Goal: Task Accomplishment & Management: Complete application form

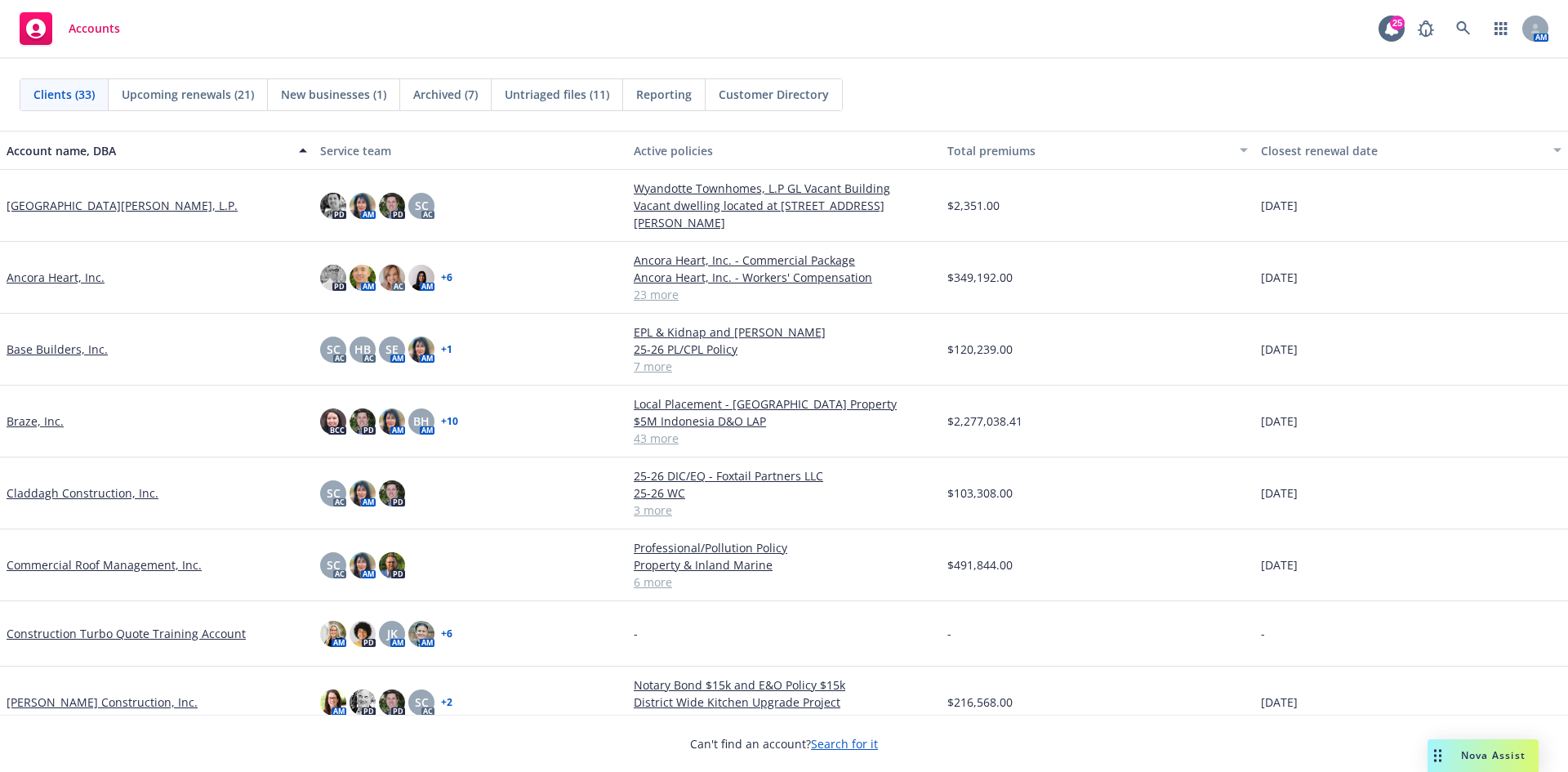
click at [109, 566] on link "Commercial Roof Management, Inc." at bounding box center [104, 565] width 195 height 17
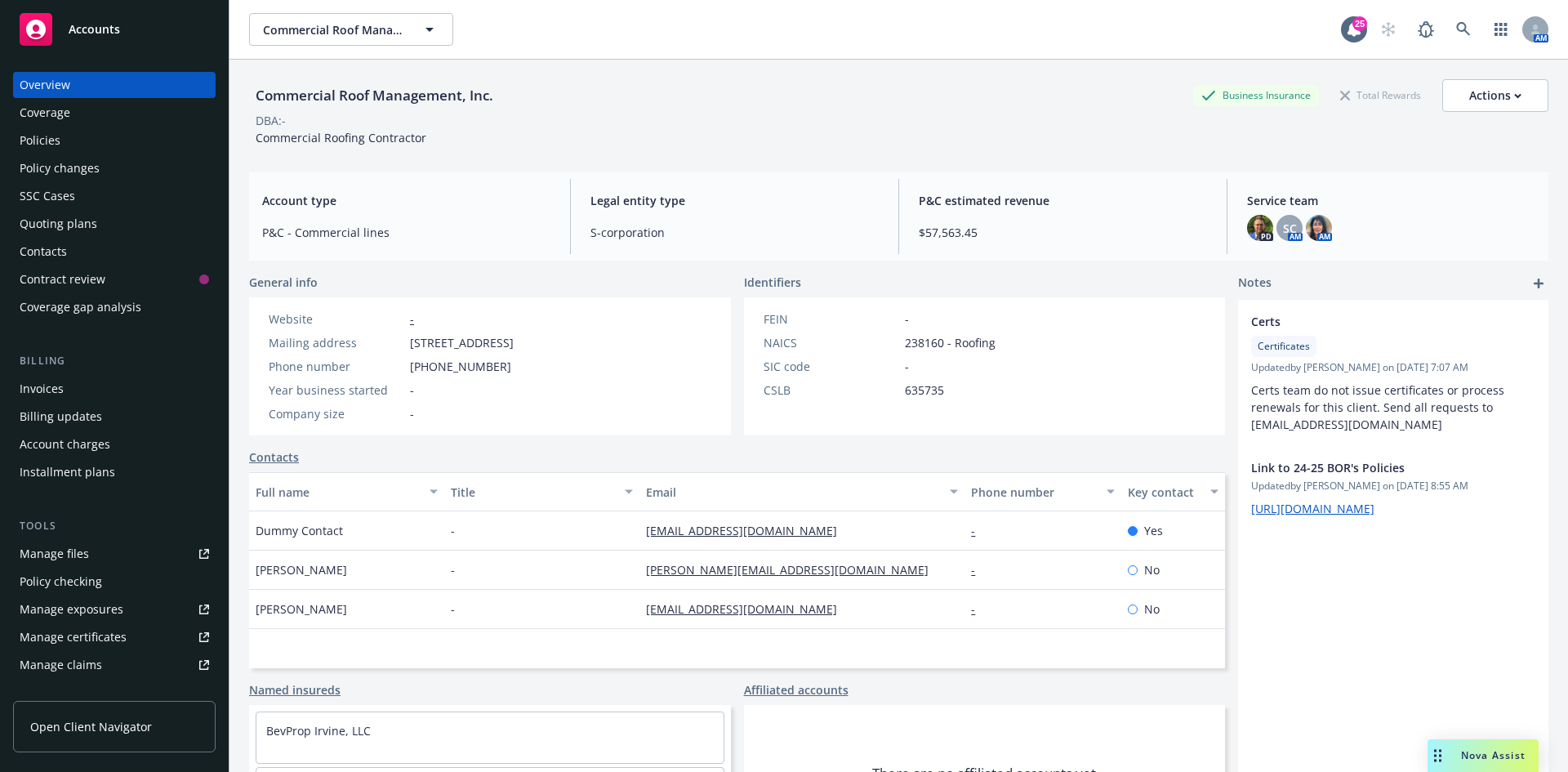
click at [61, 543] on div "Manage files" at bounding box center [55, 554] width 70 height 27
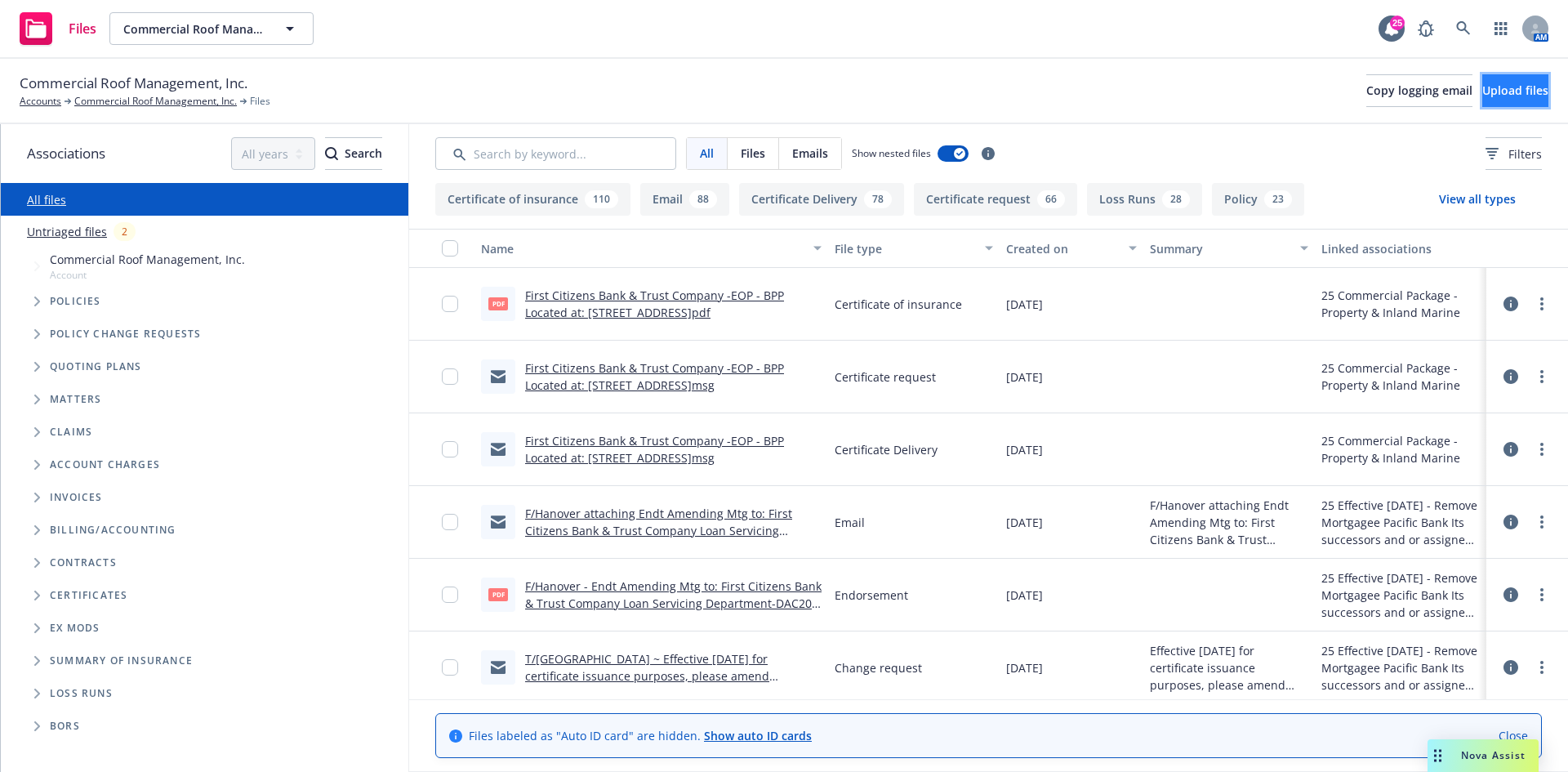
click at [1487, 91] on span "Upload files" at bounding box center [1516, 90] width 66 height 16
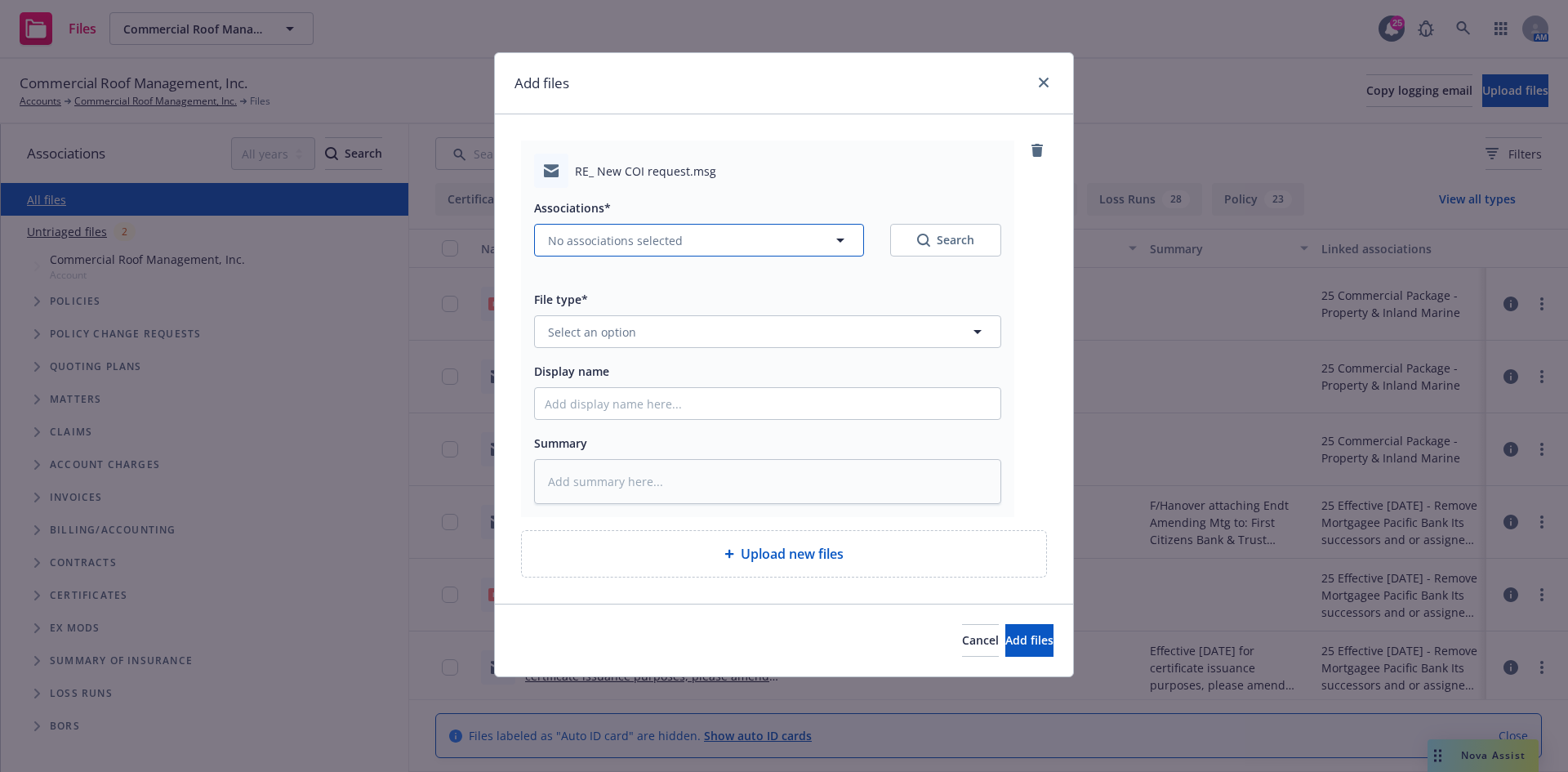
drag, startPoint x: 654, startPoint y: 251, endPoint x: 646, endPoint y: 249, distance: 8.2
click at [646, 249] on button "No associations selected" at bounding box center [699, 240] width 330 height 32
type textarea "x"
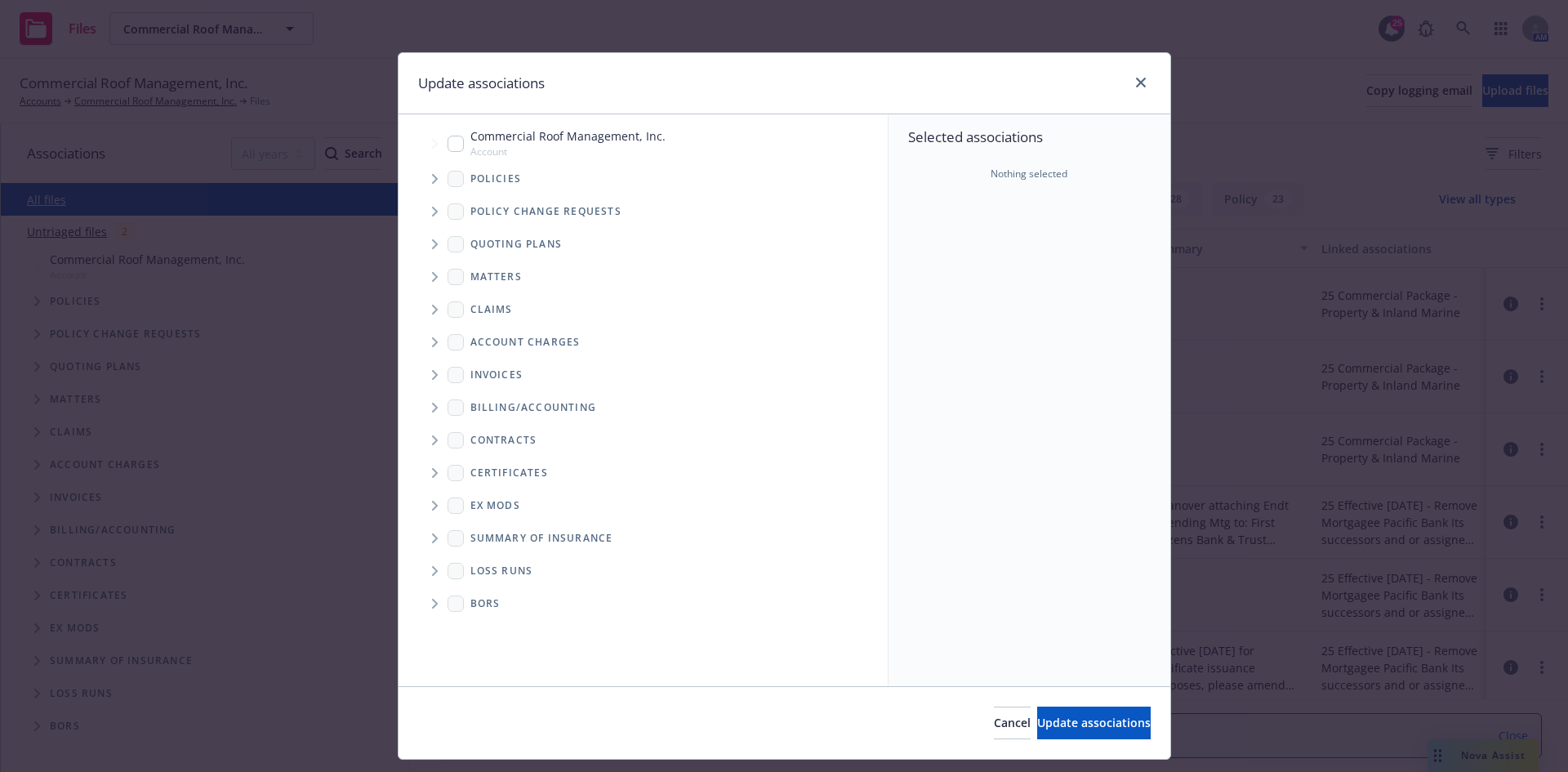
click at [432, 181] on icon "Tree Example" at bounding box center [435, 179] width 7 height 10
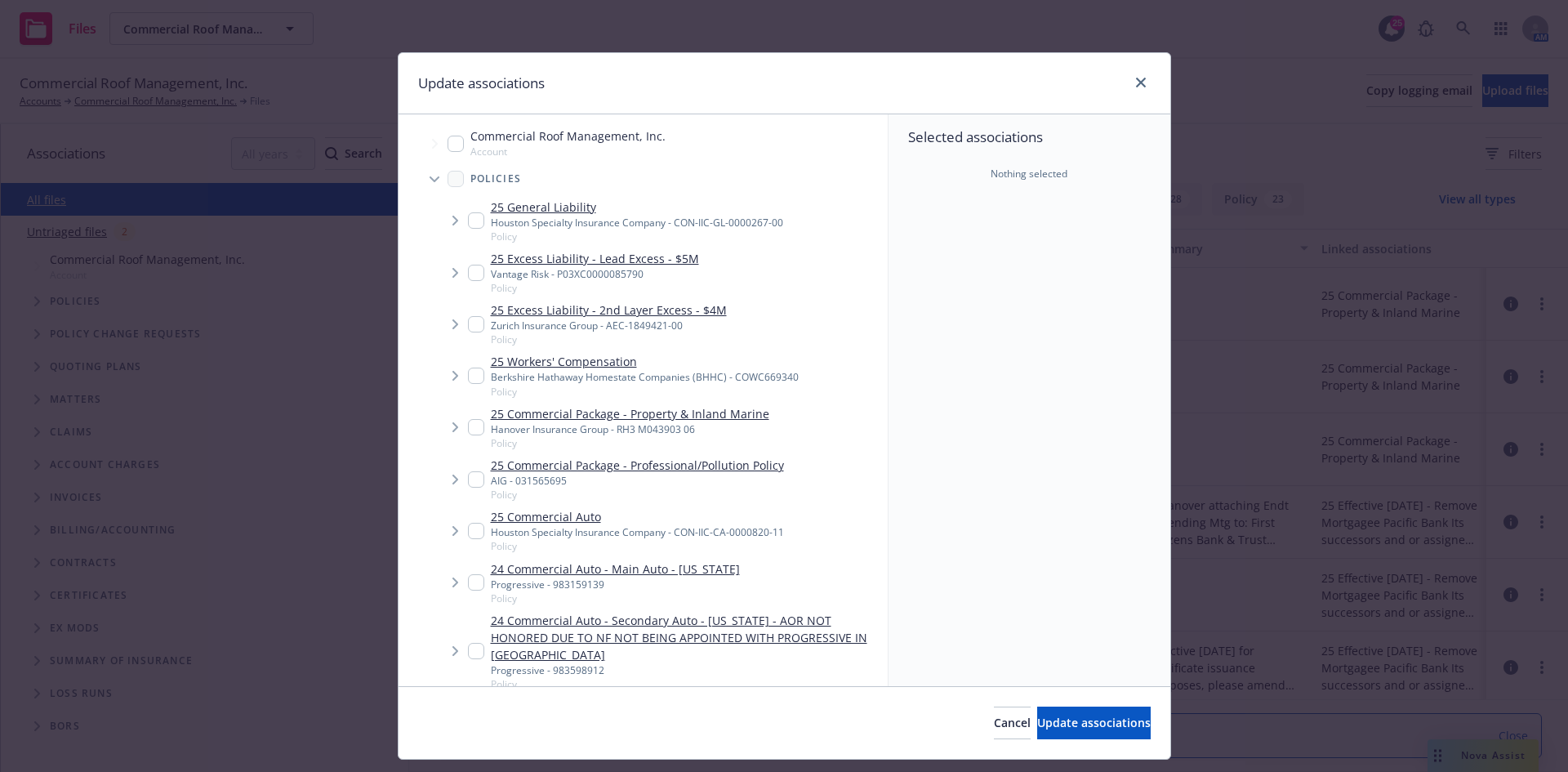
click at [461, 216] on span "Tree Example" at bounding box center [455, 221] width 27 height 27
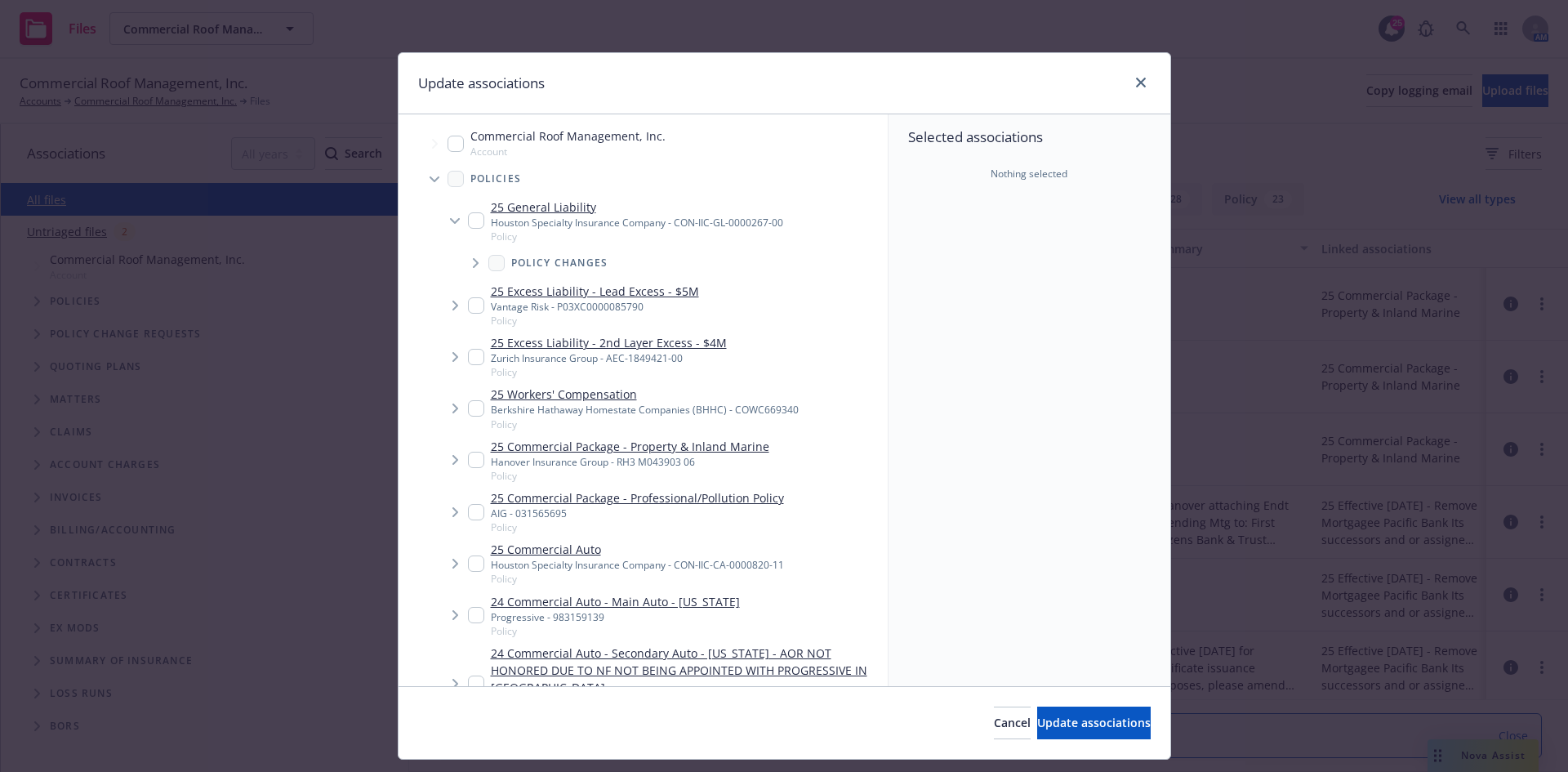
drag, startPoint x: 468, startPoint y: 220, endPoint x: 685, endPoint y: 382, distance: 270.8
click at [469, 224] on input "Tree Example" at bounding box center [476, 221] width 17 height 17
checkbox input "true"
click at [1055, 709] on button "Update associations" at bounding box center [1094, 722] width 114 height 32
type textarea "x"
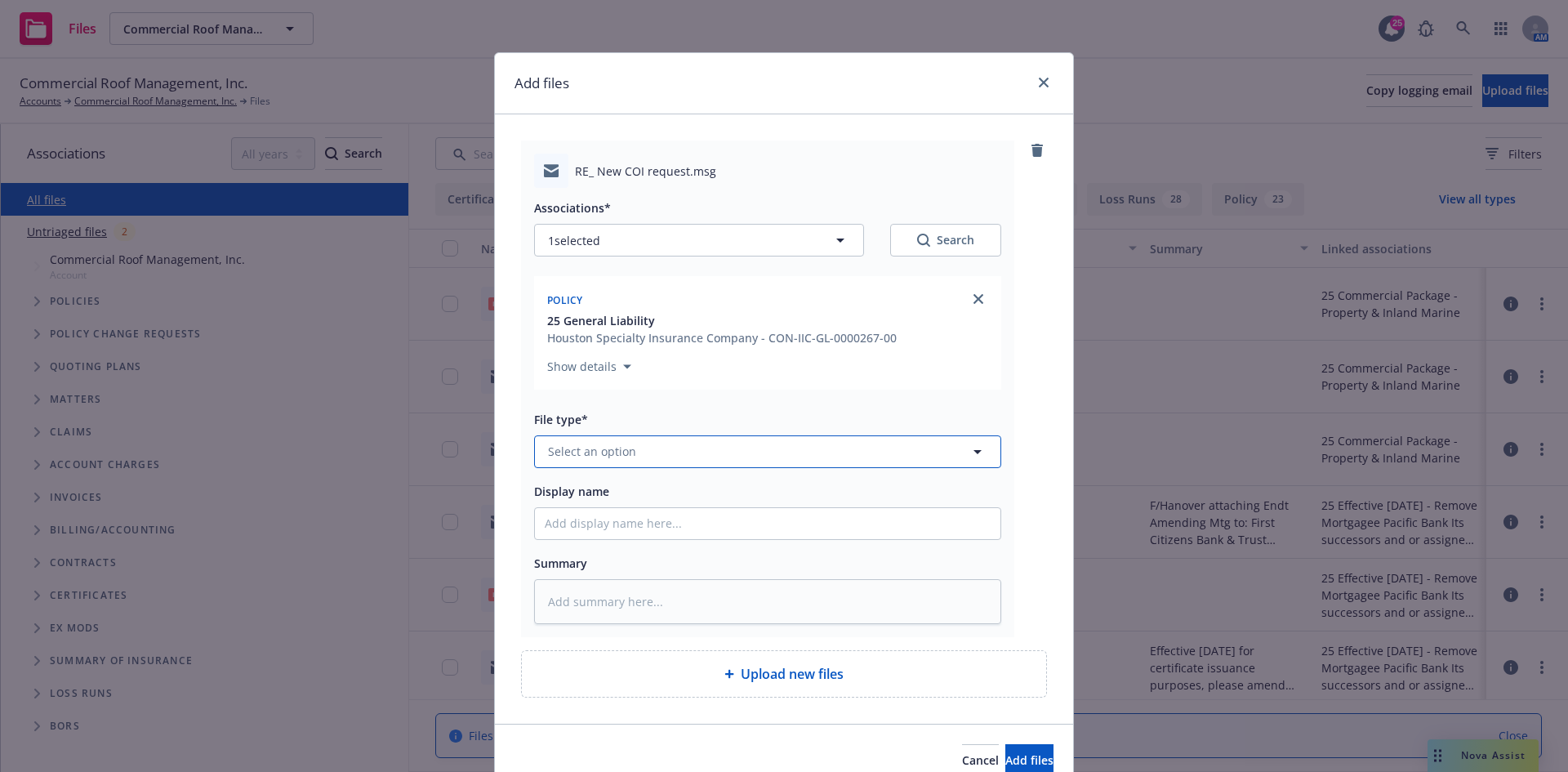
click at [679, 453] on button "Select an option" at bounding box center [767, 451] width 467 height 32
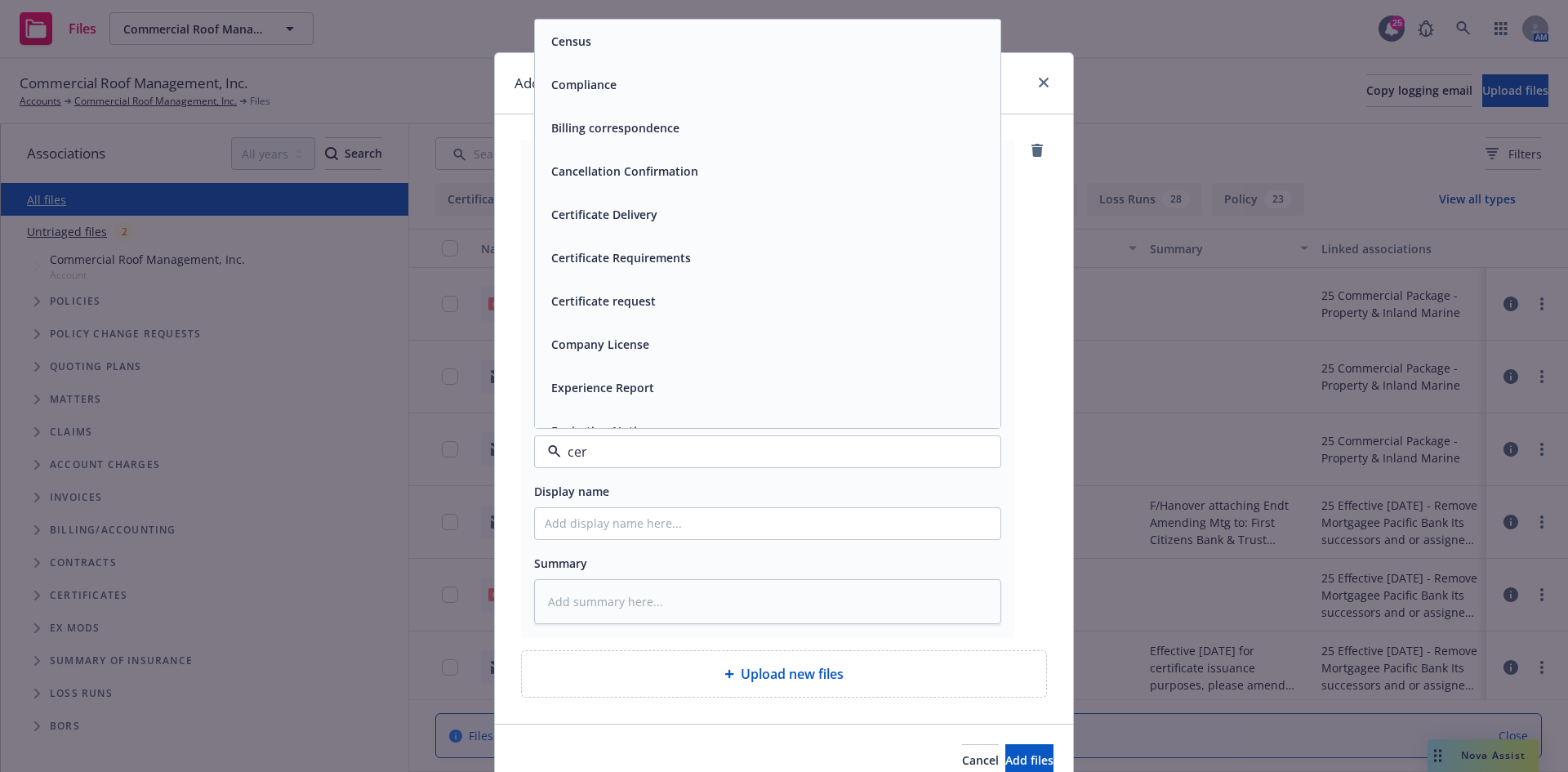
type input "cert"
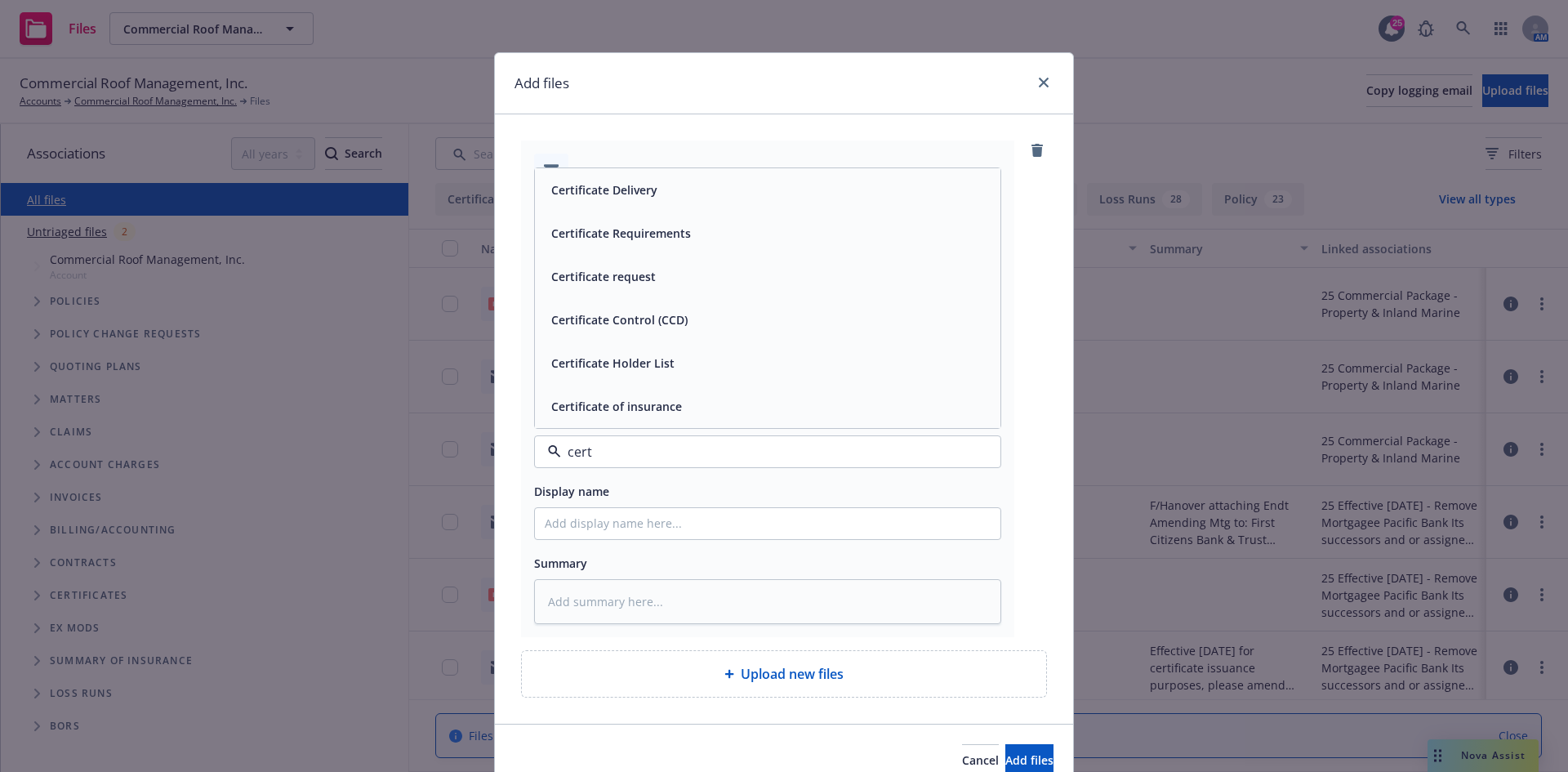
click at [665, 191] on div "Certificate Delivery" at bounding box center [768, 190] width 446 height 24
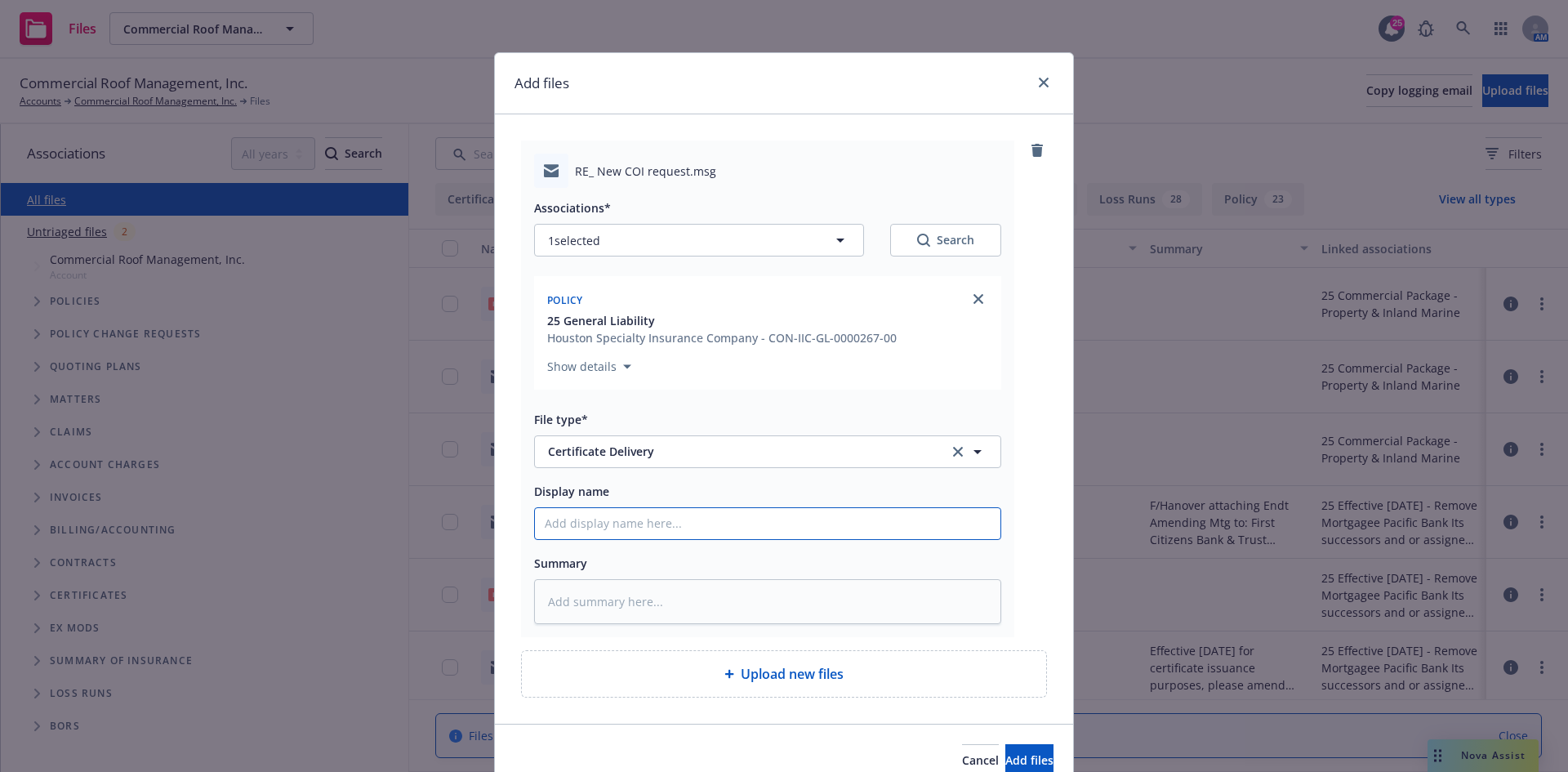
click at [599, 522] on input "Display name" at bounding box center [767, 523] width 465 height 31
paste input "BWF III Ethos CA Palmilla LP - COI - RE: Palmilla Apartments 574 Reservoir Driv…"
type textarea "x"
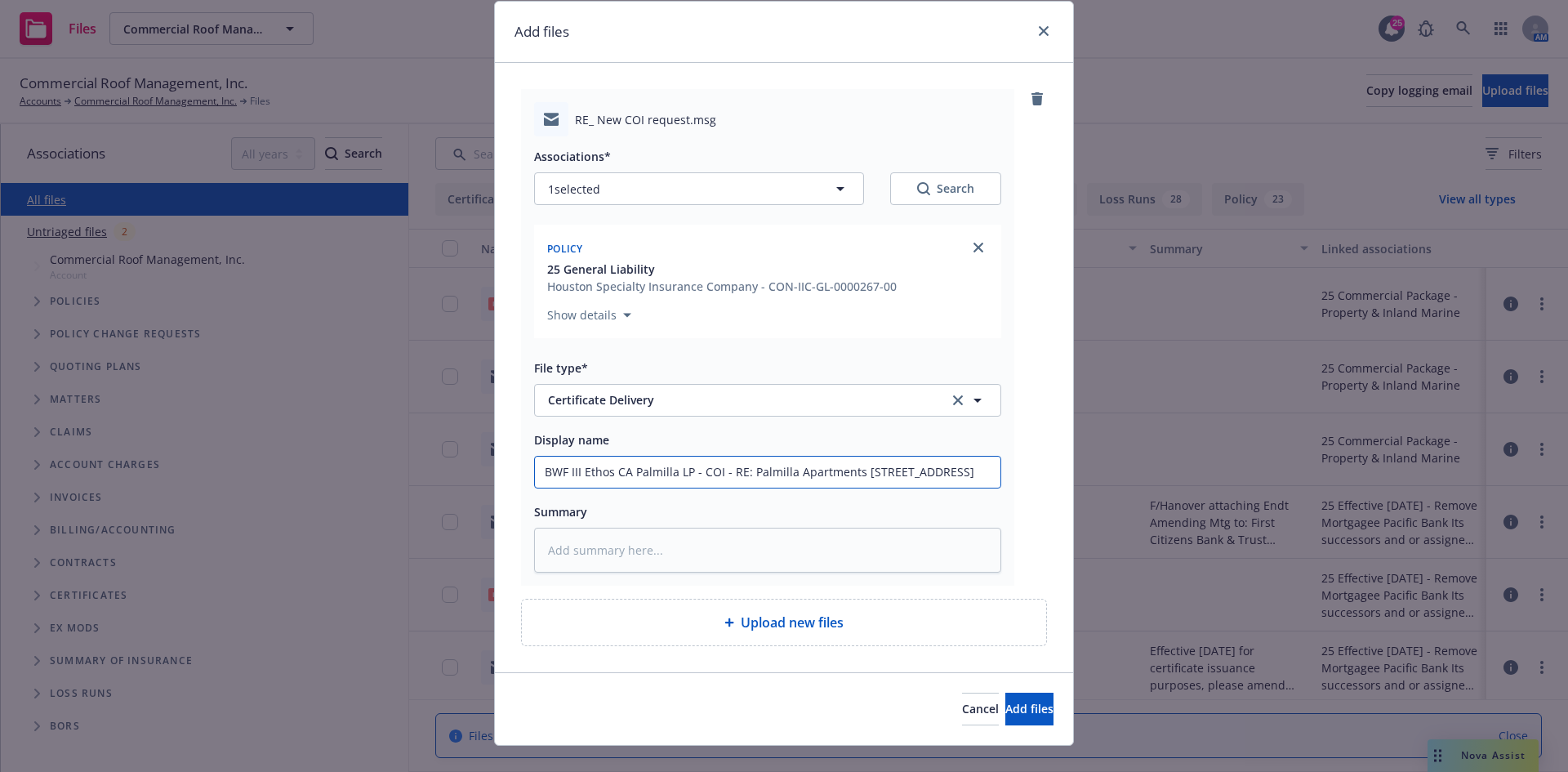
scroll to position [78, 0]
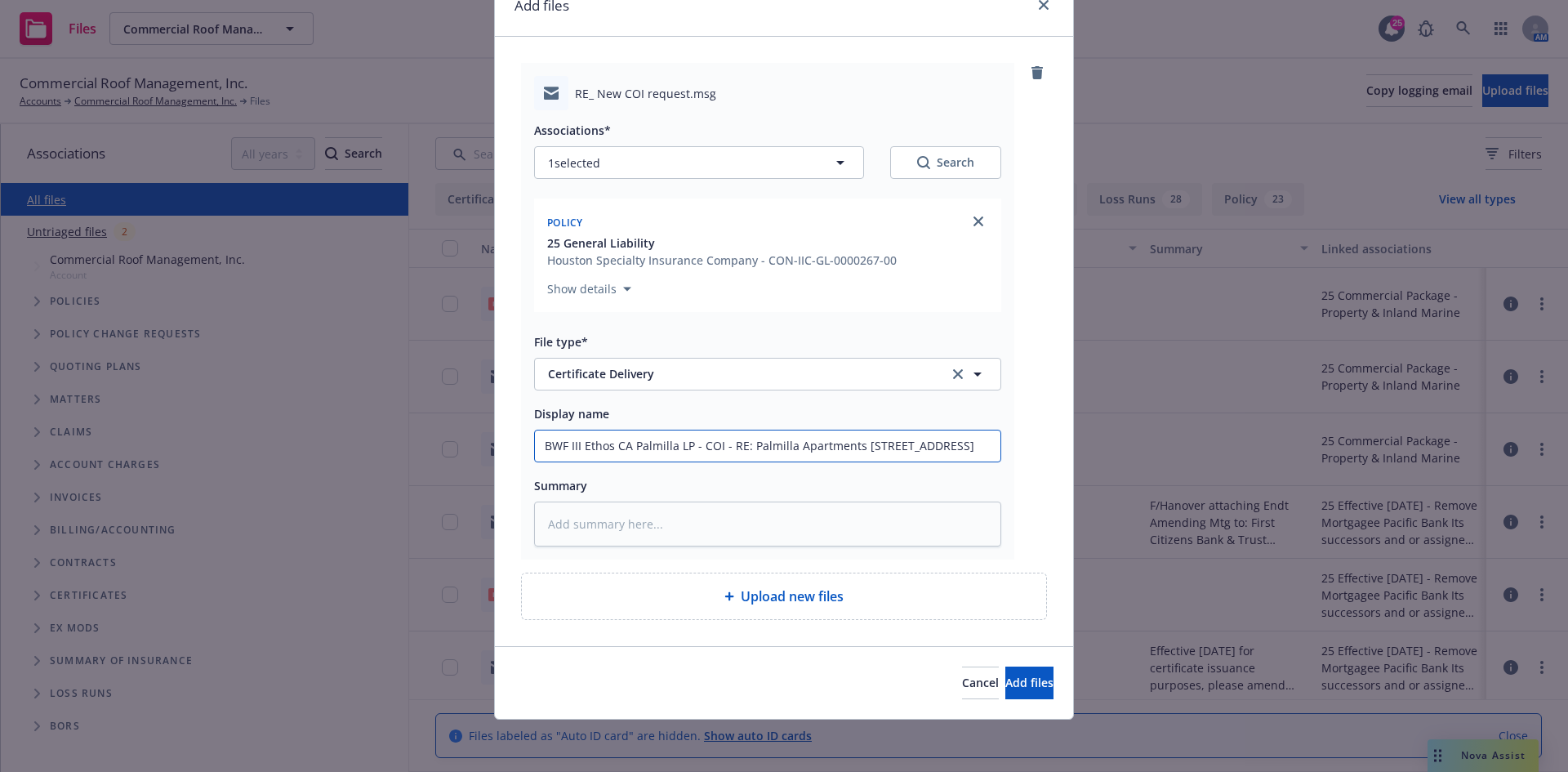
type input "BWF III Ethos CA Palmilla LP - COI - RE: Palmilla Apartments 574 Reservoir Driv…"
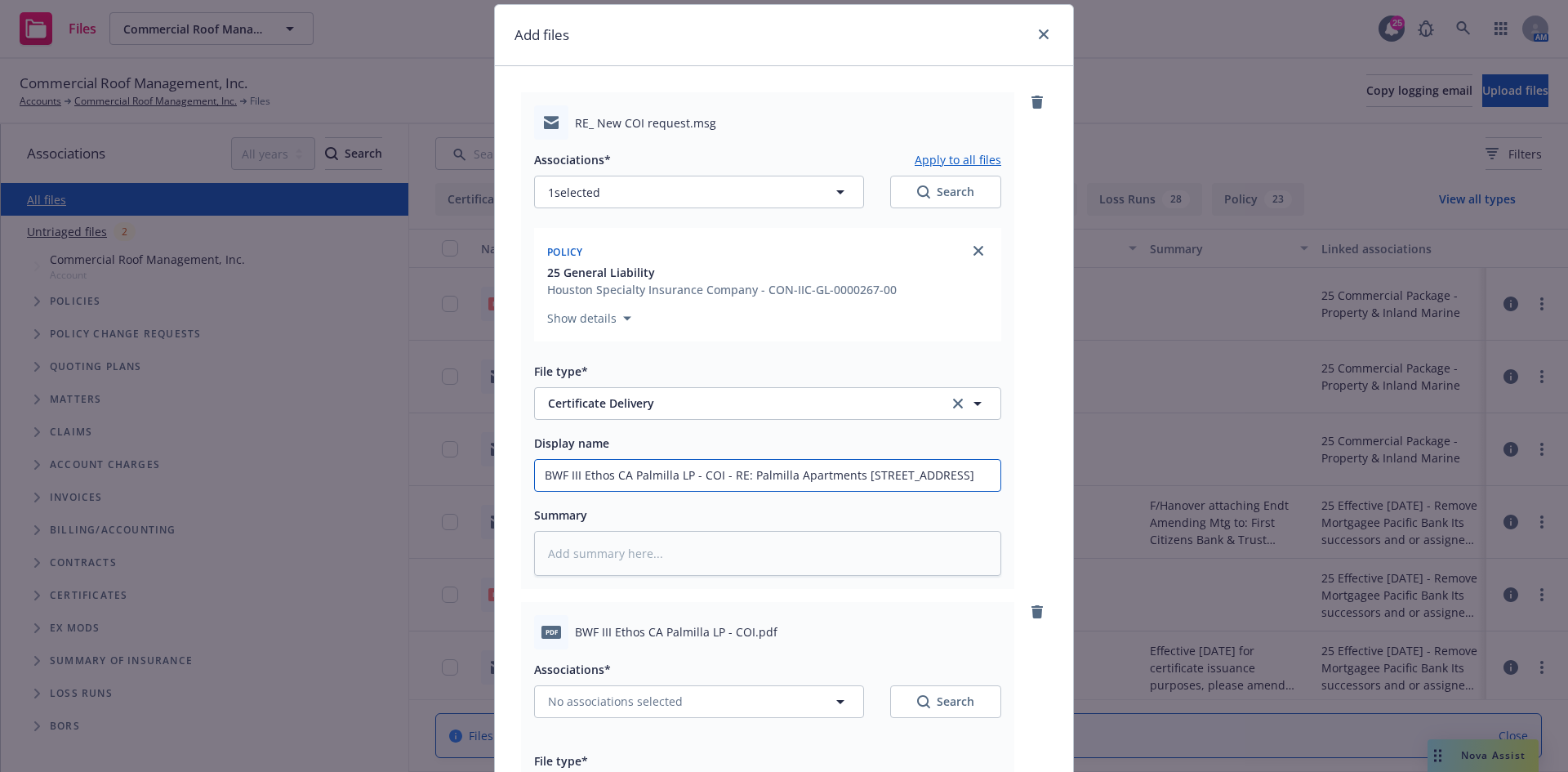
scroll to position [0, 0]
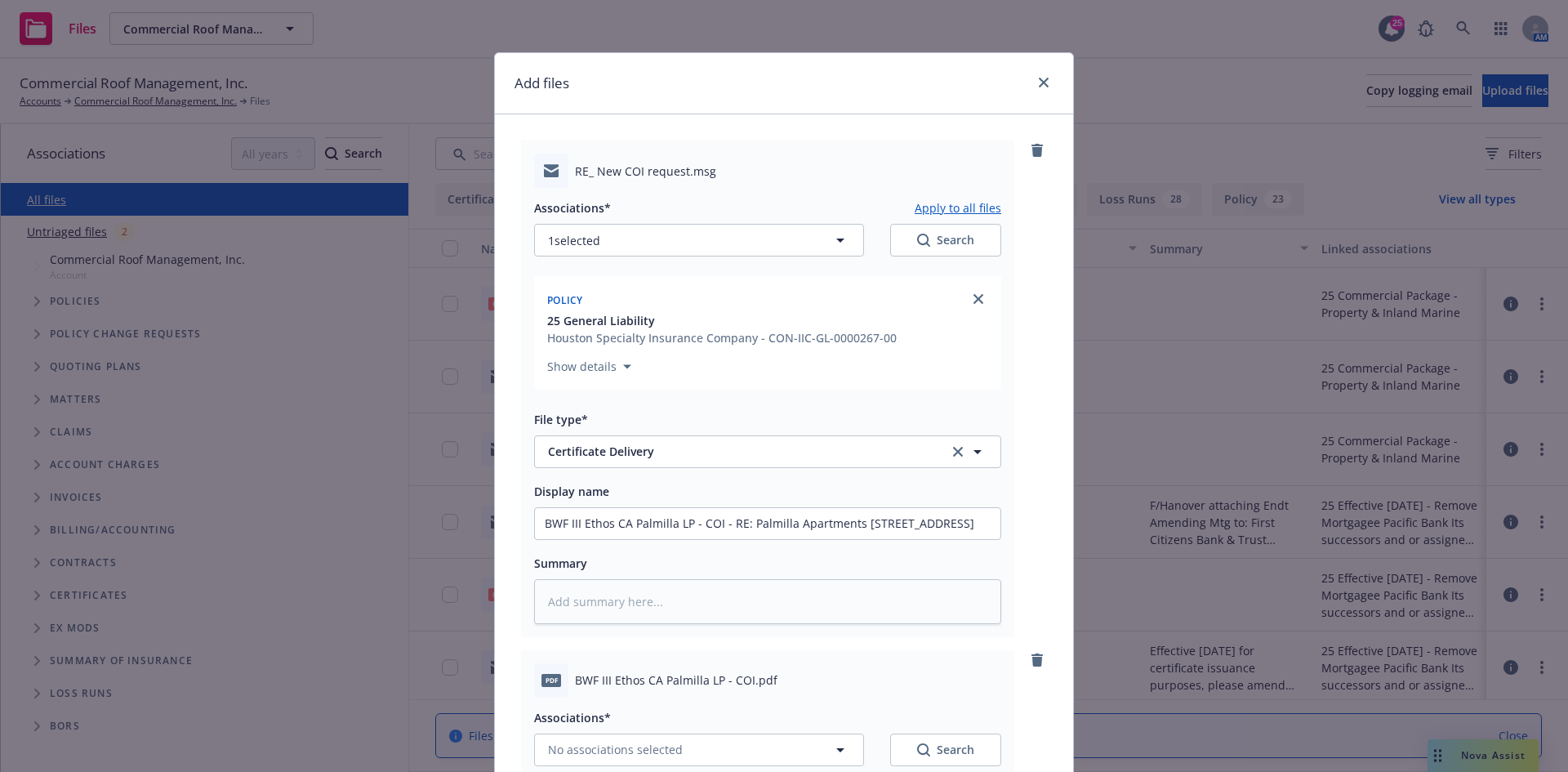
click at [962, 202] on button "Apply to all files" at bounding box center [958, 207] width 86 height 20
type textarea "x"
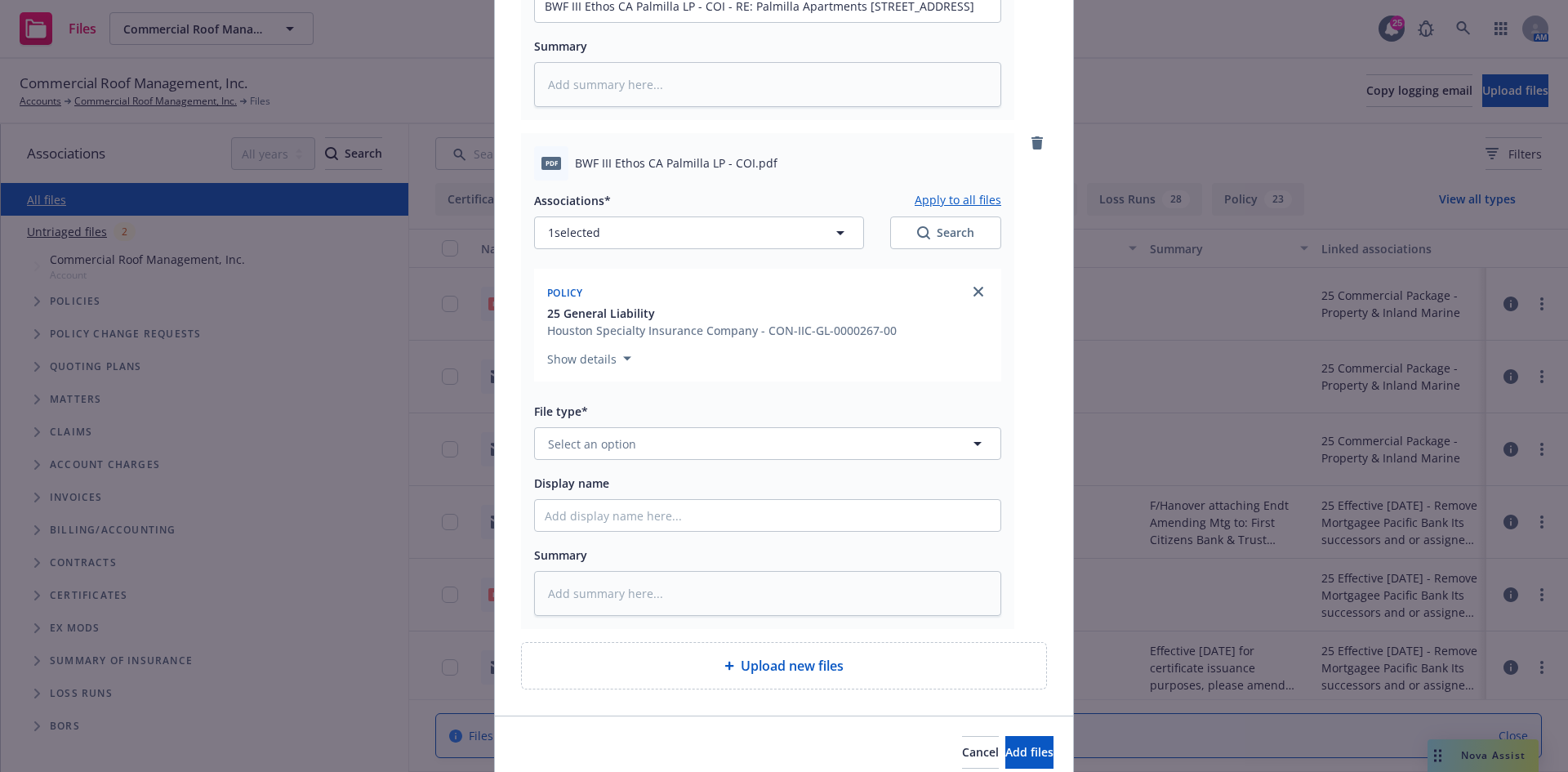
scroll to position [586, 0]
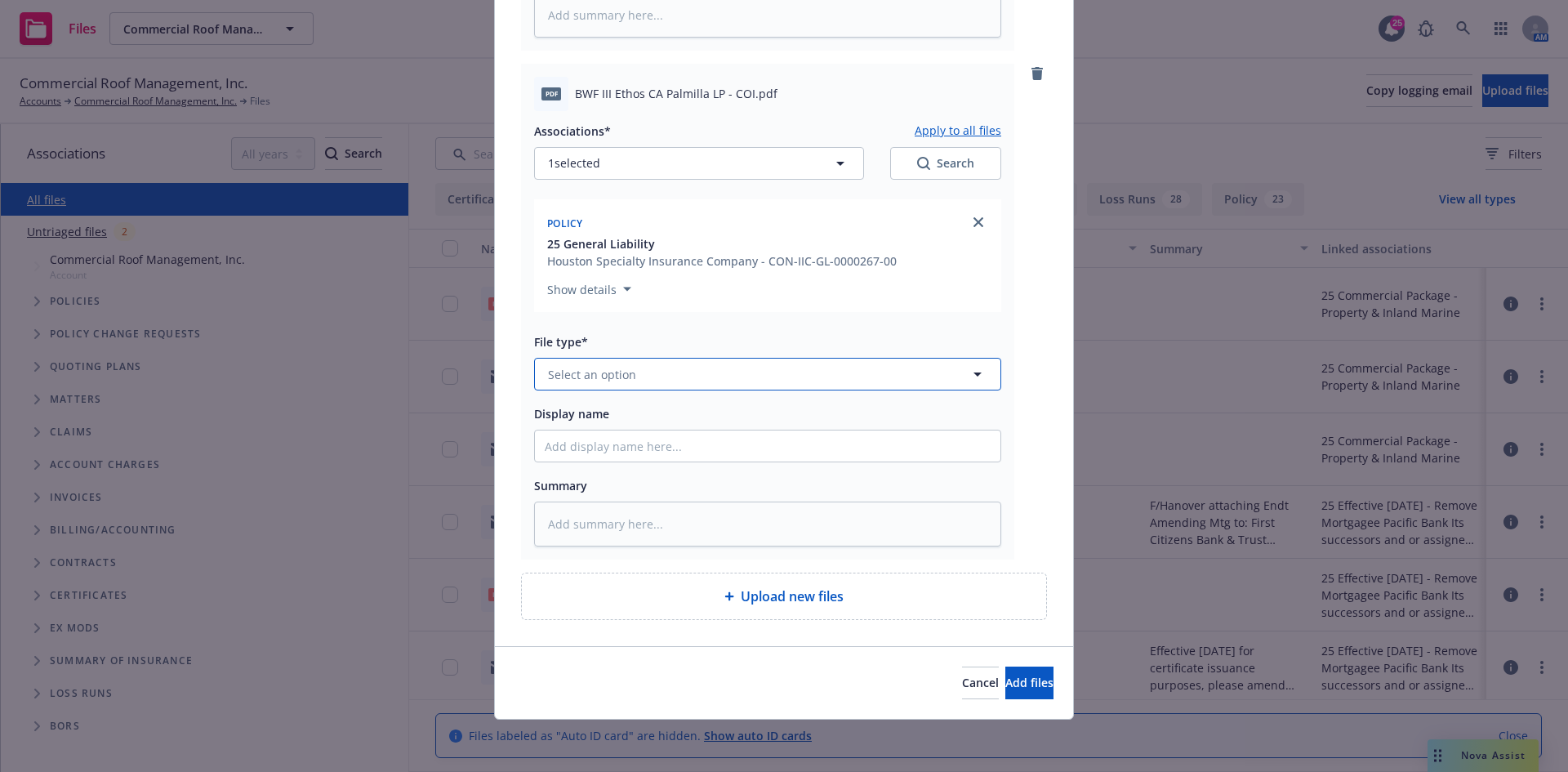
click at [721, 390] on button "Select an option" at bounding box center [767, 373] width 467 height 32
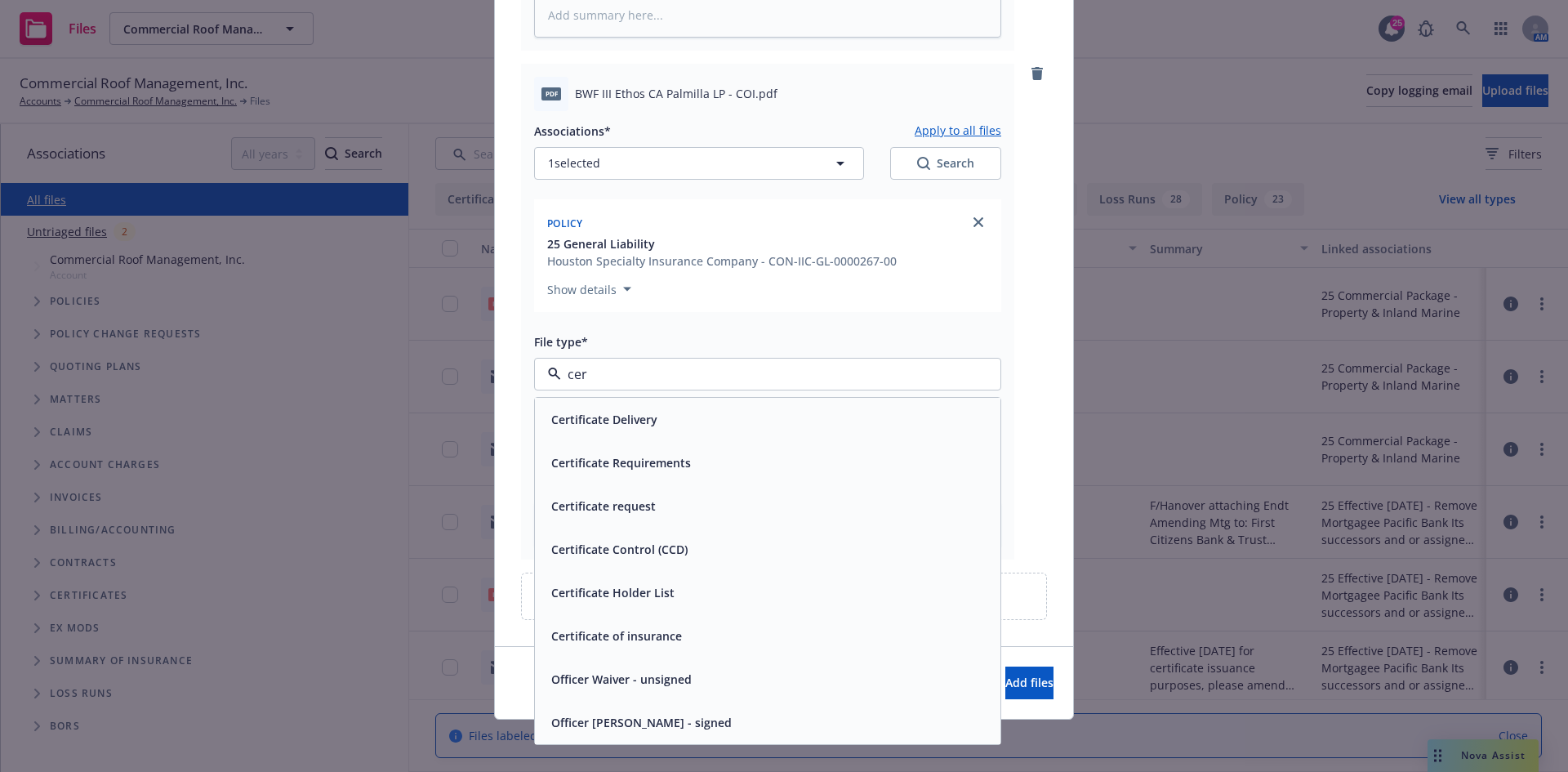
type input "cert"
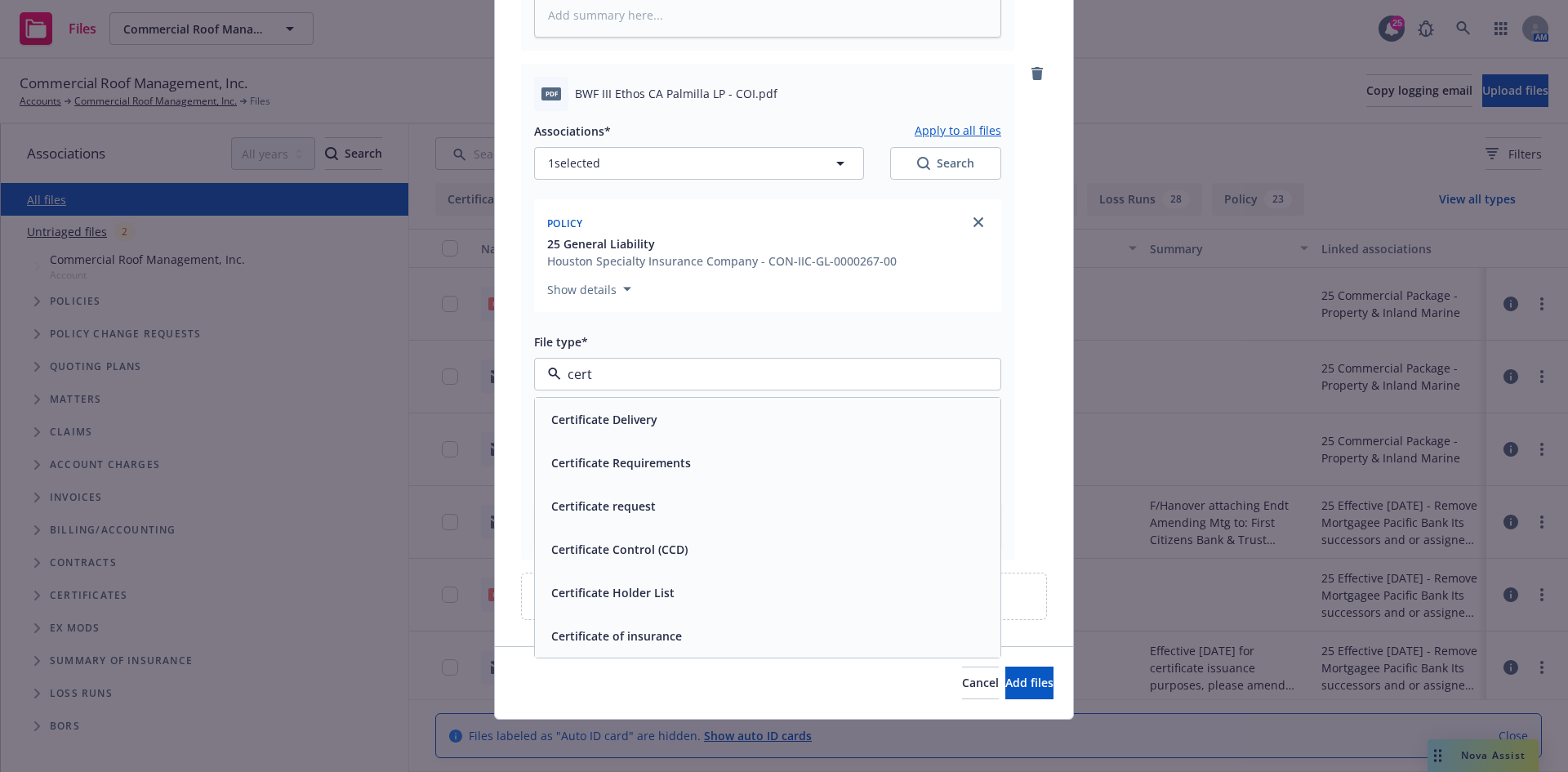
click at [715, 632] on div "Certificate of insurance" at bounding box center [768, 636] width 446 height 24
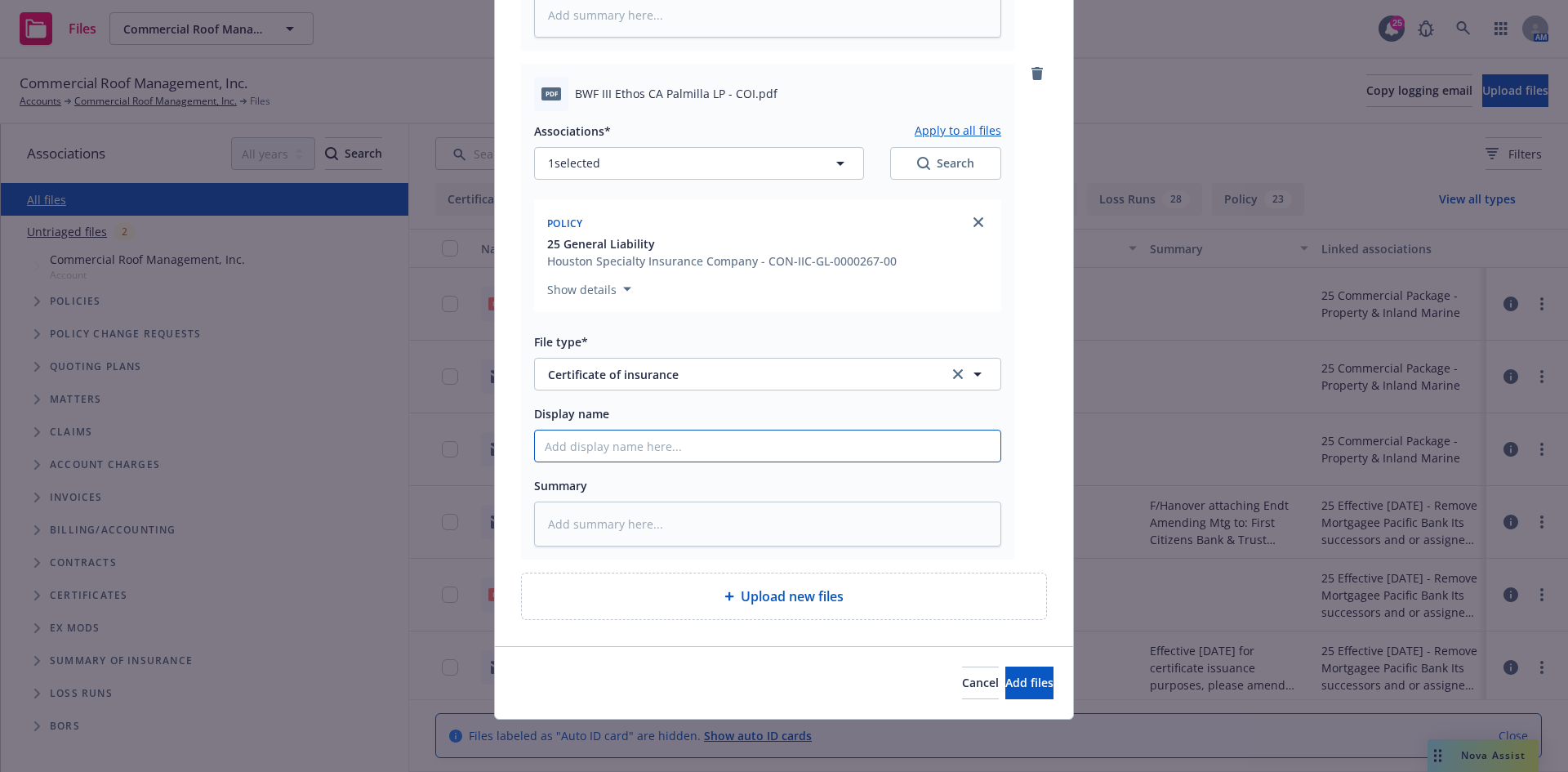
click at [648, 445] on input "Display name" at bounding box center [767, 445] width 465 height 31
paste input "BWF III Ethos CA Palmilla LP - COI - RE: Palmilla Apartments 574 Reservoir Driv…"
type textarea "x"
type input "BWF III Ethos CA Palmilla LP - COI - RE: Palmilla Apartments 574 Reservoir Driv…"
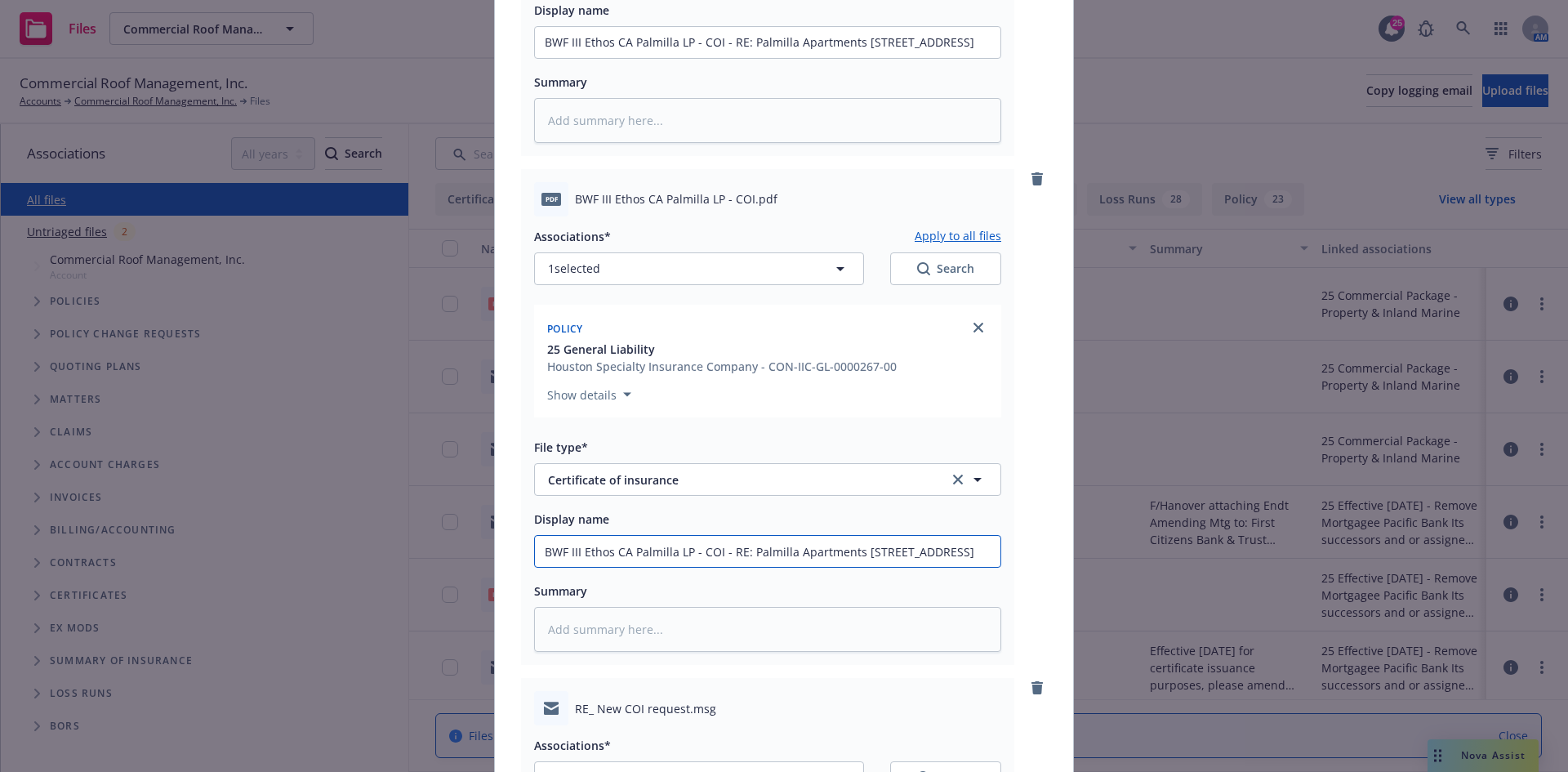
scroll to position [260, 0]
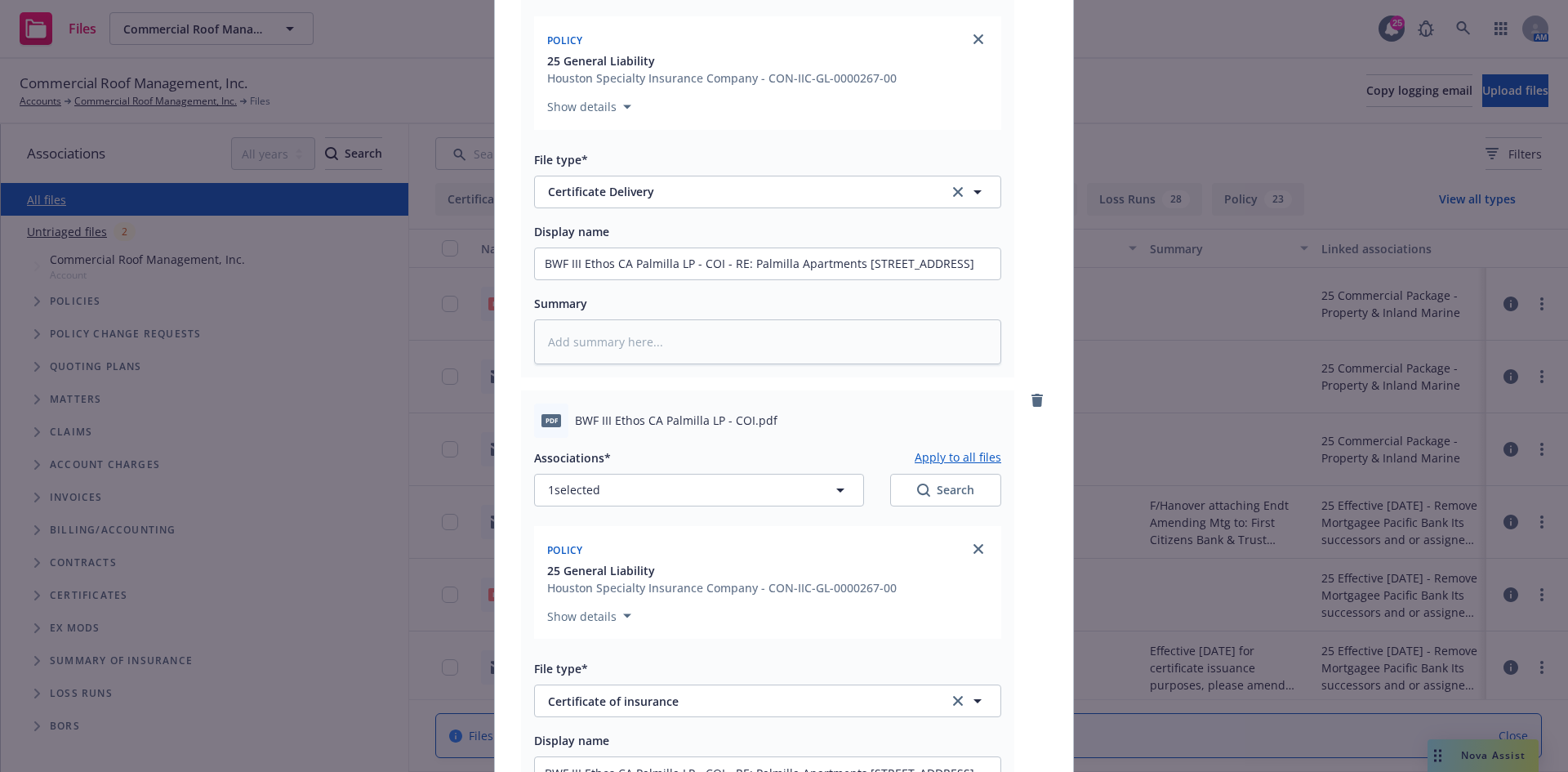
click at [969, 450] on button "Apply to all files" at bounding box center [958, 458] width 86 height 20
type textarea "x"
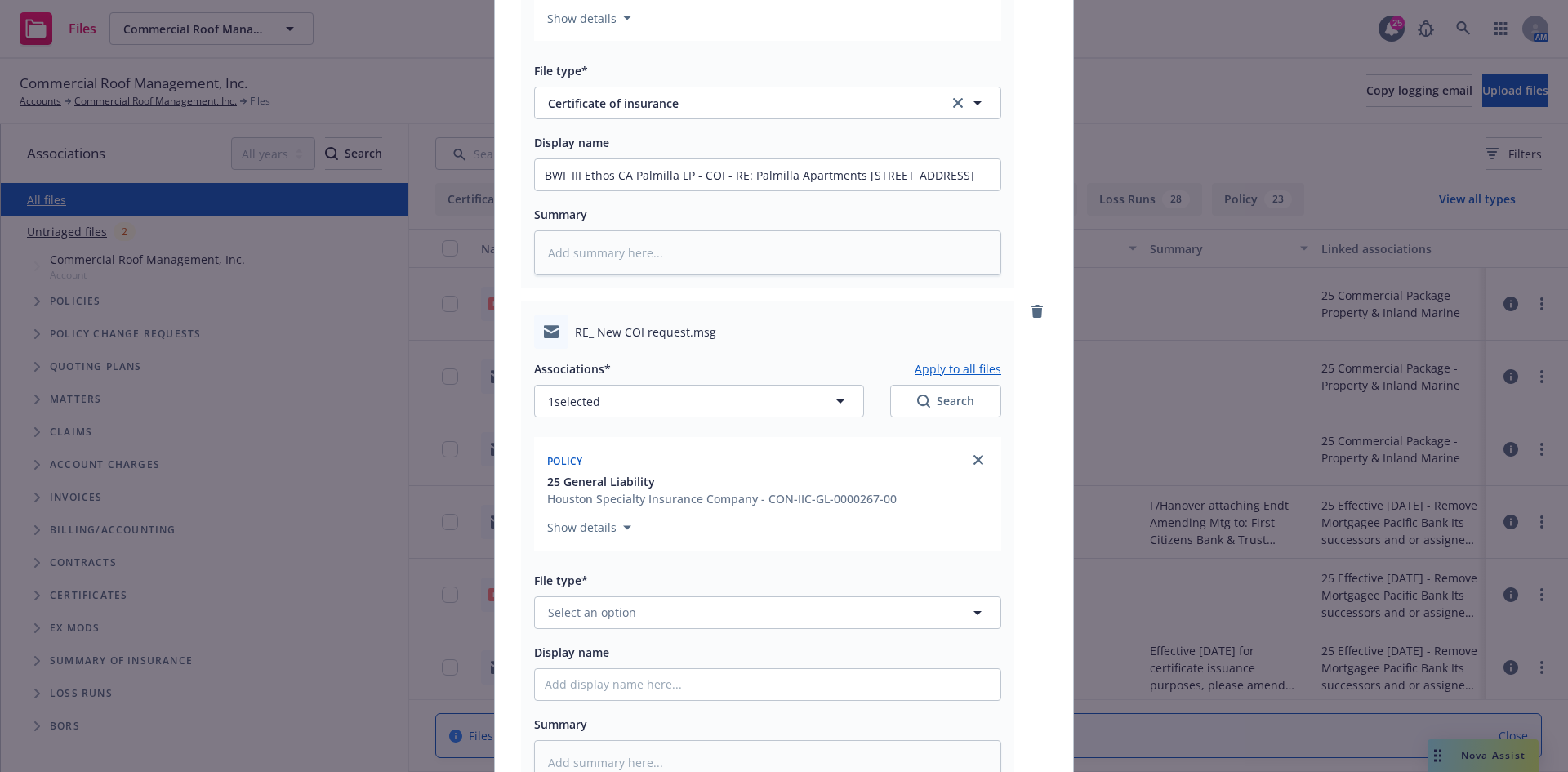
scroll to position [913, 0]
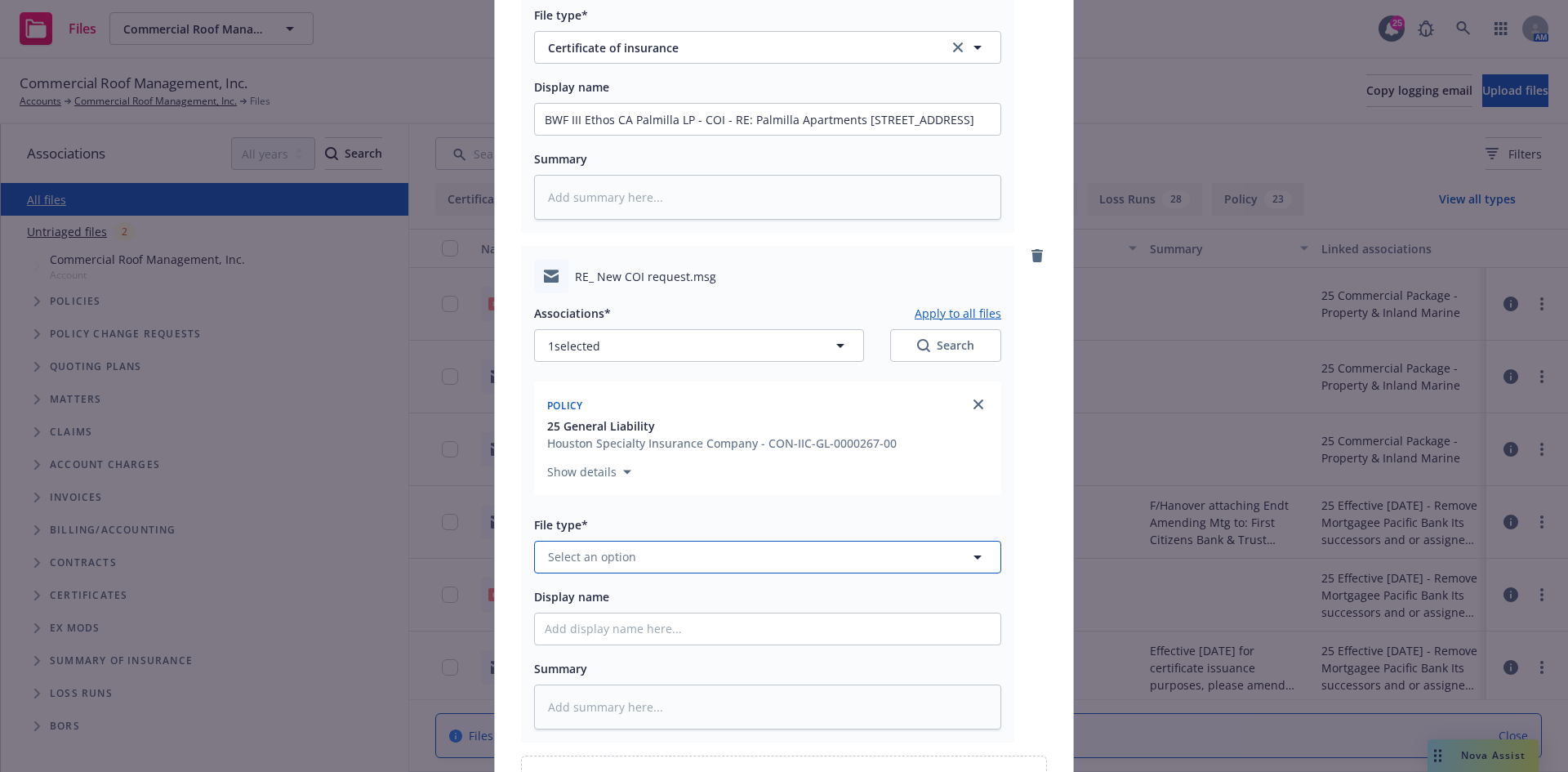
click at [677, 565] on button "Select an option" at bounding box center [767, 556] width 467 height 32
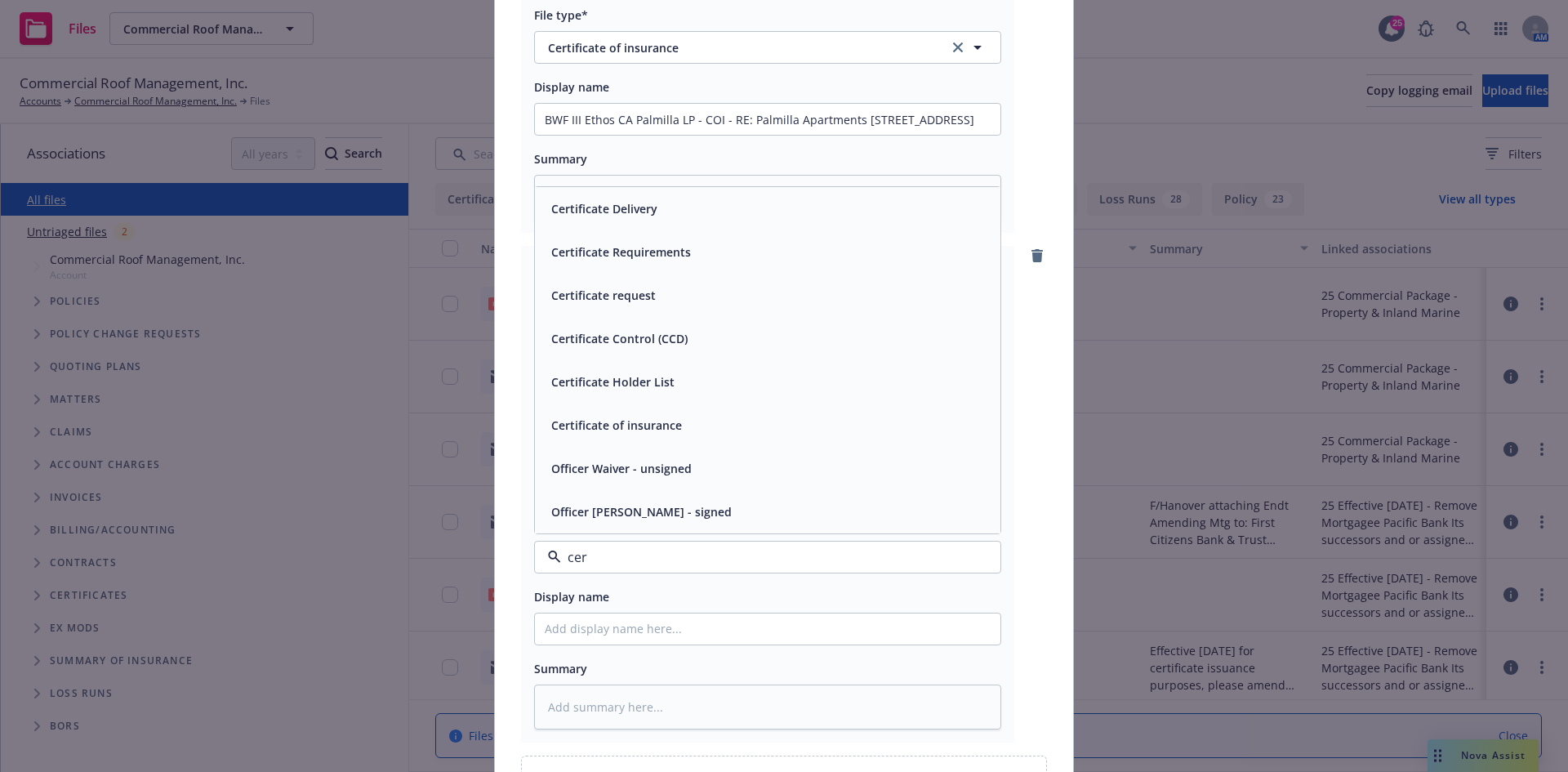
type input "cert"
click at [752, 375] on div "Certificate request" at bounding box center [768, 381] width 446 height 24
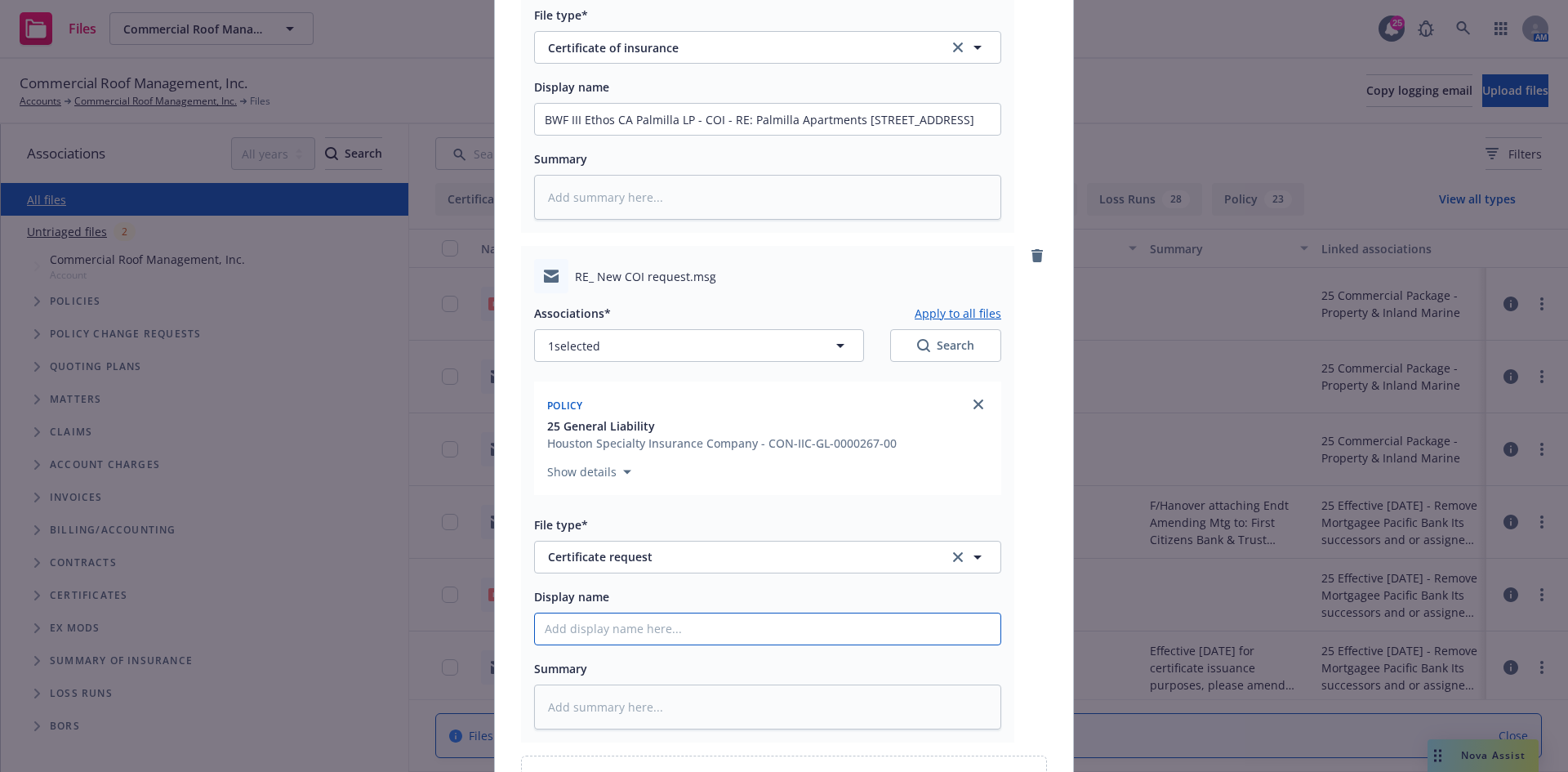
click at [708, 620] on input "Display name" at bounding box center [767, 629] width 465 height 31
paste input "BWF III Ethos CA Palmilla LP - COI - RE: Palmilla Apartments 574 Reservoir Driv…"
type textarea "x"
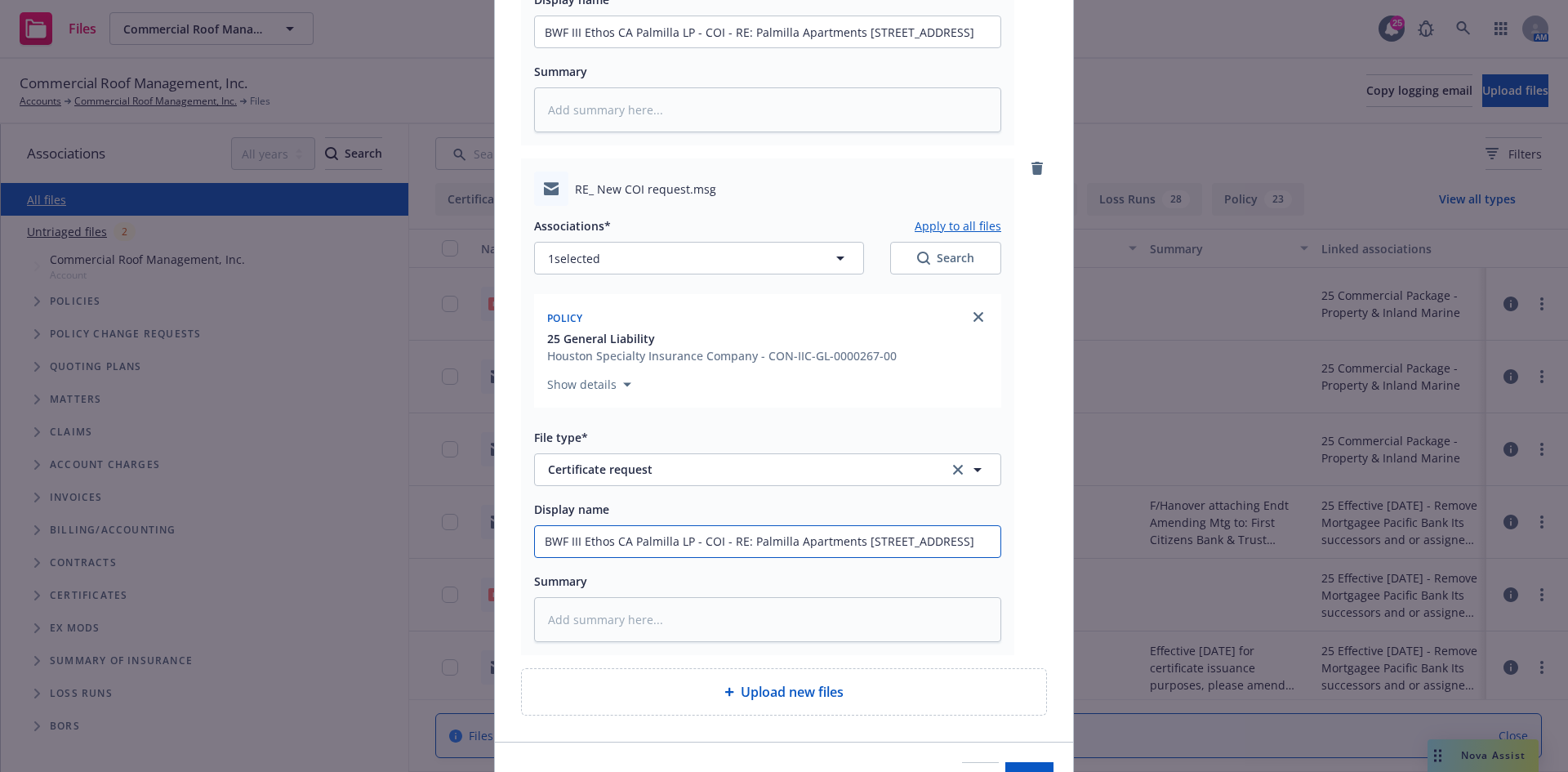
scroll to position [1096, 0]
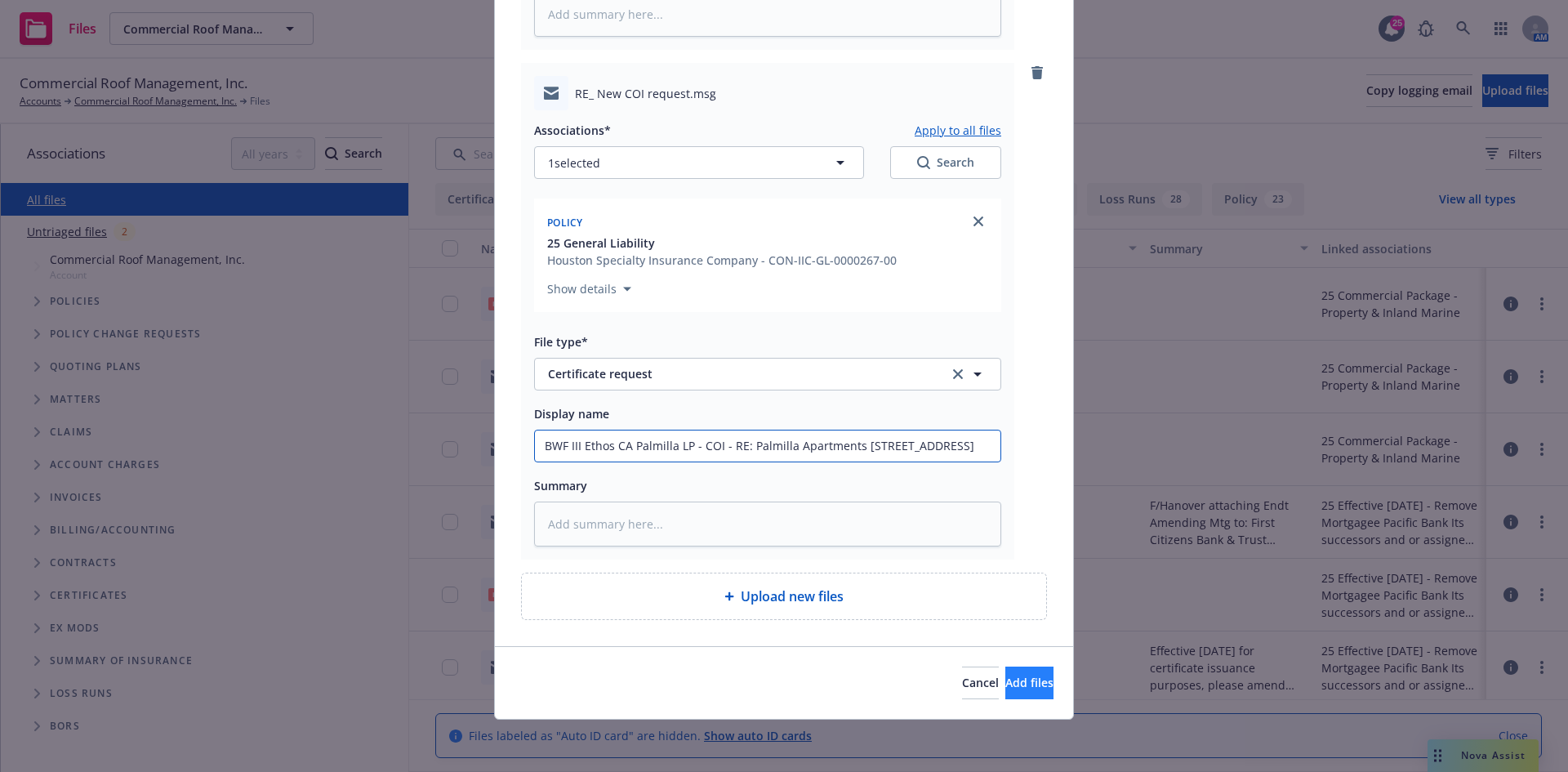
type input "BWF III Ethos CA Palmilla LP - COI - RE: Palmilla Apartments 574 Reservoir Driv…"
click at [1006, 675] on span "Add files" at bounding box center [1030, 682] width 48 height 16
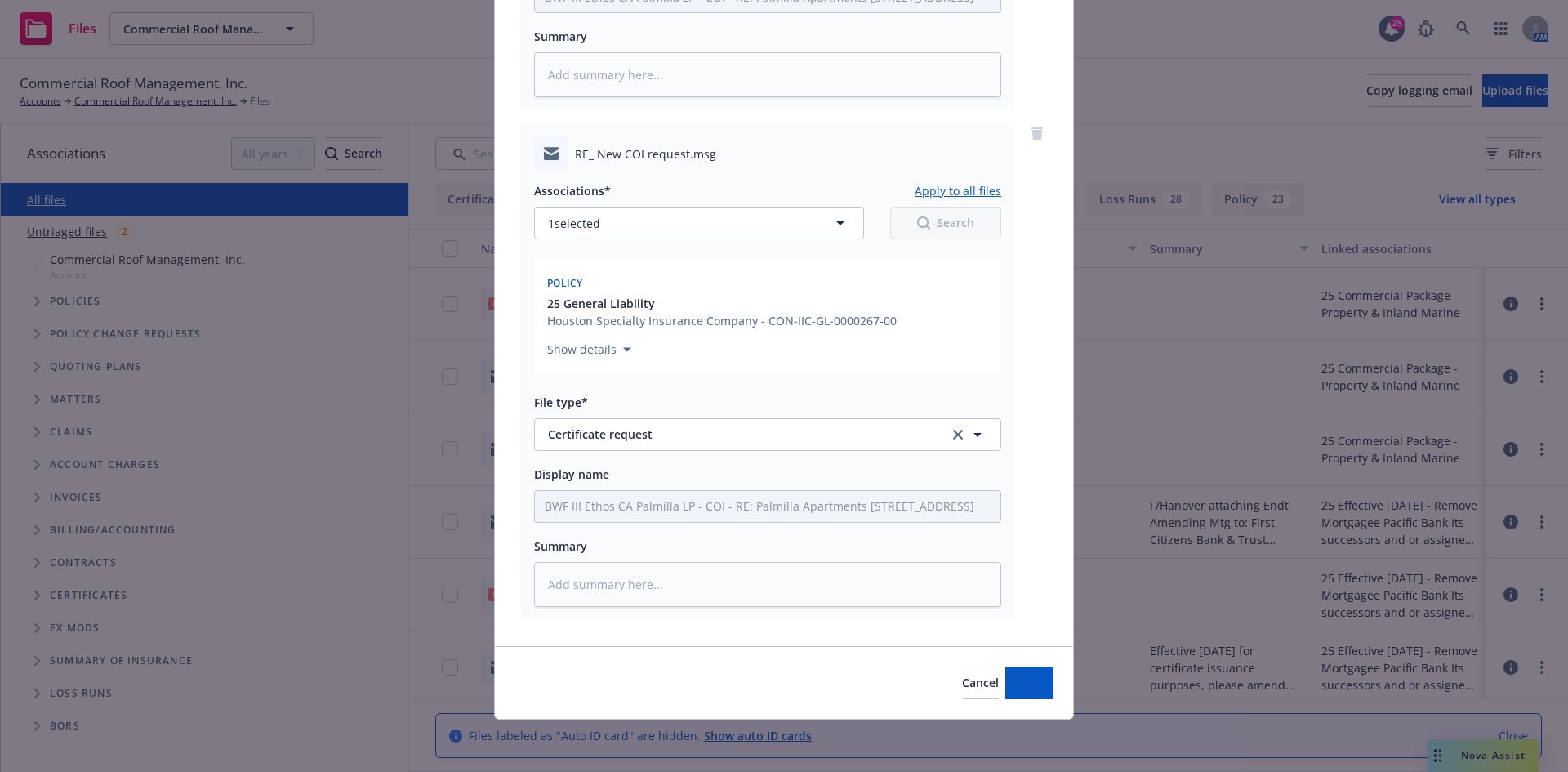
scroll to position [1036, 0]
type textarea "x"
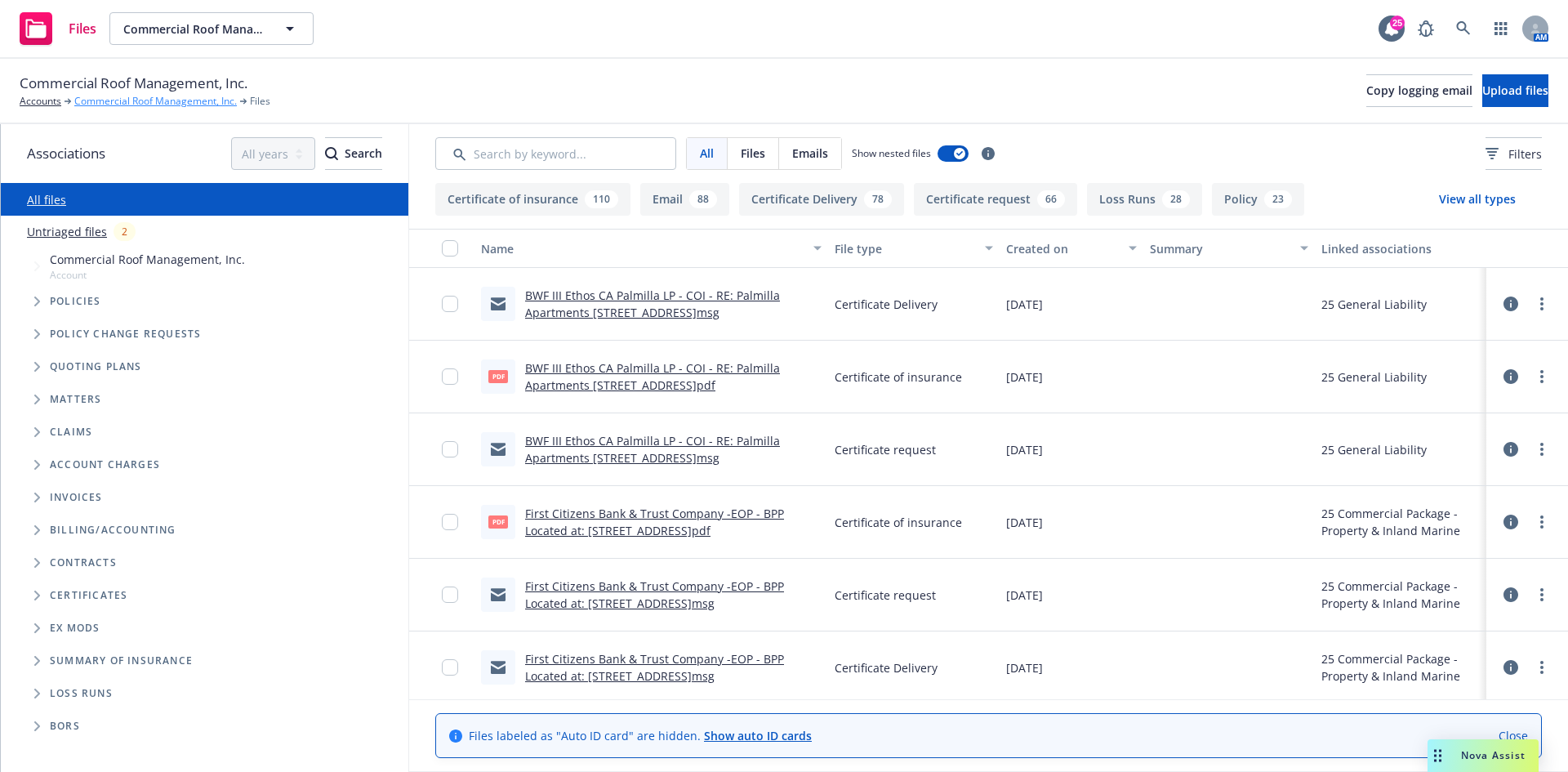
click at [144, 106] on link "Commercial Roof Management, Inc." at bounding box center [156, 101] width 163 height 15
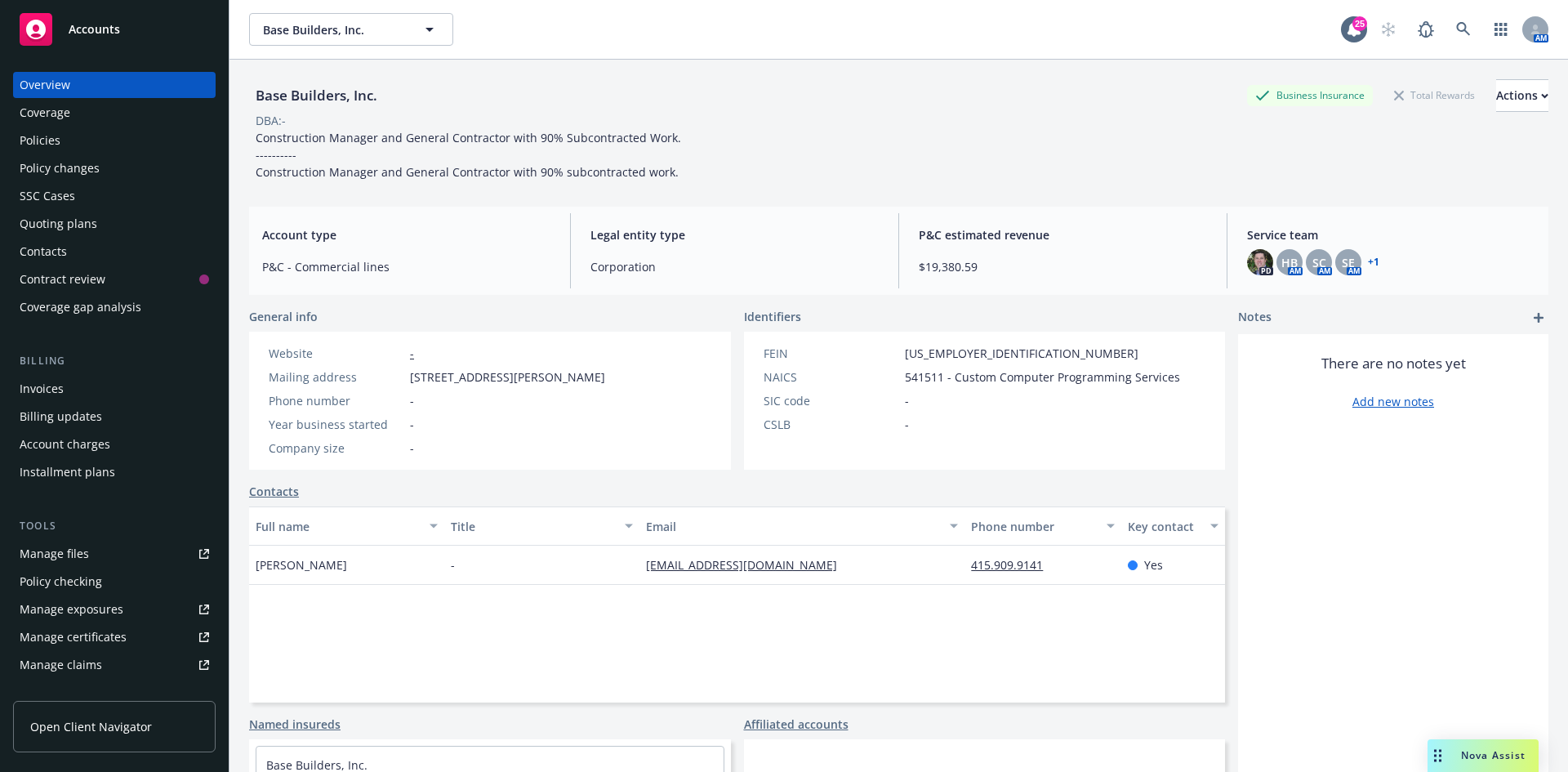
click at [70, 165] on div "Policy changes" at bounding box center [60, 168] width 80 height 27
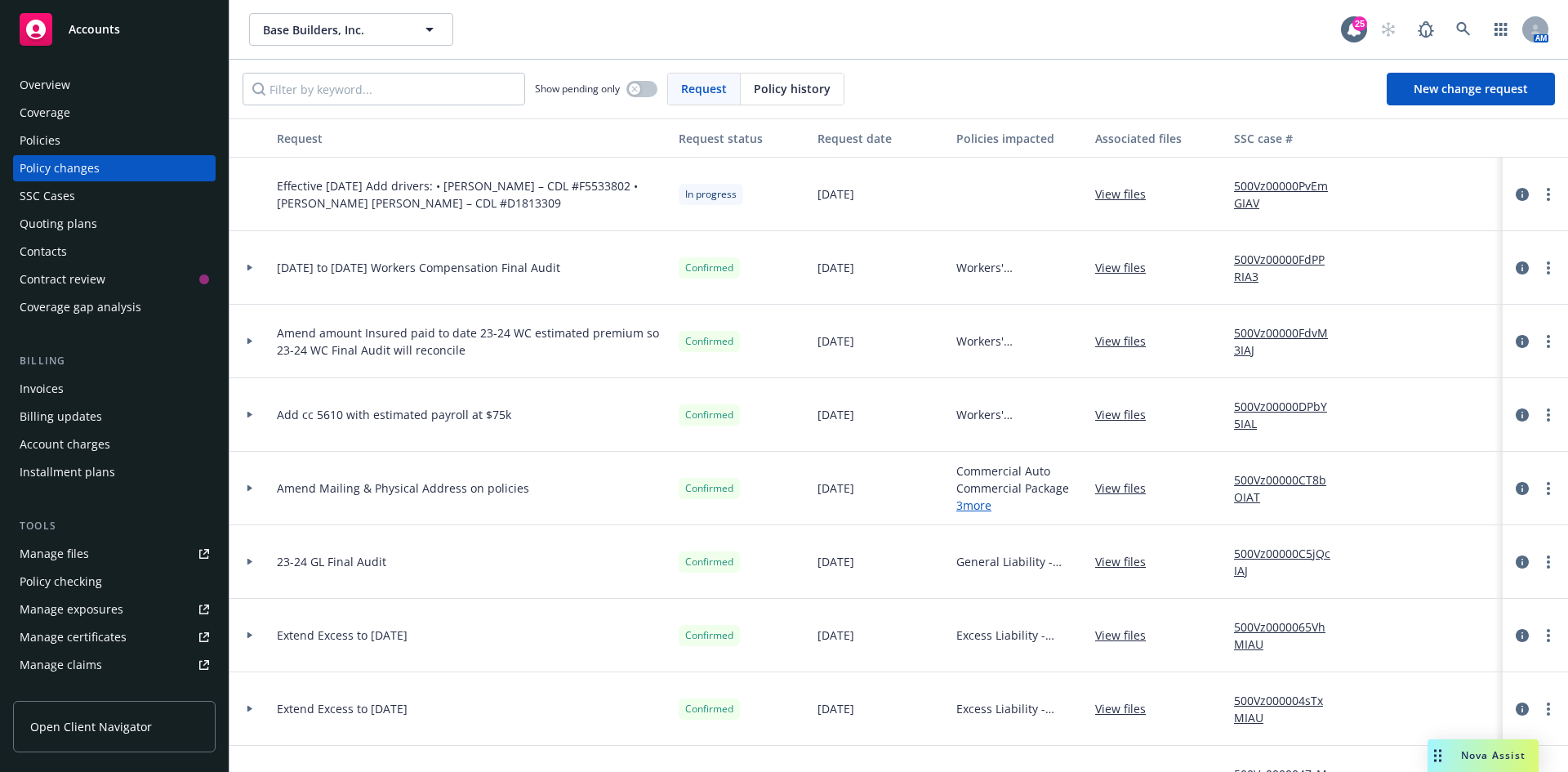
click at [413, 189] on span "Effective [DATE] Add drivers: • [PERSON_NAME] – CDL #F5533802 • [PERSON_NAME] […" at bounding box center [471, 194] width 389 height 34
click at [1121, 194] on link "View files" at bounding box center [1127, 194] width 64 height 17
click at [119, 133] on div "Policies" at bounding box center [114, 141] width 190 height 27
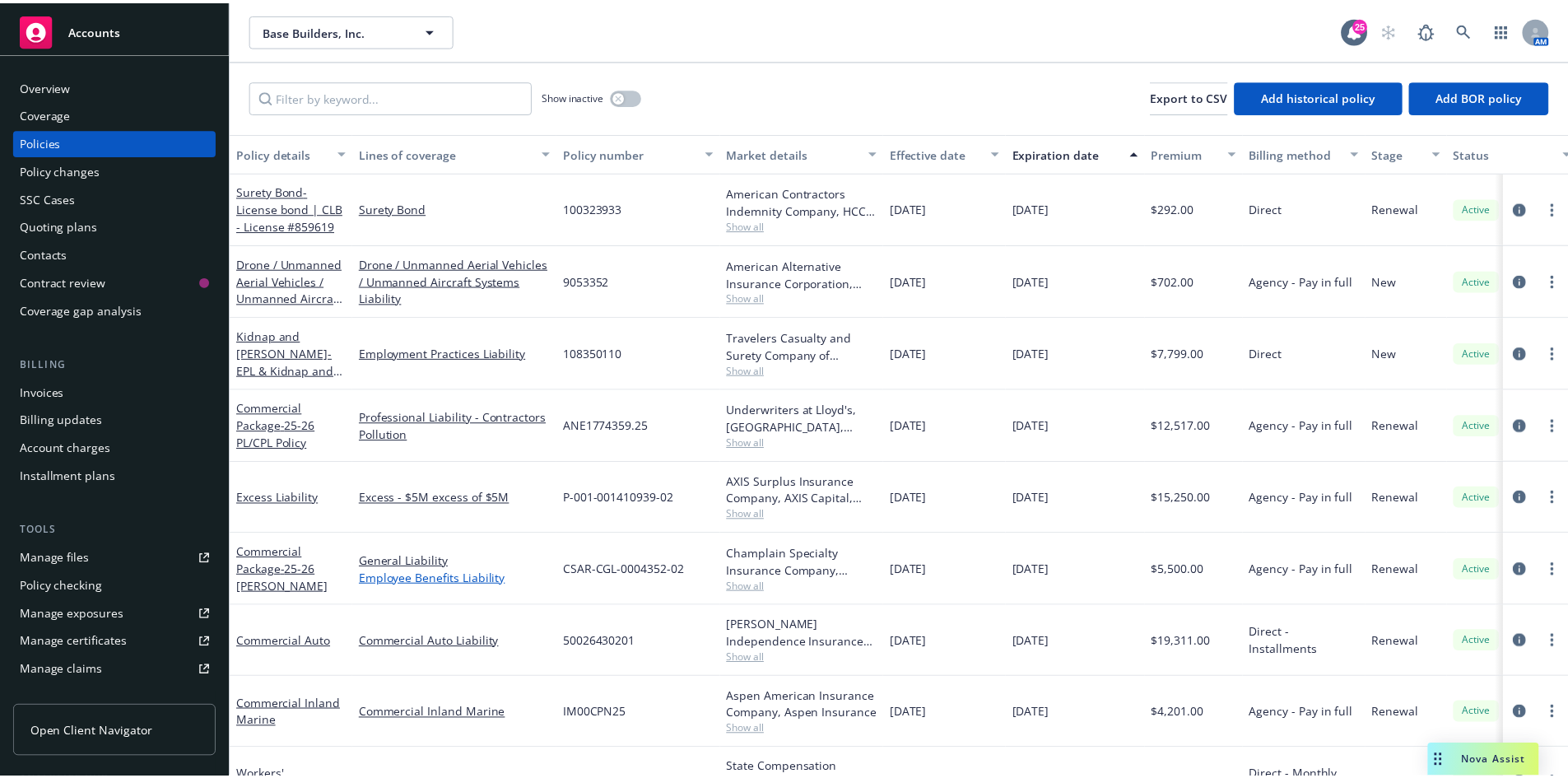
scroll to position [53, 0]
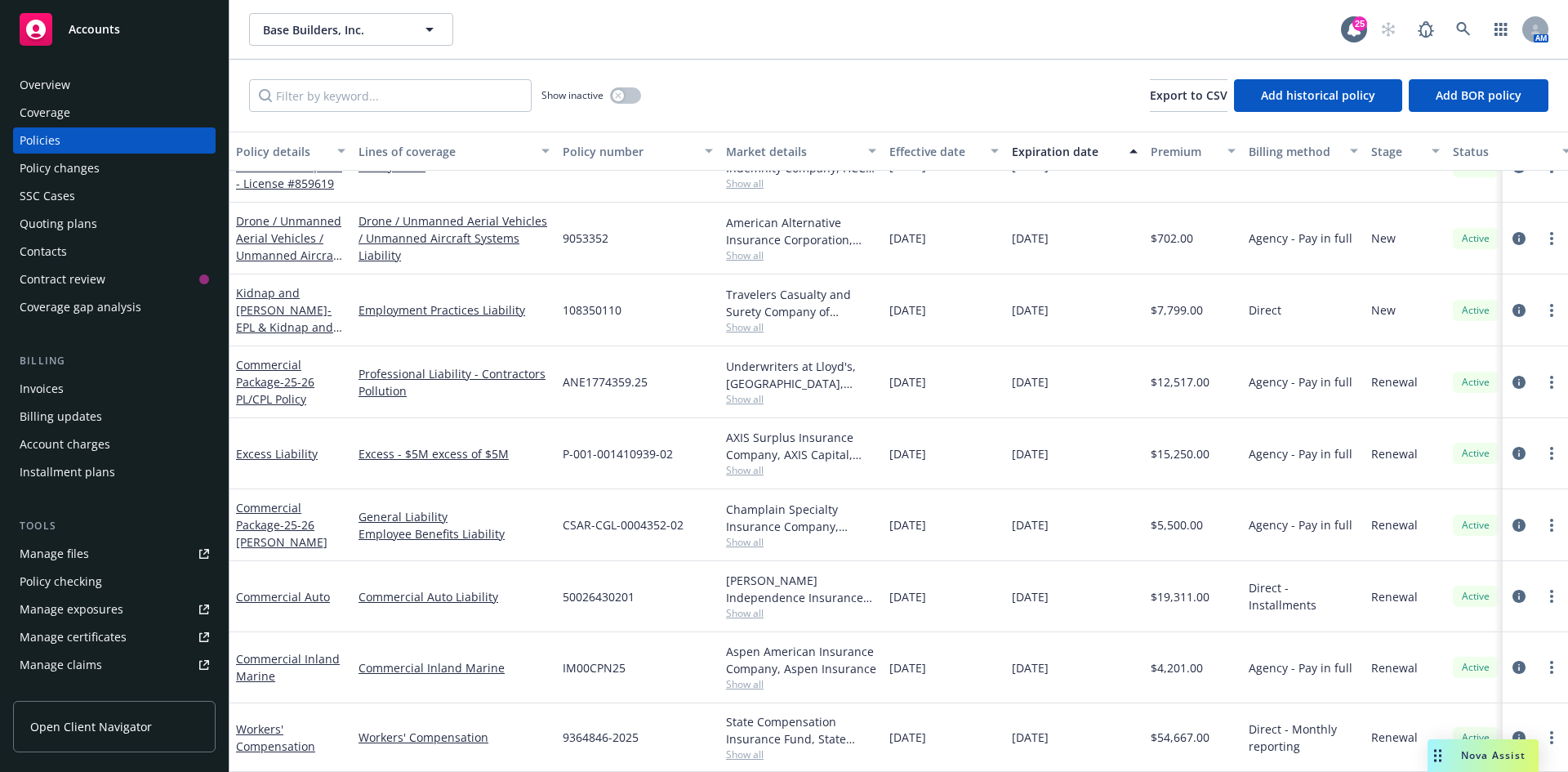
click at [84, 173] on div "Policy changes" at bounding box center [60, 168] width 80 height 27
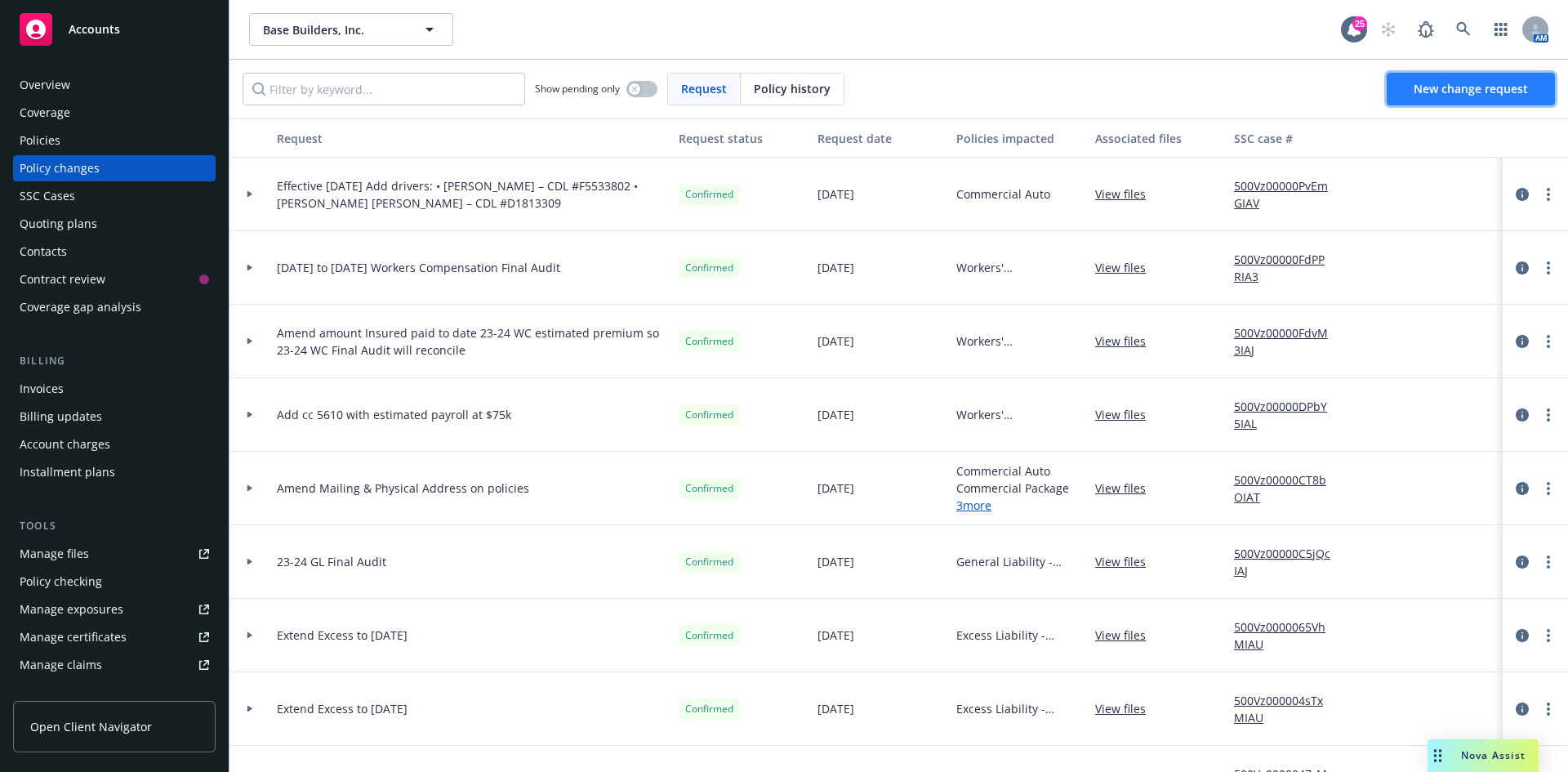
click at [1459, 94] on span "New change request" at bounding box center [1471, 89] width 114 height 16
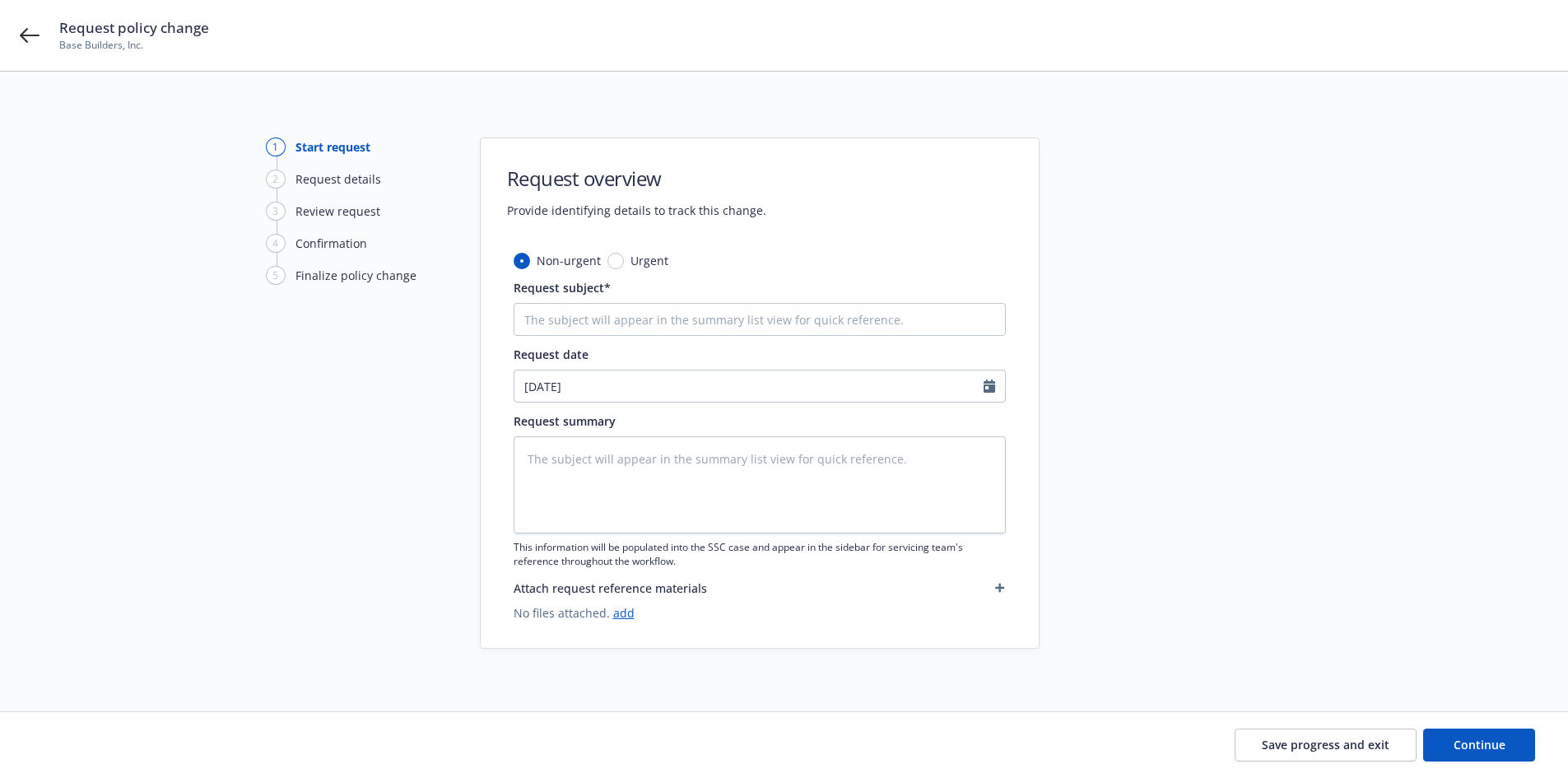
click at [529, 337] on div "Non-urgent Urgent Request subject* Request date [DATE] Request summary This inf…" at bounding box center [759, 436] width 492 height 369
click at [534, 323] on input "Request subject*" at bounding box center [759, 319] width 492 height 33
paste input "Eff [DATE] - Amend est payroll cc to $0 5406 Carpentry <$41HR & Add cc5610 Debr…"
type textarea "x"
type input "Eff [DATE] - Amend est payroll cc to $0 5406 Carpentry <$41HR & Add cc5610 Debr…"
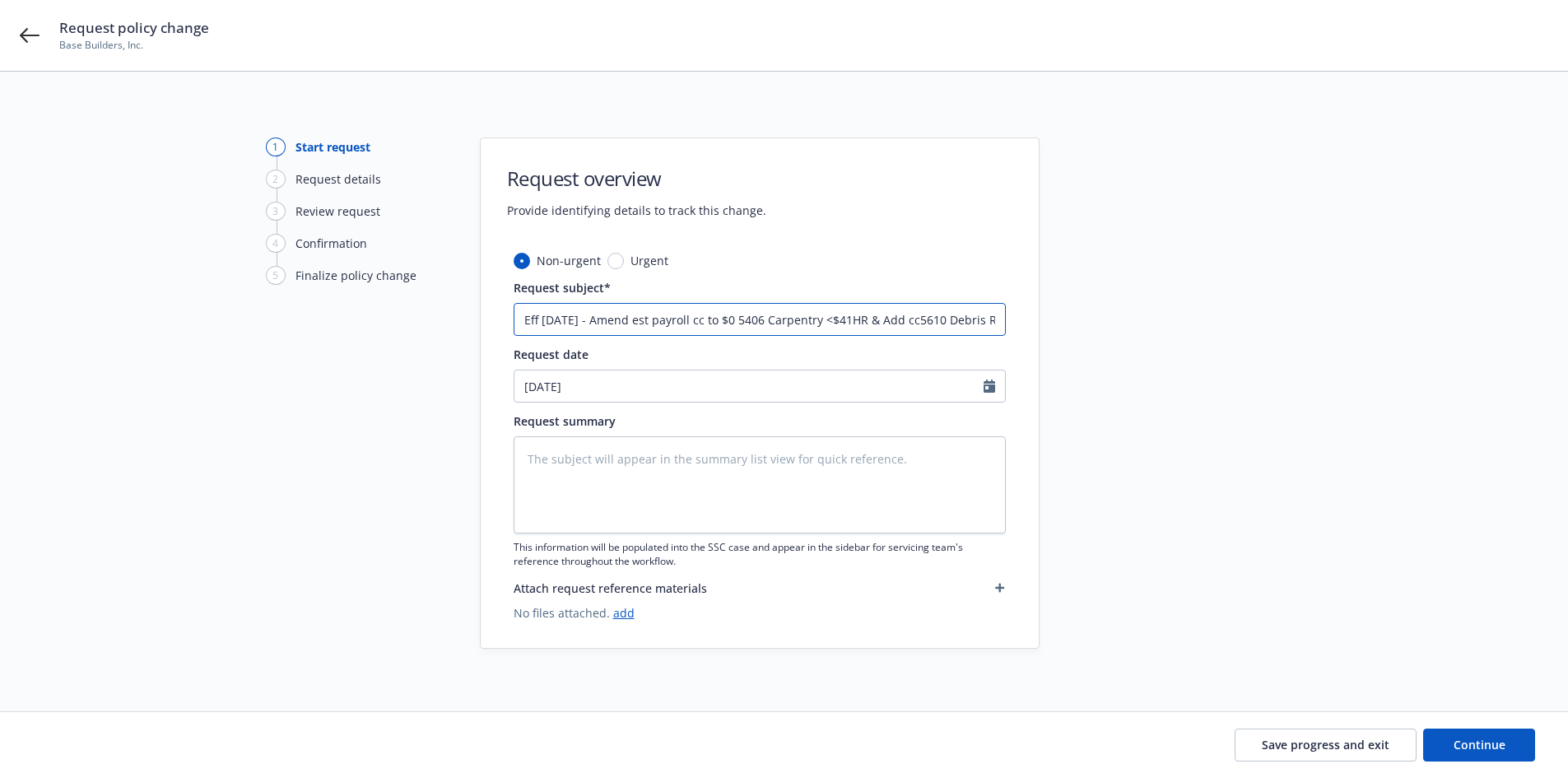
scroll to position [0, 206]
click at [563, 321] on input "Eff [DATE] - Amend est payroll cc to $0 5406 Carpentry <$41HR & Add cc5610 Debr…" at bounding box center [759, 319] width 492 height 33
click at [967, 323] on input "Eff [DATE] - Amend est payroll cc to $0 5406 Carpentry <$41HR & Add cc5610 Debr…" at bounding box center [759, 319] width 492 height 33
click at [964, 323] on input "Eff [DATE] - Amend est payroll cc to $0 5406 Carpentry <$41HR & Add cc5610 Debr…" at bounding box center [759, 319] width 492 height 33
type textarea "x"
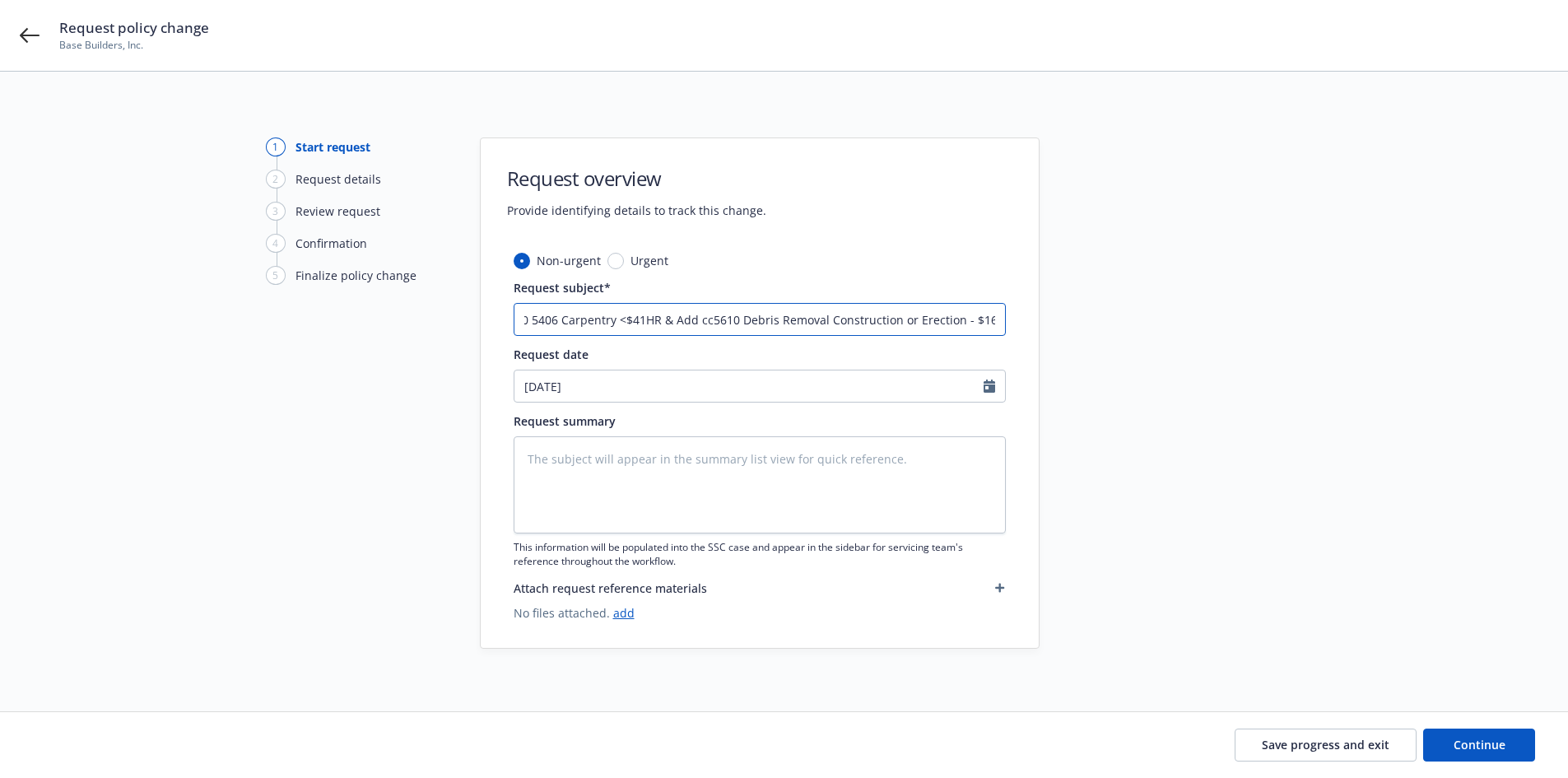
type input "Eff [DATE] - Amend est payroll cc to $0 5406 Carpentry <$41HR & Add cc5610 Debr…"
type textarea "x"
type input "Eff [DATE] - Amend est payroll cc to $0 5406 Carpentry <$41HR & Add cc5610 Debr…"
type textarea "x"
type input "Eff [DATE] - Amend est payroll cc to $0 5406 Carpentry <$41HR & Add cc5610 Debr…"
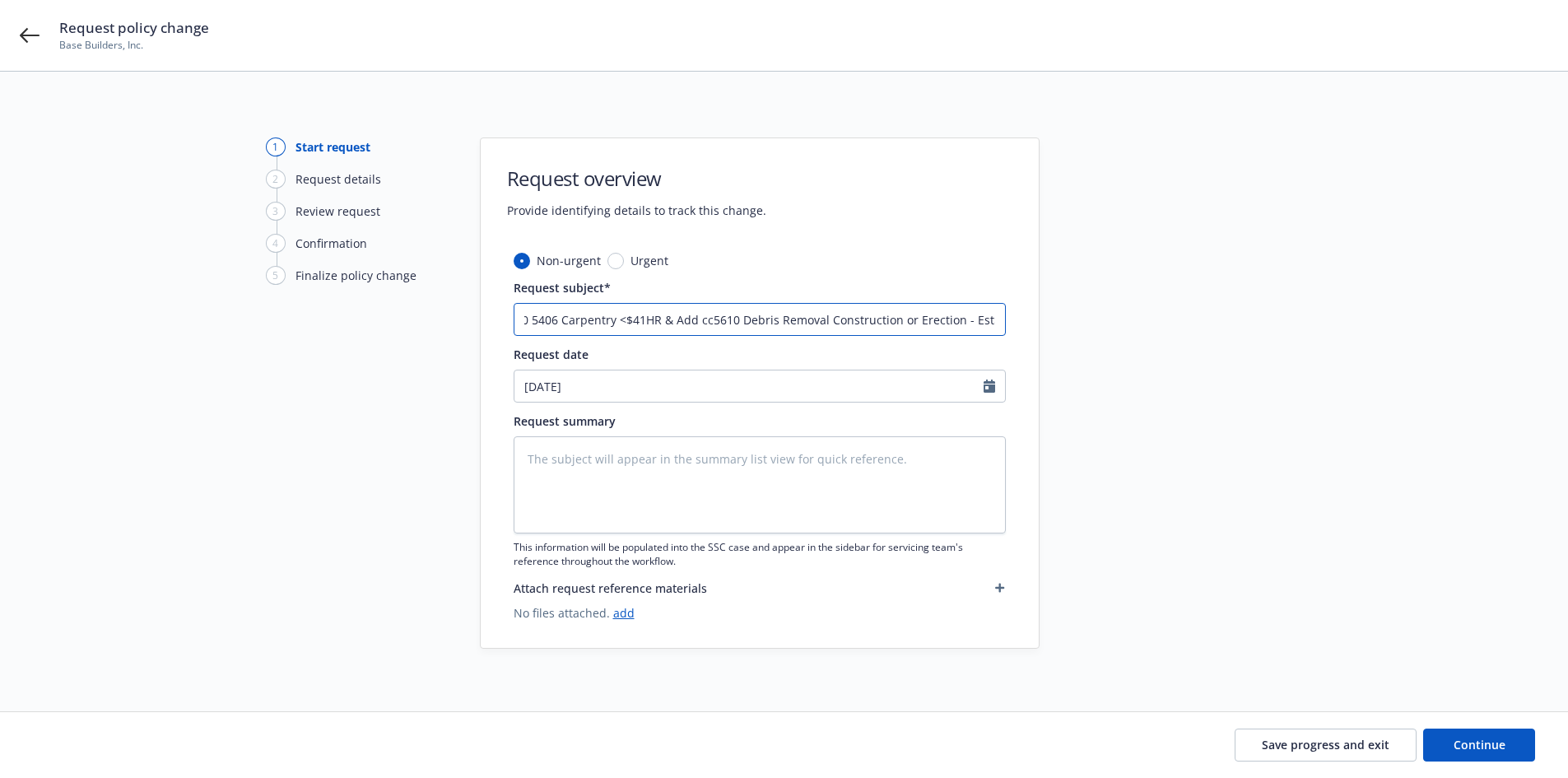
type textarea "x"
type input "Eff [DATE] - Amend est payroll cc to $0 5406 Carpentry <$41HR & Add cc5610 Debr…"
type textarea "x"
type input "Eff [DATE] - Amend est payroll cc to $0 5406 Carpentry <$41HR & Add cc5610 Debr…"
type textarea "x"
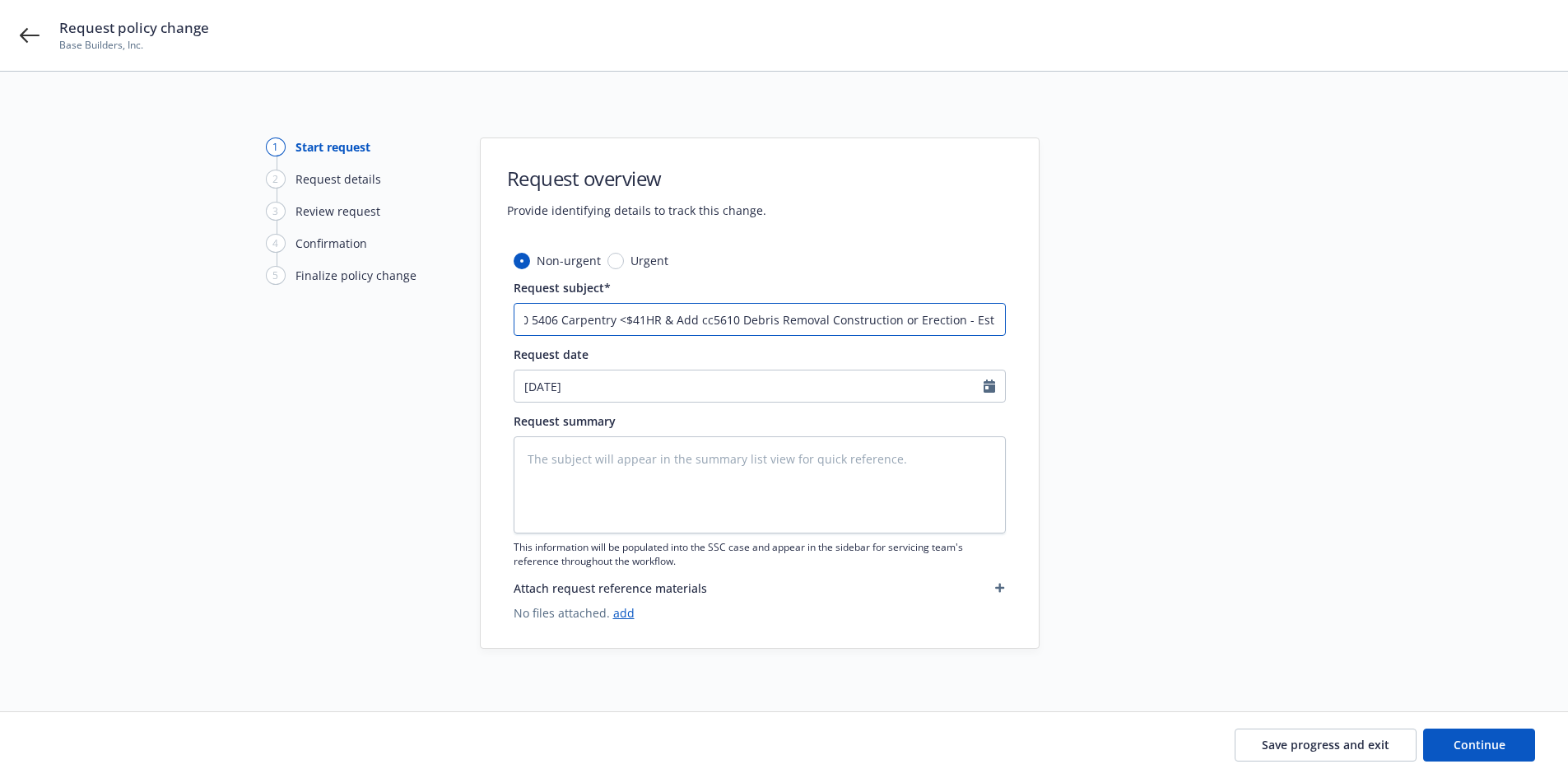
type input "Eff [DATE] - Amend est payroll cc to $0 5406 Carpentry <$41HR & Add cc5610 Debr…"
type textarea "x"
type input "Eff [DATE] - Amend est payroll cc to $0 5406 Carpentry <$41HR & Add cc5610 Debr…"
type textarea "x"
type input "Eff [DATE] - Amend est payroll cc to $0 5406 Carpentry <$41HR & Add cc5610 Debr…"
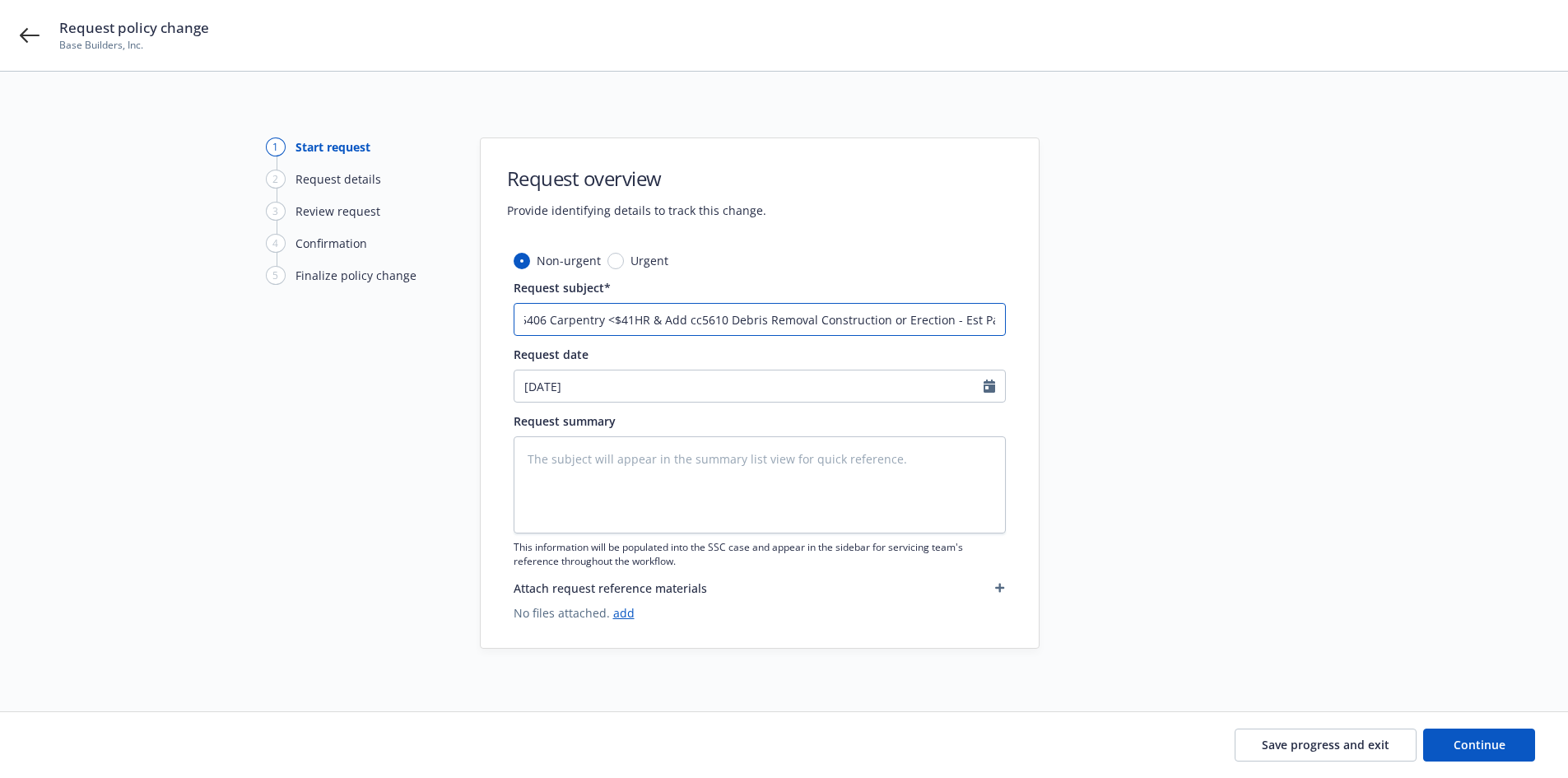
type textarea "x"
type input "Eff [DATE] - Amend est payroll cc to $0 5406 Carpentry <$41HR & Add cc5610 Debr…"
type textarea "x"
type input "Eff [DATE] - Amend est payroll cc to $0 5406 Carpentry <$41HR & Add cc5610 Debr…"
type textarea "x"
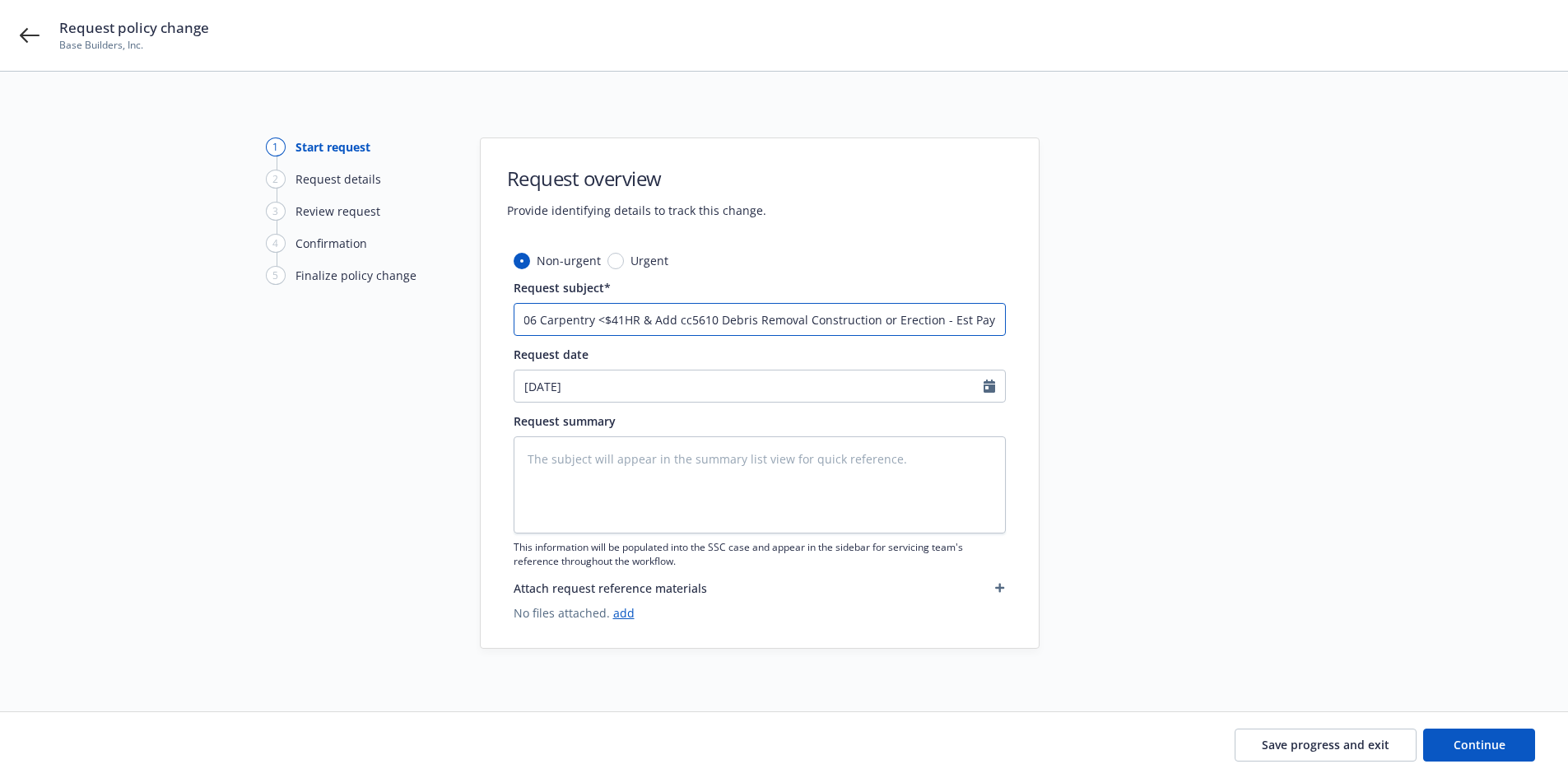
type input "Eff [DATE] - Amend est payroll cc to $0 5406 Carpentry <$41HR & Add cc5610 Debr…"
type textarea "x"
type input "Eff [DATE] - Amend est payroll cc to $0 5406 Carpentry <$41HR & Add cc5610 Debr…"
type textarea "x"
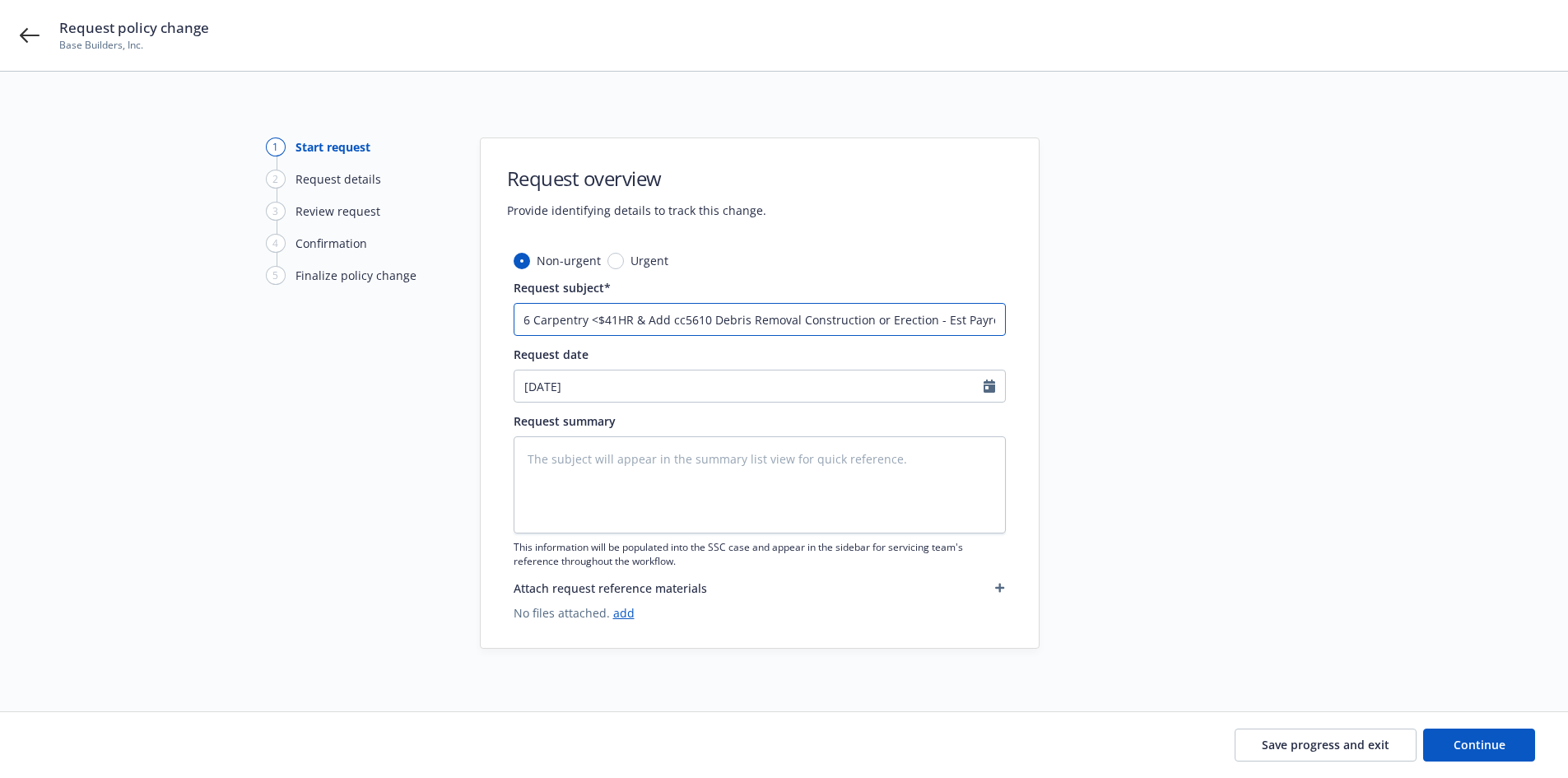
type input "Eff [DATE] - Amend est payroll cc to $0 5406 Carpentry <$41HR & Add c5610 Debri…"
type textarea "x"
type input "Eff [DATE] - Amend est payroll cc to $0 5406 Carpentry <$41HR & Add 5610 Debris…"
type textarea "x"
type input "Eff [DATE] - Amend est payroll cc to $0 5406 Carpentry <$41HR & Add C5610 Debri…"
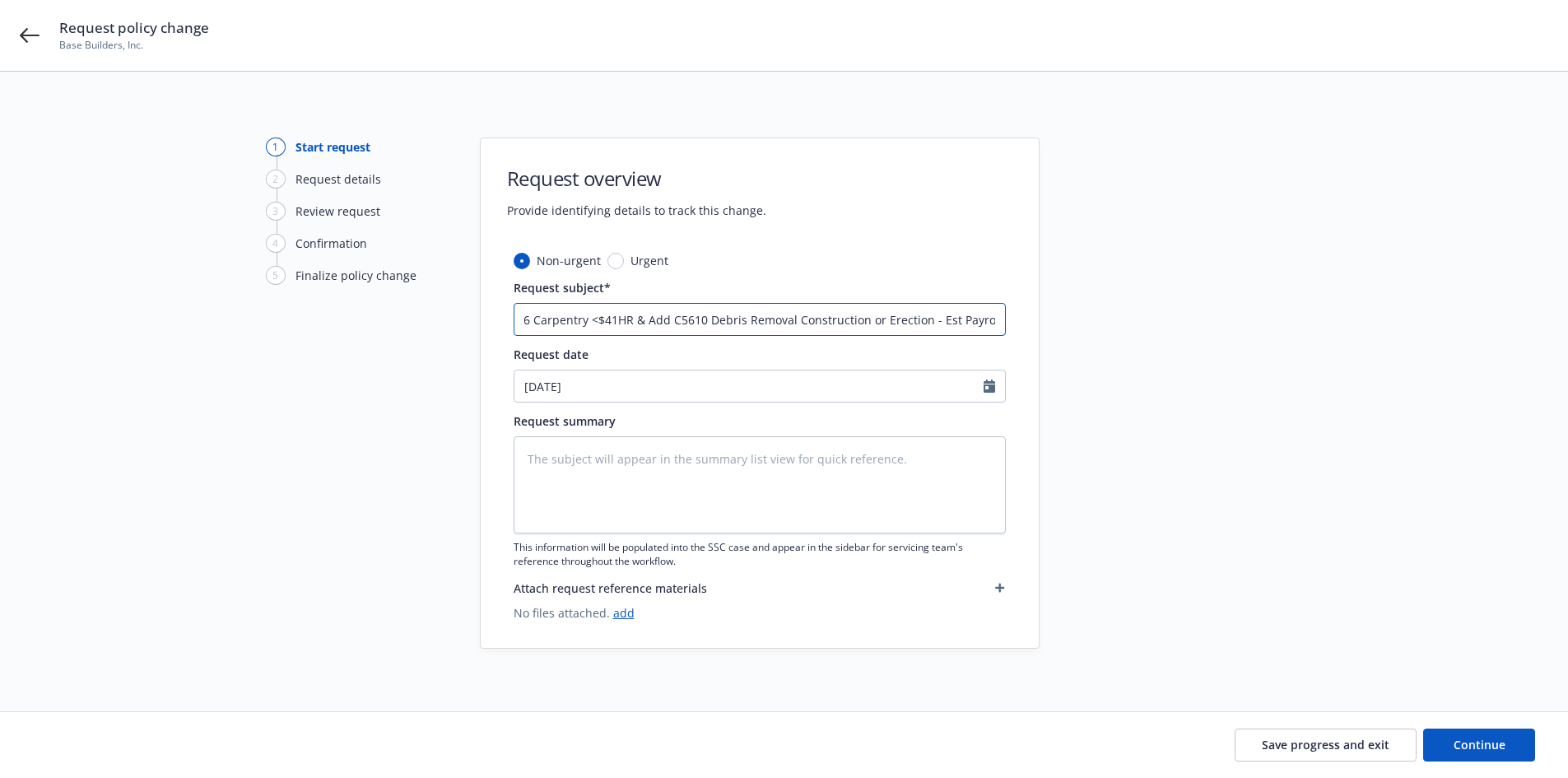
type textarea "x"
type input "Eff [DATE] - Amend est payroll cc to $0 5406 Carpentry <$41HR & Add CC5610 Debr…"
type textarea "x"
type input "Eff [DATE] - Amend est payroll cc to $0 5406 Carpentry <$41HR & Add CC 5610 Deb…"
type textarea "x"
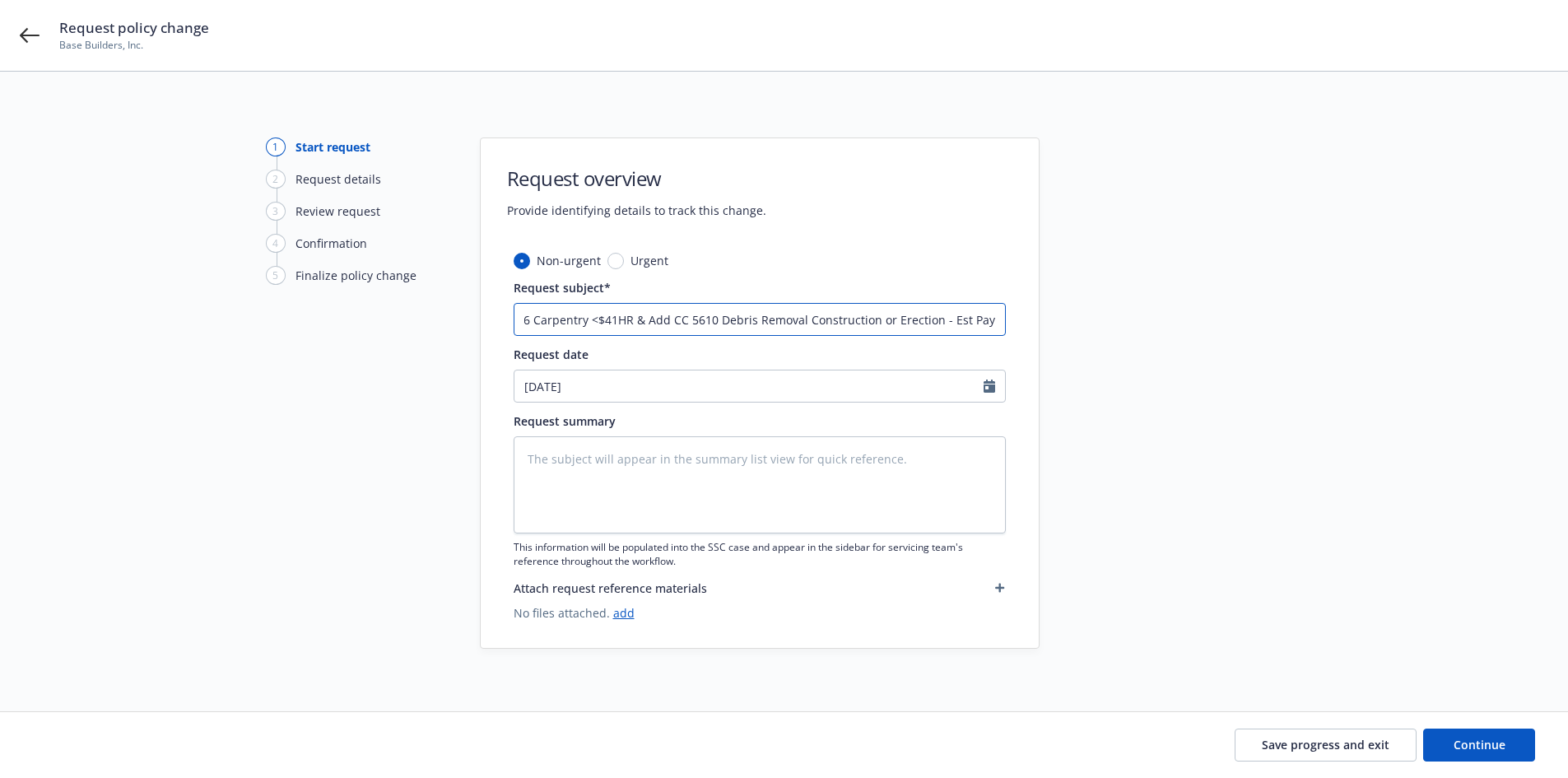
type input "Eff [DATE] - Amend est payroll cc to $0 5406 Carpentry <$41HR & Add CC -5610 De…"
type textarea "x"
type input "Eff [DATE] - Amend est payroll cc to $0 5406 Carpentry <$41HR & Add CC - 5610 D…"
type textarea "x"
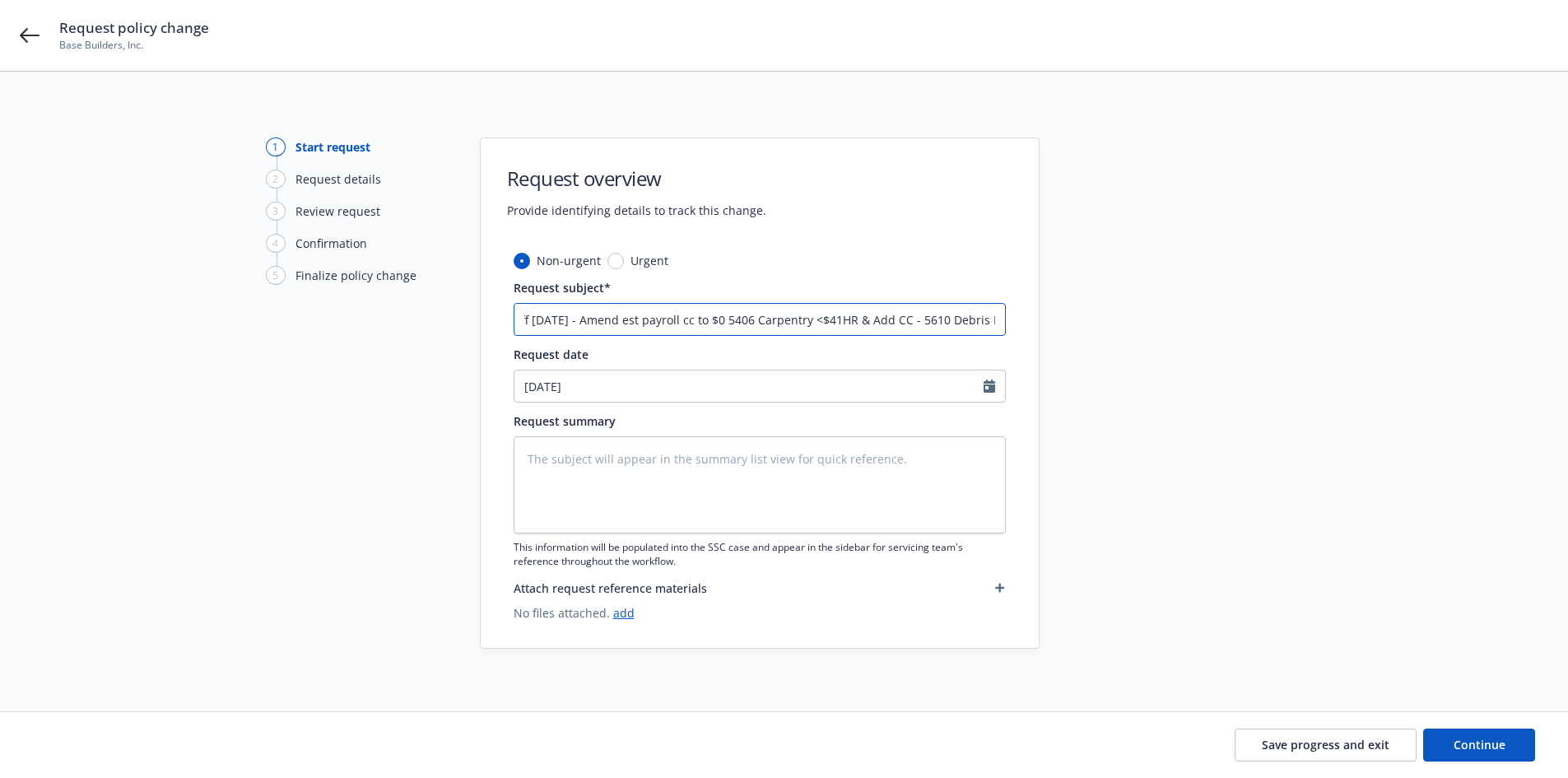
type input "Eff [DATE] - Amend es payroll cc to $0 5406 Carpentry <$41HR & Add CC - 5610 De…"
type textarea "x"
type input "Eff [DATE] - Amend e payroll cc to $0 5406 Carpentry <$41HR & Add CC - 5610 Deb…"
type textarea "x"
type input "Eff [DATE] - Amend payroll cc to $0 5406 Carpentry <$41HR & Add CC - 5610 Debri…"
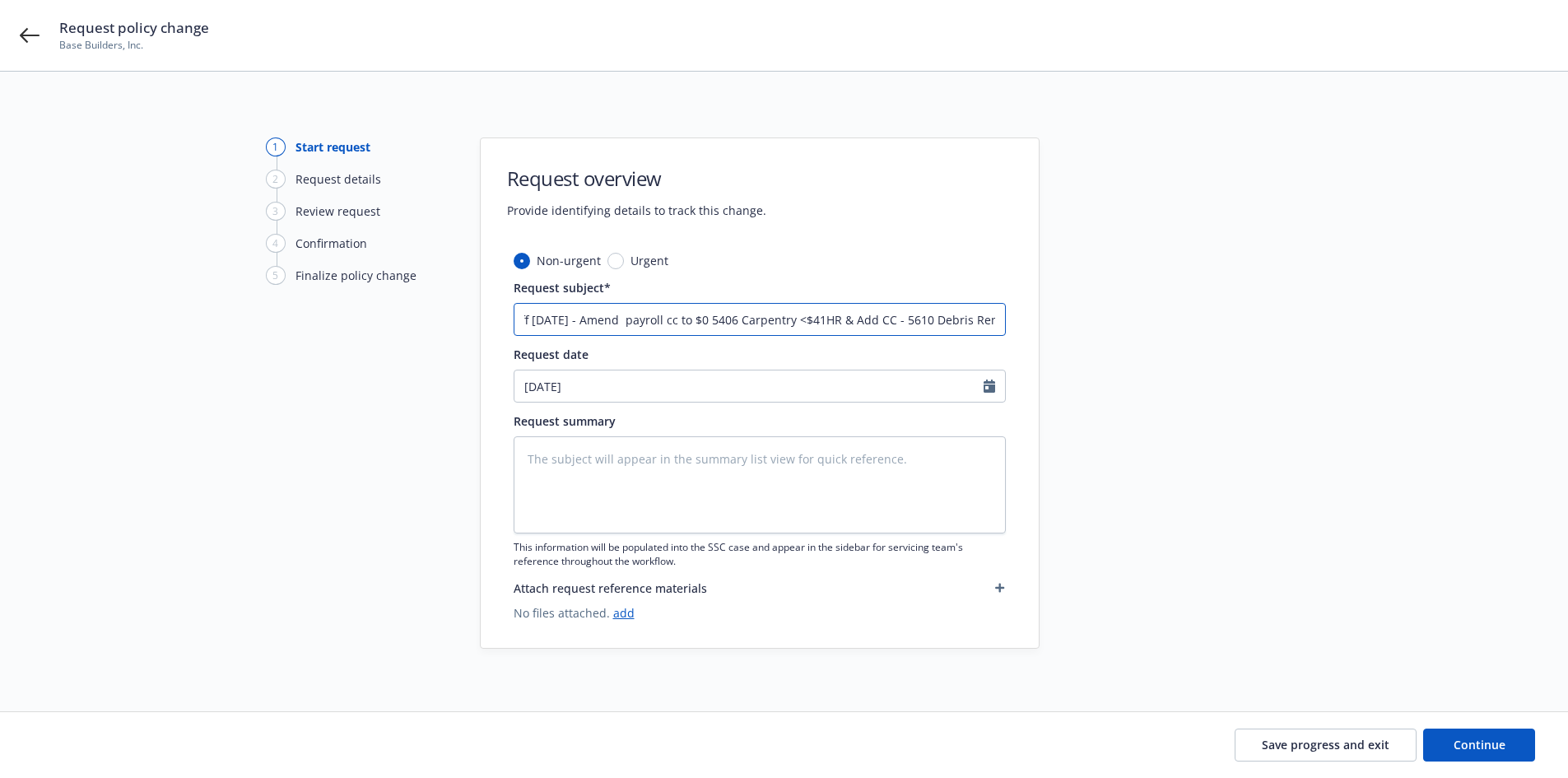
type textarea "x"
type input "Eff [DATE] - Amend E payroll cc to $0 5406 Carpentry <$41HR & Add CC - 5610 Deb…"
type textarea "x"
type input "Eff [DATE] - Amend Es payroll cc to $0 5406 Carpentry <$41HR & Add CC - 5610 De…"
type textarea "x"
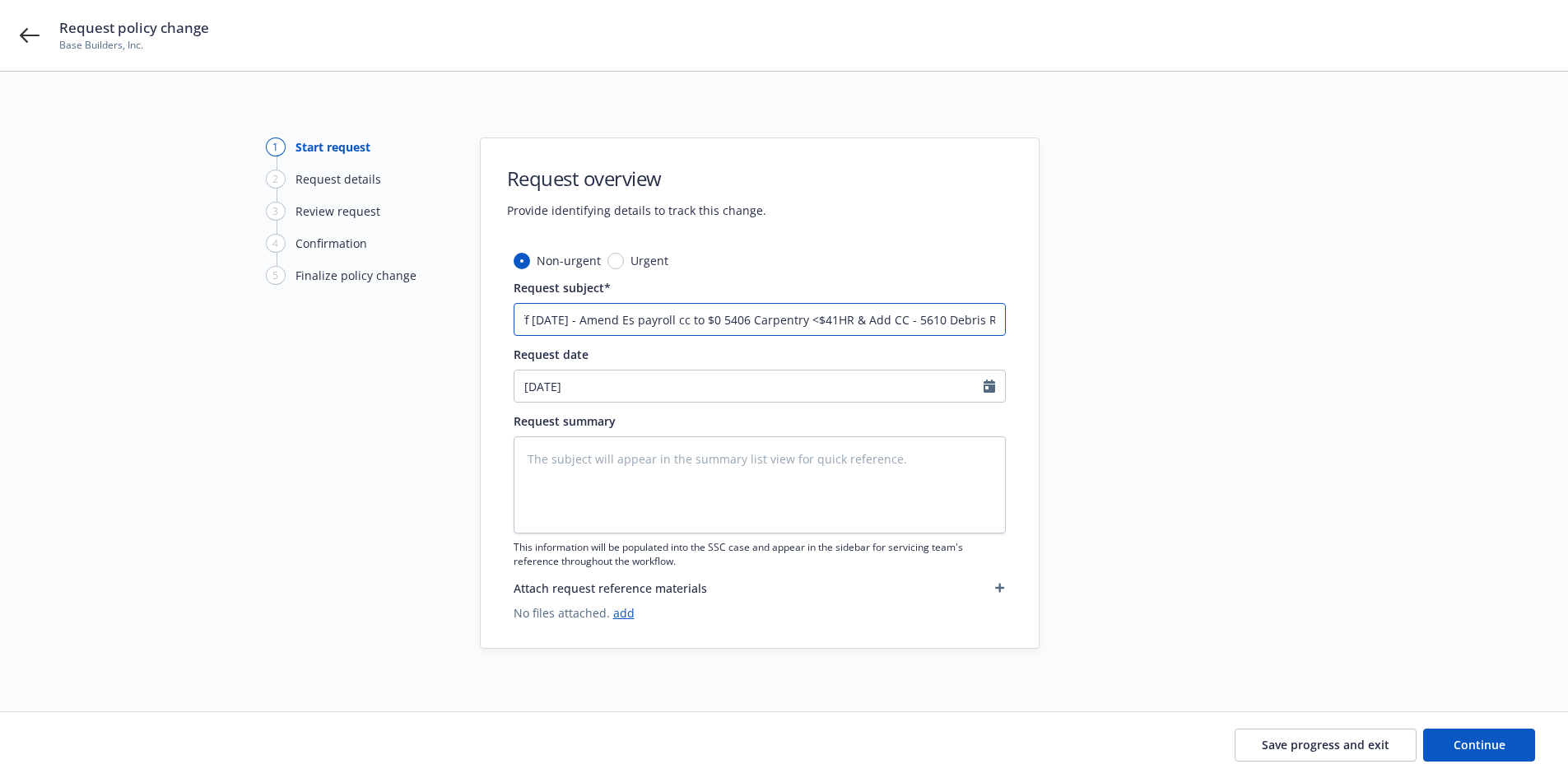
type input "Eff [DATE] - Amend Est payroll cc to $0 5406 Carpentry <$41HR & Add CC - 5610 D…"
type textarea "x"
type input "Eff [DATE] - Amend Esti payroll cc to $0 5406 Carpentry <$41HR & Add CC - 5610 …"
type textarea "x"
type input "Eff [DATE] - Amend Estima payroll cc to $0 5406 Carpentry <$41HR & Add CC - 561…"
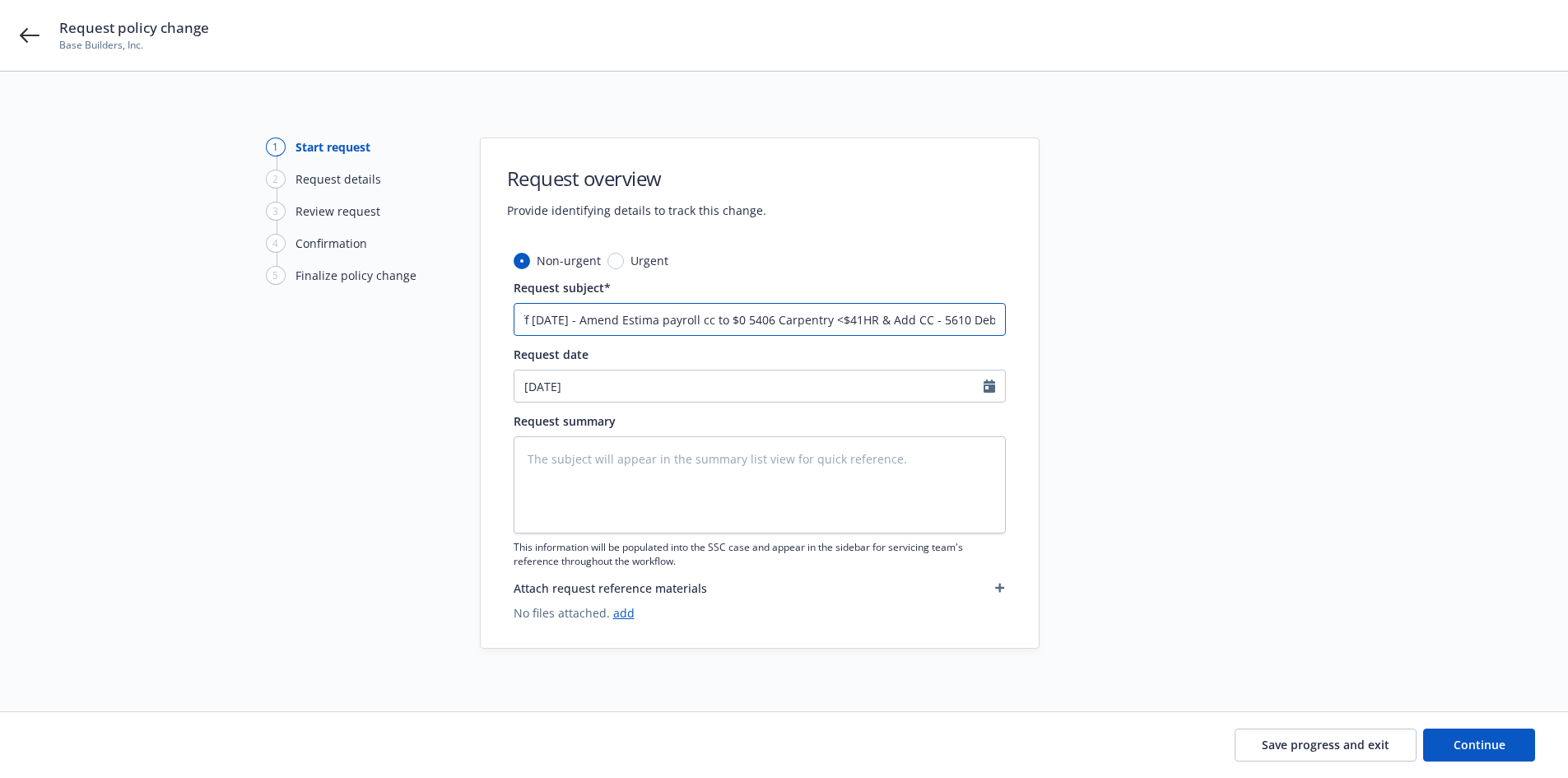
type textarea "x"
type input "Eff [DATE] - Amend Estimat payroll cc to $0 5406 Carpentry <$41HR & Add CC - 56…"
type textarea "x"
type input "Eff [DATE] - Amend Estimate payroll cc to $0 5406 Carpentry <$41HR & Add CC - 5…"
type textarea "x"
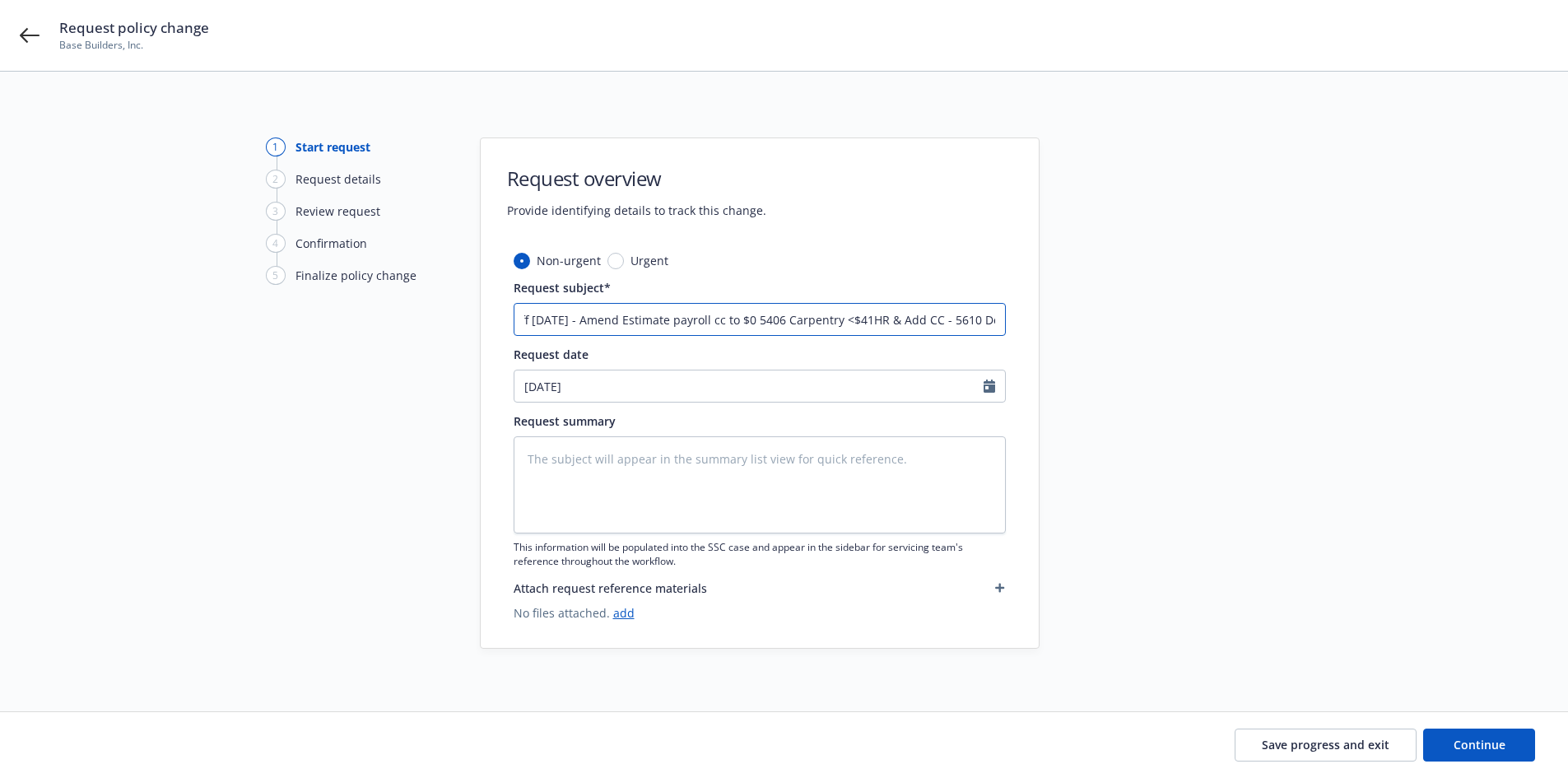
type input "Eff [DATE] - Amend Estimated payroll cc to $0 5406 Carpentry <$41HR & Add CC - …"
type textarea "x"
type input "Eff [DATE] - Amend Estimated payroll c to $0 5406 Carpentry <$41HR & Add CC - 5…"
type textarea "x"
type input "Eff [DATE] - Amend Estimated payroll to $0 5406 Carpentry <$41HR & Add CC - 561…"
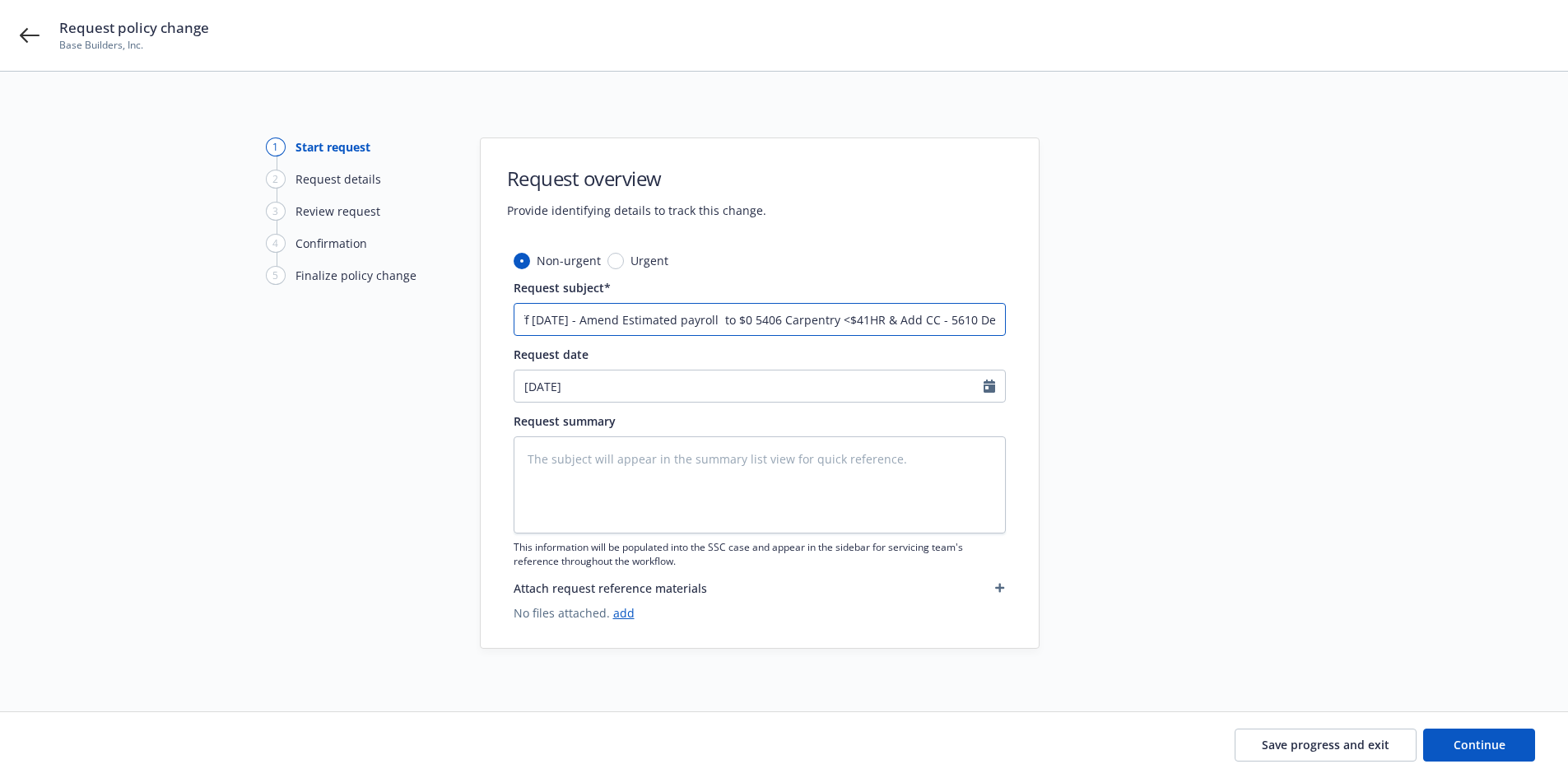
type textarea "x"
type input "Eff [DATE] - Amend Estimated payroll to $0 5406 Carpentry <$41HR & Add CC - 561…"
type textarea "x"
type input "Eff [DATE] - Amend Estimated payroll to $0 -5406 Carpentry <$41HR & Add CC - 56…"
type textarea "x"
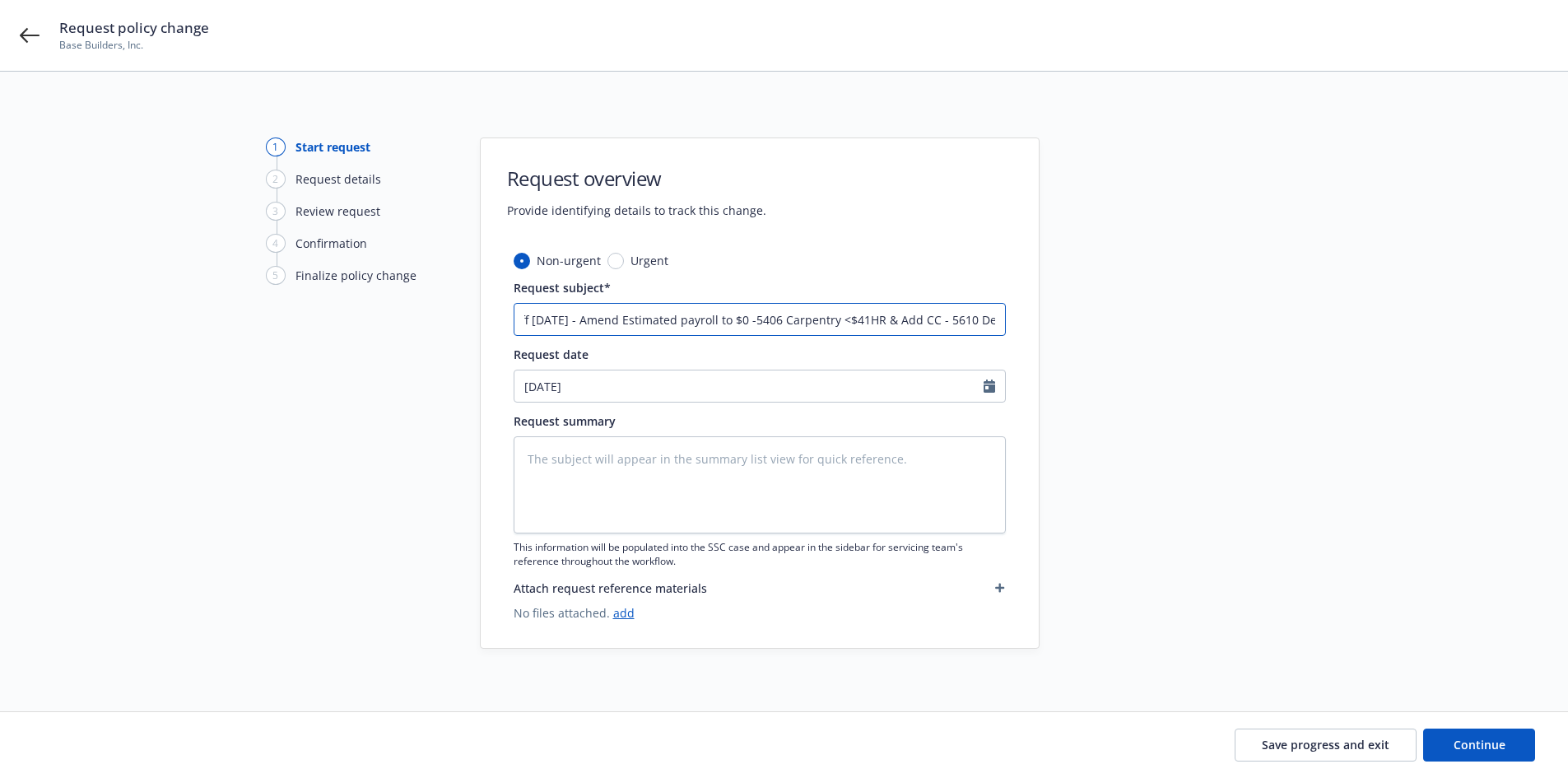
type input "Eff [DATE] - Amend Estimated payroll to $0 - 5406 Carpentry <$41HR & Add CC - 5…"
type textarea "x"
type input "Eff [DATE] - Amend Estimated payroll to $0 - C5406 Carpentry <$41HR & Add CC - …"
type textarea "x"
type input "Eff [DATE] - Amend Estimated payroll to $0 - CC5406 Carpentry <$41HR & Add CC -…"
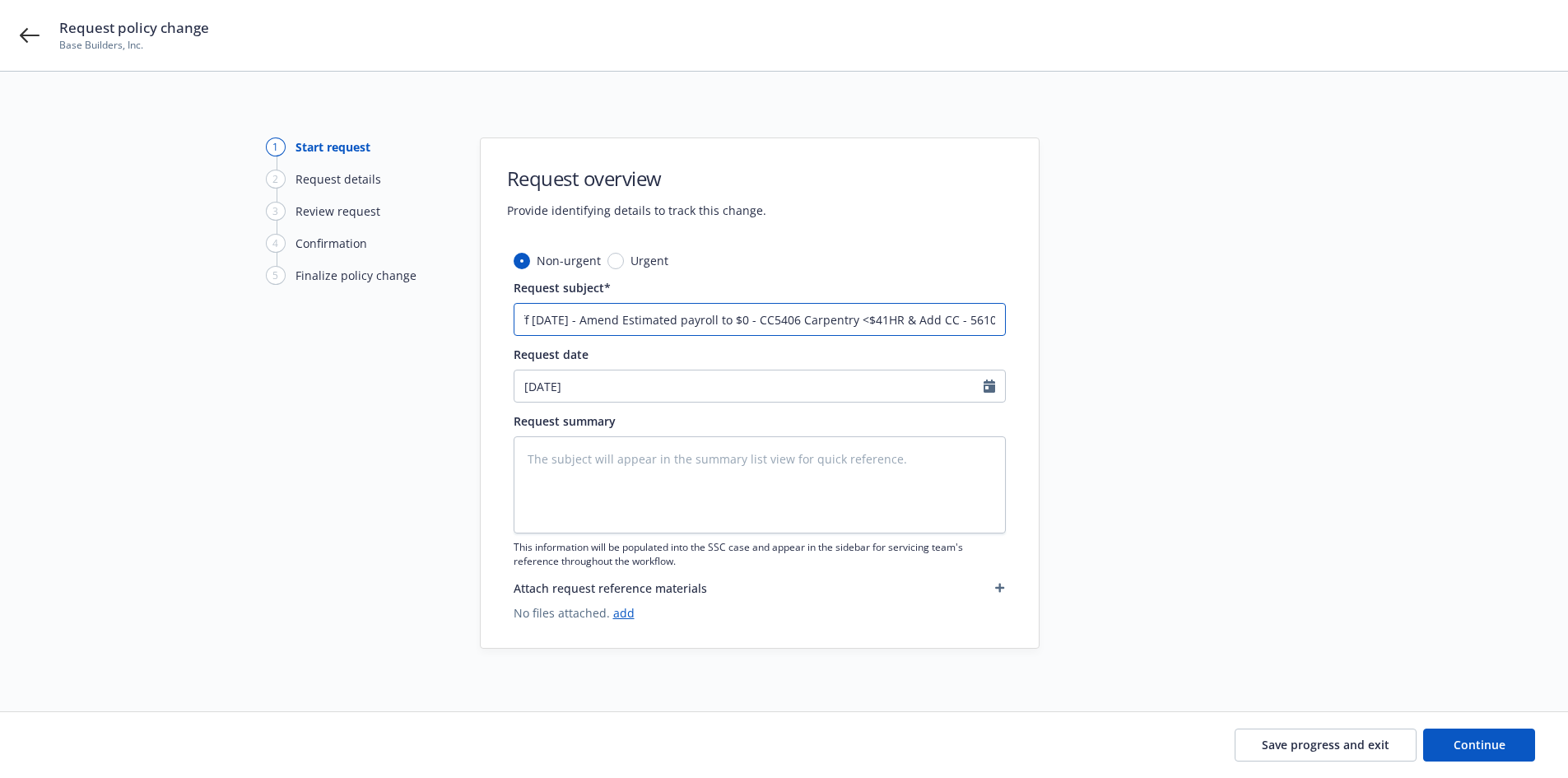
type textarea "x"
type input "Eff [DATE] - Amend Estimated payroll to $0 - CC 5406 Carpentry <$41HR & Add CC …"
type textarea "x"
type input "Eff [DATE] - Amend Estimated payroll to $0 - CC -5406 Carpentry <$41HR & Add CC…"
type textarea "x"
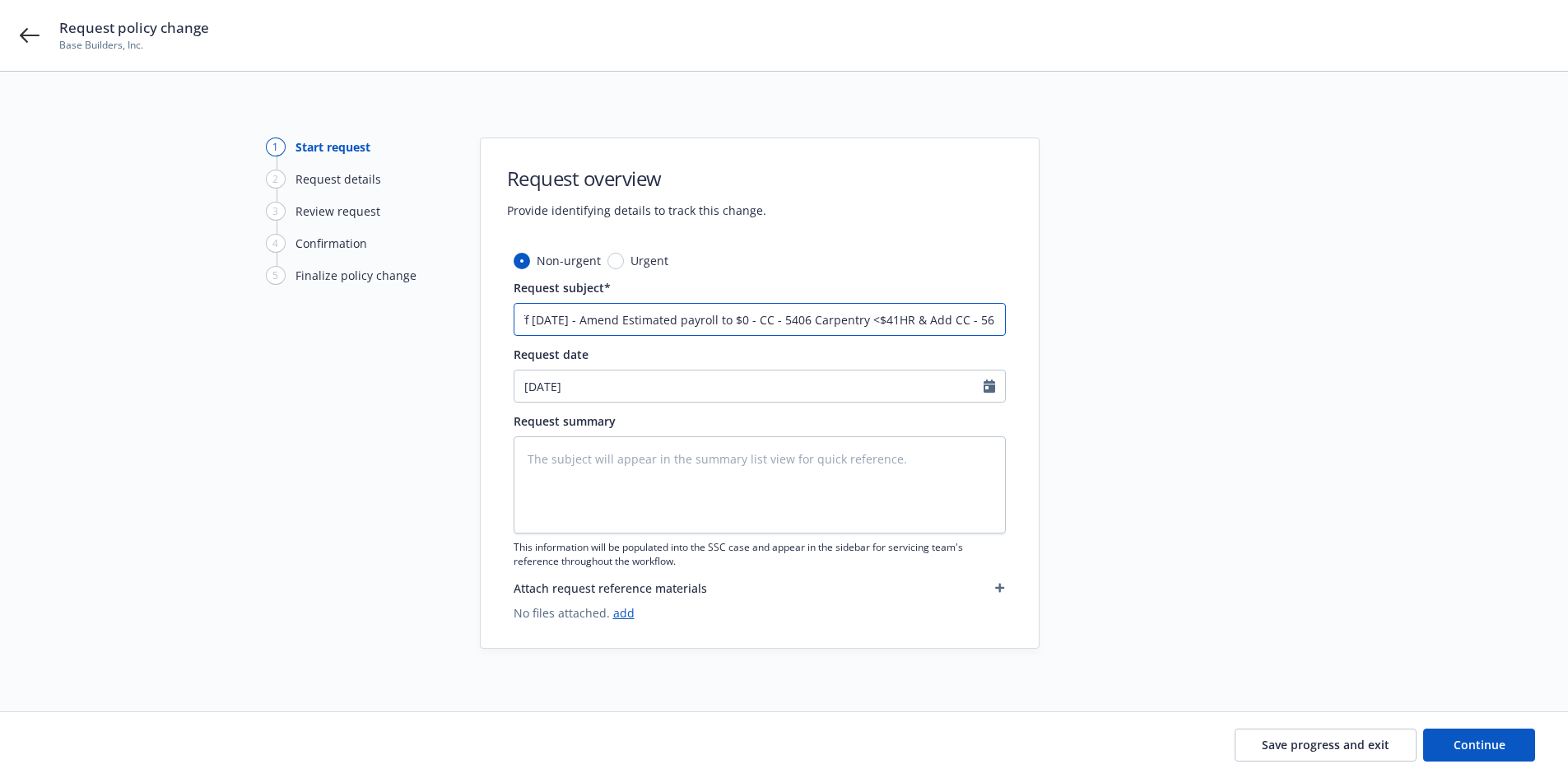
click at [585, 329] on input "Eff [DATE] - Amend Estimated payroll to $0 - CC - 5406 Carpentry <$41HR & Add C…" at bounding box center [759, 319] width 492 height 33
drag, startPoint x: 518, startPoint y: 311, endPoint x: 1089, endPoint y: 364, distance: 573.5
click at [1089, 364] on div "1 Start request 2 Request details 3 Review request 4 Confirmation 5 Finalize po…" at bounding box center [784, 394] width 1528 height 511
type input "Eff [DATE] - Amend Estimated payroll to $0 - CC - 5406 Carpentry <$41HR & Add C…"
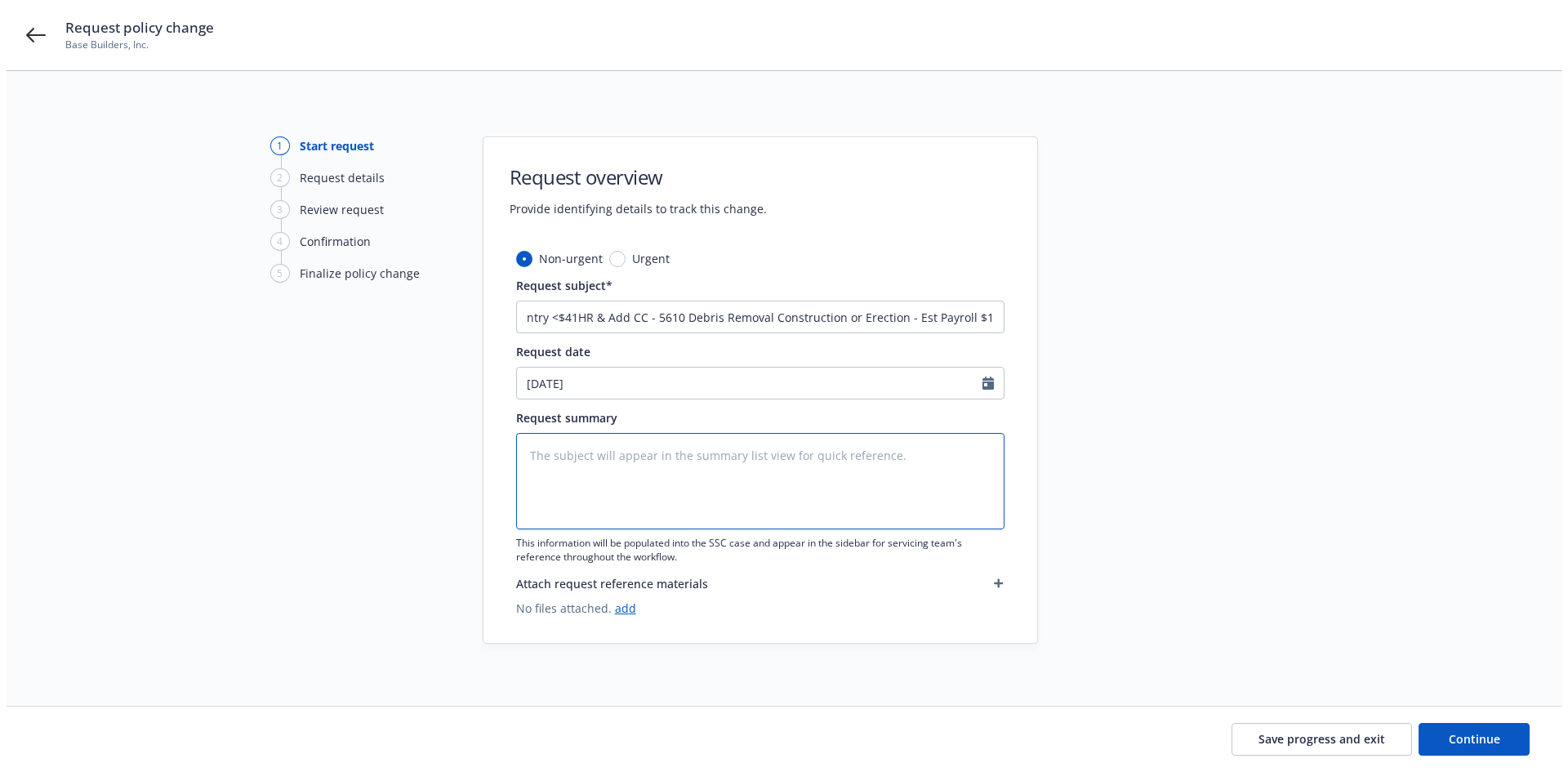
scroll to position [0, 0]
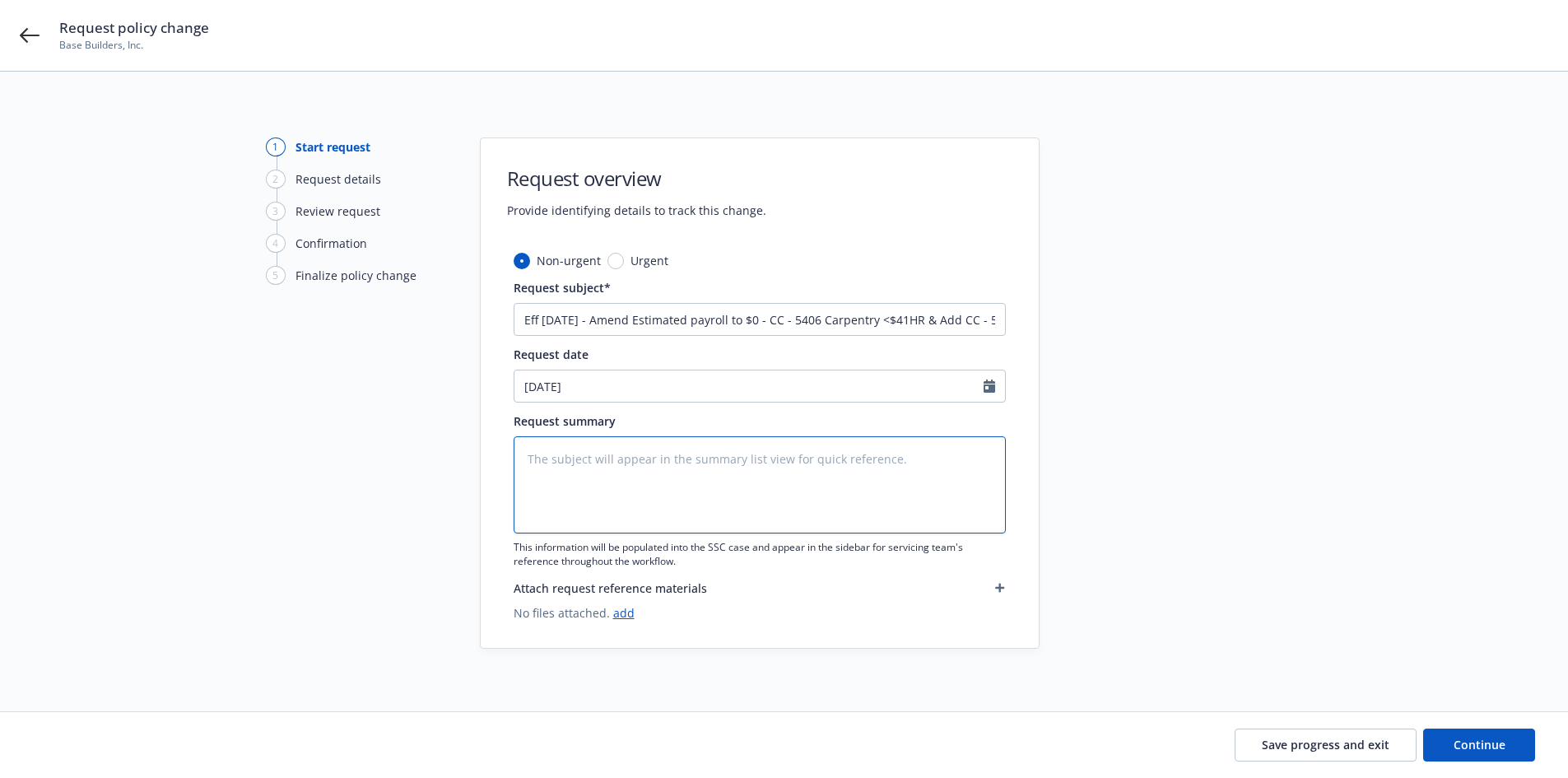
click at [835, 455] on textarea at bounding box center [759, 485] width 492 height 97
paste textarea "Eff [DATE] - Amend Estimated payroll to $0 - CC - 5406 Carpentry <$41HR & Add C…"
type textarea "x"
type textarea "Eff [DATE] - Amend Estimated payroll to $0 - CC - 5406 Carpentry <$41HR & Add C…"
click at [619, 613] on link "add" at bounding box center [624, 613] width 22 height 16
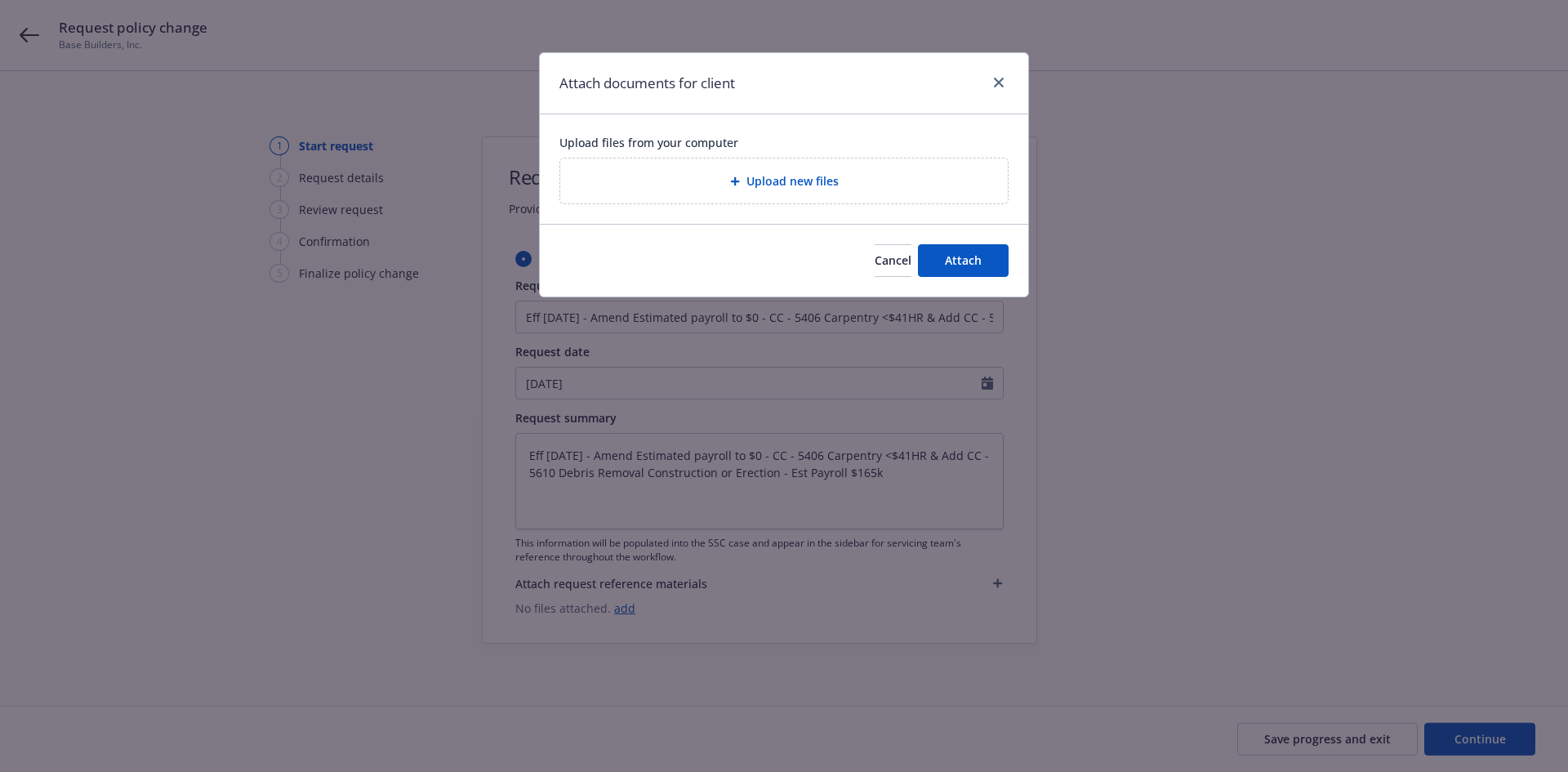
type textarea "x"
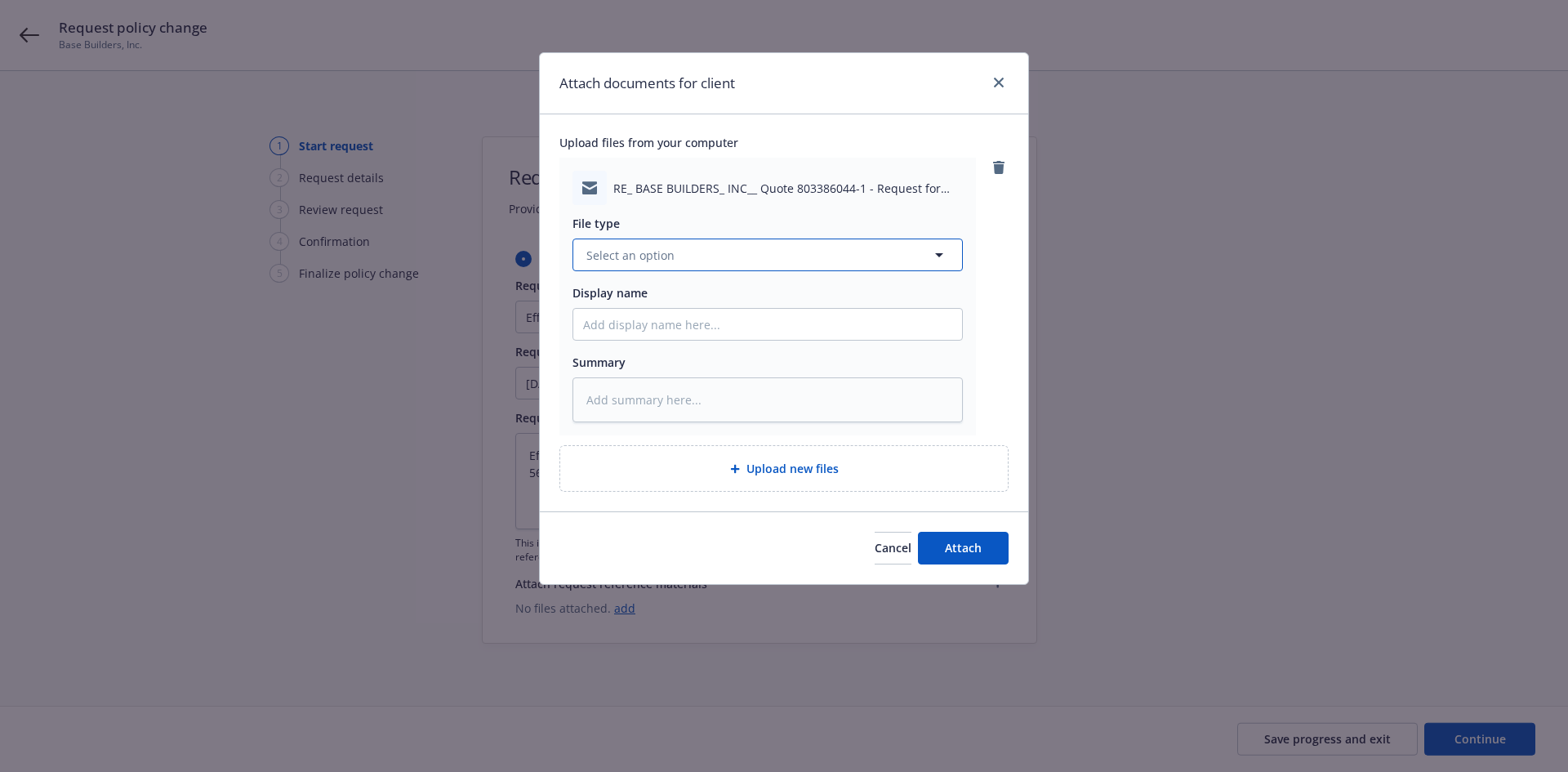
click at [685, 259] on button "Select an option" at bounding box center [768, 255] width 391 height 32
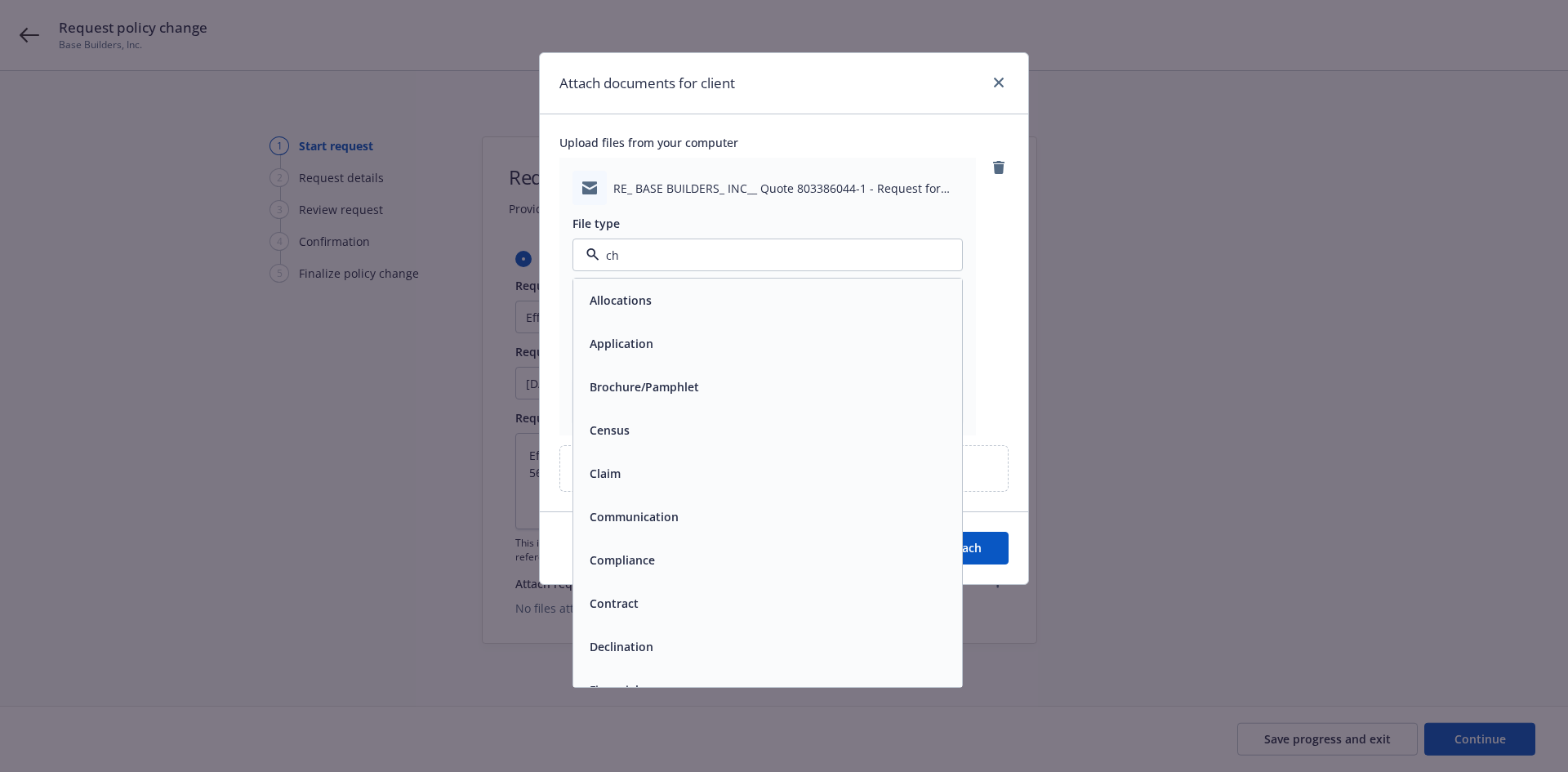
type input "cha"
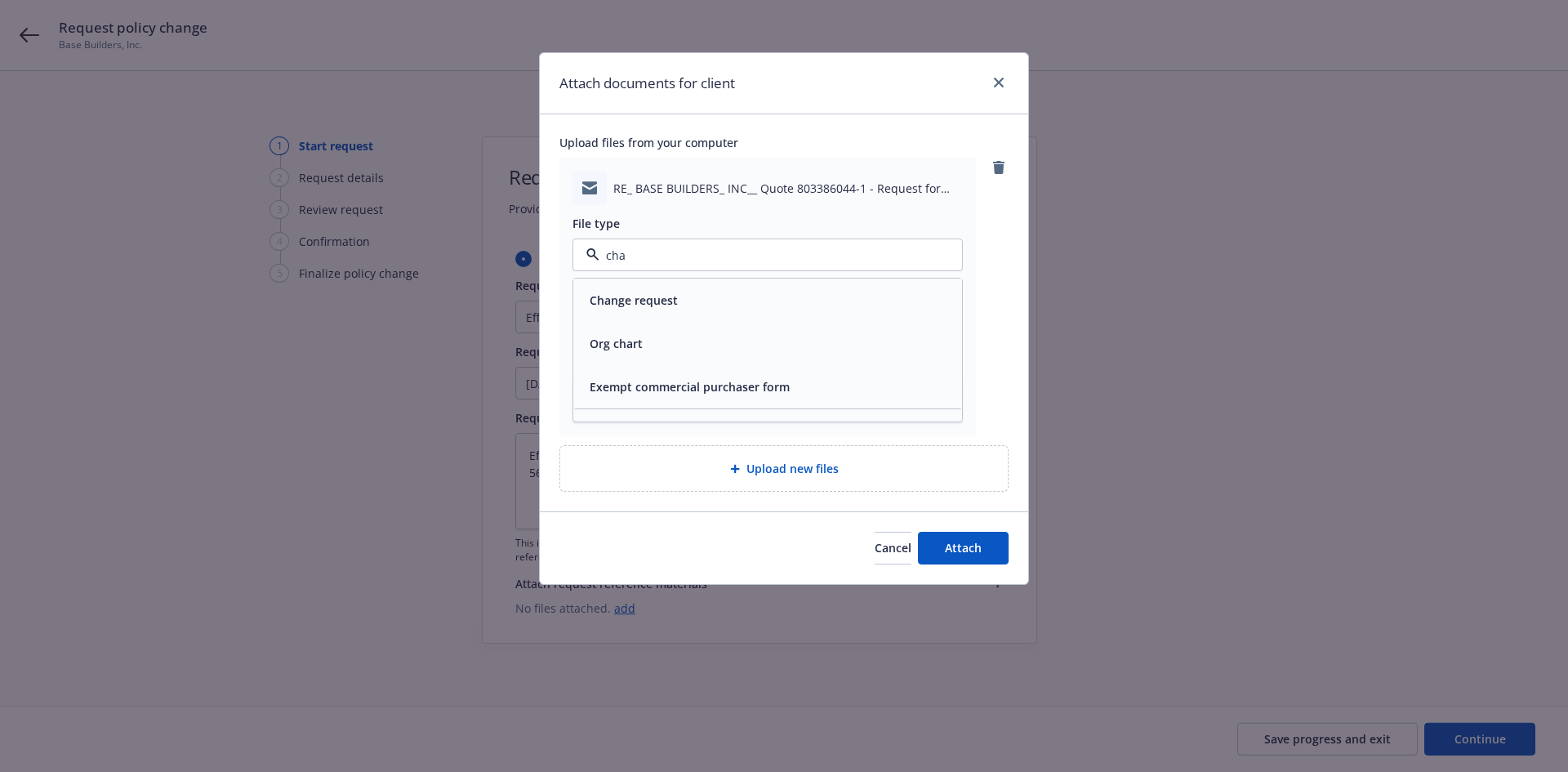
click at [681, 279] on div "Change request" at bounding box center [768, 300] width 389 height 43
click at [652, 321] on input "Display name" at bounding box center [768, 323] width 389 height 31
type textarea "x"
type input "T"
type textarea "x"
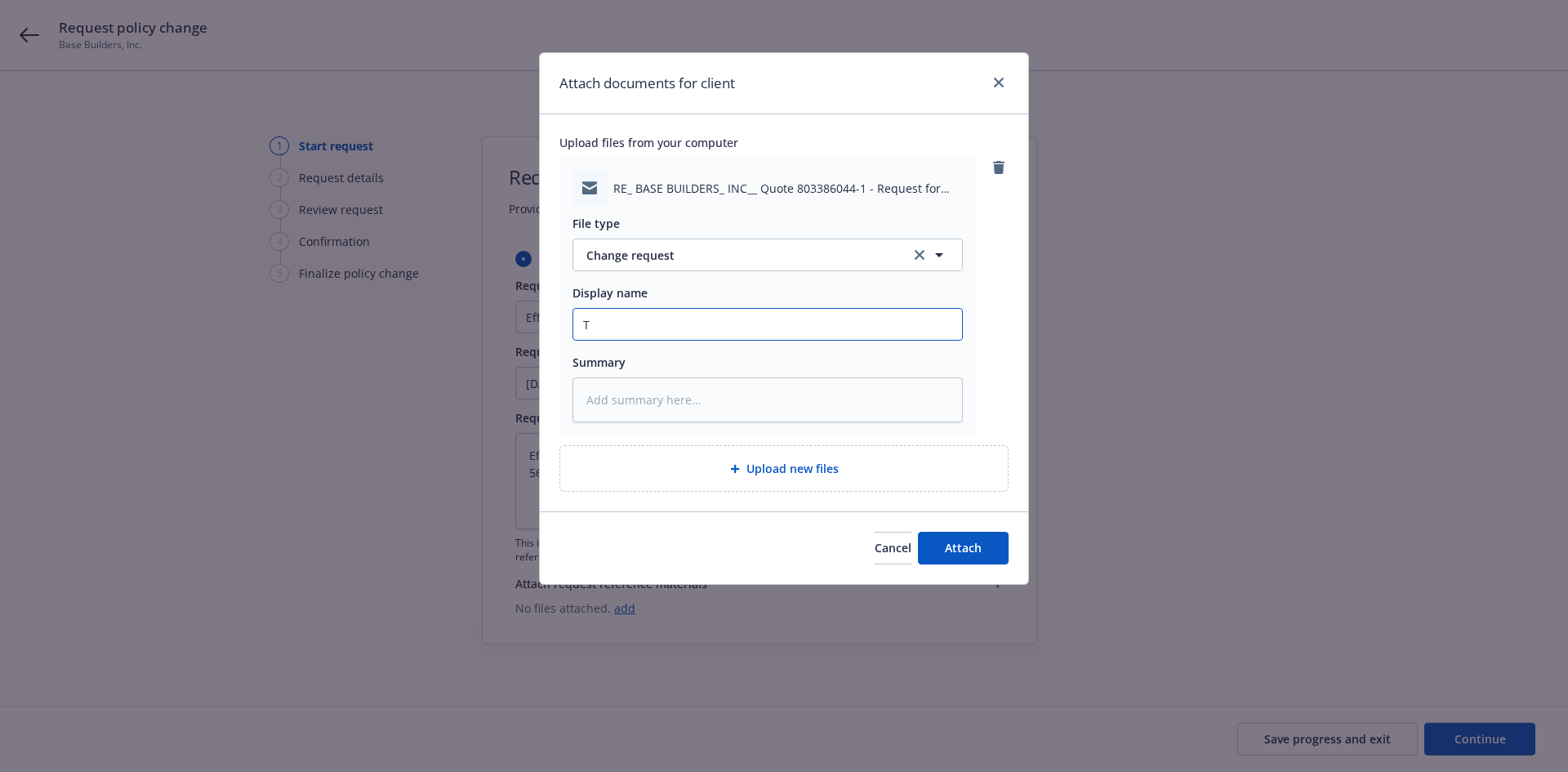
type input "T/"
type textarea "x"
type input "T/S"
type textarea "x"
type input "T/SC"
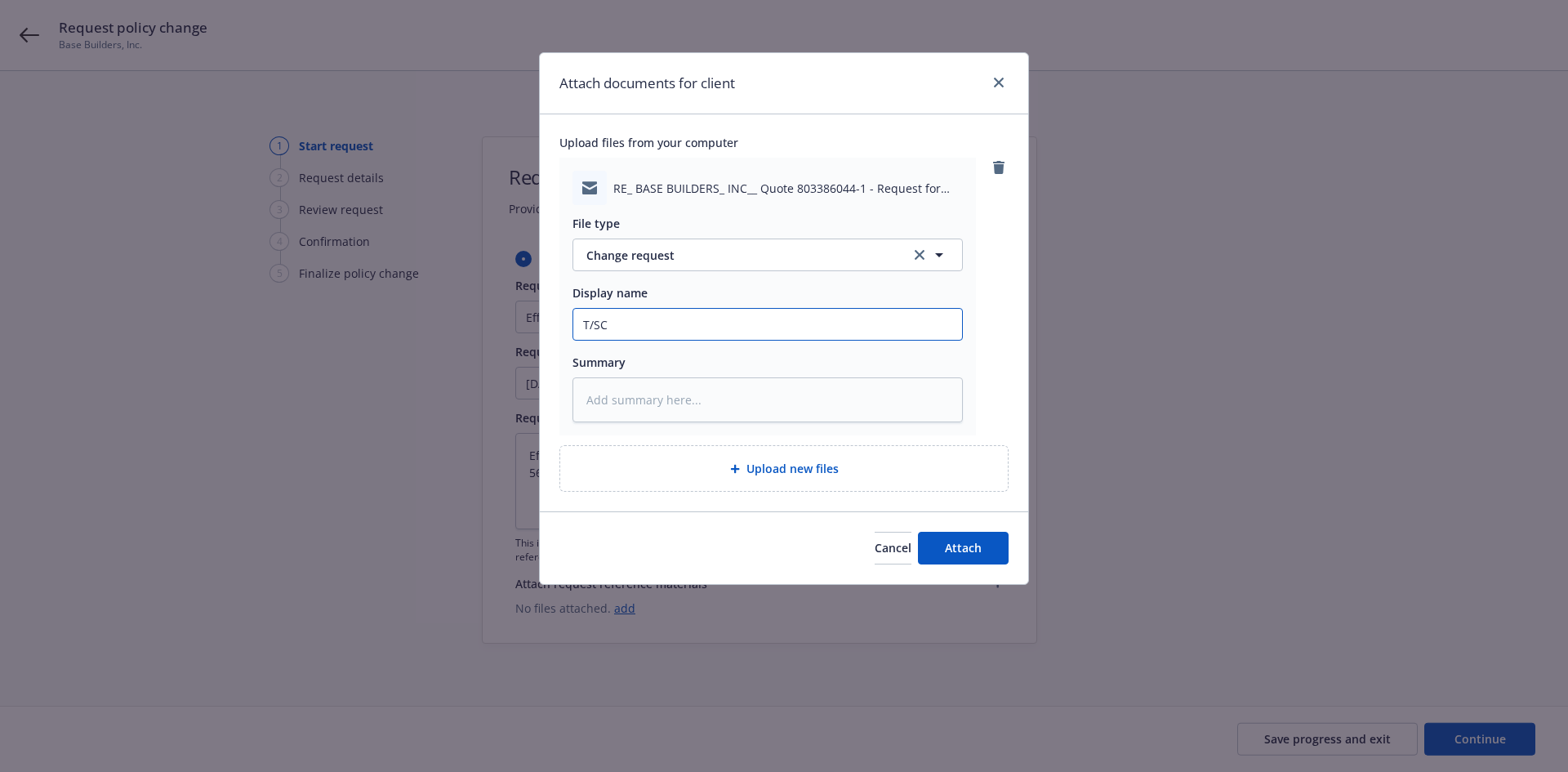
type textarea "x"
type input "T/SCI"
type textarea "x"
type input "T/SCIF"
type textarea "x"
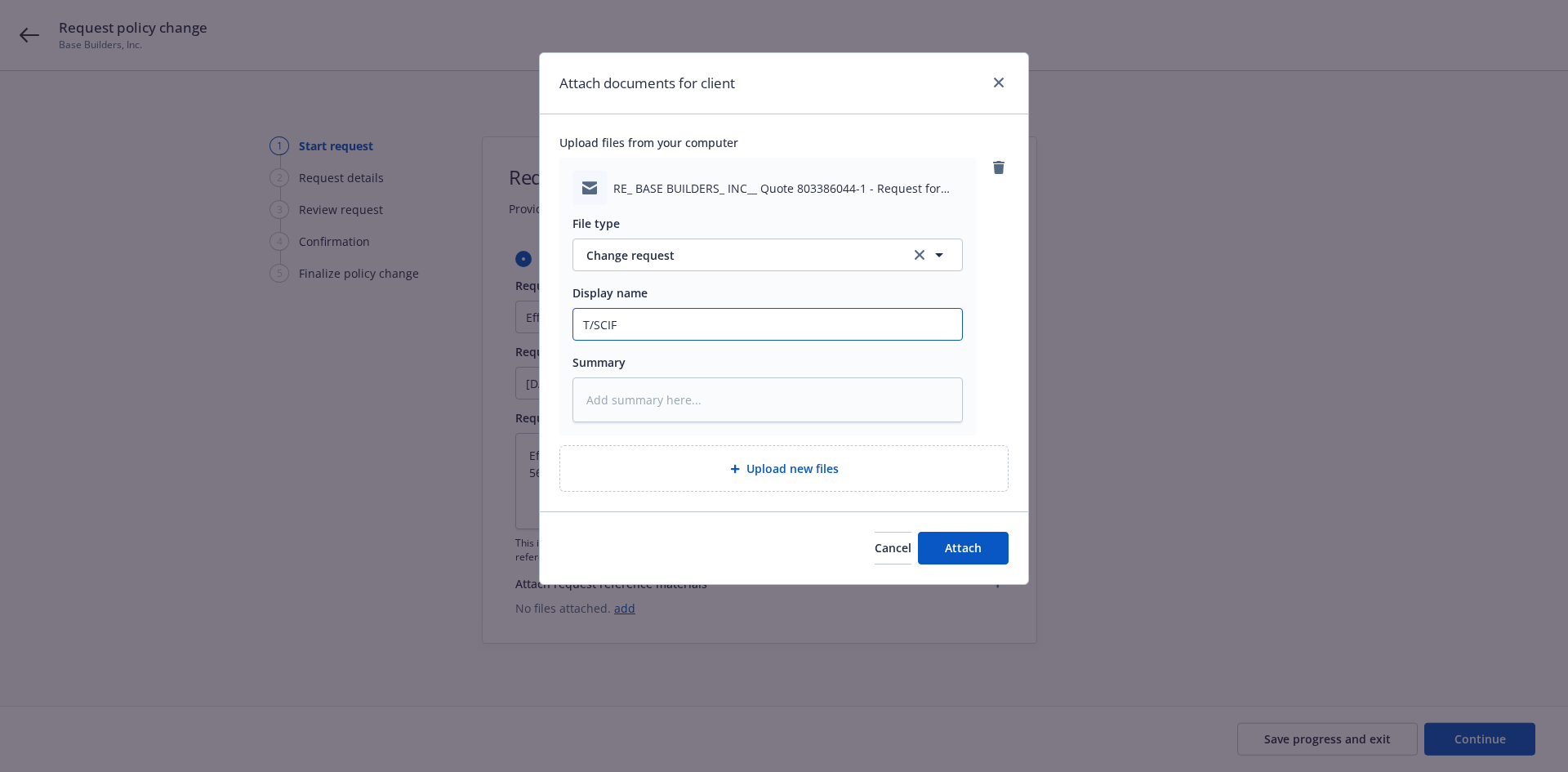
type input "T/SCIF"
type textarea "x"
type input "T/SCIF ~"
type textarea "x"
type input "T/SCIF ~"
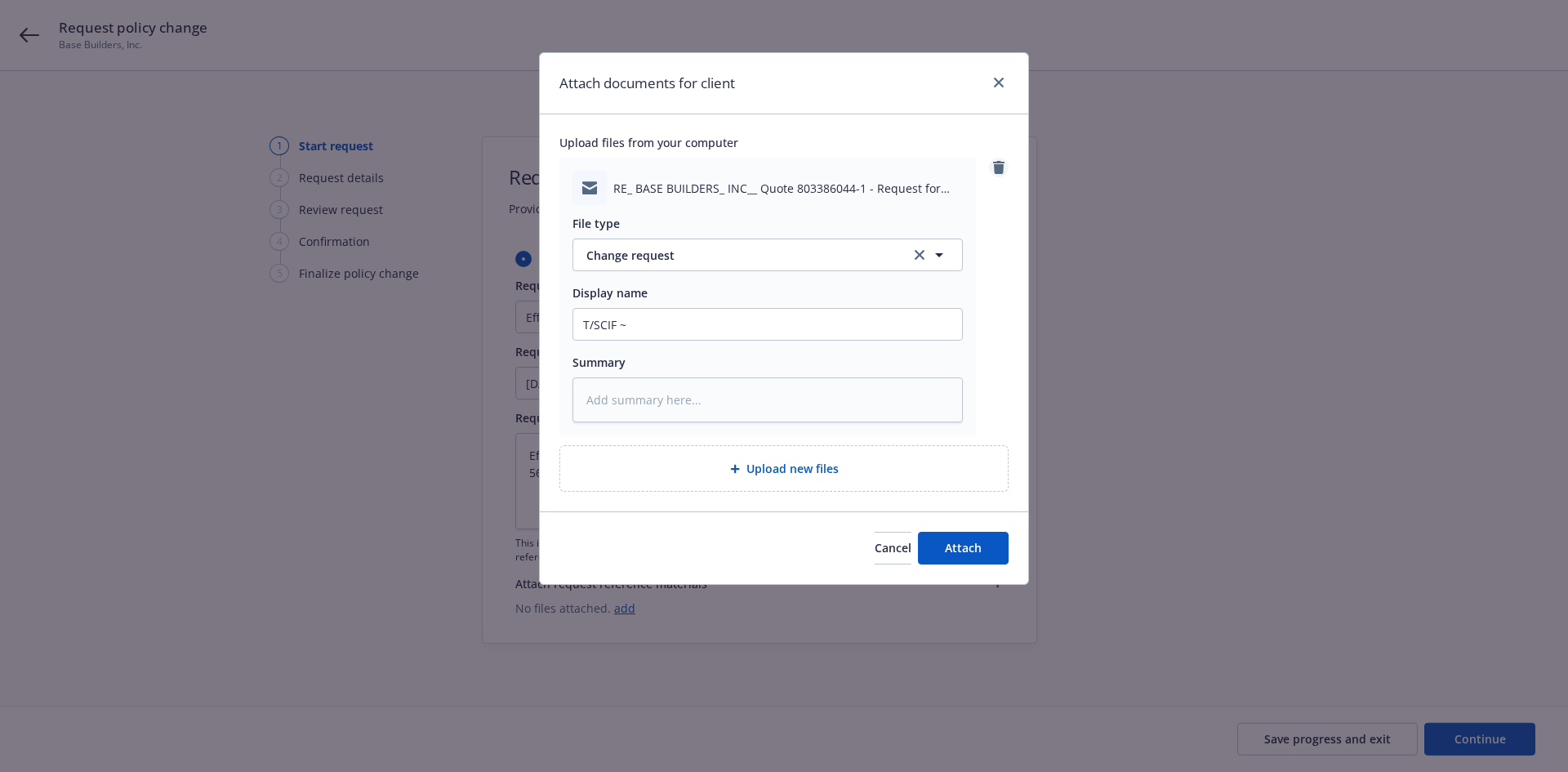
click at [1002, 175] on link "remove" at bounding box center [999, 168] width 20 height 20
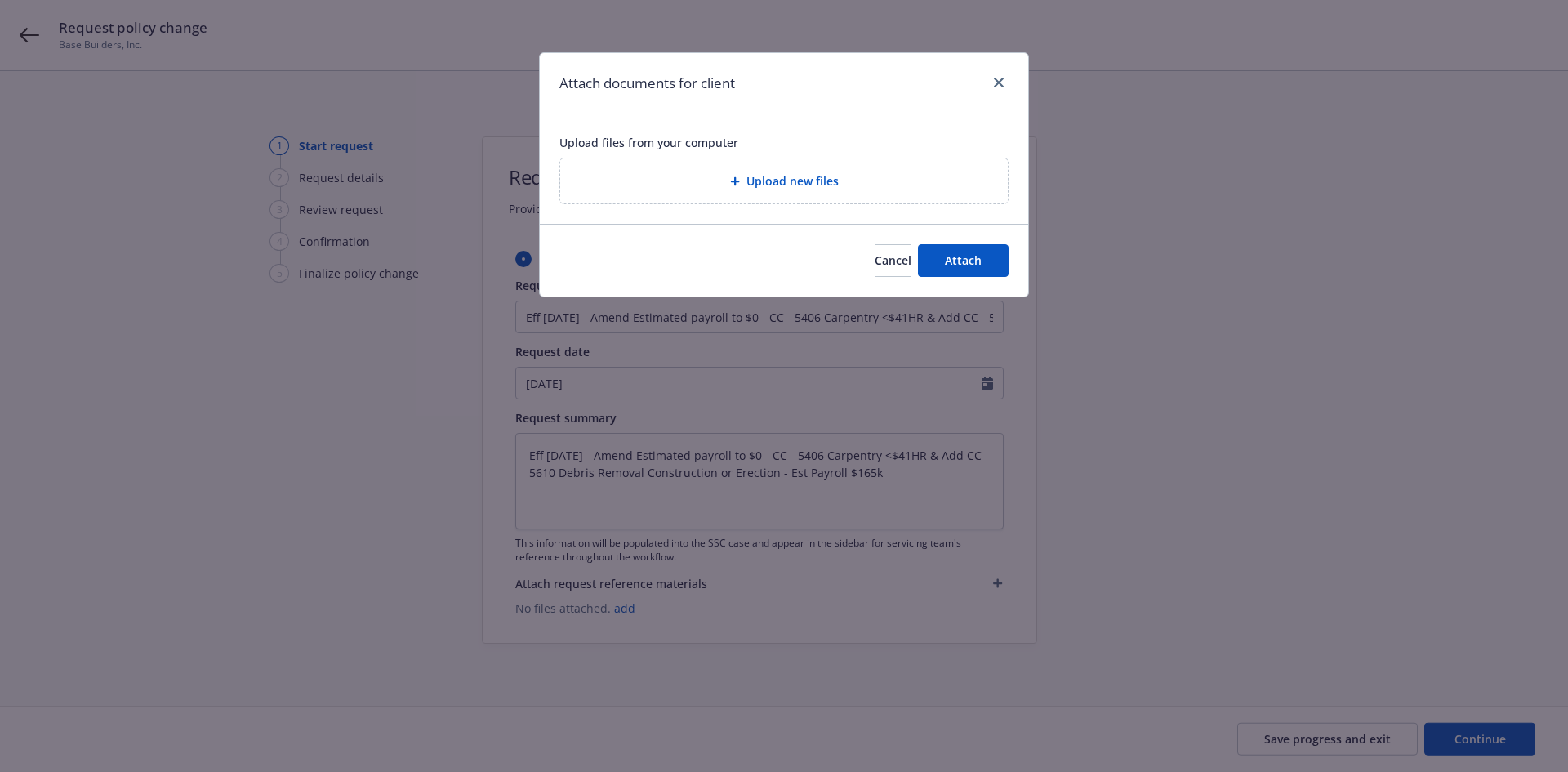
type textarea "x"
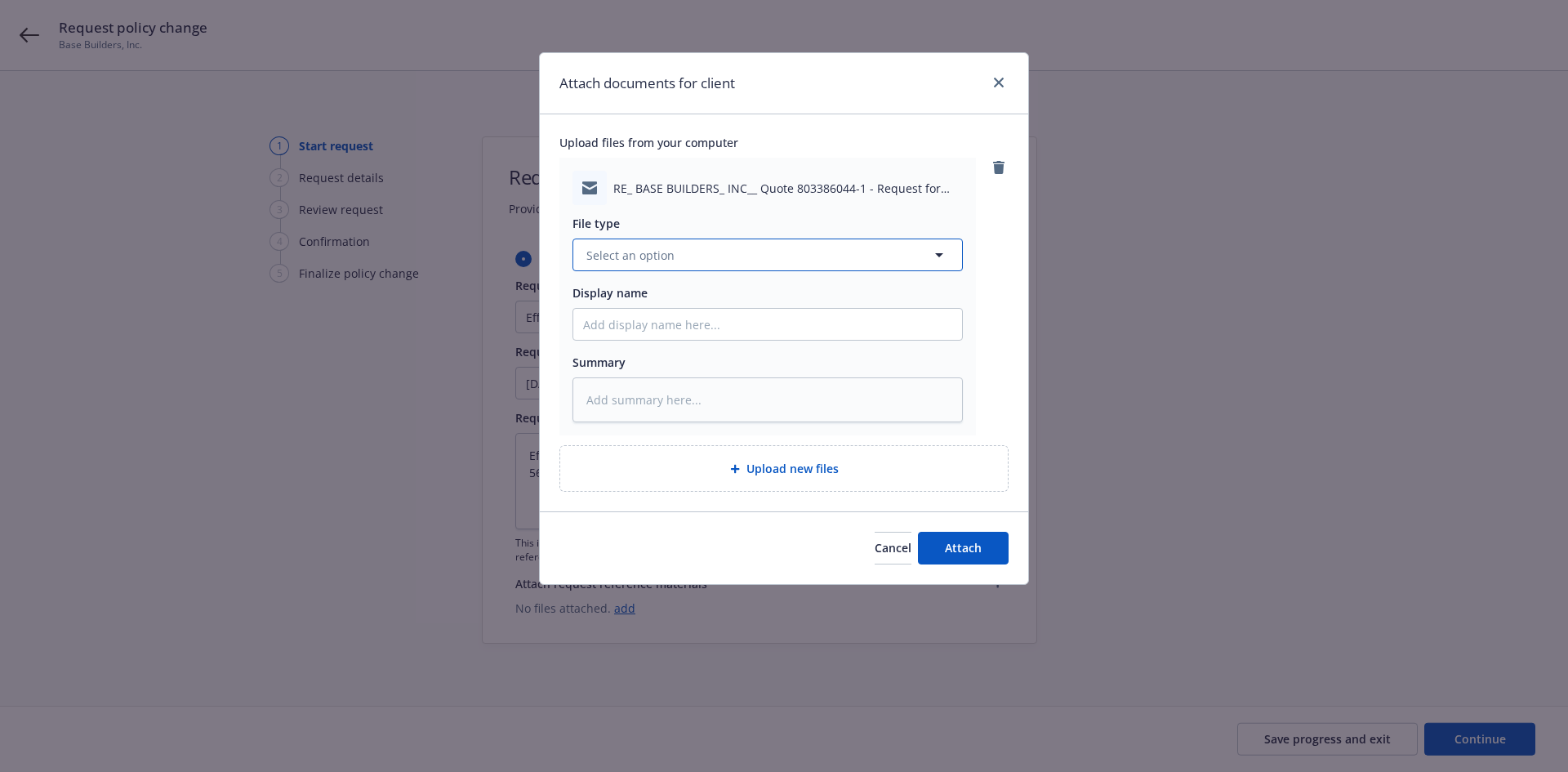
click at [624, 265] on button "Select an option" at bounding box center [768, 255] width 391 height 32
type input "[PERSON_NAME]"
click at [627, 288] on div "Change request" at bounding box center [768, 300] width 389 height 43
click at [602, 327] on input "Display name" at bounding box center [768, 323] width 389 height 31
type textarea "x"
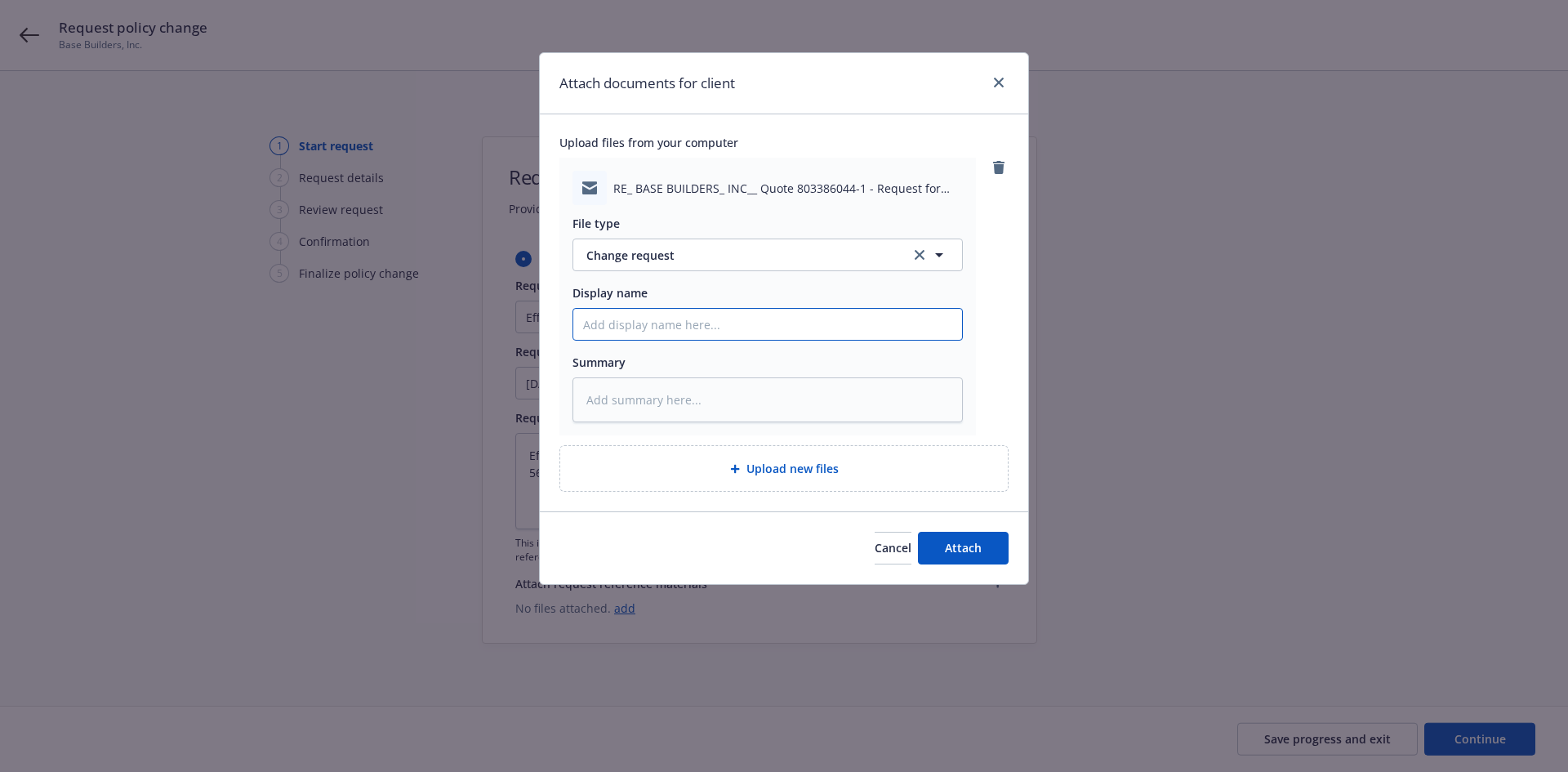
type input "t"
type textarea "x"
type input "T"
type textarea "x"
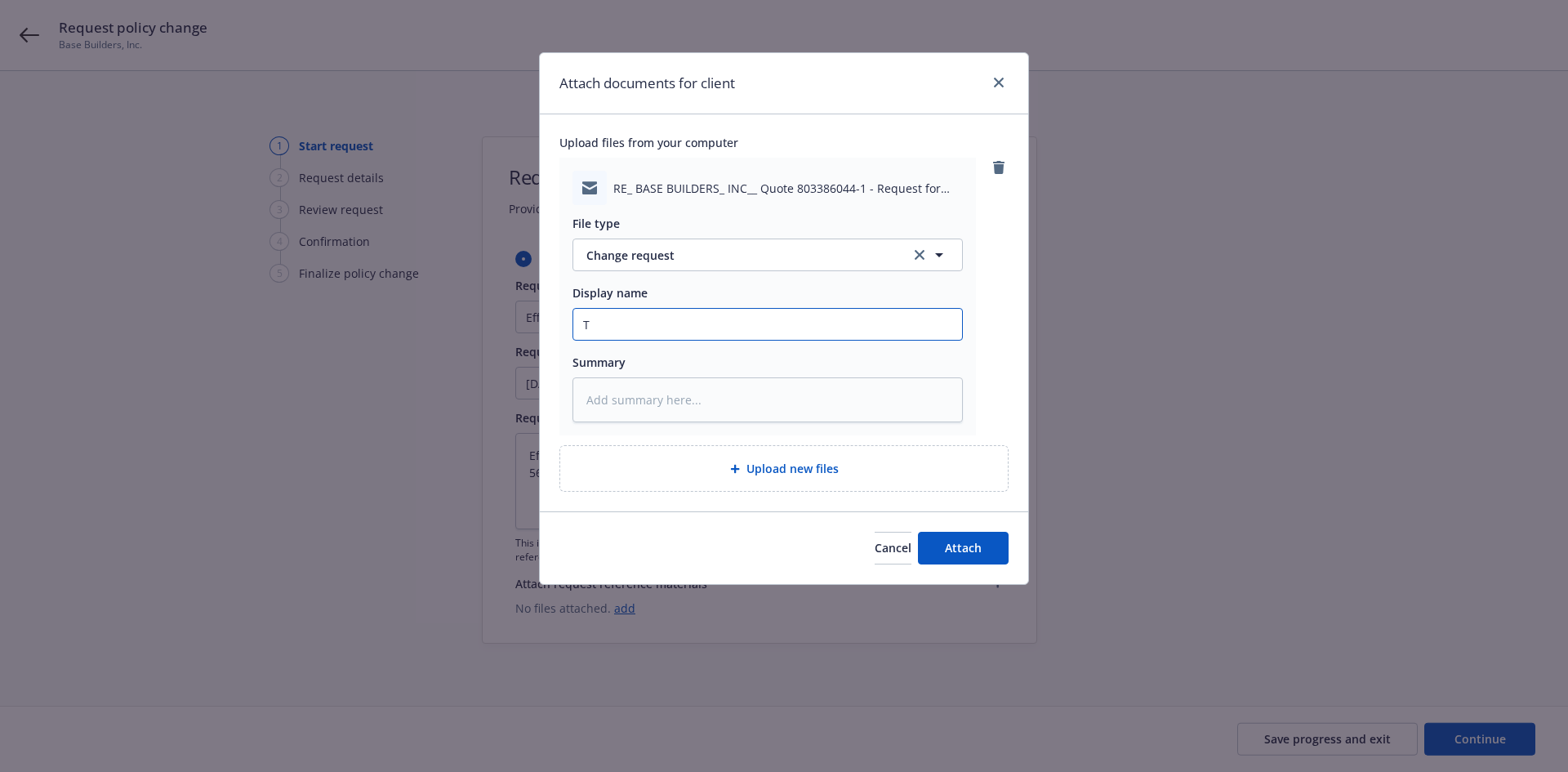
type input "T/"
type textarea "x"
type input "T/S"
type textarea "x"
type input "T/SC"
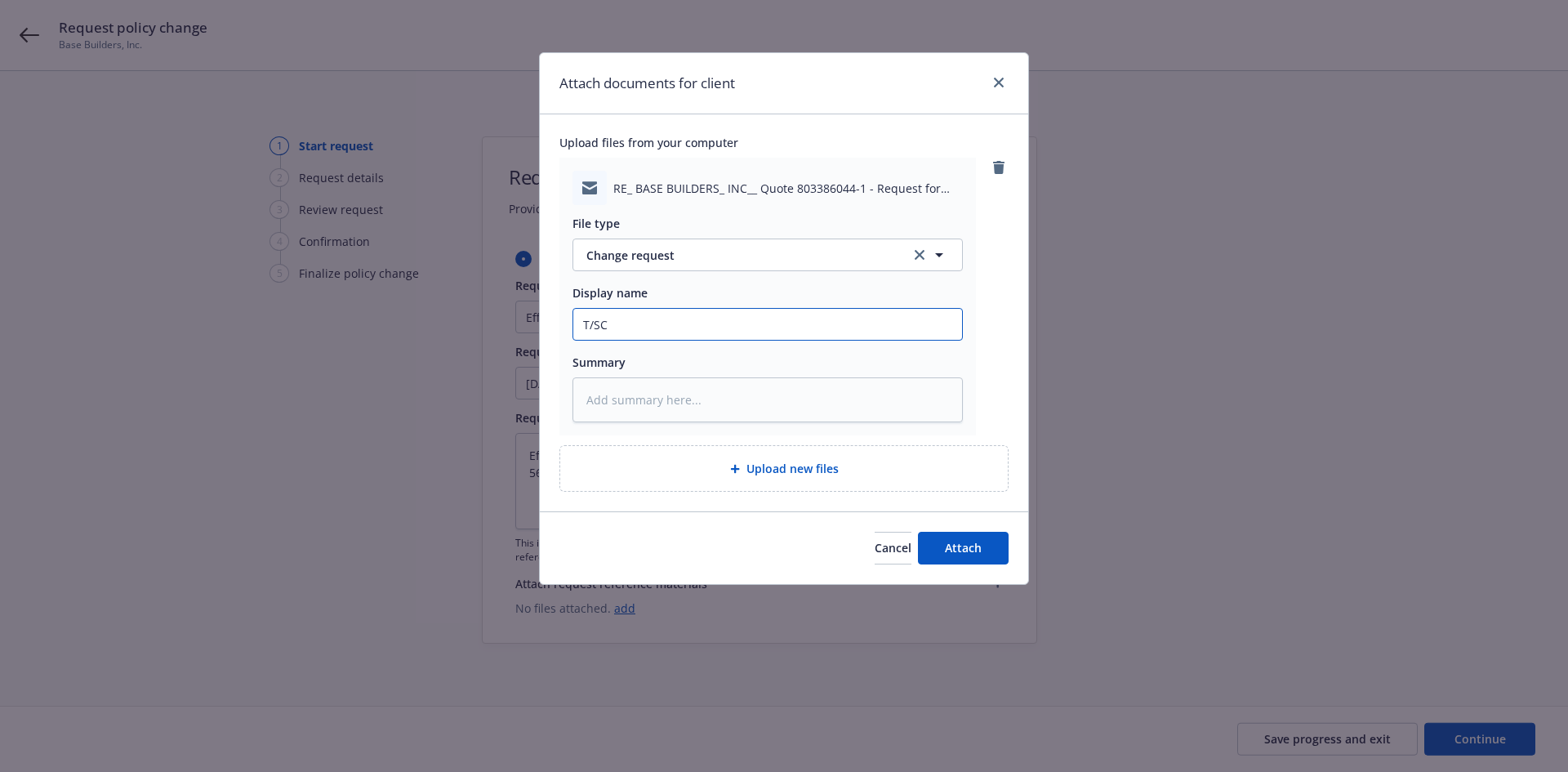
type textarea "x"
type input "T/SCI"
type textarea "x"
type input "T/SCIF"
type textarea "x"
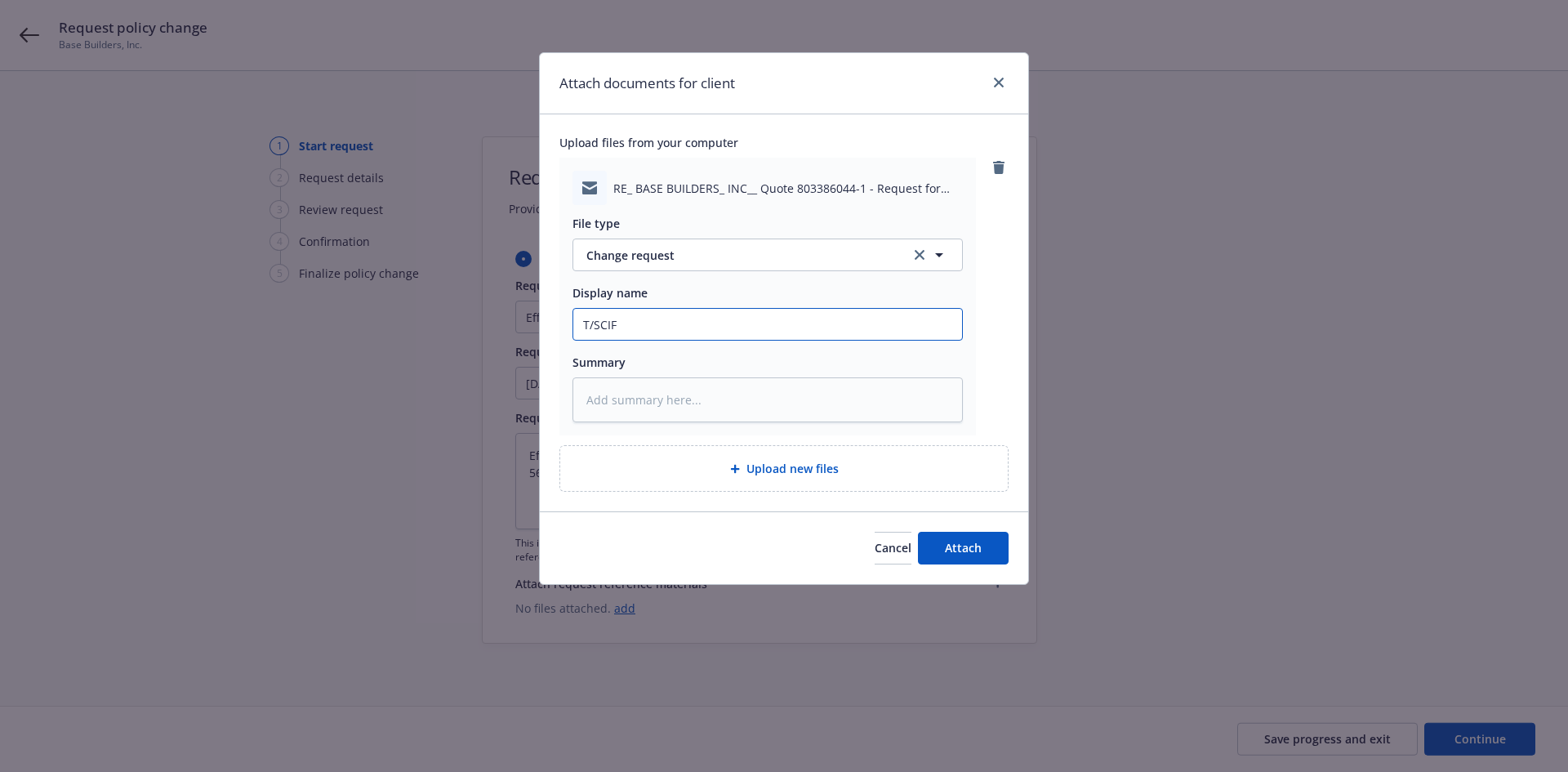
type input "T/SCIF"
type textarea "x"
type input "T/SCIF ~"
type textarea "x"
type input "T/SCIF ~"
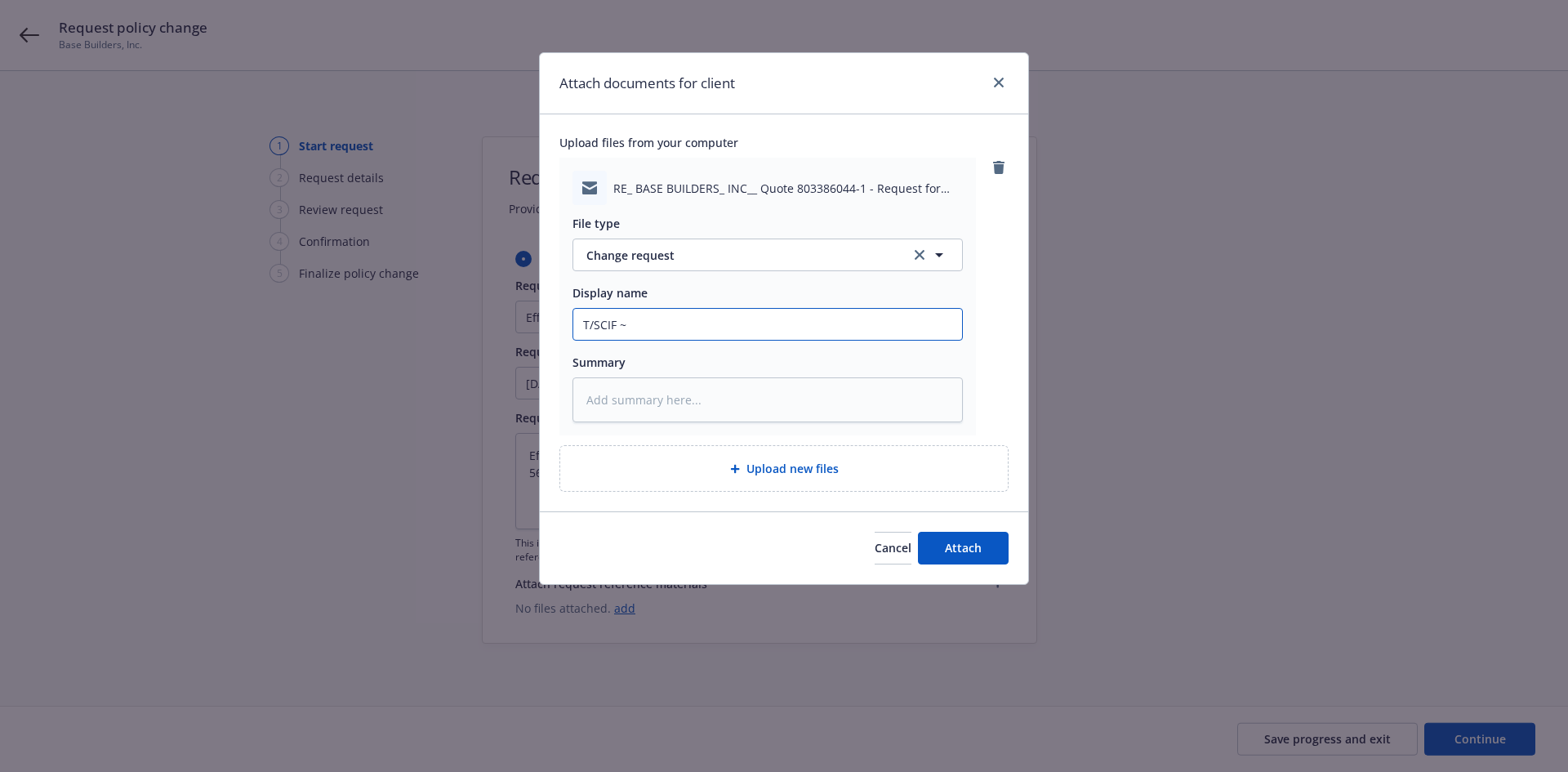
click at [794, 328] on input "T/SCIF ~" at bounding box center [768, 323] width 389 height 31
paste input "Per our conversation, please see attached corrected revised [PERSON_NAME] Appli…"
type textarea "x"
type input "T/SCIF ~ Per our conversation, please see attached corrected revised [PERSON_NA…"
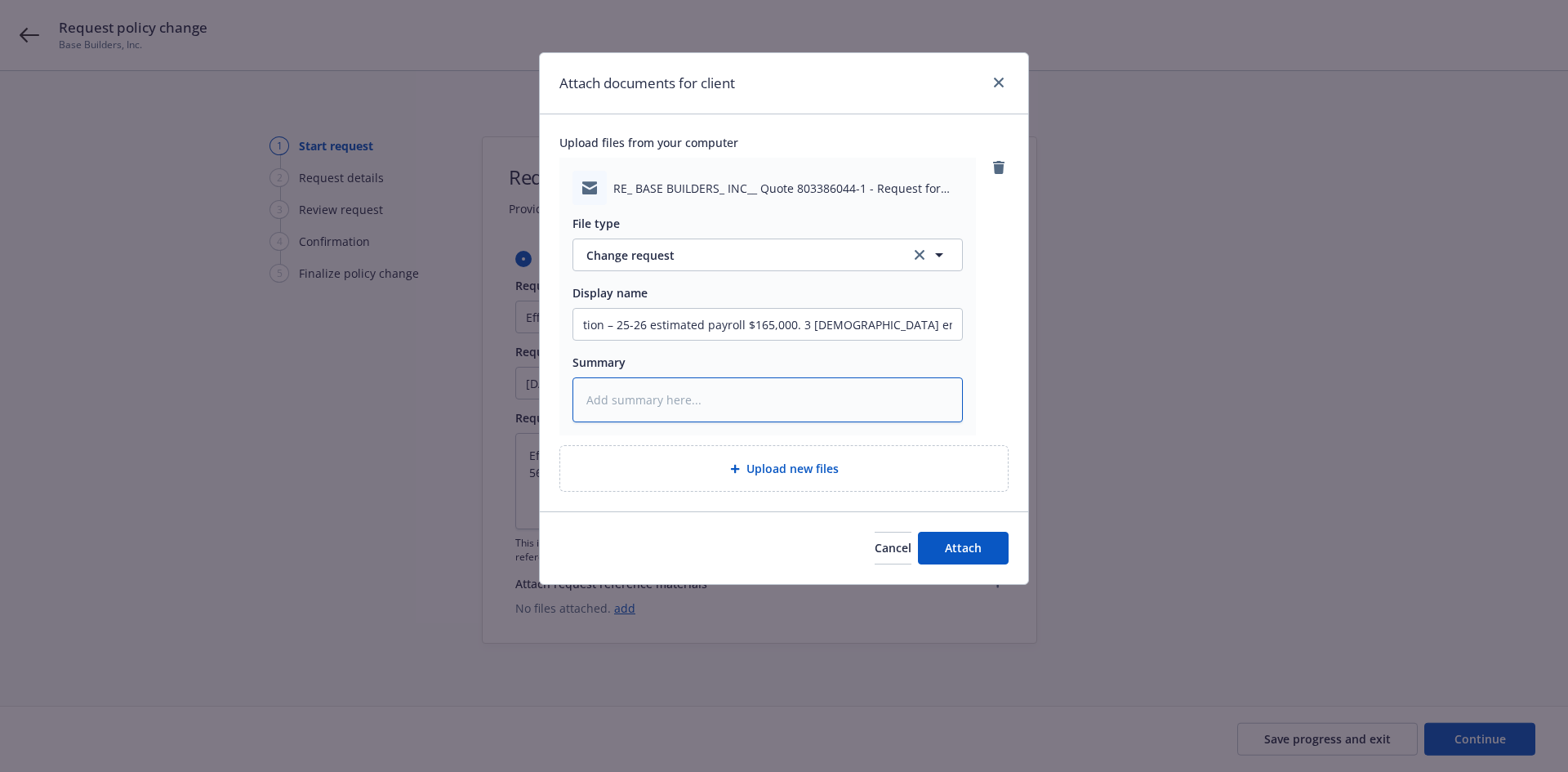
scroll to position [0, 0]
click at [741, 408] on textarea at bounding box center [768, 400] width 391 height 45
paste textarea "Per our conversation, please see attached corrected revised [PERSON_NAME] Appli…"
type textarea "x"
type textarea "Per our conversation, please see attached corrected revised [PERSON_NAME] Appli…"
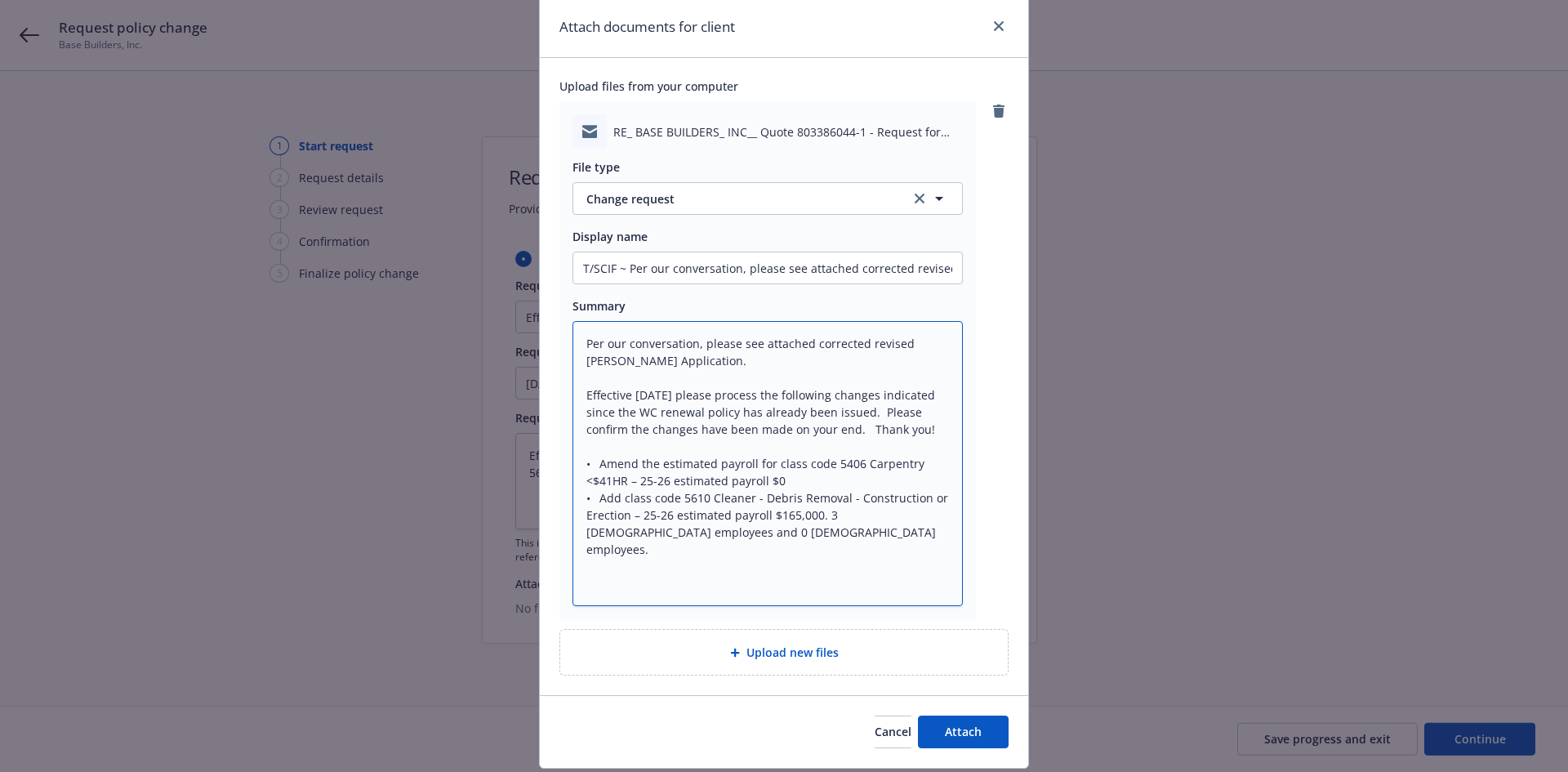
scroll to position [82, 0]
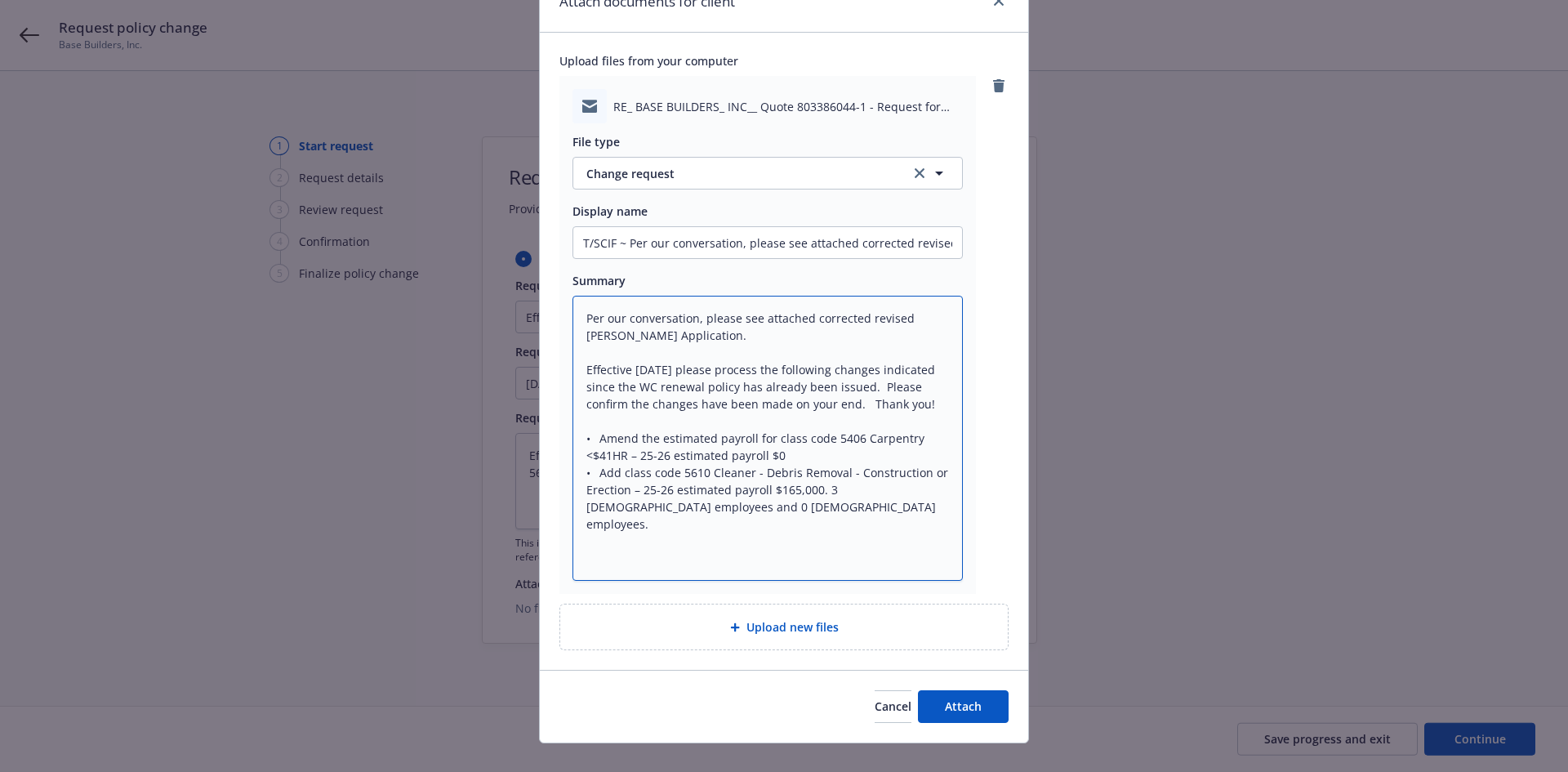
click at [573, 317] on textarea "Per our conversation, please see attached corrected revised [PERSON_NAME] Appli…" at bounding box center [768, 439] width 391 height 285
type textarea "x"
type textarea "TPer our conversation, please see attached corrected revised [PERSON_NAME] Appl…"
type textarea "x"
type textarea "T/Per our conversation, please see attached corrected revised [PERSON_NAME] App…"
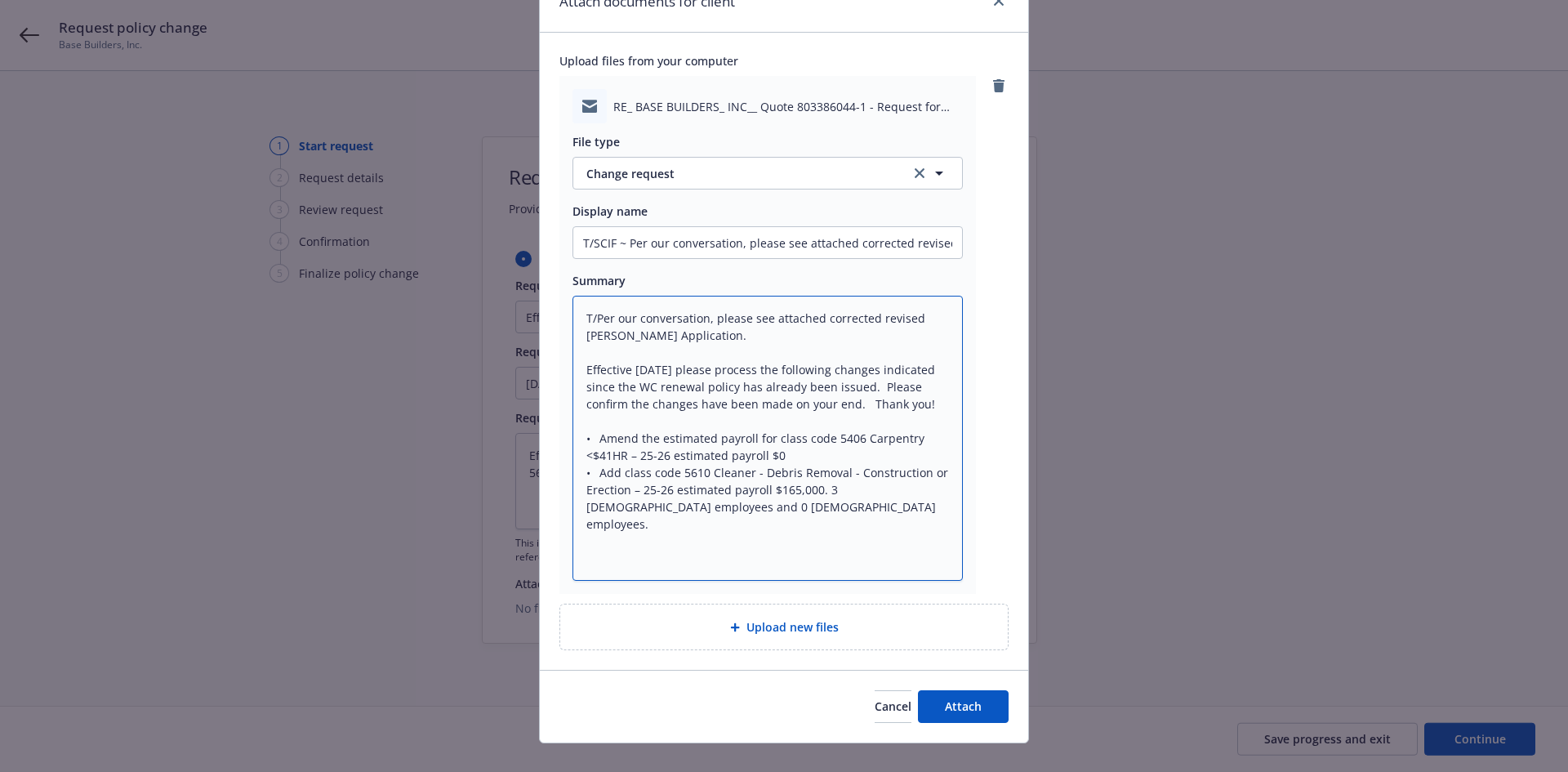
type textarea "x"
type textarea "T/SPer our conversation, please see attached corrected revised [PERSON_NAME] Ap…"
type textarea "x"
type textarea "T/SCPer our conversation, please see attached corrected revised [PERSON_NAME] A…"
type textarea "x"
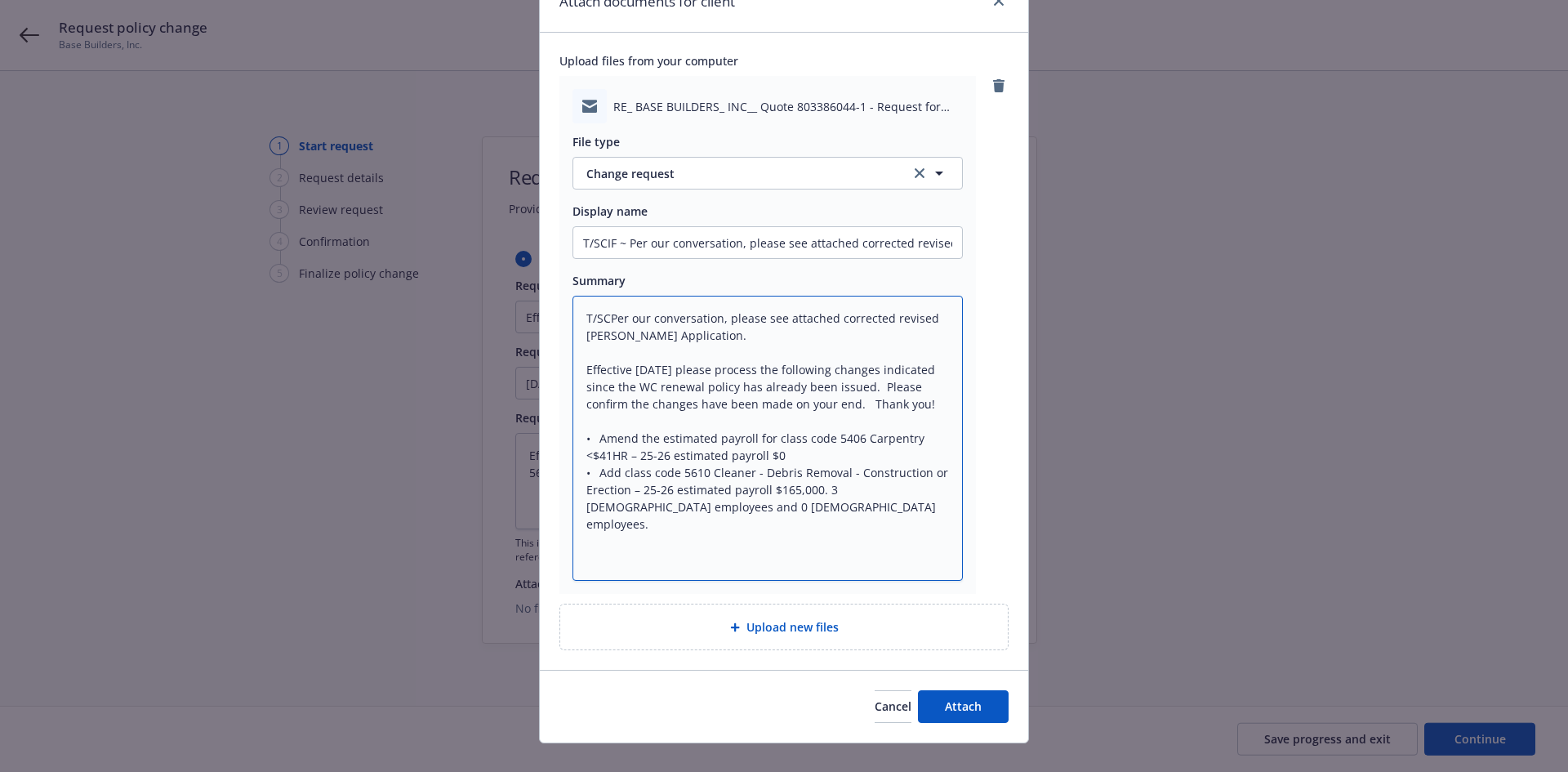
type textarea "T/SCIPer our conversation, please see attached corrected revised [PERSON_NAME] …"
type textarea "x"
type textarea "T/SCIFPer our conversation, please see attached corrected revised [PERSON_NAME]…"
type textarea "x"
type textarea "T/SCIF Per our conversation, please see attached corrected revised [PERSON_NAME…"
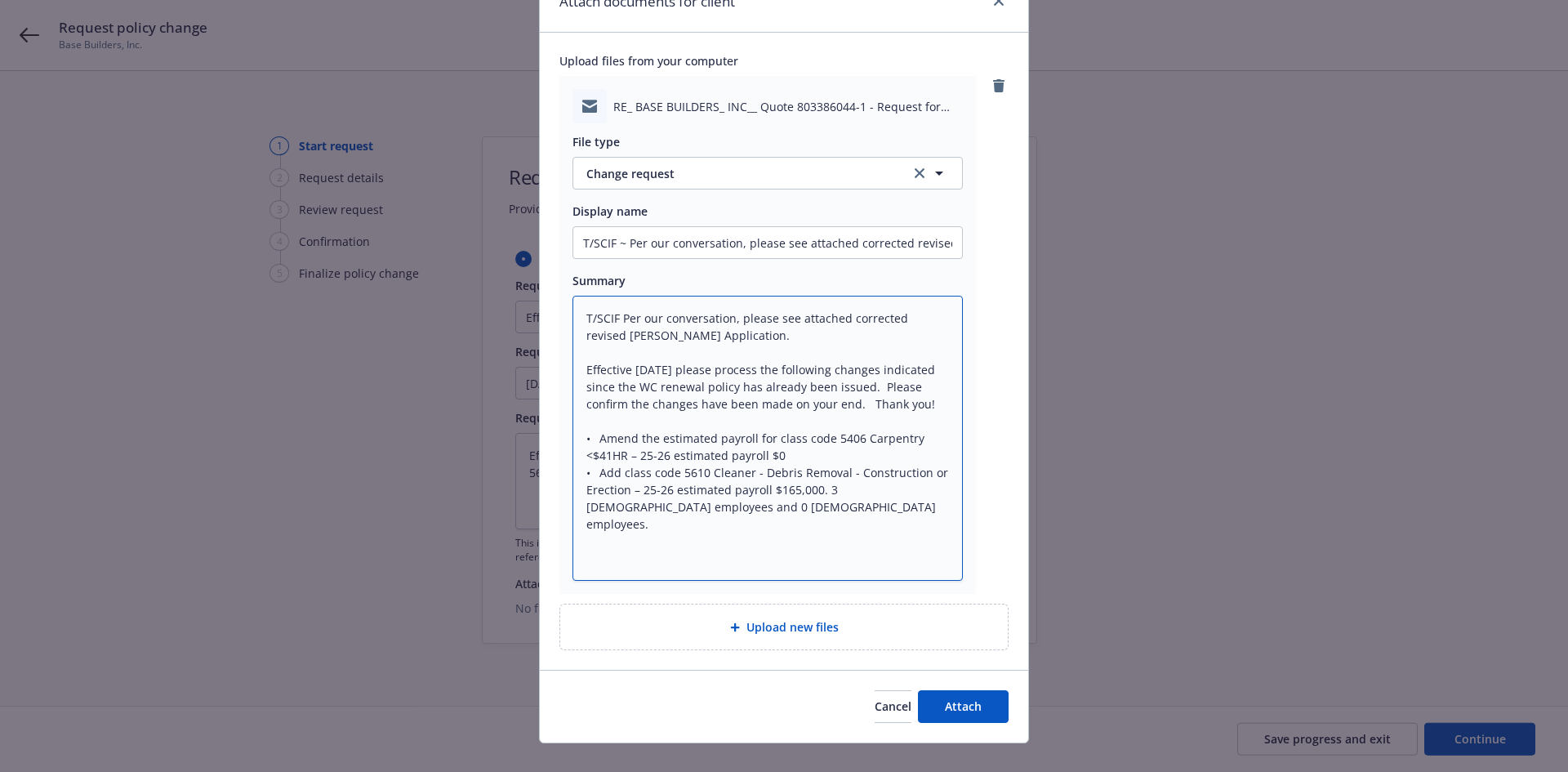
type textarea "x"
type textarea "T/SCIF -Per our conversation, please see attached corrected revised [PERSON_NAM…"
type textarea "x"
type textarea "T/SCIF - Per our conversation, please see attached corrected revised [PERSON_NA…"
type textarea "x"
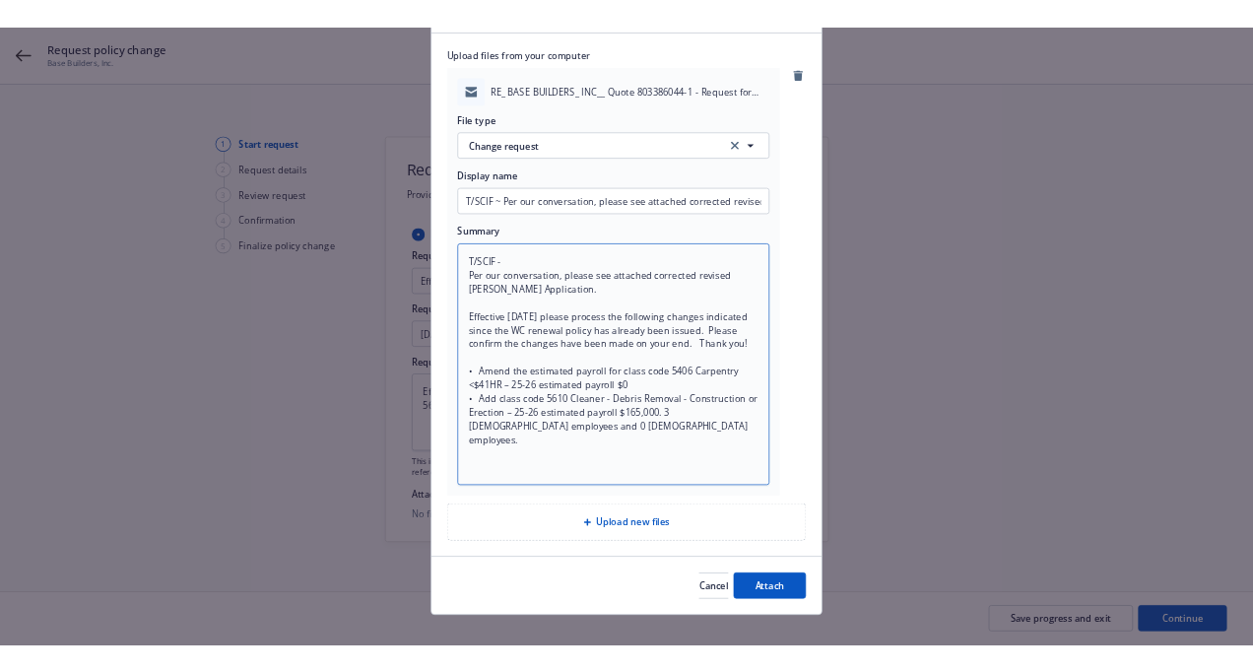
scroll to position [148, 0]
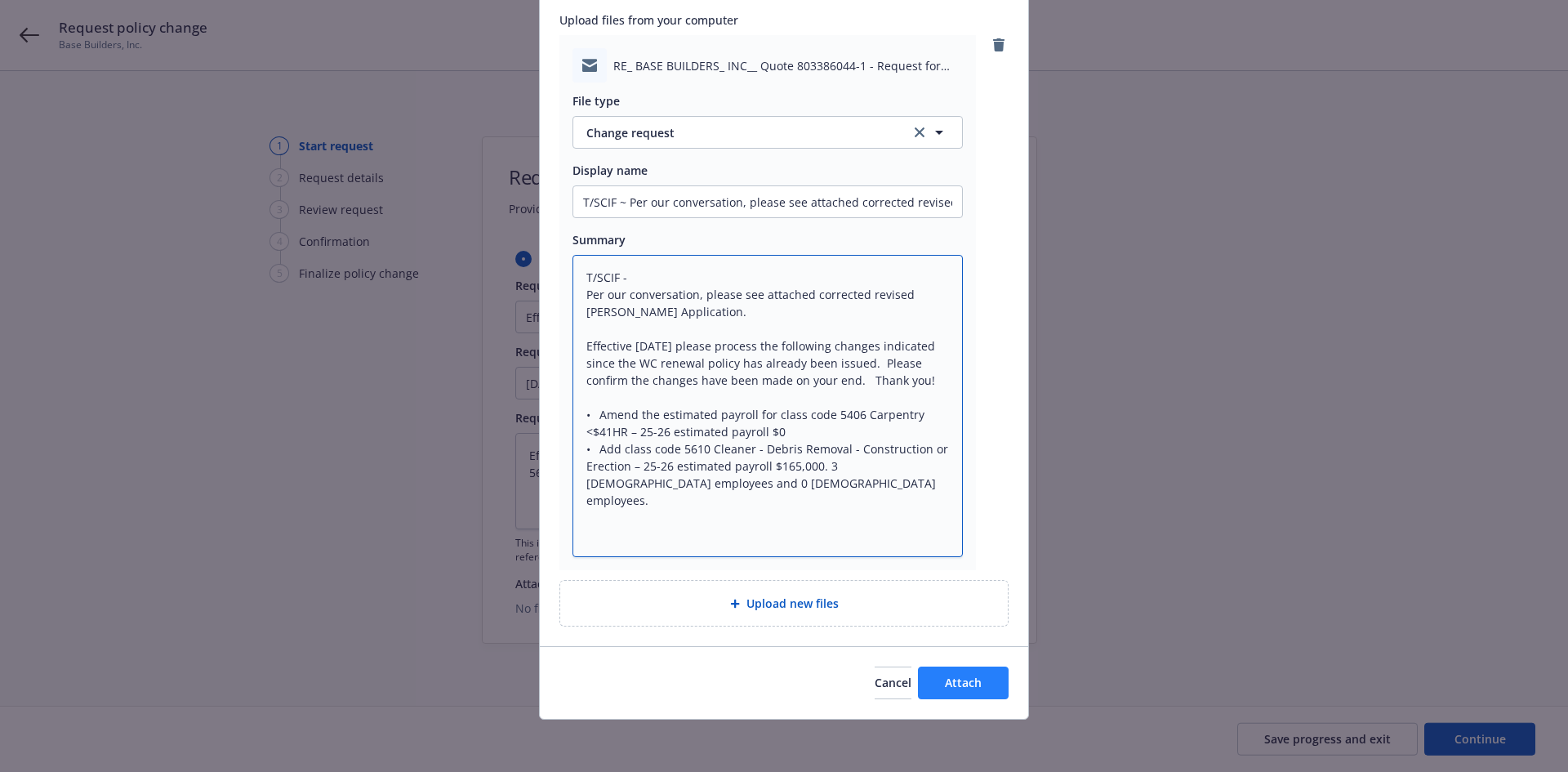
type textarea "T/SCIF - Per our conversation, please see attached corrected revised [PERSON_NA…"
click at [967, 696] on button "Attach" at bounding box center [963, 682] width 90 height 32
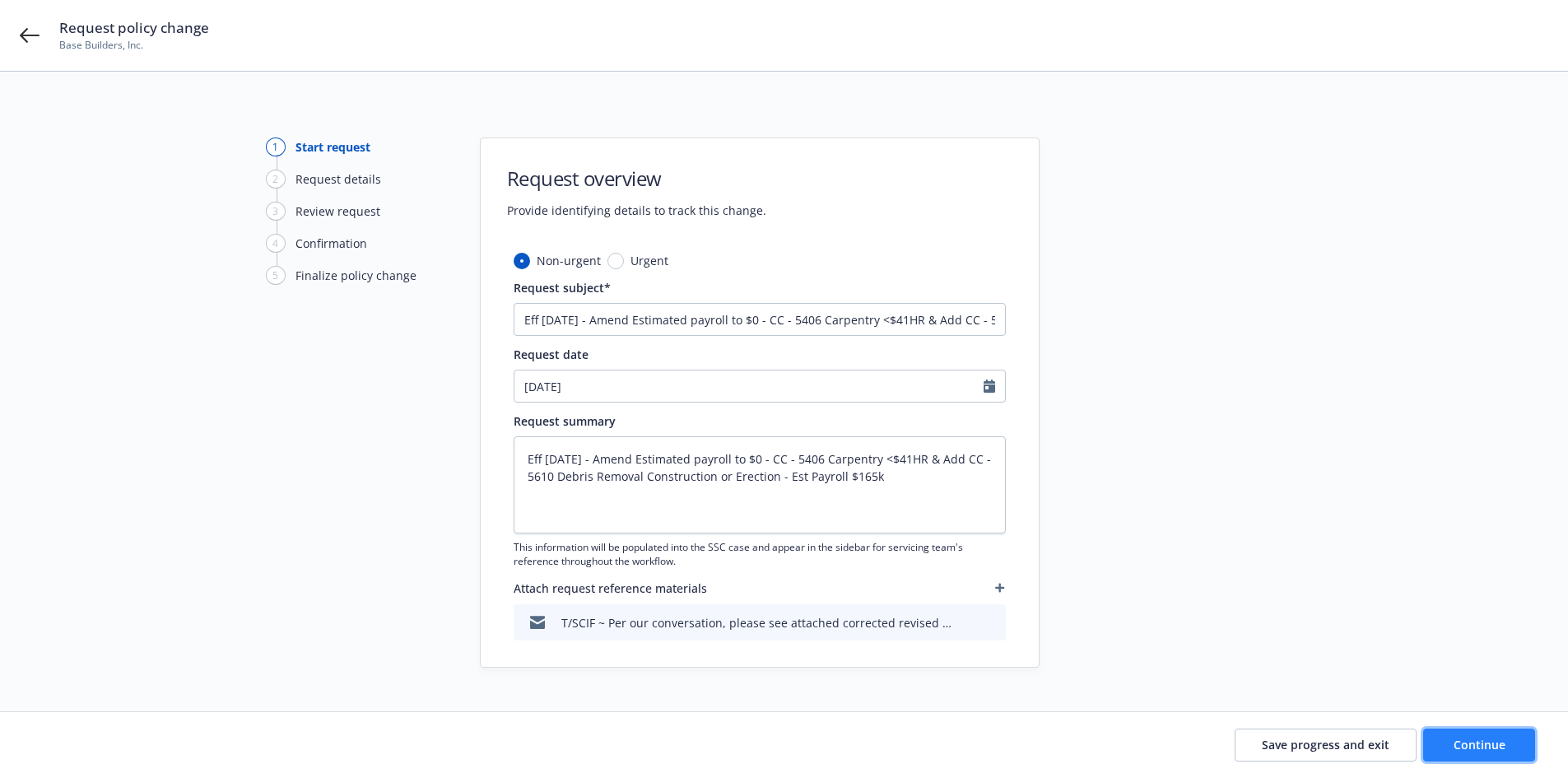
click at [1493, 743] on span "Continue" at bounding box center [1479, 745] width 52 height 16
type textarea "x"
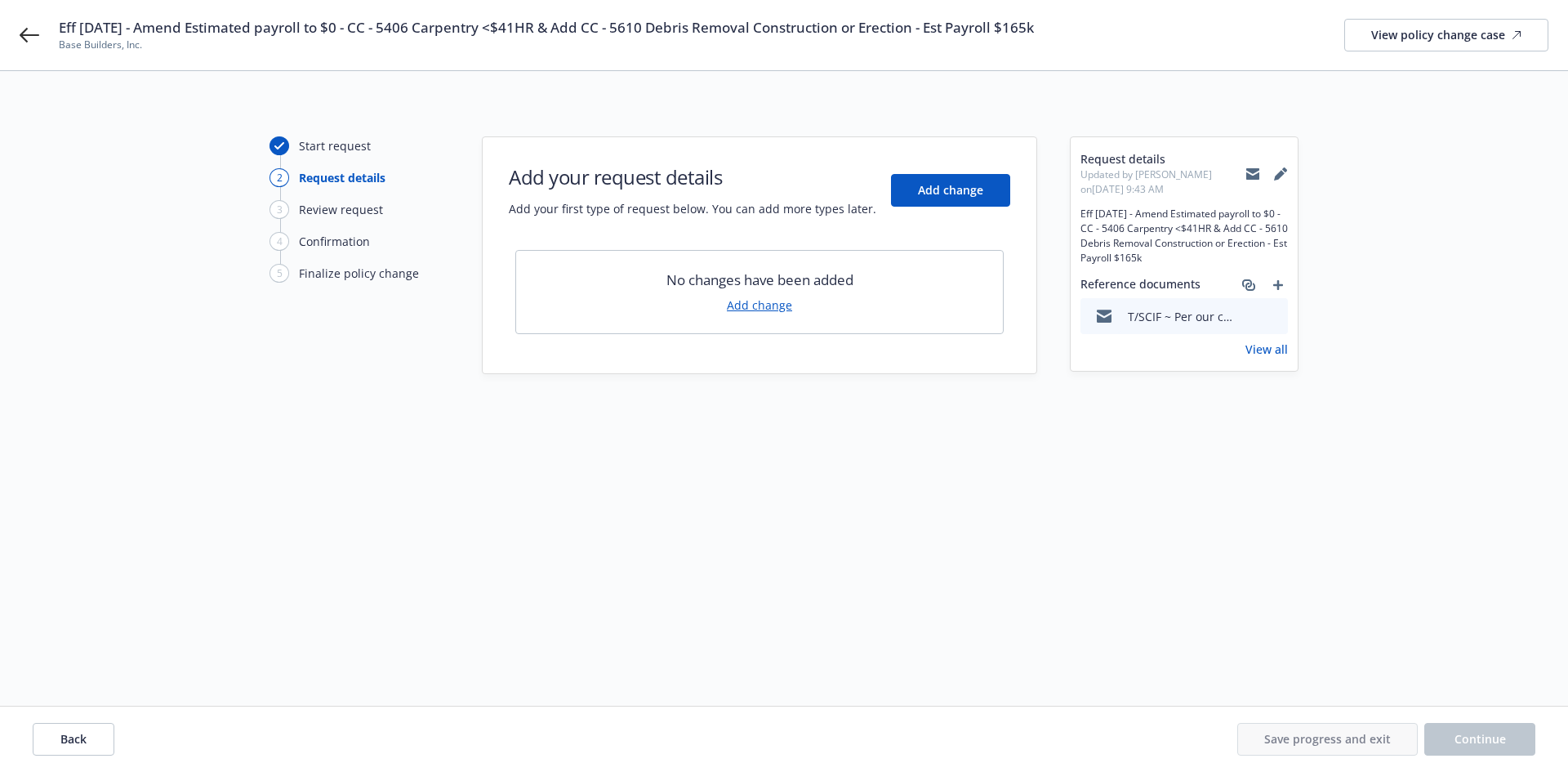
click at [753, 301] on link "Add change" at bounding box center [760, 305] width 66 height 17
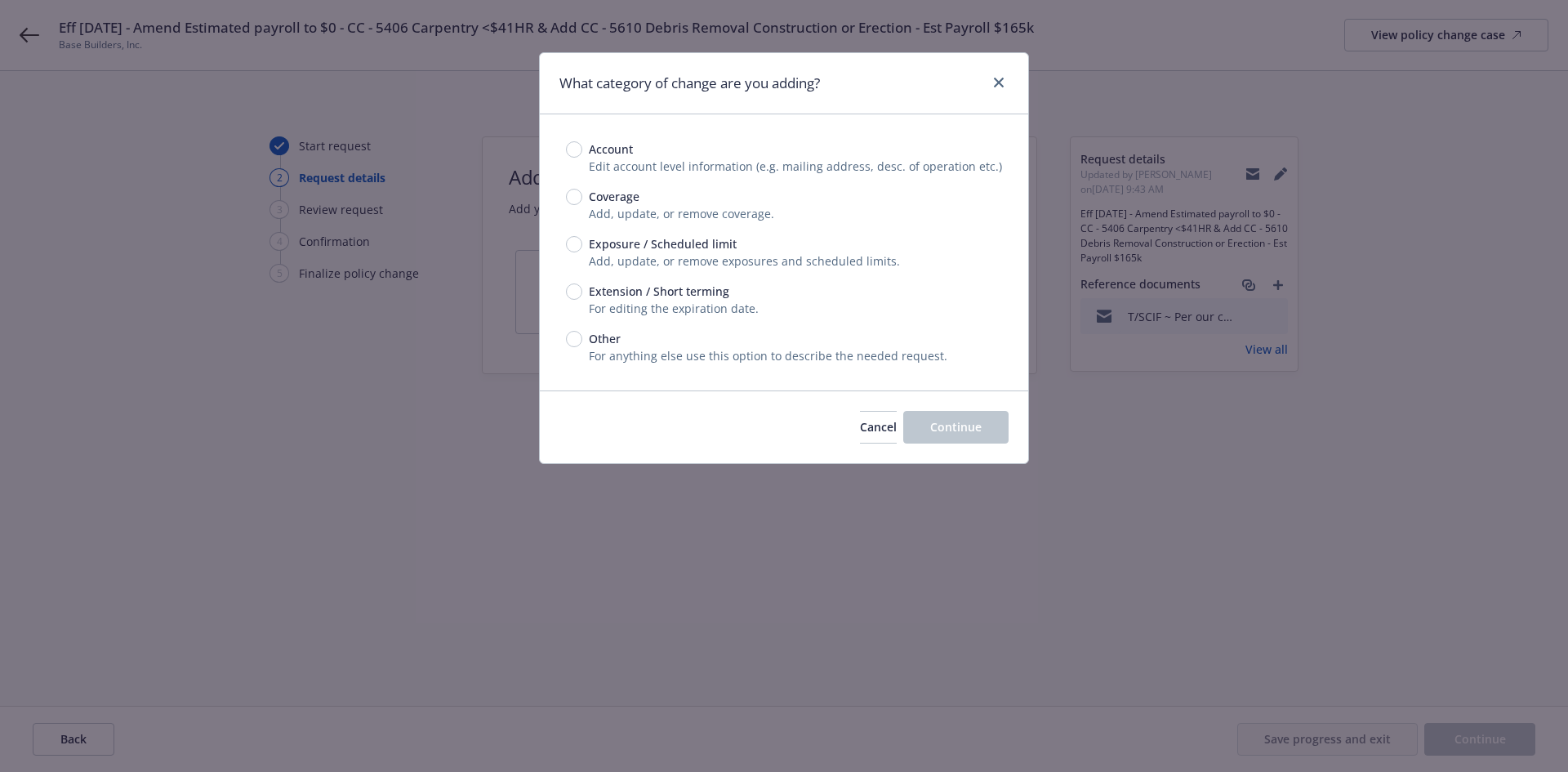
click at [583, 248] on span "Exposure / Scheduled limit" at bounding box center [659, 244] width 154 height 17
click at [582, 248] on input "Exposure / Scheduled limit" at bounding box center [575, 245] width 17 height 17
radio input "true"
click at [949, 422] on span "Continue" at bounding box center [956, 426] width 51 height 16
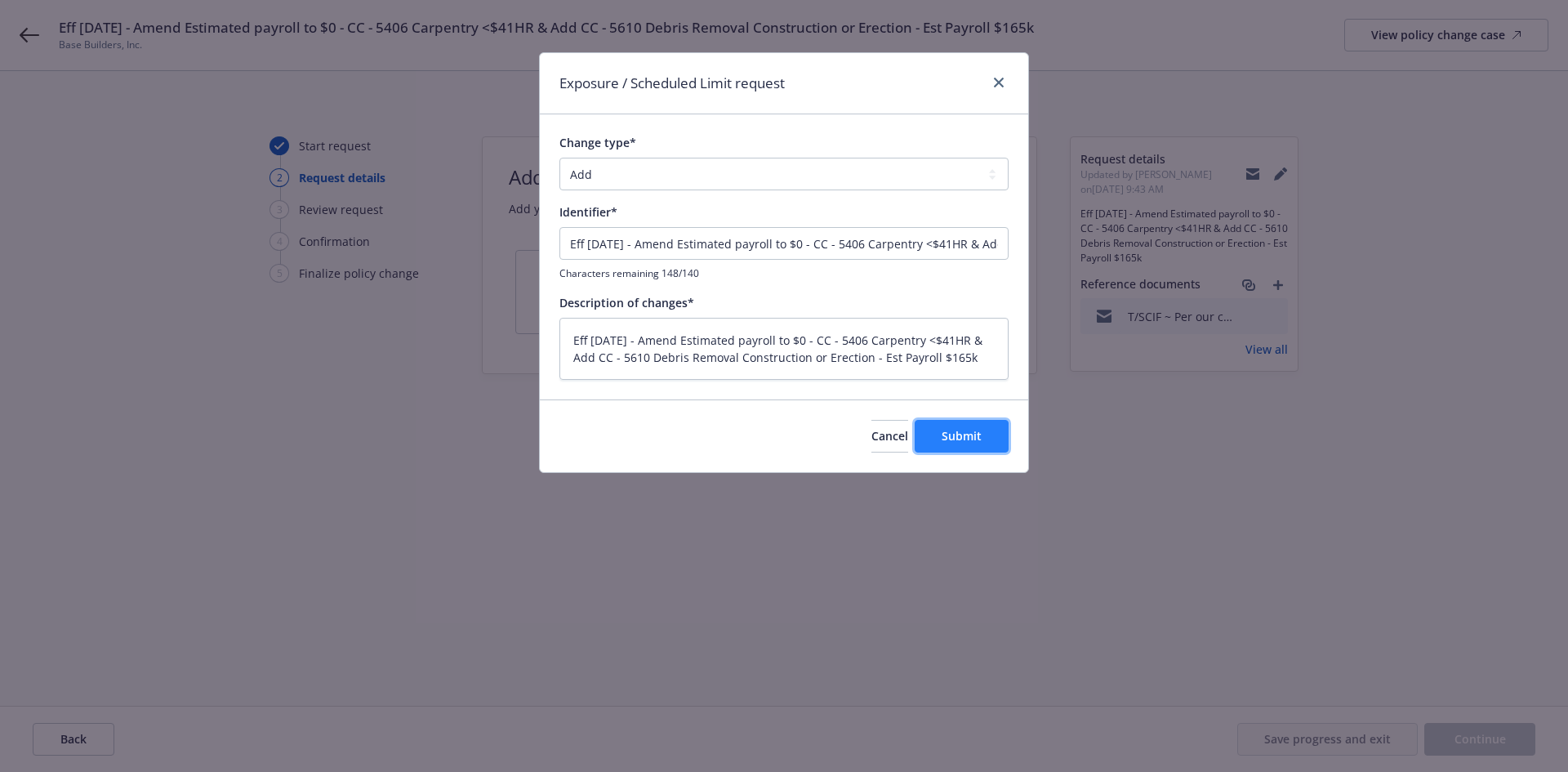
click at [986, 435] on button "Submit" at bounding box center [961, 435] width 94 height 32
type textarea "x"
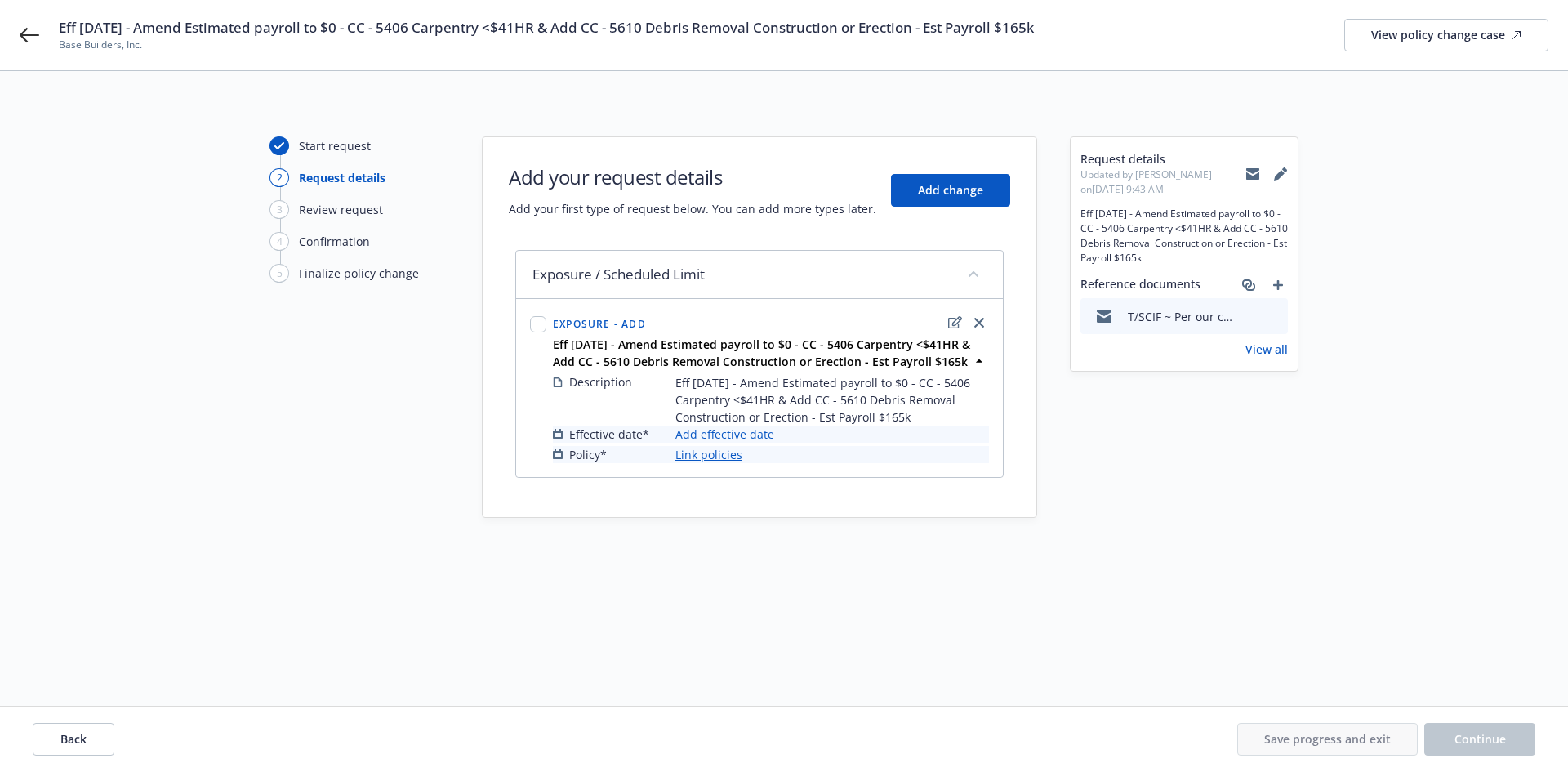
click at [731, 439] on link "Add effective date" at bounding box center [725, 434] width 99 height 17
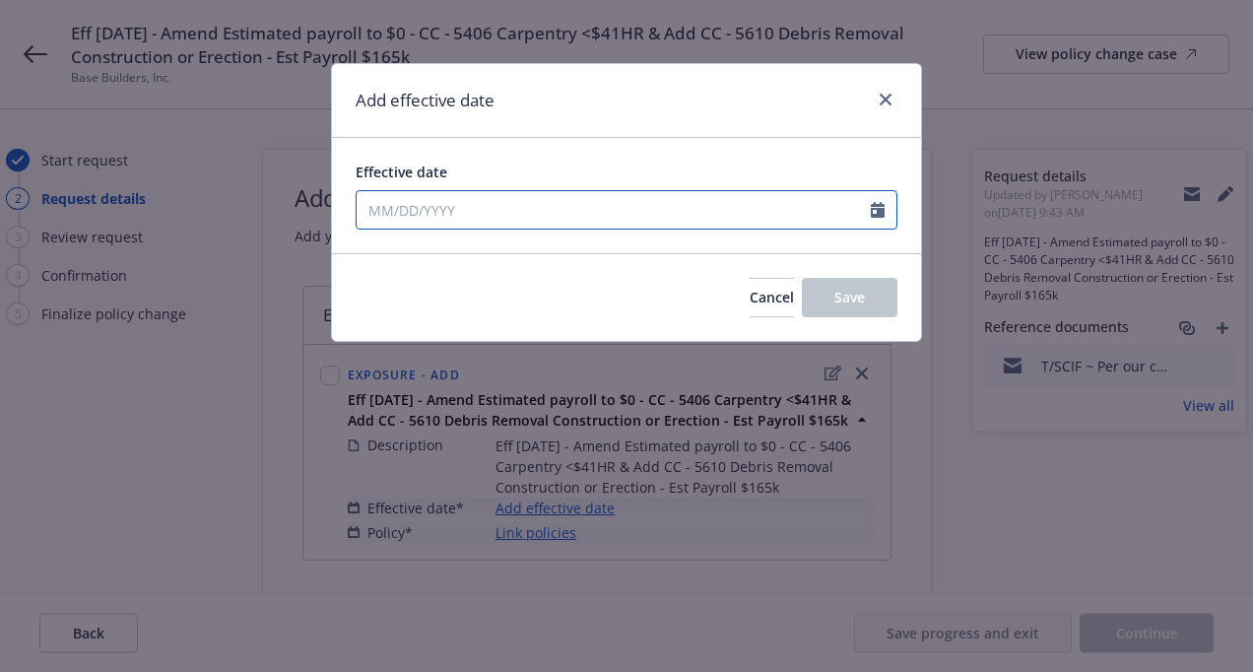
click at [874, 206] on icon "Calendar" at bounding box center [878, 210] width 14 height 16
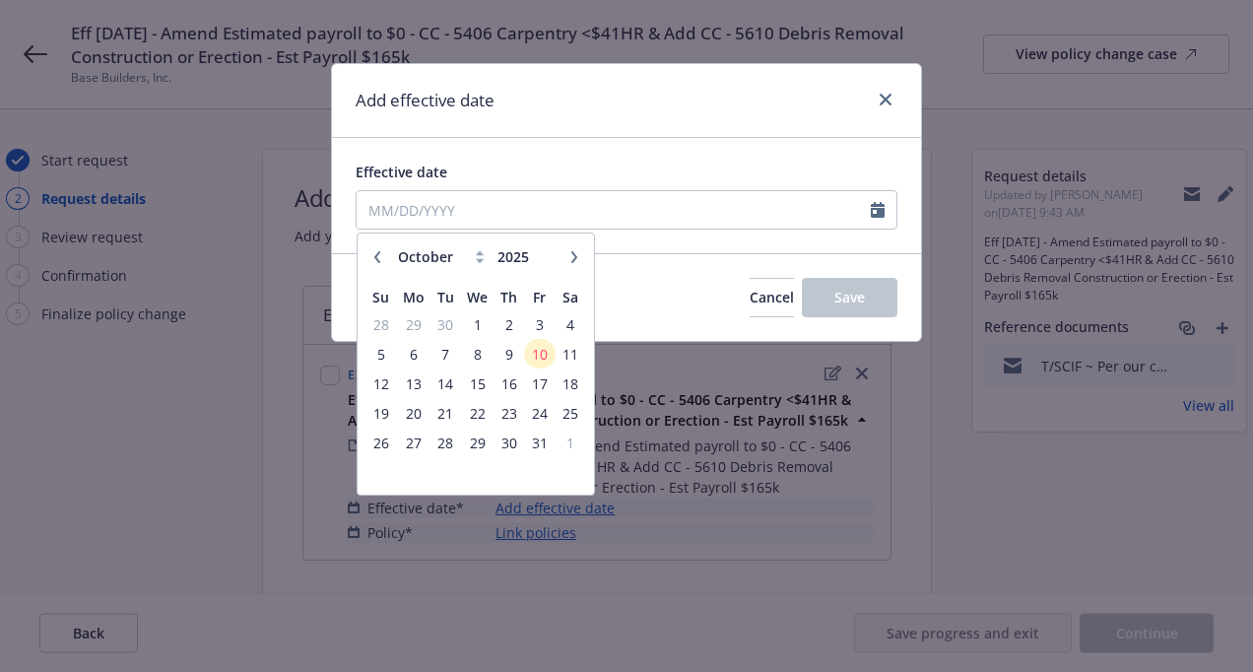
click at [377, 262] on icon "button" at bounding box center [377, 257] width 12 height 12
select select "8"
click at [581, 384] on span "16" at bounding box center [571, 383] width 27 height 25
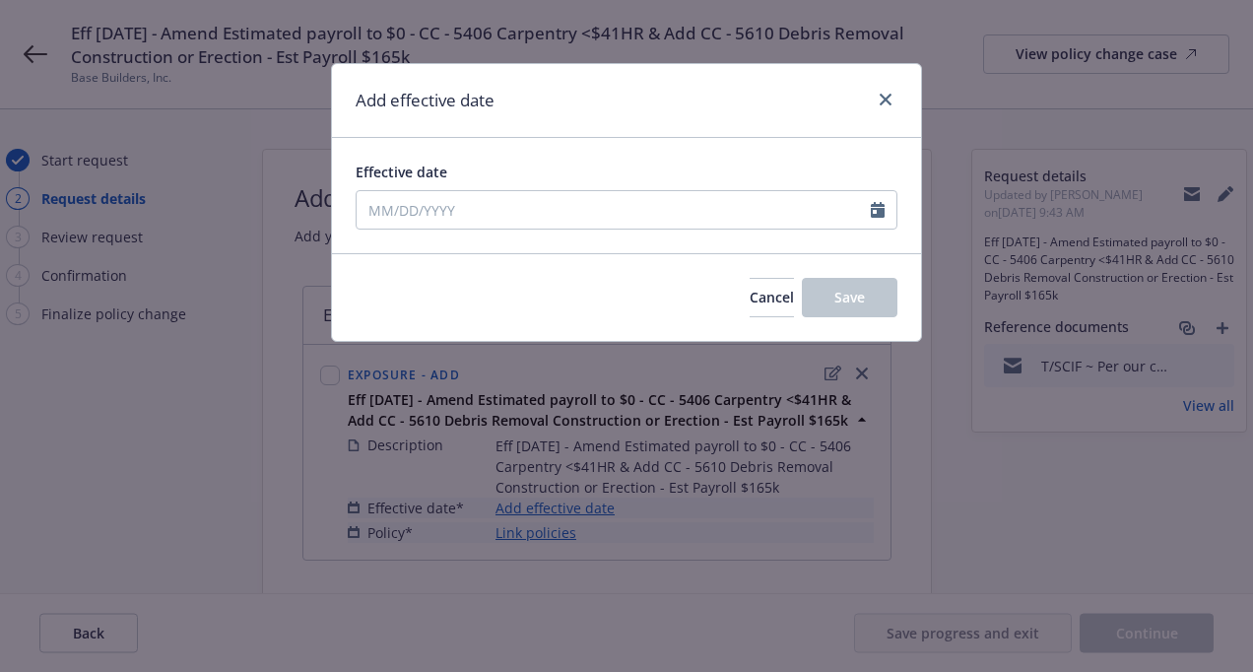
type input "[DATE]"
click at [854, 293] on span "Save" at bounding box center [849, 297] width 31 height 19
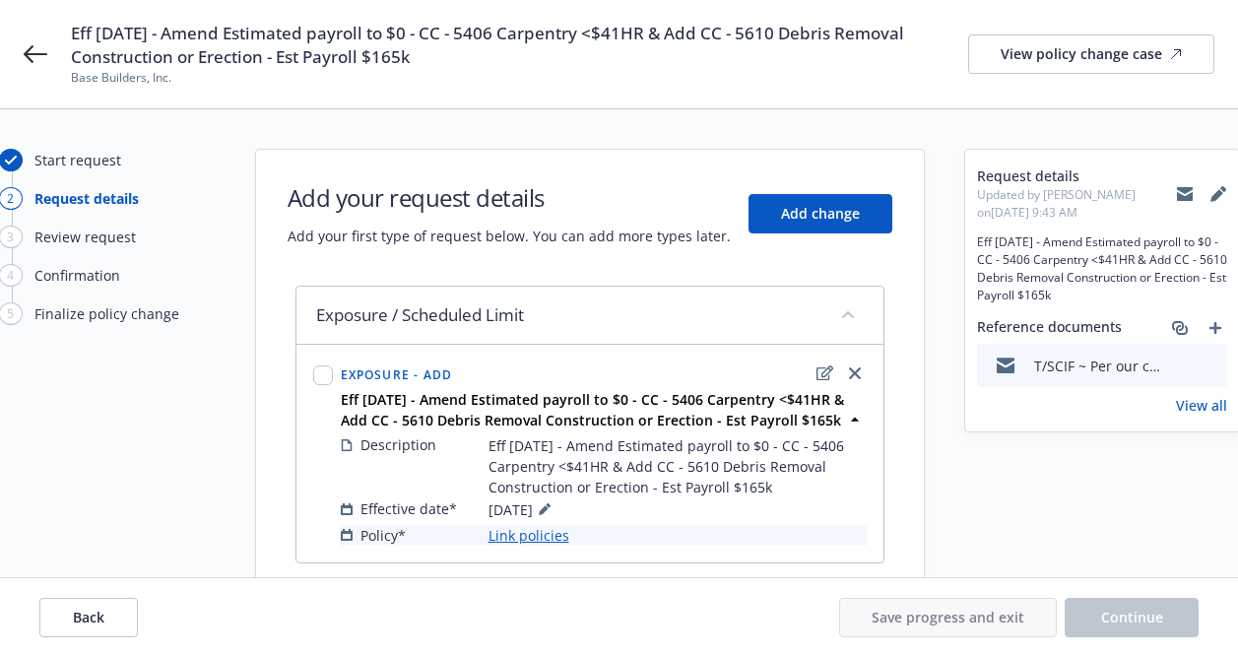
click at [543, 533] on link "Link policies" at bounding box center [529, 535] width 81 height 21
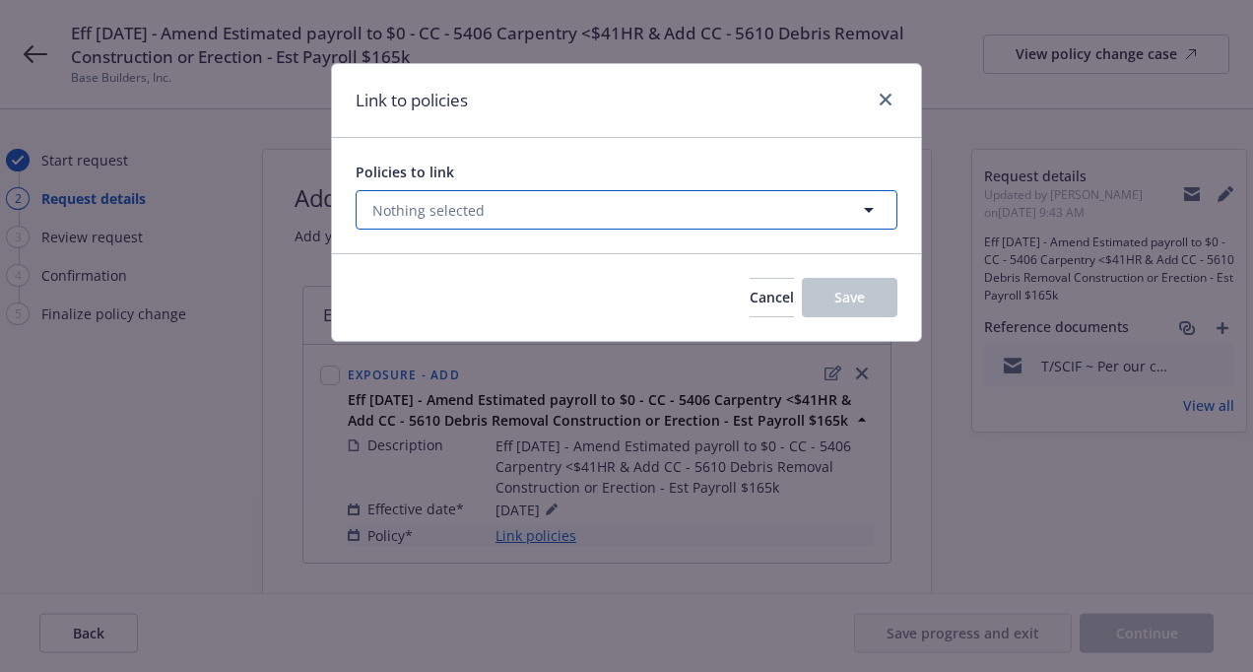
click at [571, 219] on button "Nothing selected" at bounding box center [627, 209] width 542 height 39
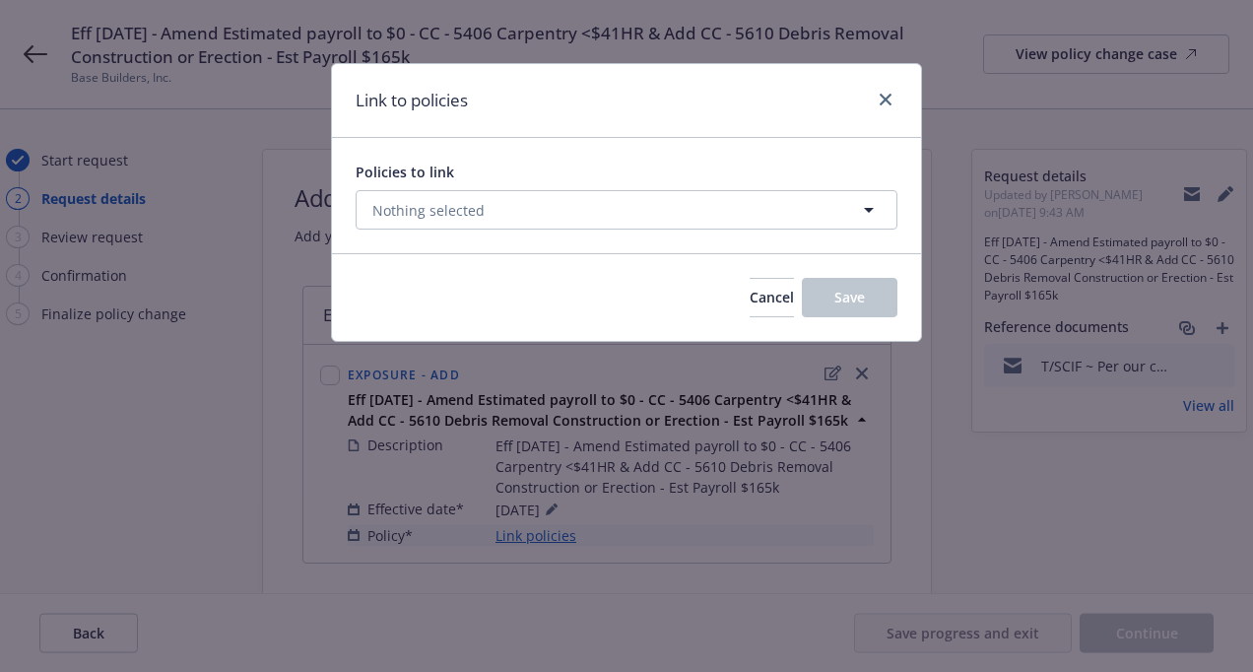
select select "ACTIVE"
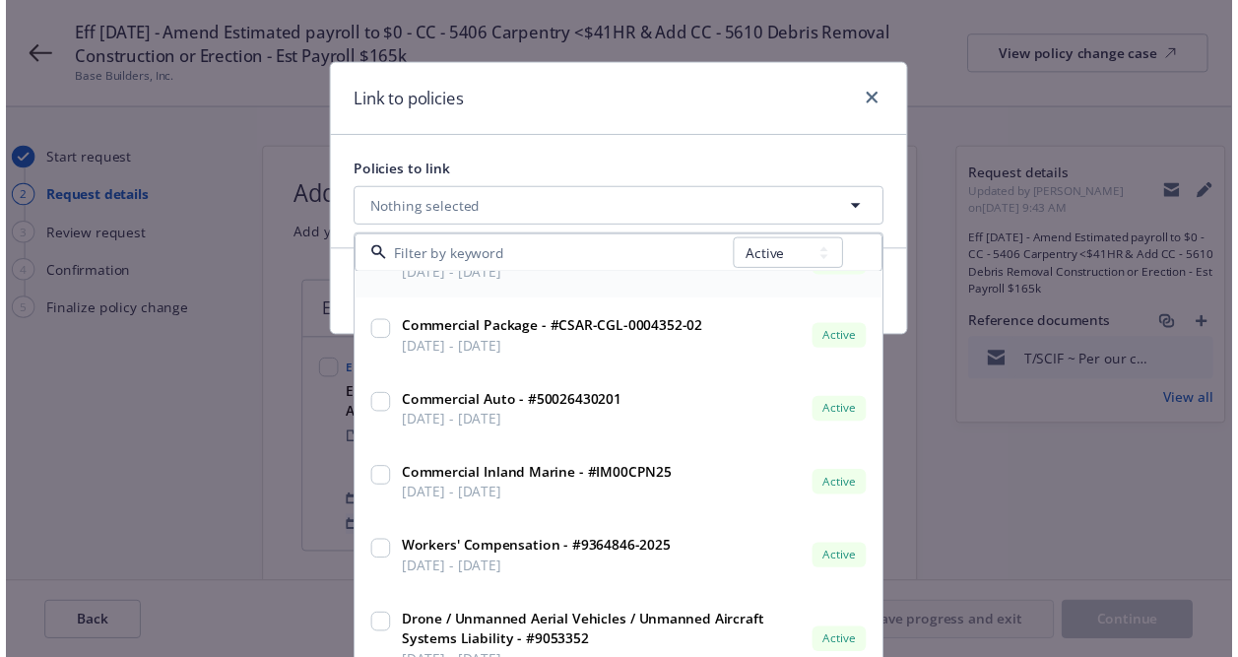
scroll to position [202, 0]
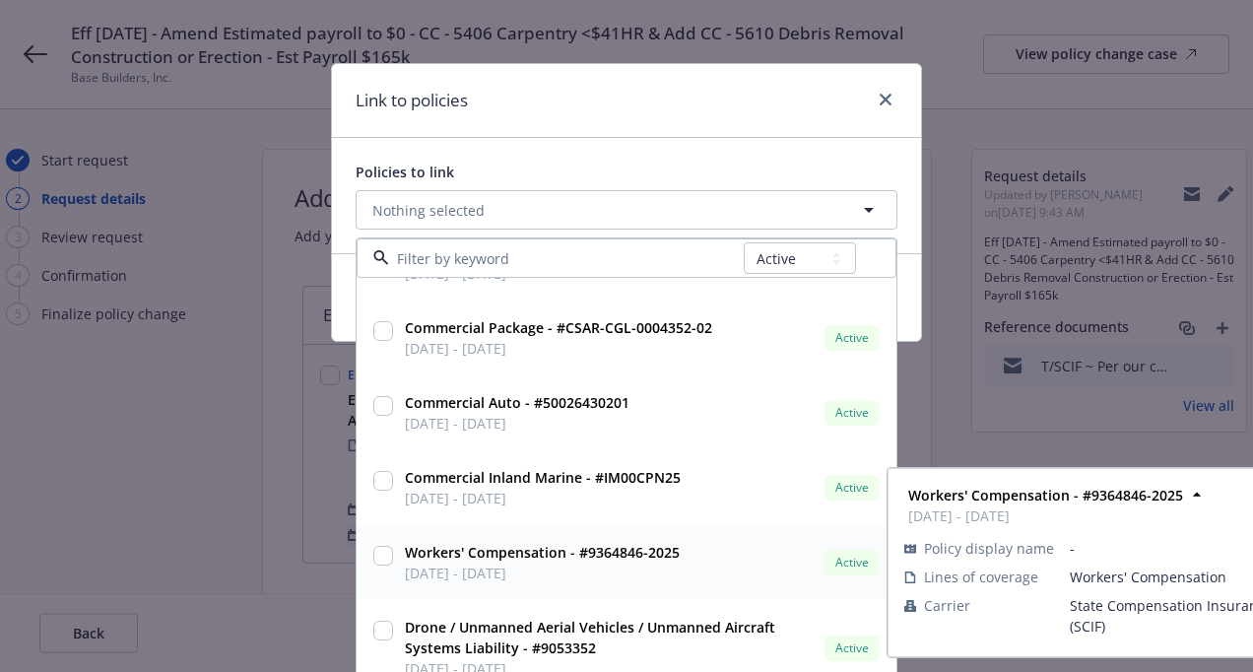
click at [373, 550] on input "checkbox" at bounding box center [383, 556] width 20 height 20
checkbox input "true"
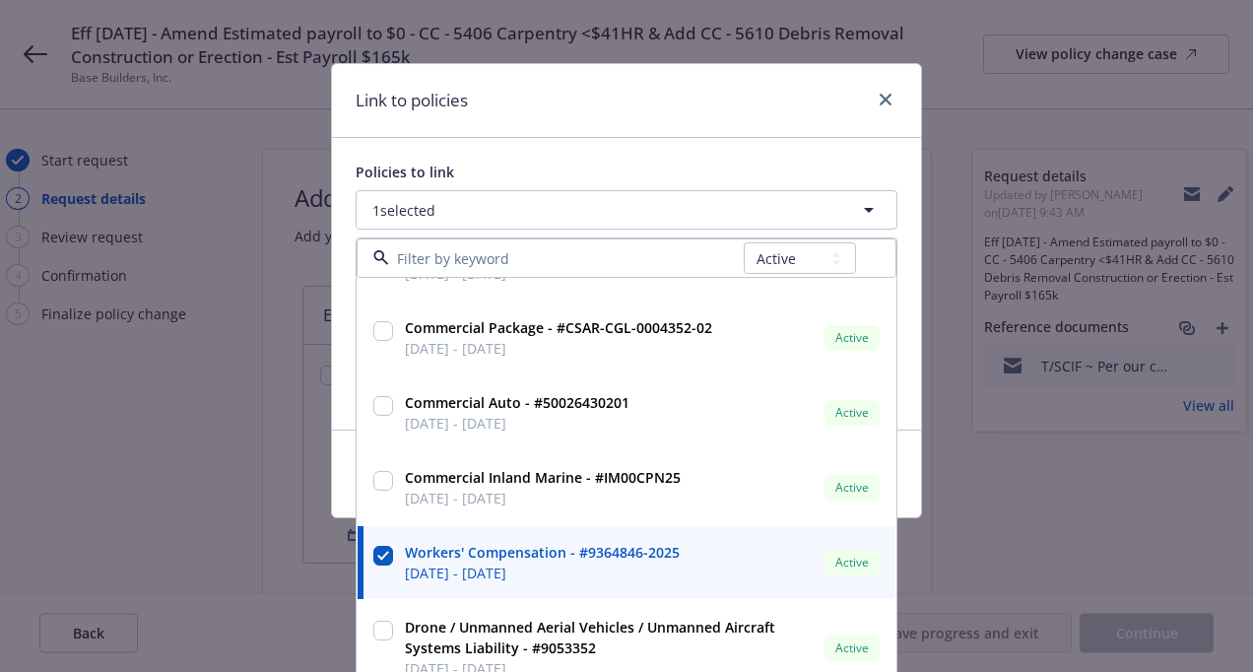
click at [573, 150] on div "Policies to link 1 selected All Active Upcoming Expired Cancelled Commercial Pa…" at bounding box center [626, 284] width 589 height 292
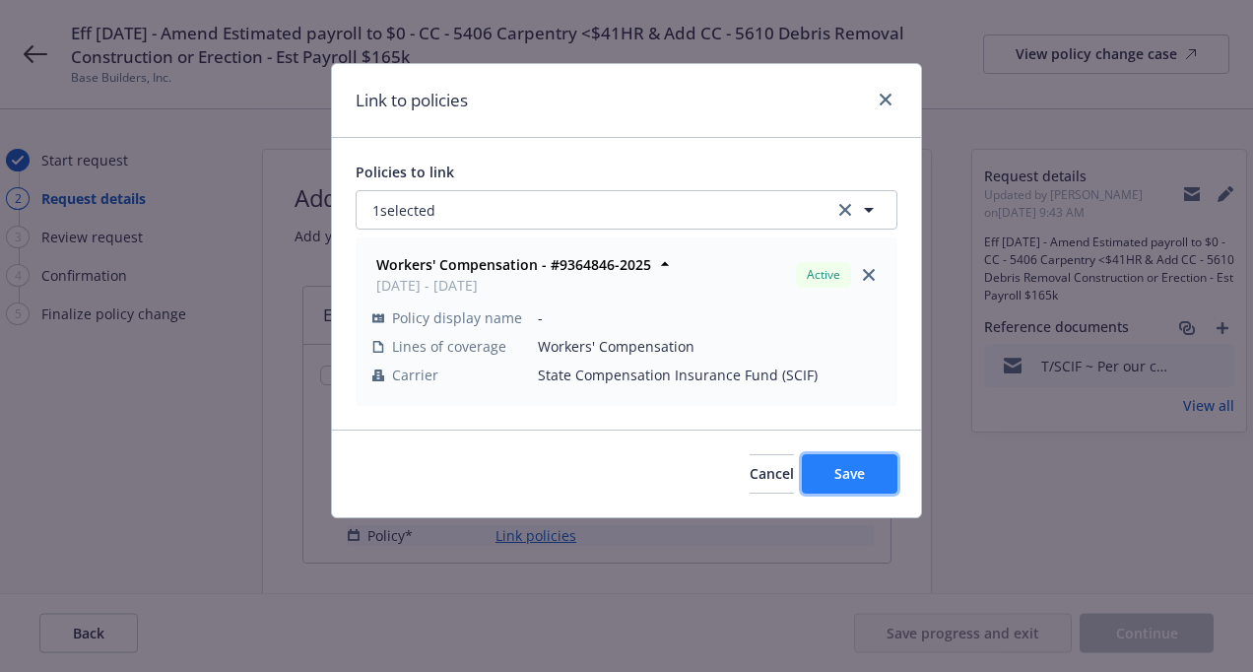
click at [853, 475] on span "Save" at bounding box center [849, 473] width 31 height 19
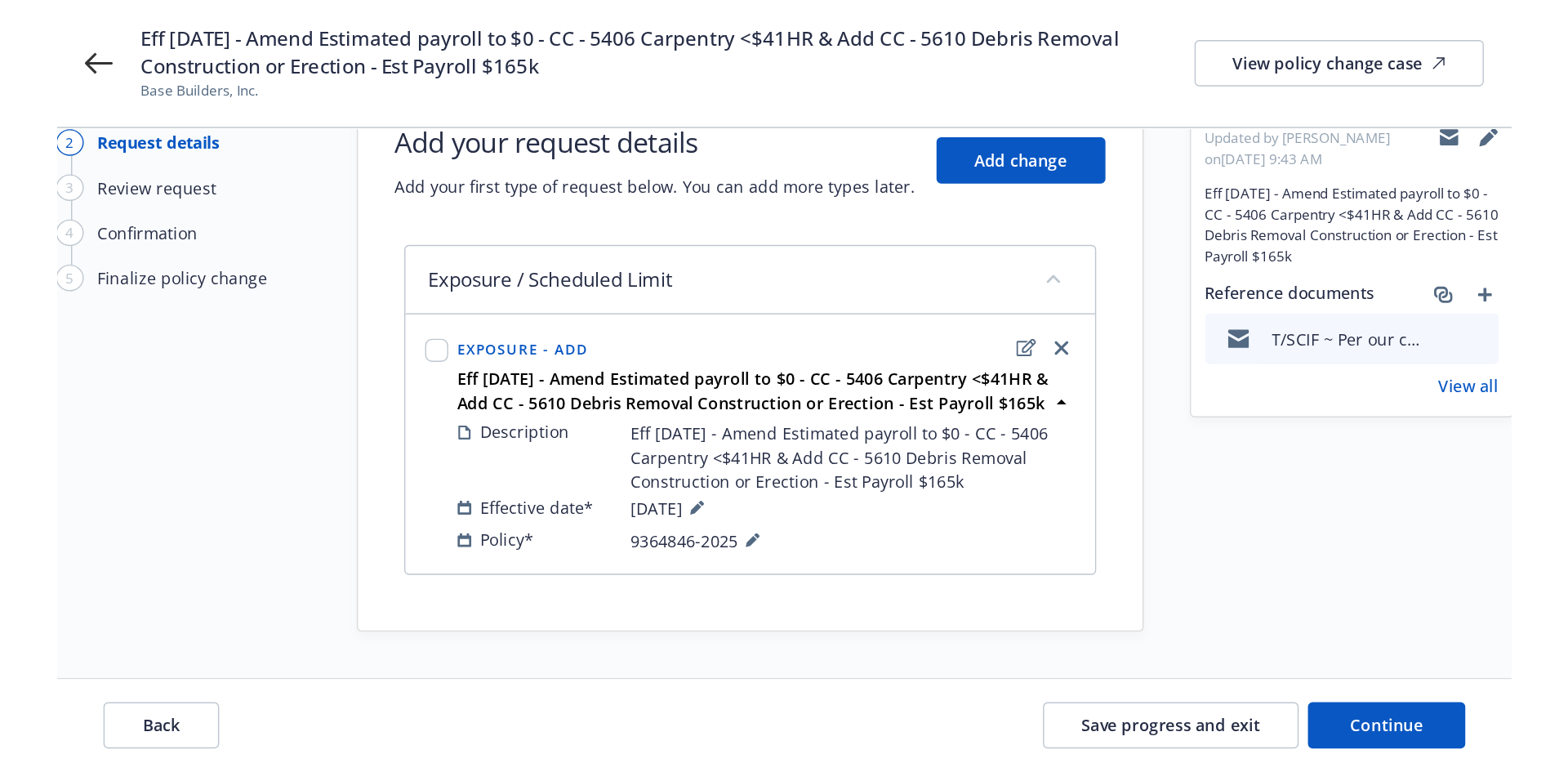
scroll to position [0, 0]
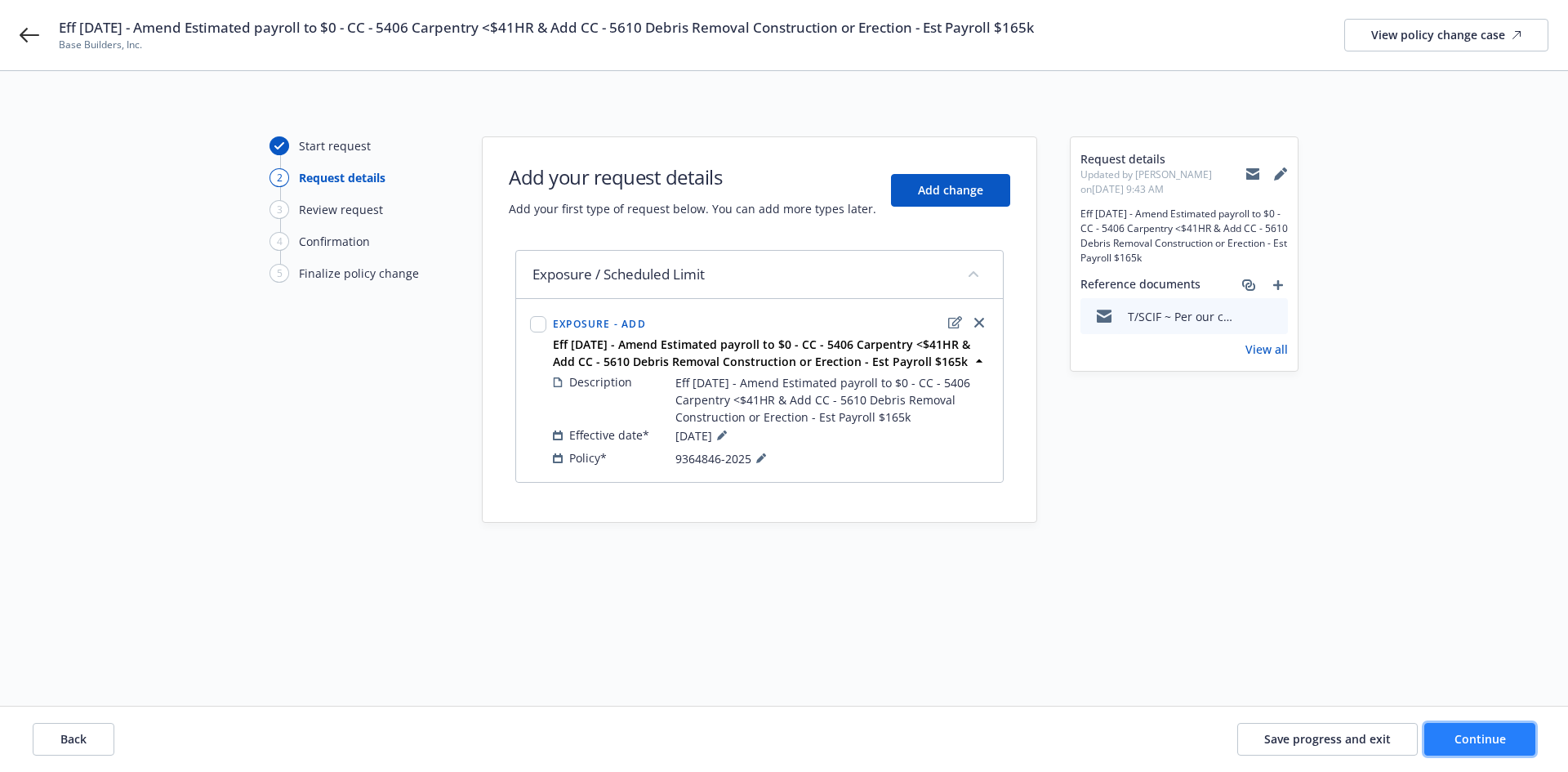
click at [1450, 732] on button "Continue" at bounding box center [1480, 739] width 111 height 32
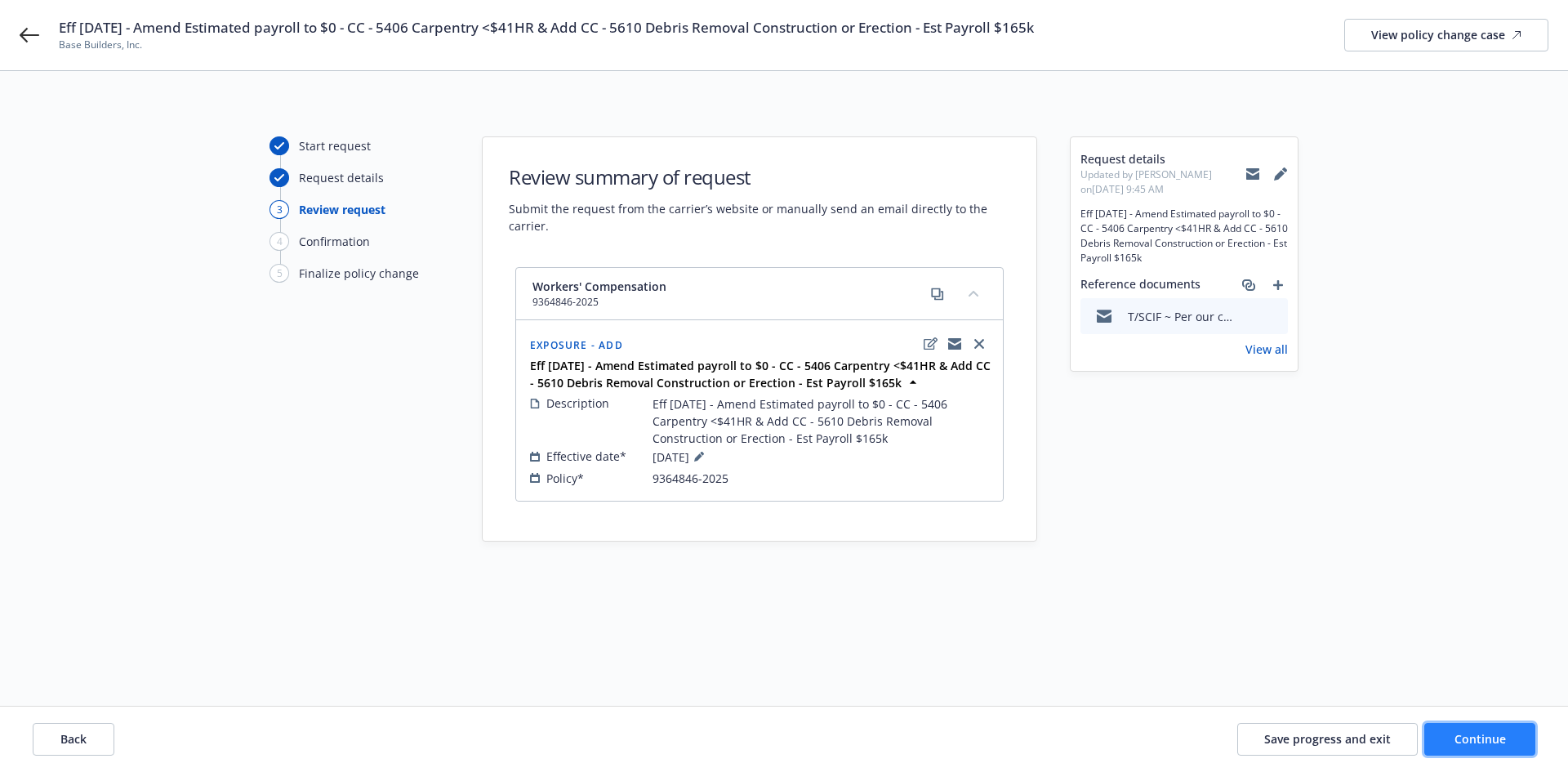
click at [1450, 732] on button "Continue" at bounding box center [1480, 739] width 111 height 32
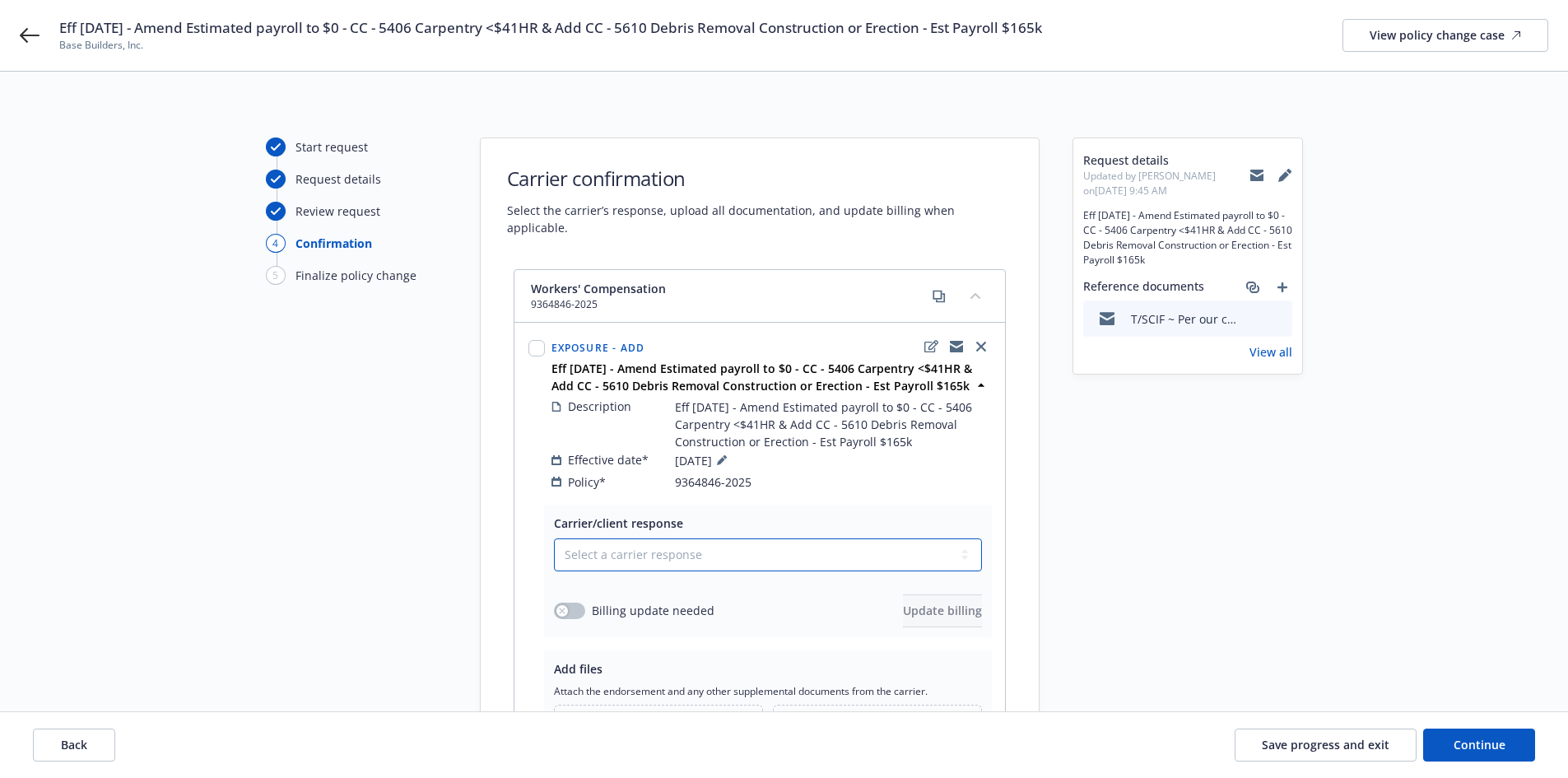
click at [703, 538] on select "Select a carrier response Accepted Accepted with revision No endorsement needed…" at bounding box center [768, 554] width 428 height 33
select select "ACCEPTED"
click at [554, 538] on select "Select a carrier response Accepted Accepted with revision No endorsement needed…" at bounding box center [768, 554] width 428 height 33
click at [574, 603] on button "button" at bounding box center [569, 611] width 31 height 17
click at [903, 603] on span "Update billing" at bounding box center [942, 610] width 79 height 16
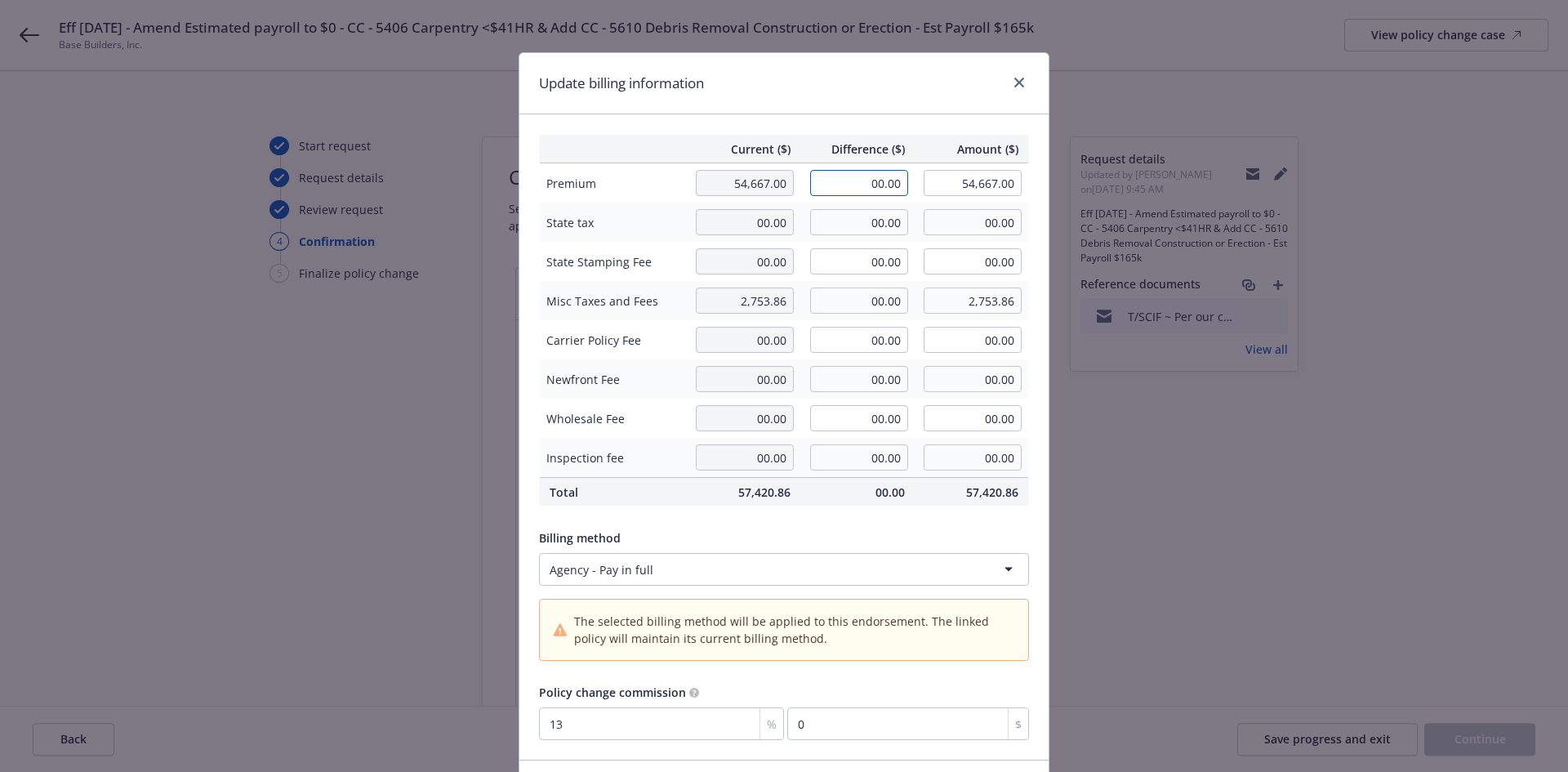
click at [865, 193] on input "00.00" at bounding box center [859, 183] width 98 height 27
type input "-34,135.00"
type input "20,532.00"
type input "-4437.55"
drag, startPoint x: 851, startPoint y: 189, endPoint x: 924, endPoint y: 189, distance: 73.0
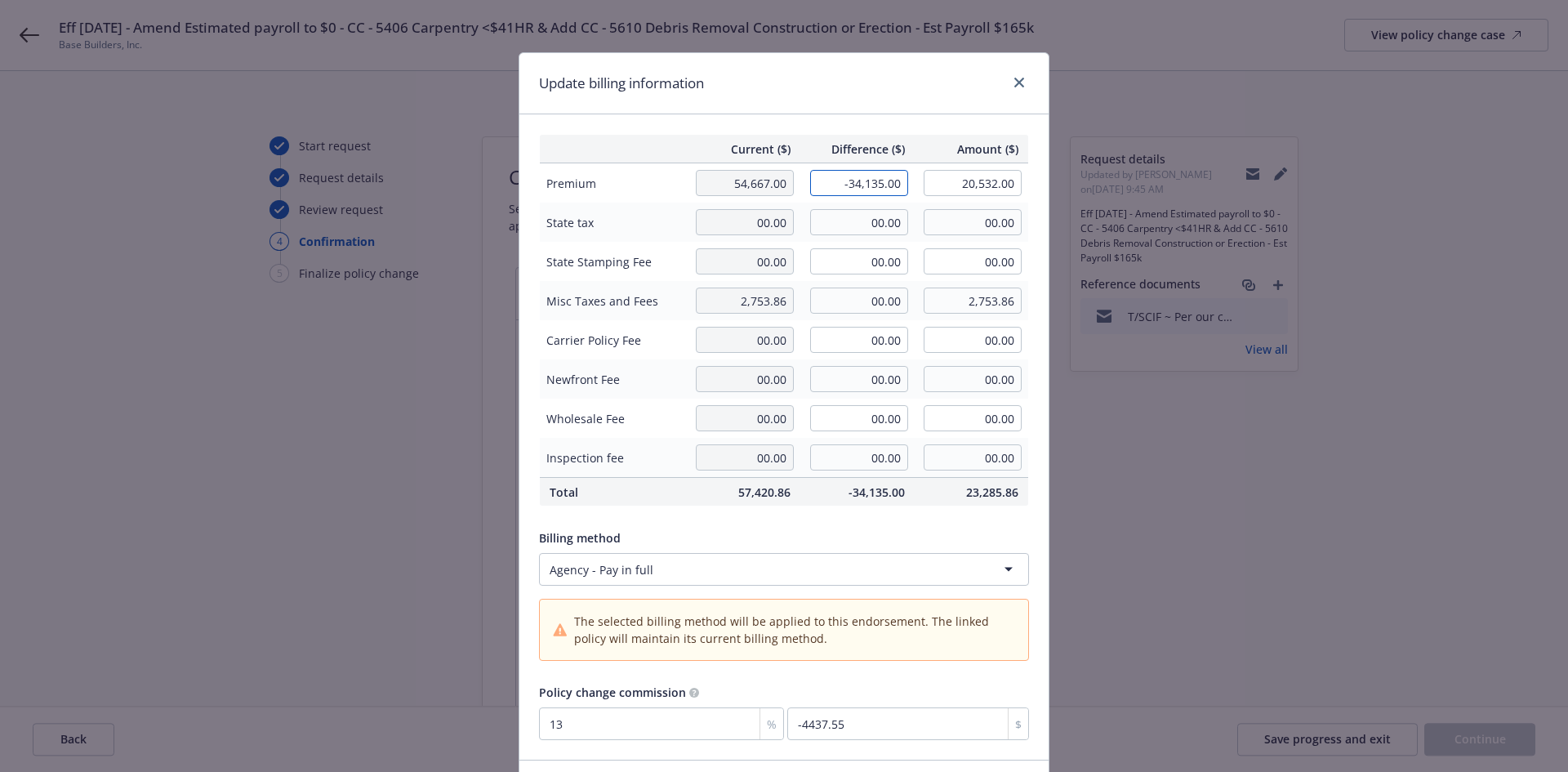
click at [924, 189] on tr "Premium 54,667.00 -34,135.00 20,532.00" at bounding box center [784, 183] width 489 height 40
type input "-36,888.86"
type input "17,778.14"
type input "-4795.55"
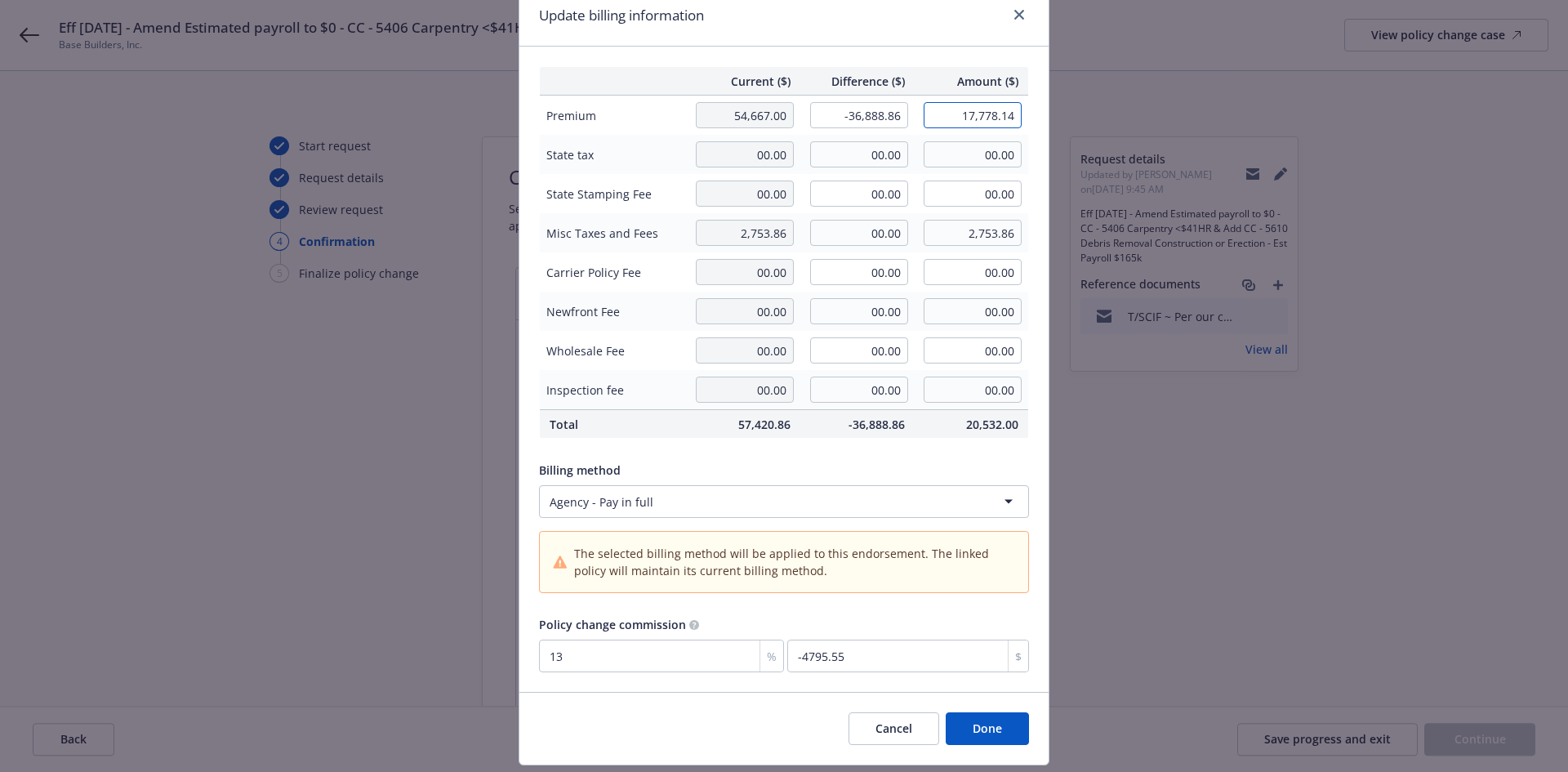
scroll to position [32, 0]
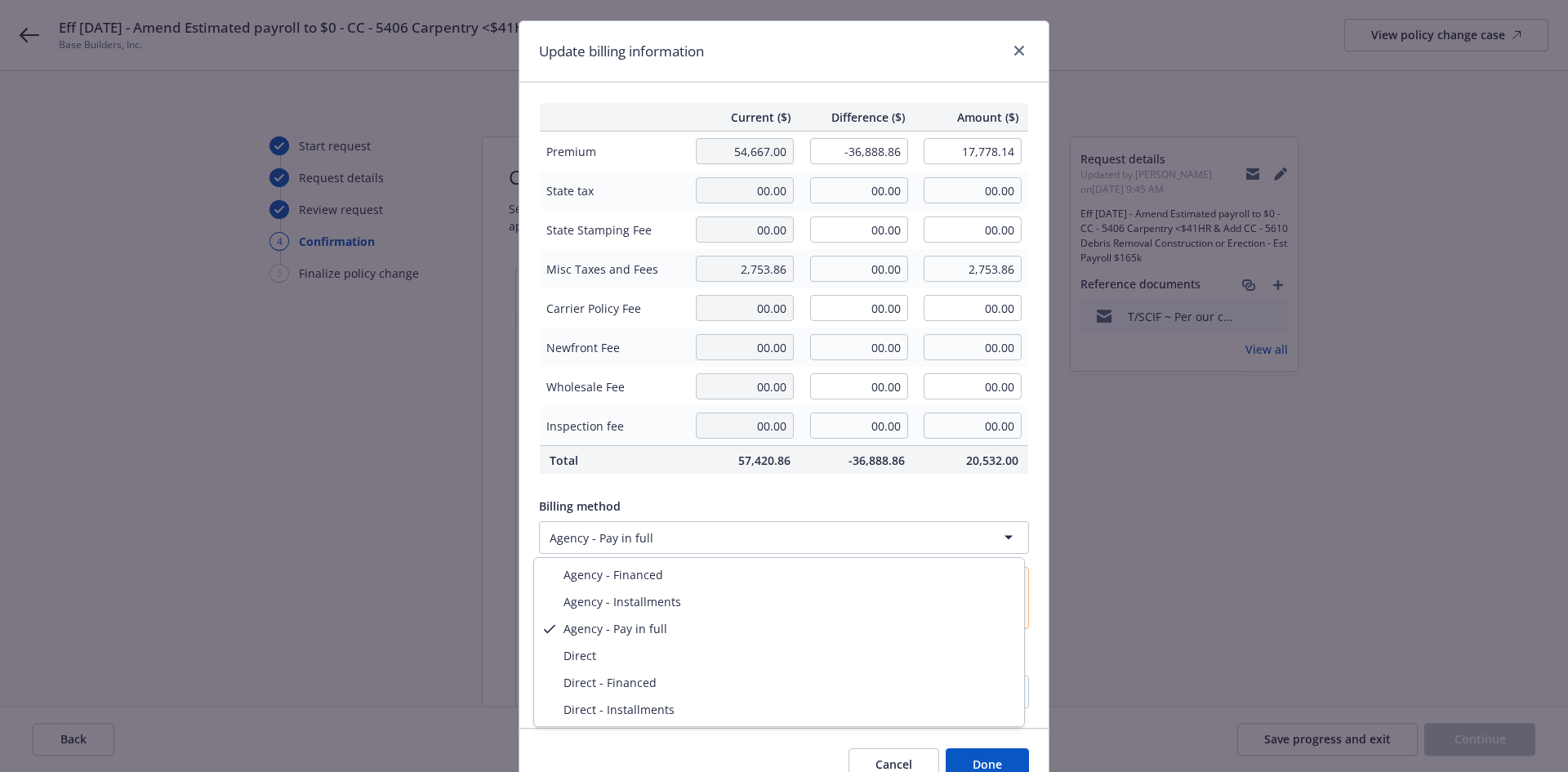
click at [656, 534] on html "Eff [DATE] - Amend Estimated payroll to $0 - CC - 5406 Carpentry <$41HR & Add C…" at bounding box center [784, 386] width 1568 height 772
click at [653, 384] on html "Eff [DATE] - Amend Estimated payroll to $0 - CC - 5406 Carpentry <$41HR & Add C…" at bounding box center [784, 386] width 1568 height 772
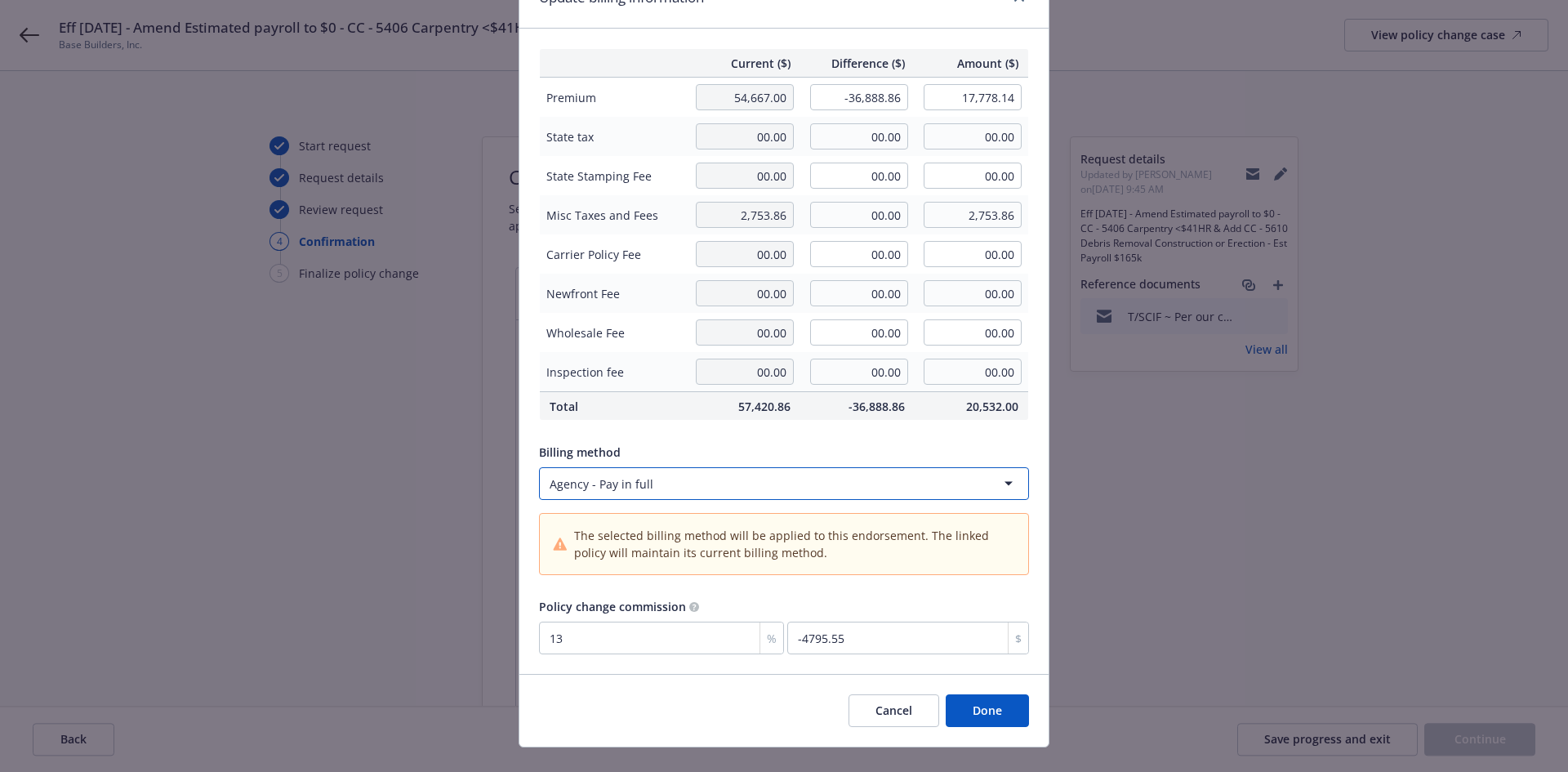
scroll to position [114, 0]
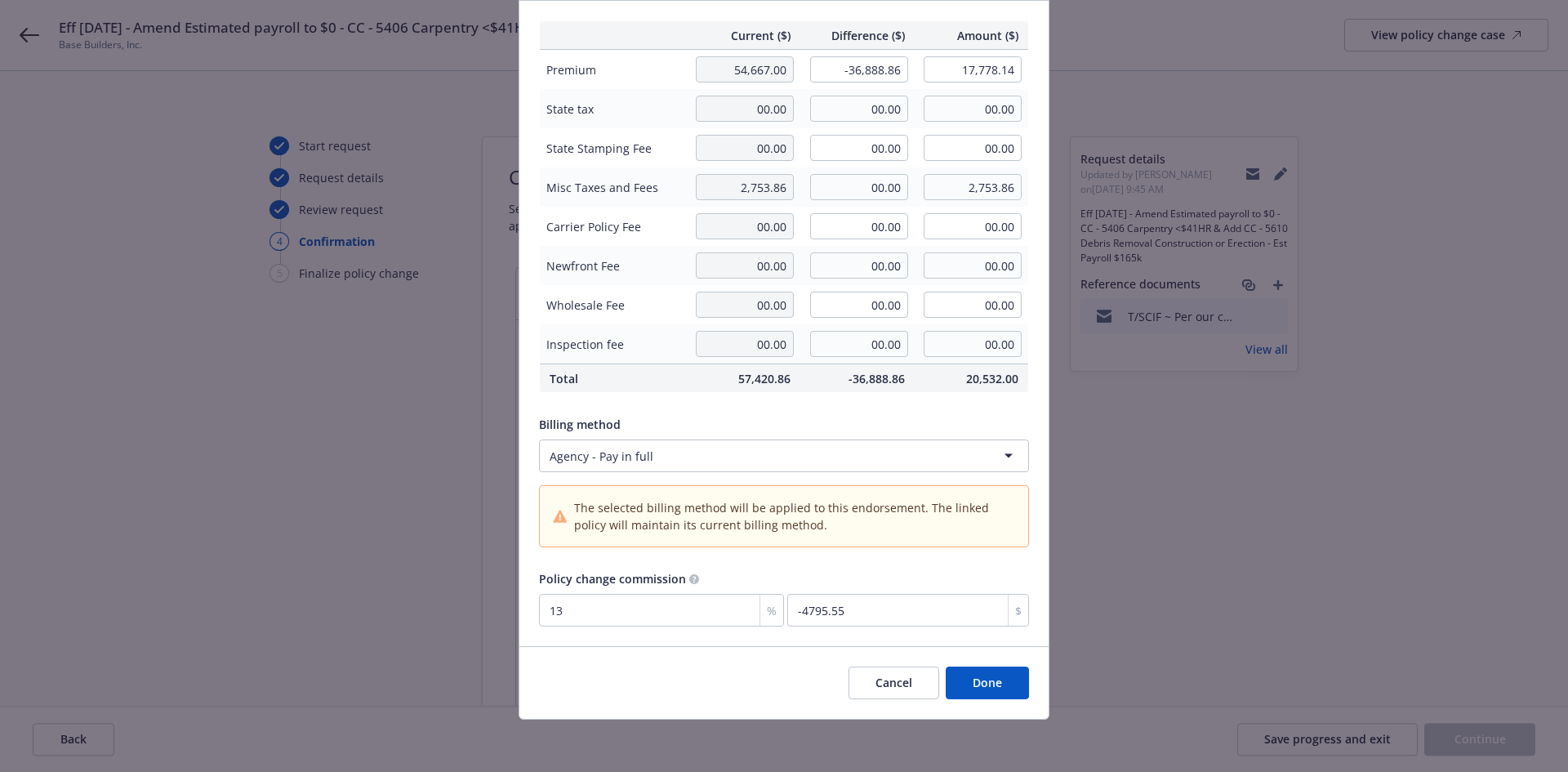
click at [870, 677] on button "Cancel" at bounding box center [894, 682] width 90 height 32
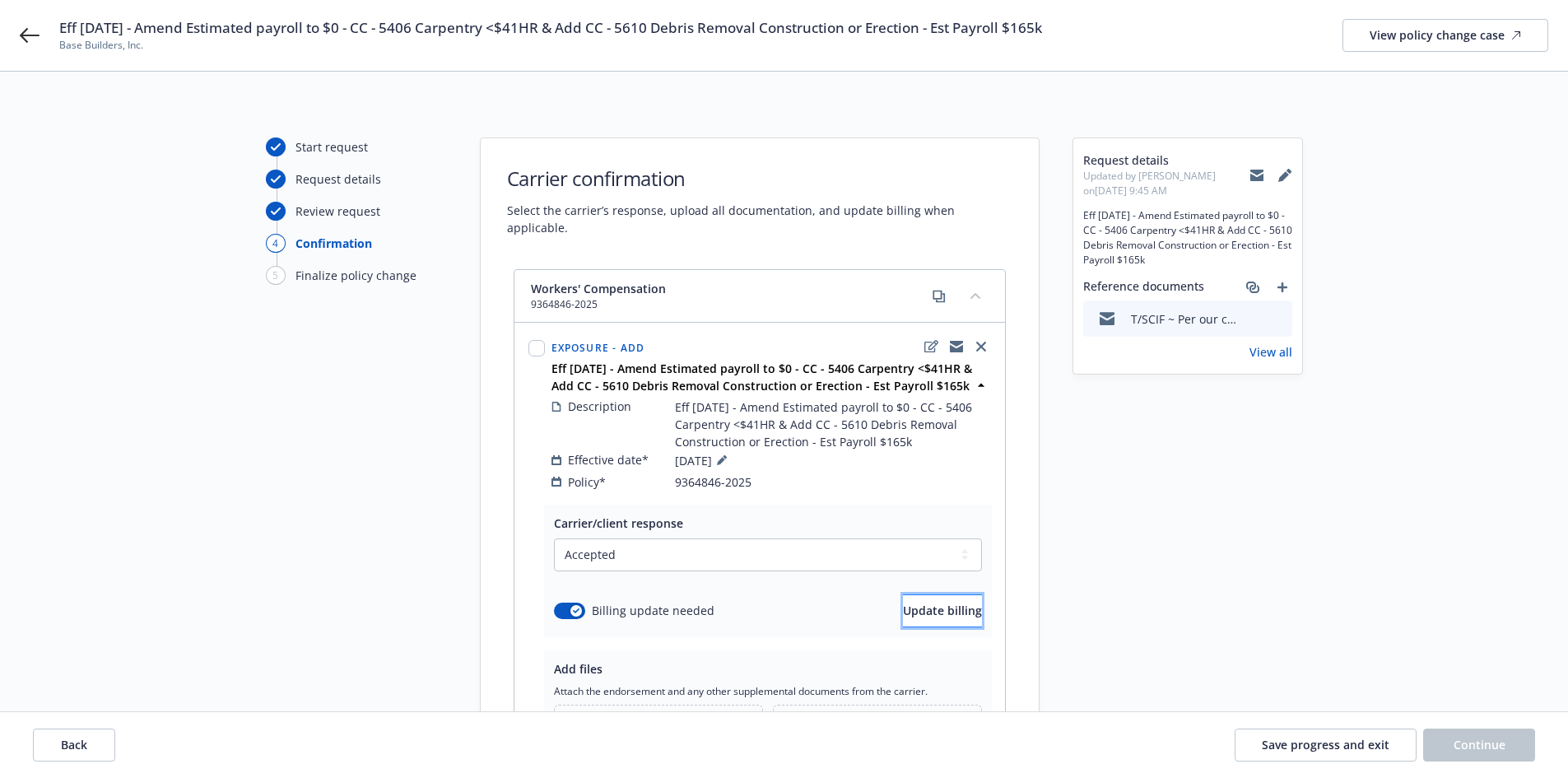
click at [903, 603] on span "Update billing" at bounding box center [942, 610] width 79 height 16
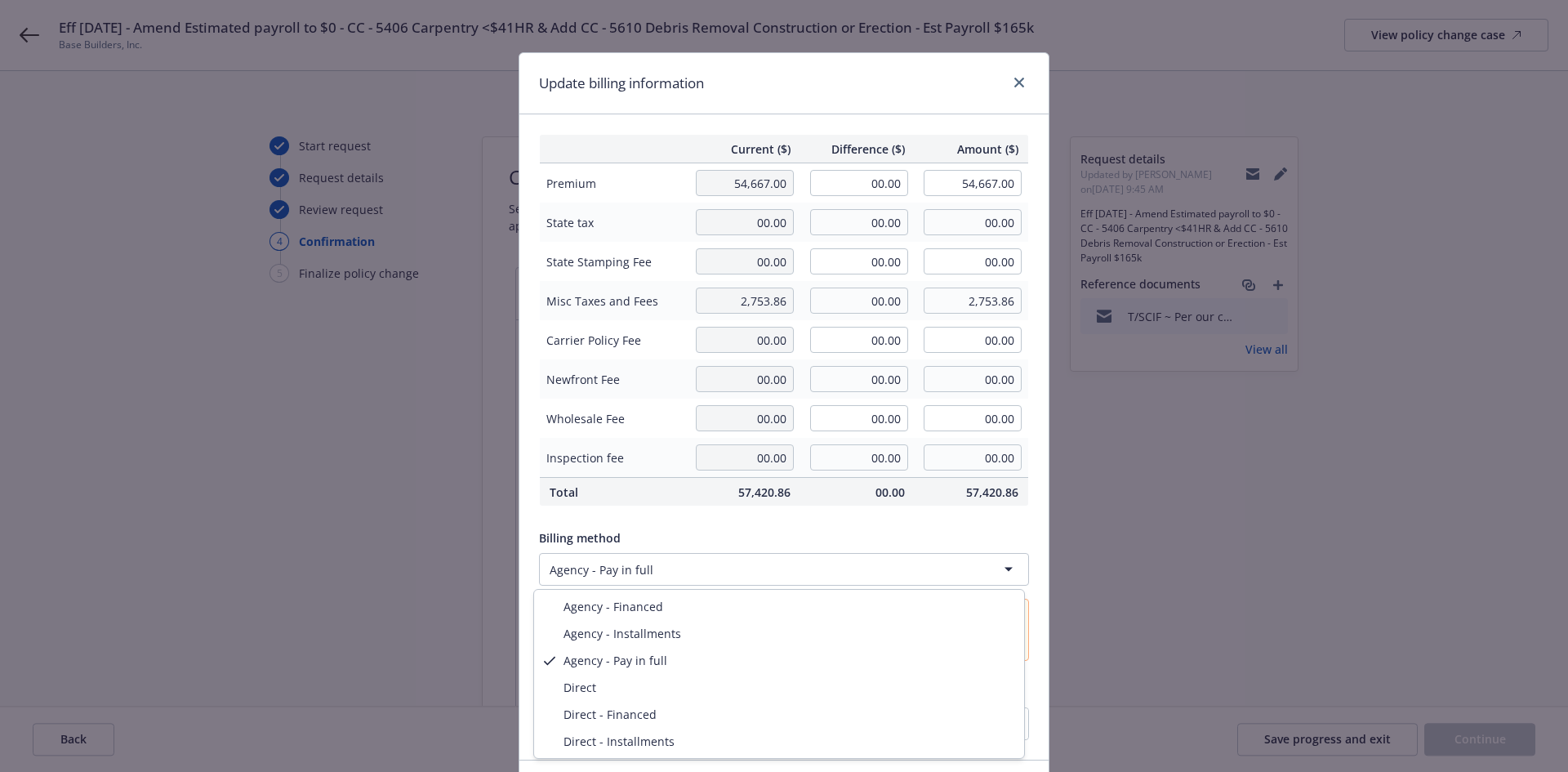
click at [729, 567] on html "Eff [DATE] - Amend Estimated payroll to $0 - CC - 5406 Carpentry <$41HR & Add C…" at bounding box center [784, 386] width 1568 height 772
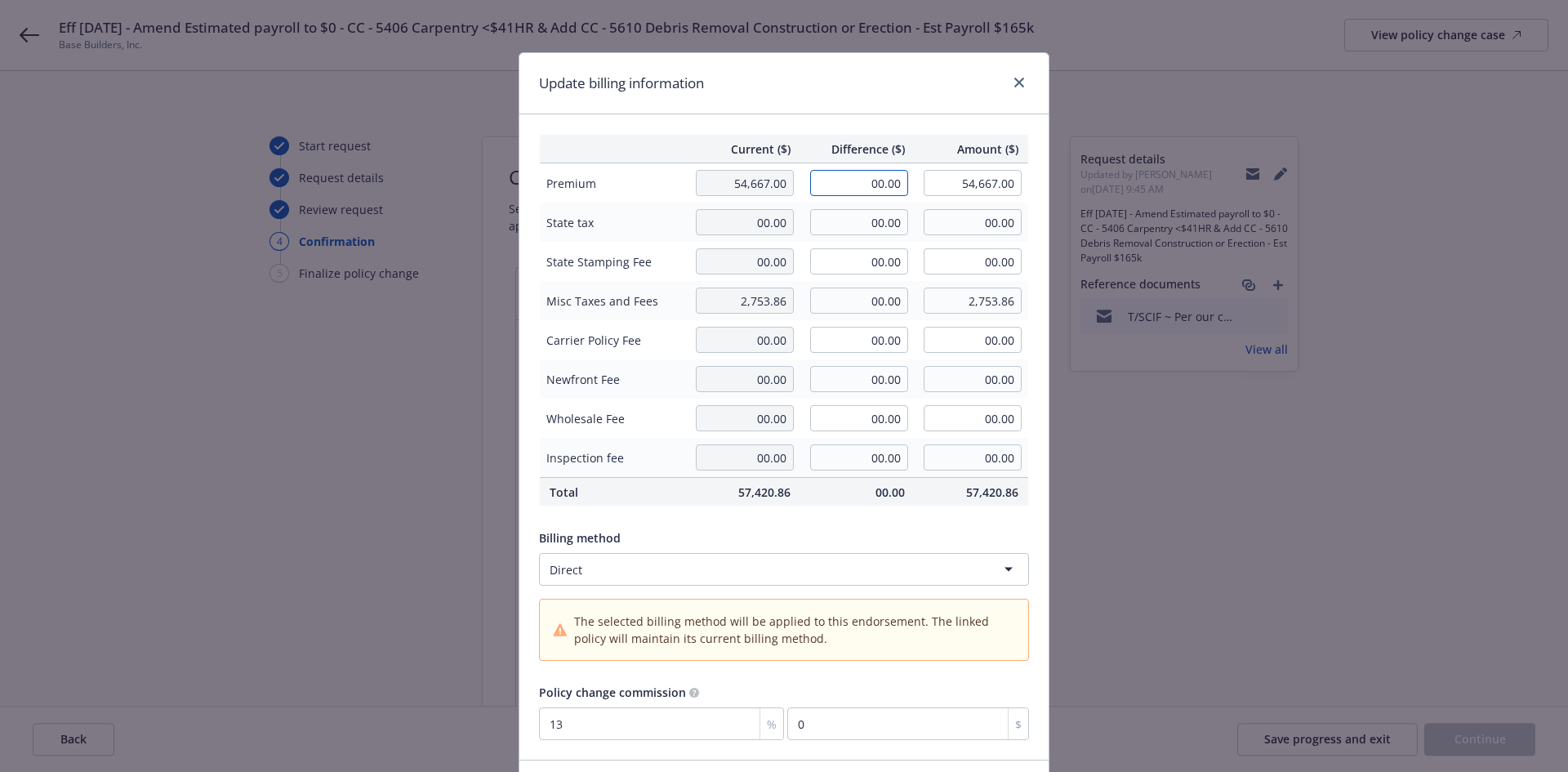
drag, startPoint x: 865, startPoint y: 181, endPoint x: 910, endPoint y: 185, distance: 45.2
click at [910, 185] on tr "Premium 54,667.00 00.00 54,667.00" at bounding box center [784, 183] width 489 height 40
type input "-36,888.86"
type input "17,778.14"
type input "-4795.55"
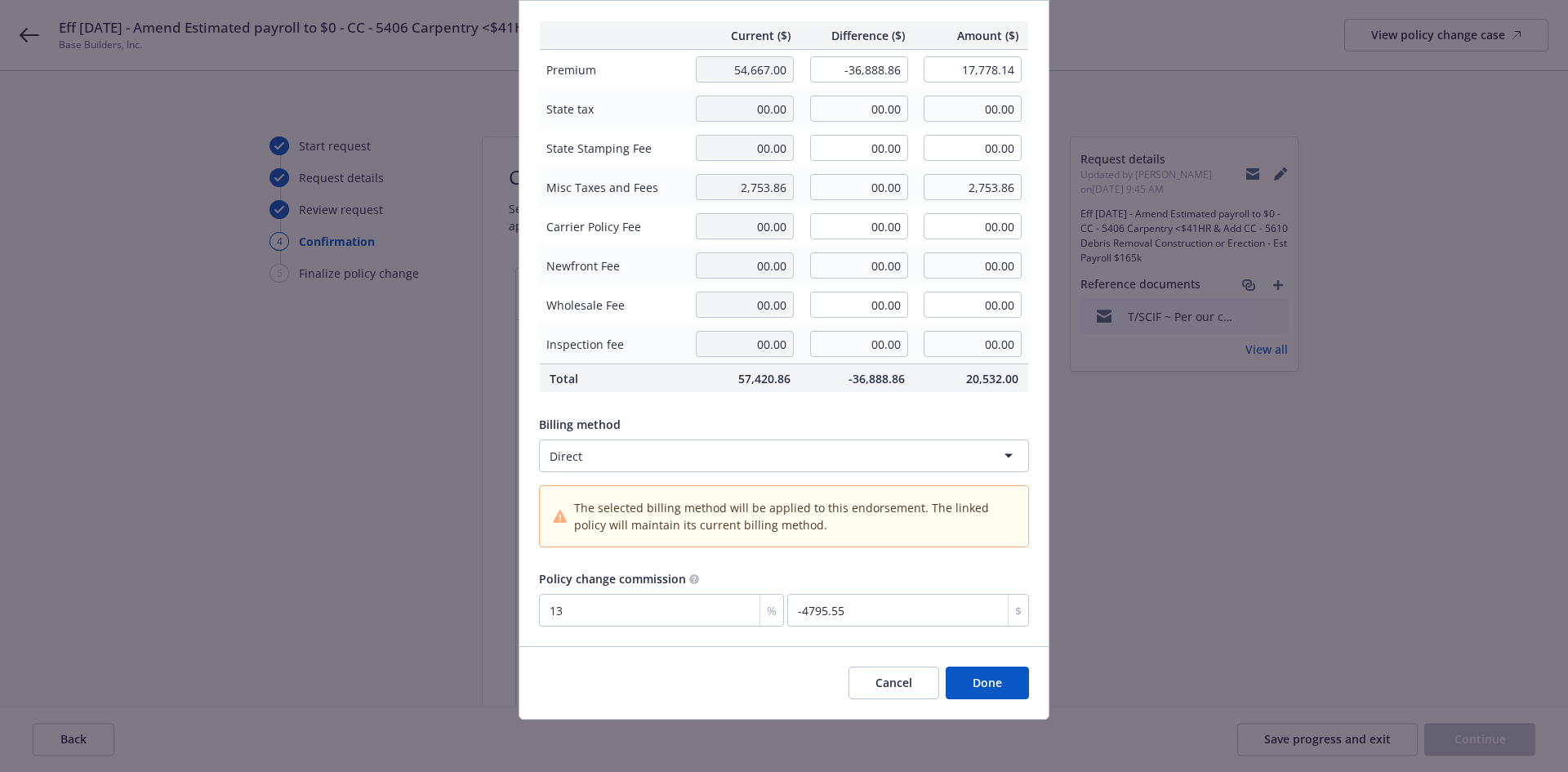
click at [1007, 689] on button "Done" at bounding box center [988, 682] width 83 height 32
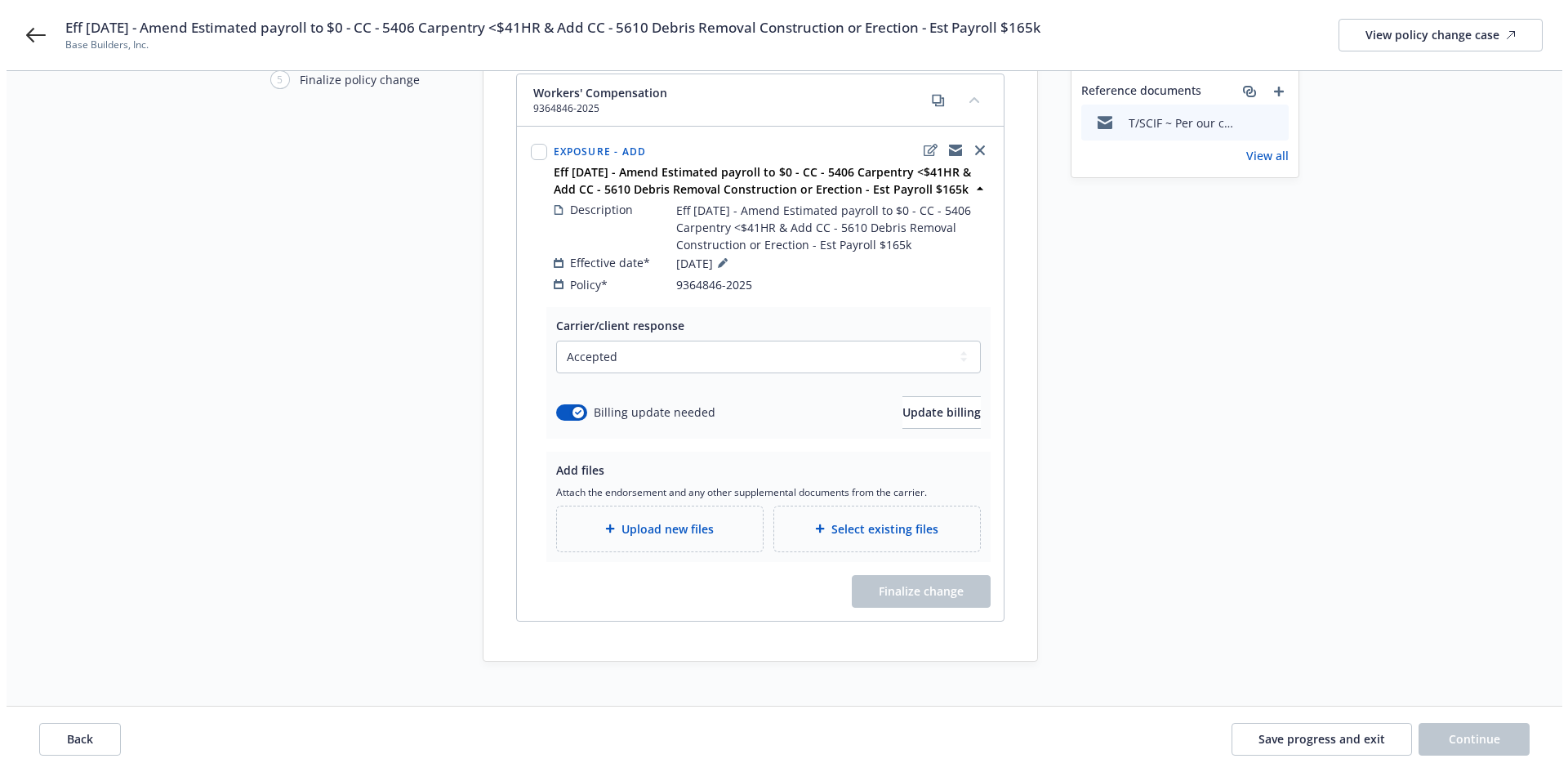
scroll to position [197, 0]
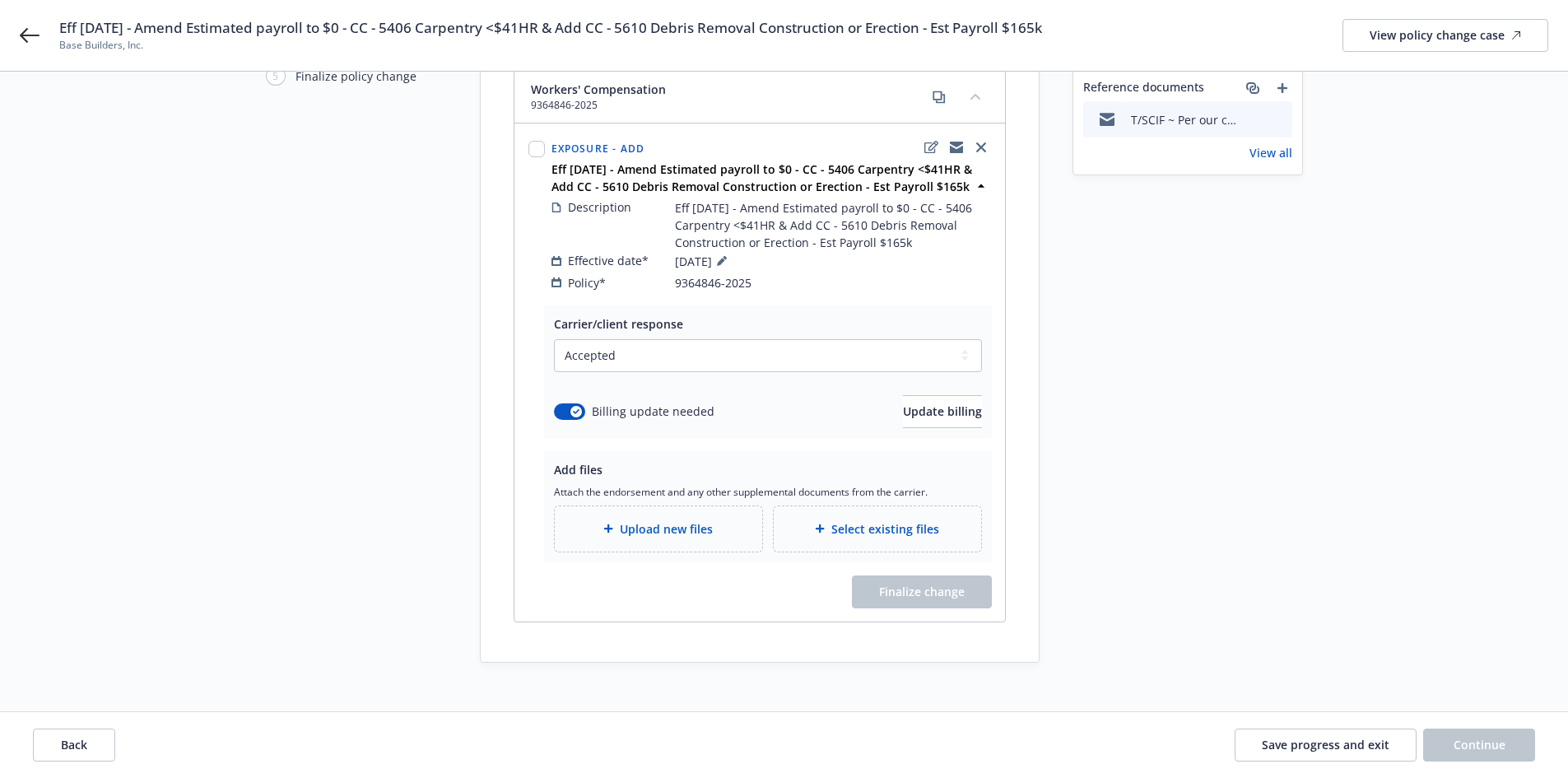
click at [692, 521] on span "Upload new files" at bounding box center [666, 529] width 93 height 18
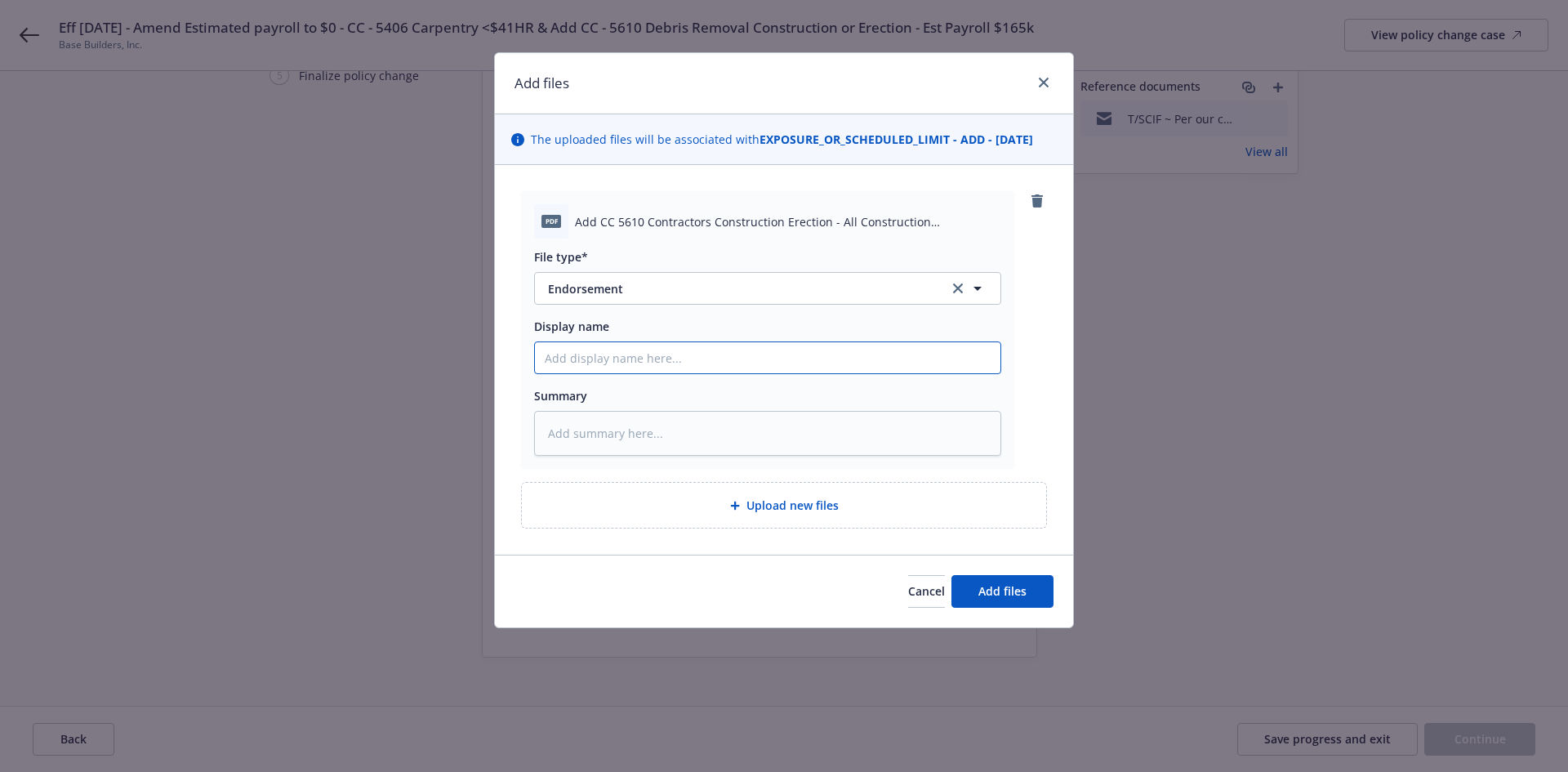
click at [649, 350] on input "Display name" at bounding box center [767, 357] width 465 height 31
paste input "Per our conversation, please see attached corrected revised [PERSON_NAME] Appli…"
type textarea "x"
type input "Per our conversation, please see attached corrected revised [PERSON_NAME] Appli…"
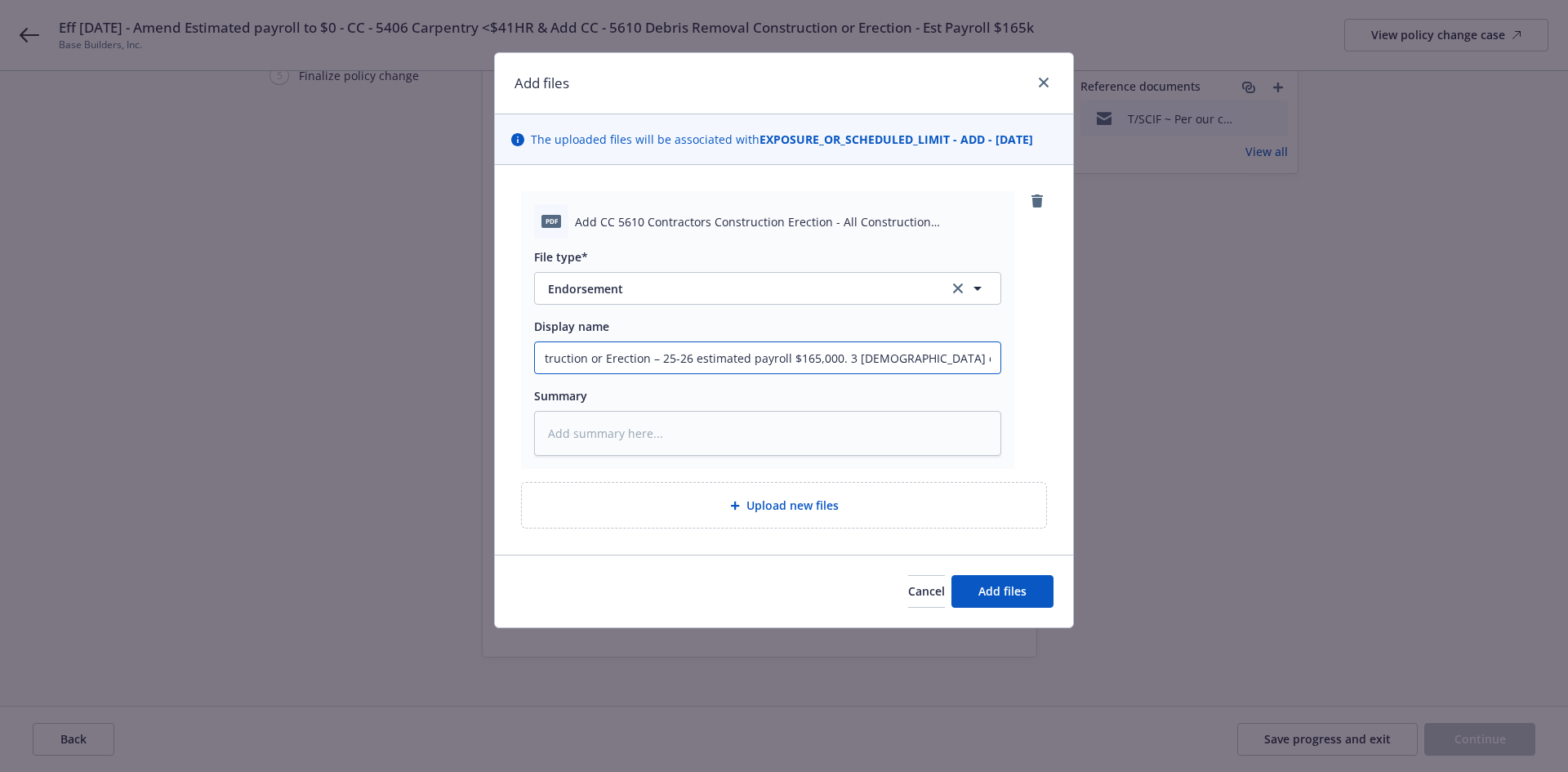
click at [746, 356] on input "Per our conversation, please see attached corrected revised [PERSON_NAME] Appli…" at bounding box center [767, 357] width 465 height 31
click at [799, 357] on input "Per our conversation, please see attached corrected revised [PERSON_NAME] Appli…" at bounding box center [767, 357] width 465 height 31
drag, startPoint x: 740, startPoint y: 356, endPoint x: 283, endPoint y: 350, distance: 457.0
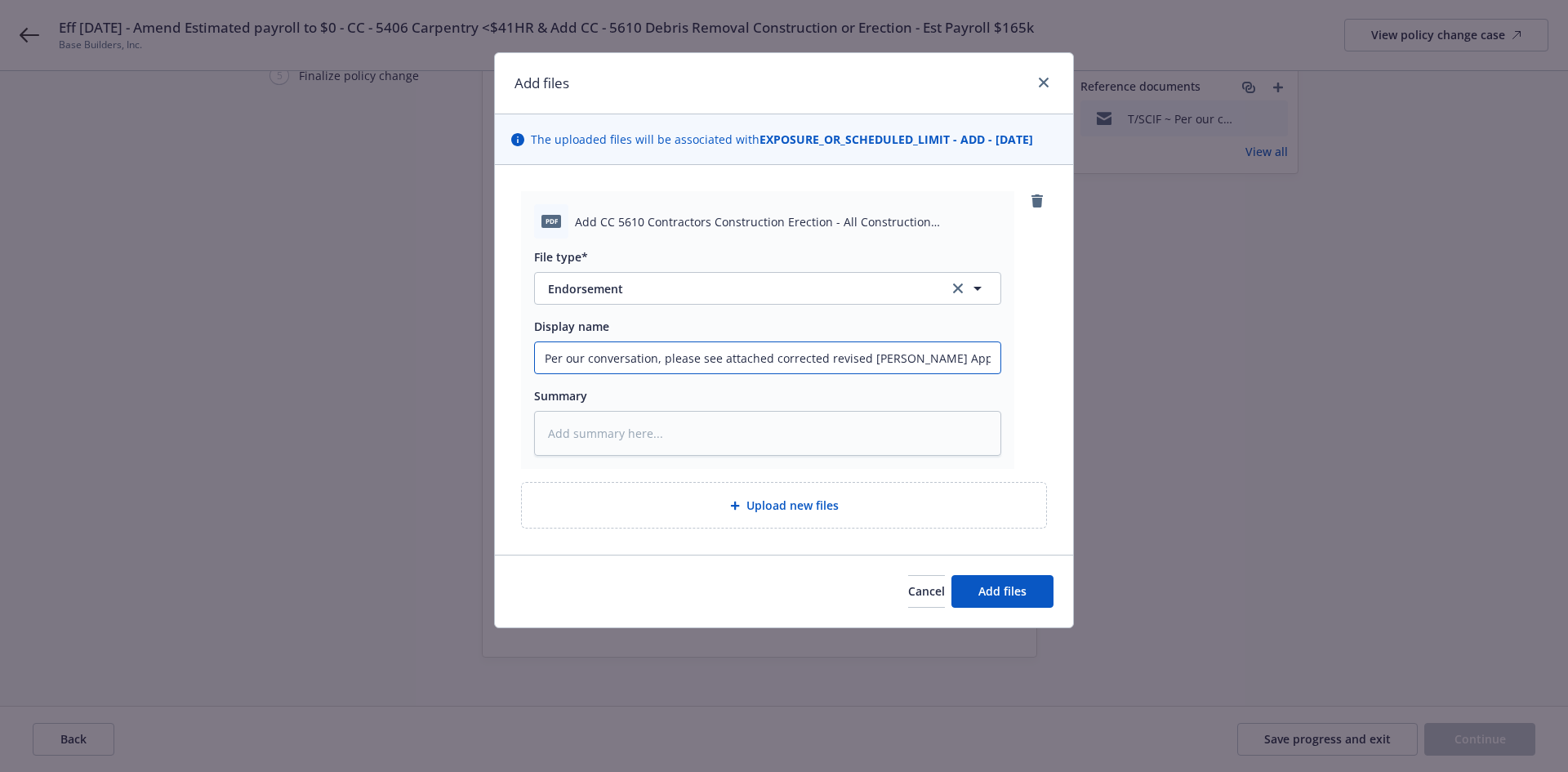
click at [283, 350] on div "Add files The uploaded files will be associated with EXPOSURE_OR_SCHEDULED_LIMI…" at bounding box center [784, 386] width 1568 height 772
type textarea "x"
type input "Amend the estimated payroll for class code 5406 Carpentry <$41HR – 25-26 estima…"
type textarea "x"
type input "EAmend the estimated payroll for class code 5406 Carpentry <$41HR – 25-26 estim…"
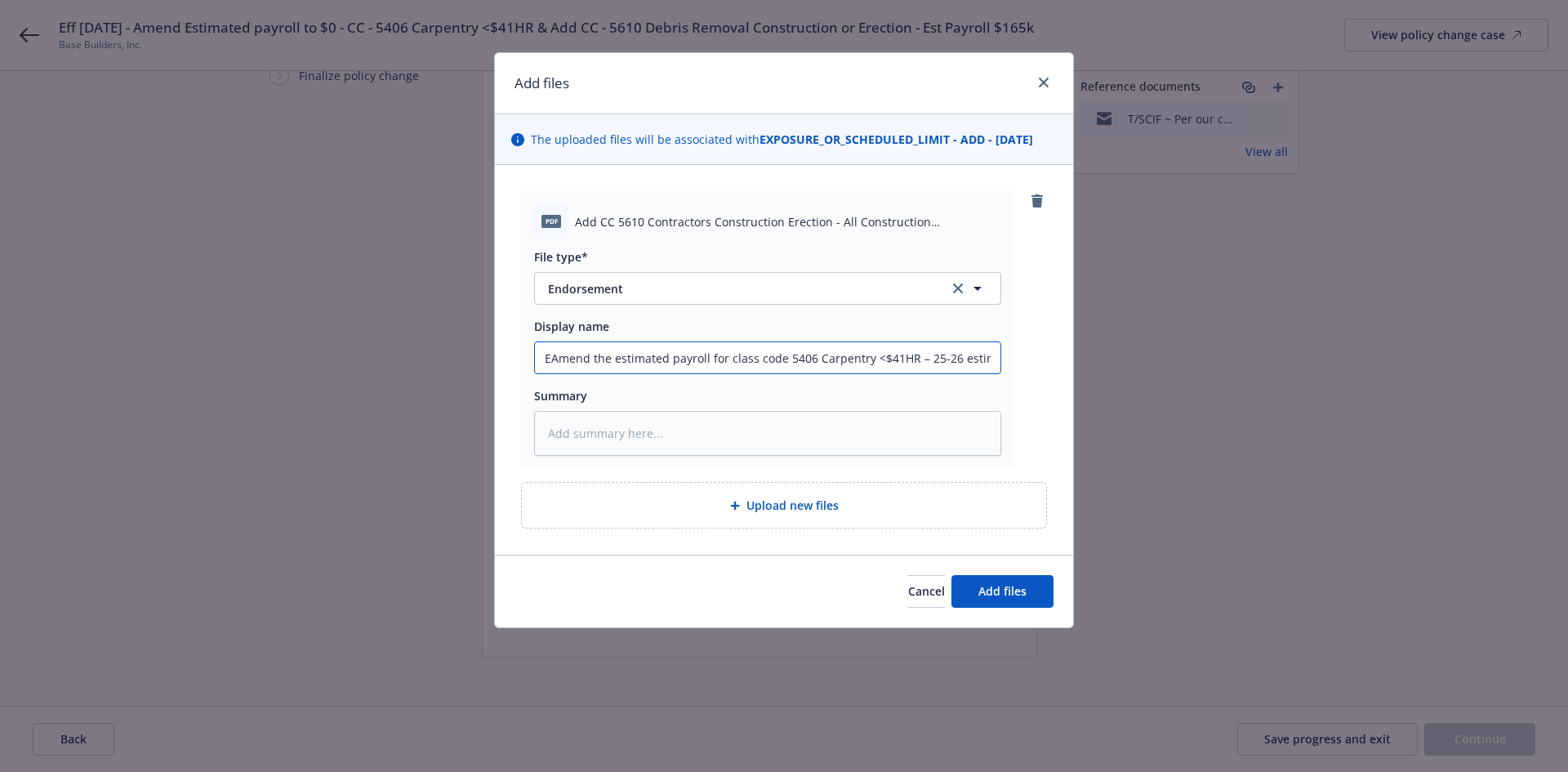
type textarea "x"
type input "EeAmend the estimated payroll for class code 5406 Carpentry <$41HR – 25-26 esti…"
type textarea "x"
type input "EAmend the estimated payroll for class code 5406 Carpentry <$41HR – 25-26 estim…"
type textarea "x"
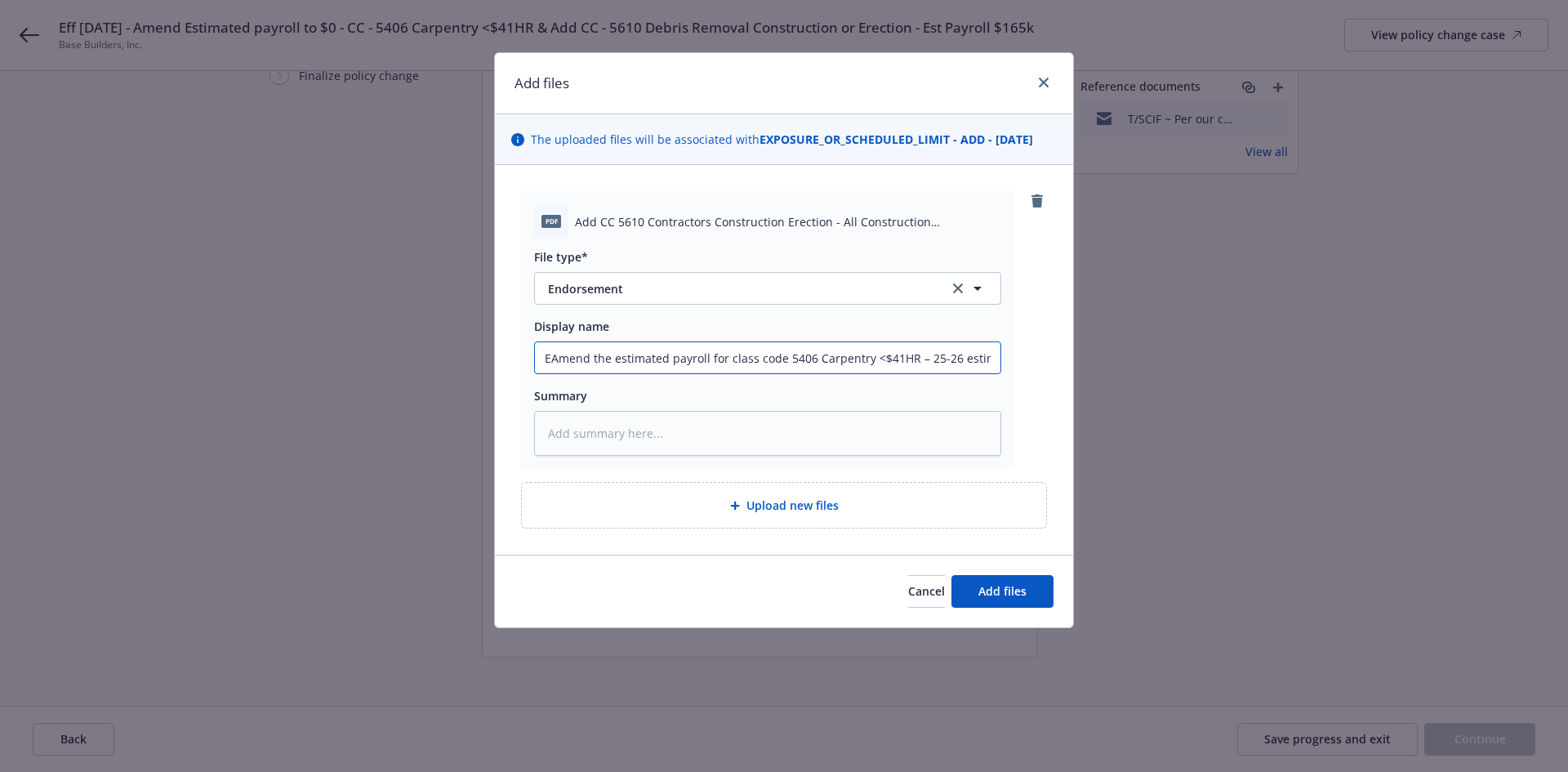
type input "EfAmend the estimated payroll for class code 5406 Carpentry <$41HR – 25-26 esti…"
type textarea "x"
type input "EffAmend the estimated payroll for class code 5406 Carpentry <$41HR – 25-26 est…"
type textarea "x"
type input "EffeAmend the estimated payroll for class code 5406 Carpentry <$41HR – 25-26 es…"
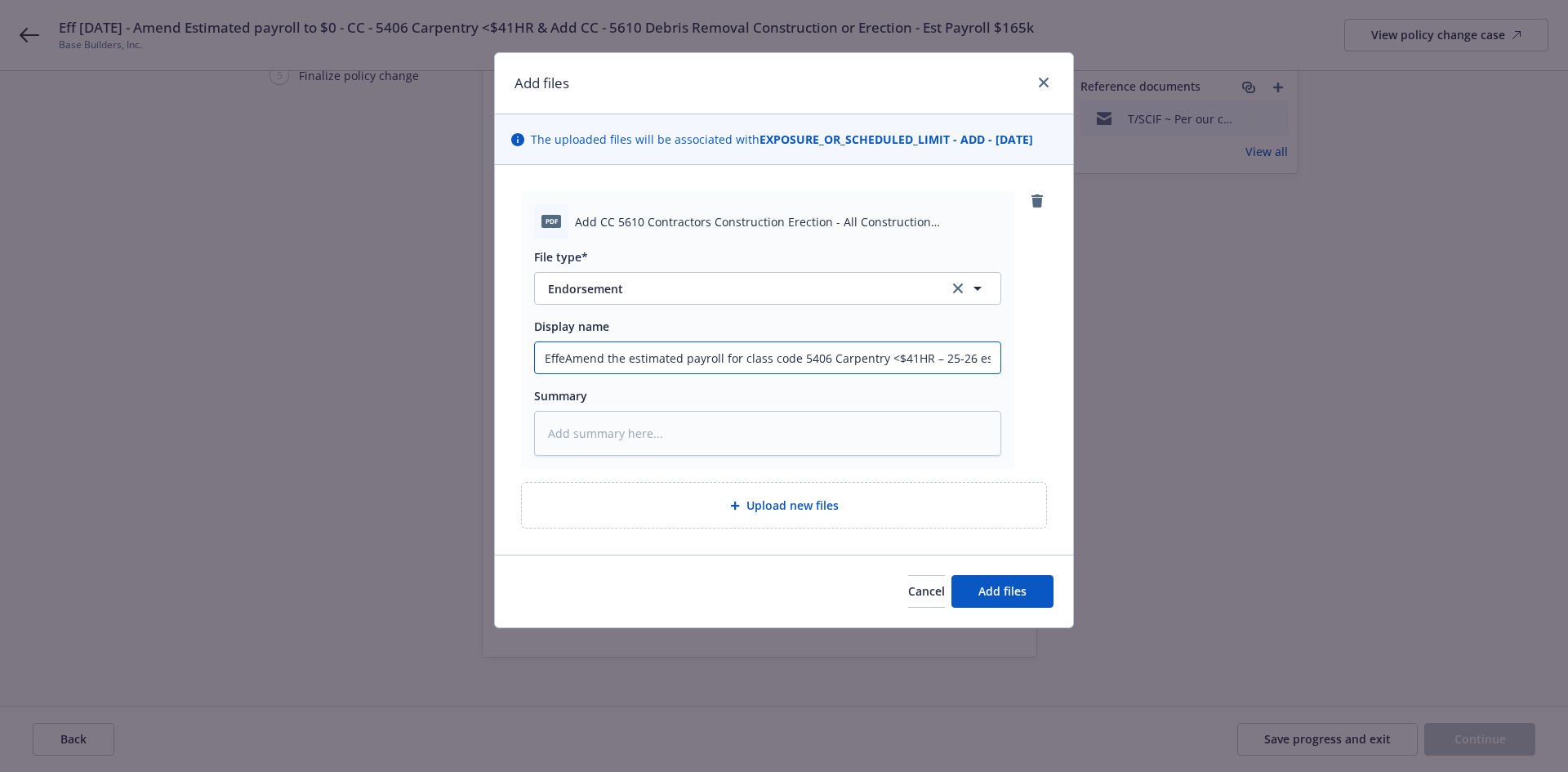
type textarea "x"
type input "EffecAmend the estimated payroll for class code 5406 Carpentry <$41HR – 25-26 e…"
type textarea "x"
type input "EffectAmend the estimated payroll for class code 5406 Carpentry <$41HR – 25-26 …"
type textarea "x"
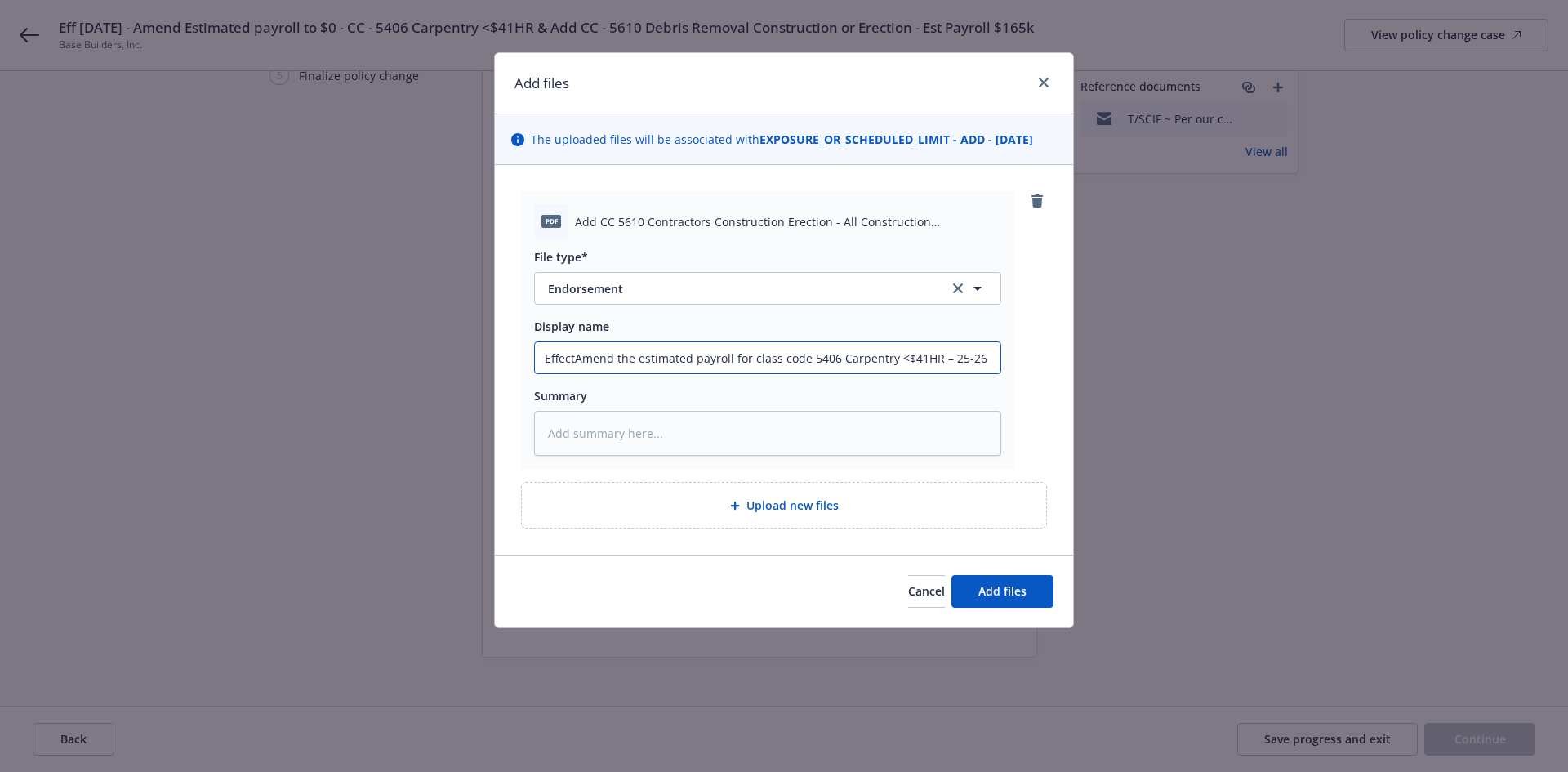
type input "EffectiAmend the estimated payroll for class code 5406 Carpentry <$41HR – 25-26…"
type textarea "x"
type input "EffectivAmend the estimated payroll for class code 5406 Carpentry <$41HR – 25-2…"
type textarea "x"
type input "EffectiveAmend the estimated payroll for class code 5406 Carpentry <$41HR – 25-…"
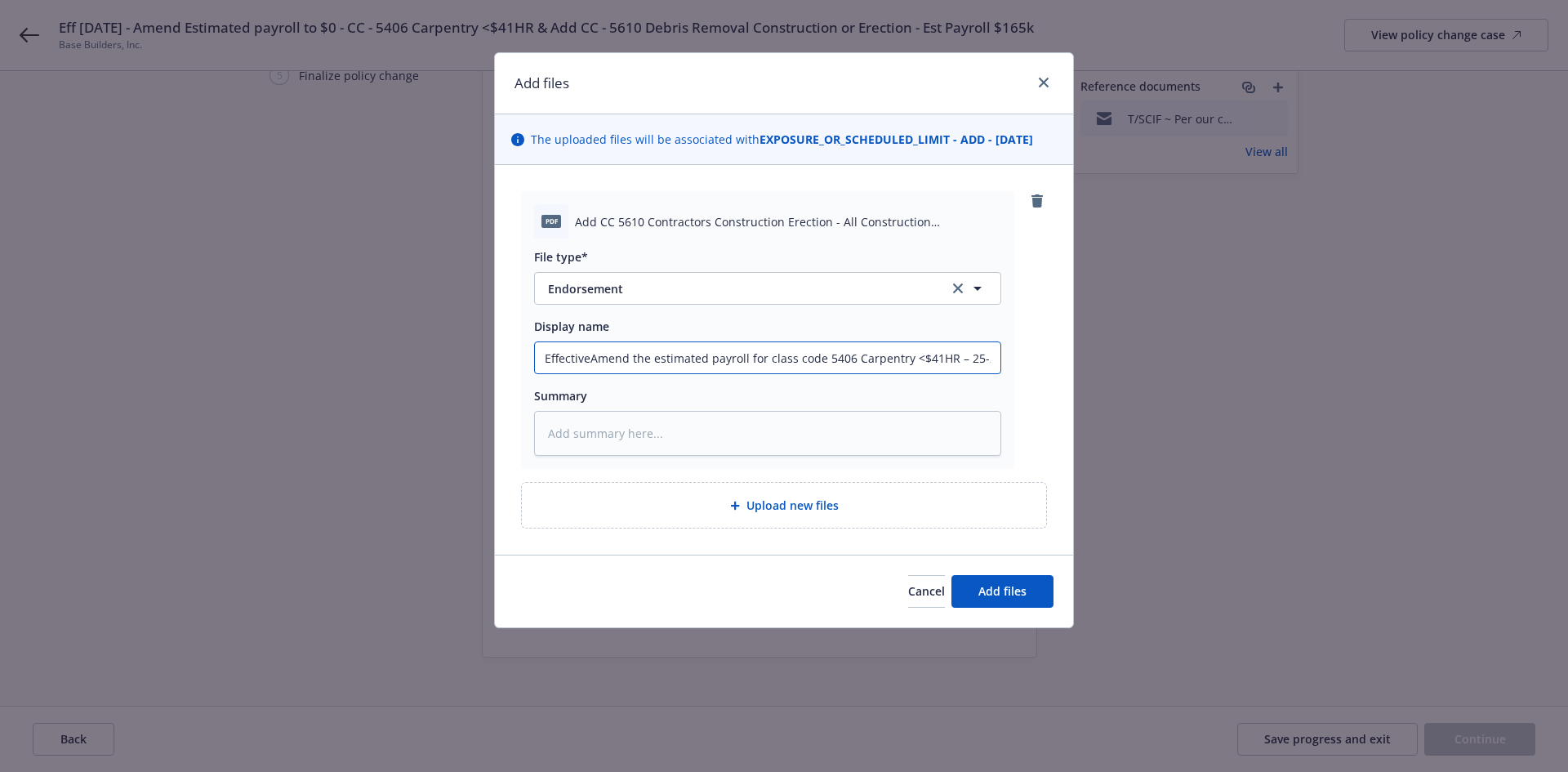
type textarea "x"
type input "Effective Amend the estimated payroll for class code 5406 Carpentry <$41HR – 25…"
type textarea "x"
type input "Effective 8Amend the estimated payroll for class code 5406 Carpentry <$41HR – 2…"
type textarea "x"
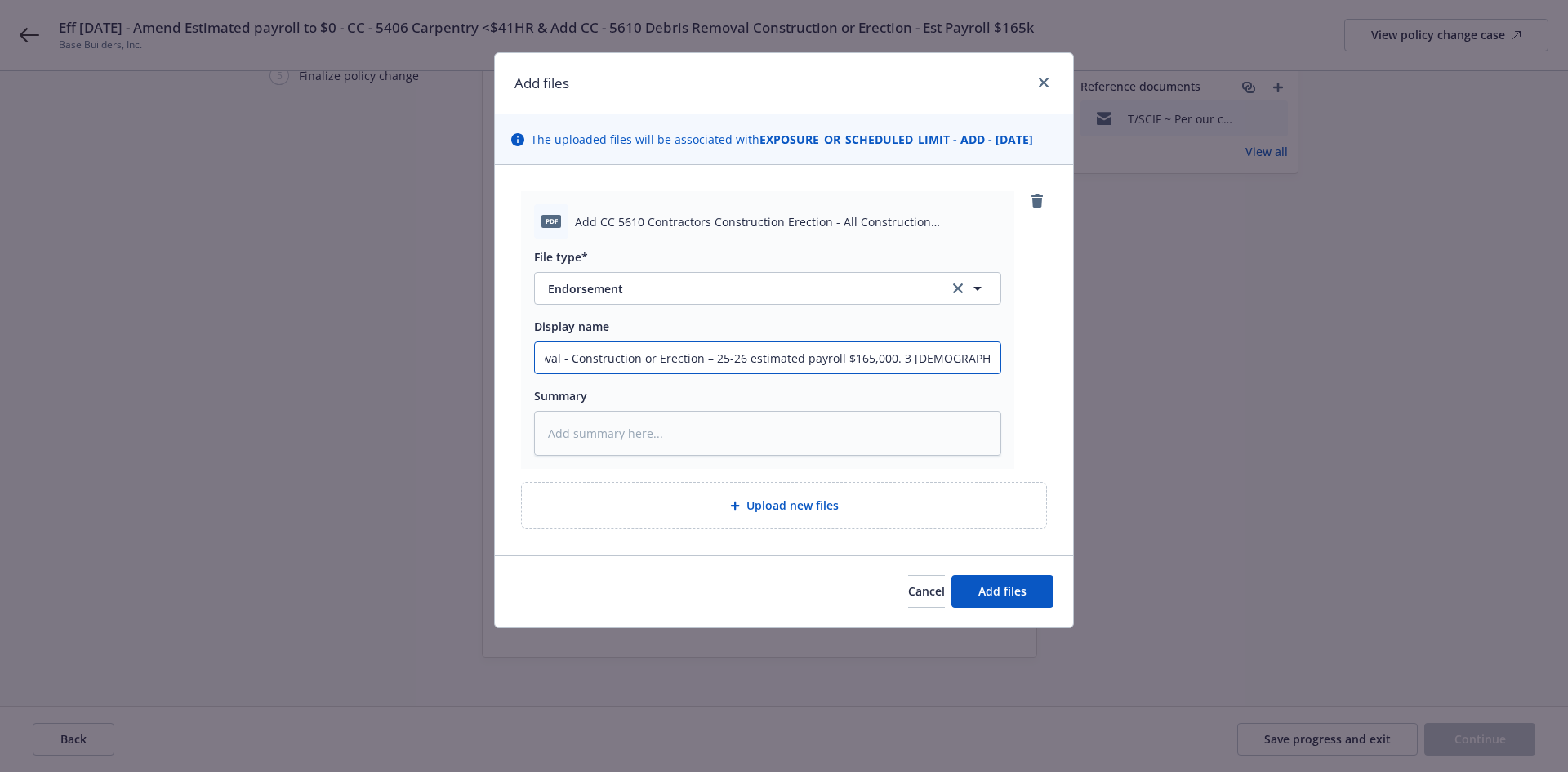
scroll to position [0, 1030]
drag, startPoint x: 545, startPoint y: 349, endPoint x: 1022, endPoint y: 367, distance: 477.3
click at [1022, 367] on div "pdf Add CC 5610 Contractors Construction Erection - All Construction Subcontrac…" at bounding box center [784, 330] width 526 height 278
click at [736, 431] on textarea at bounding box center [767, 433] width 467 height 45
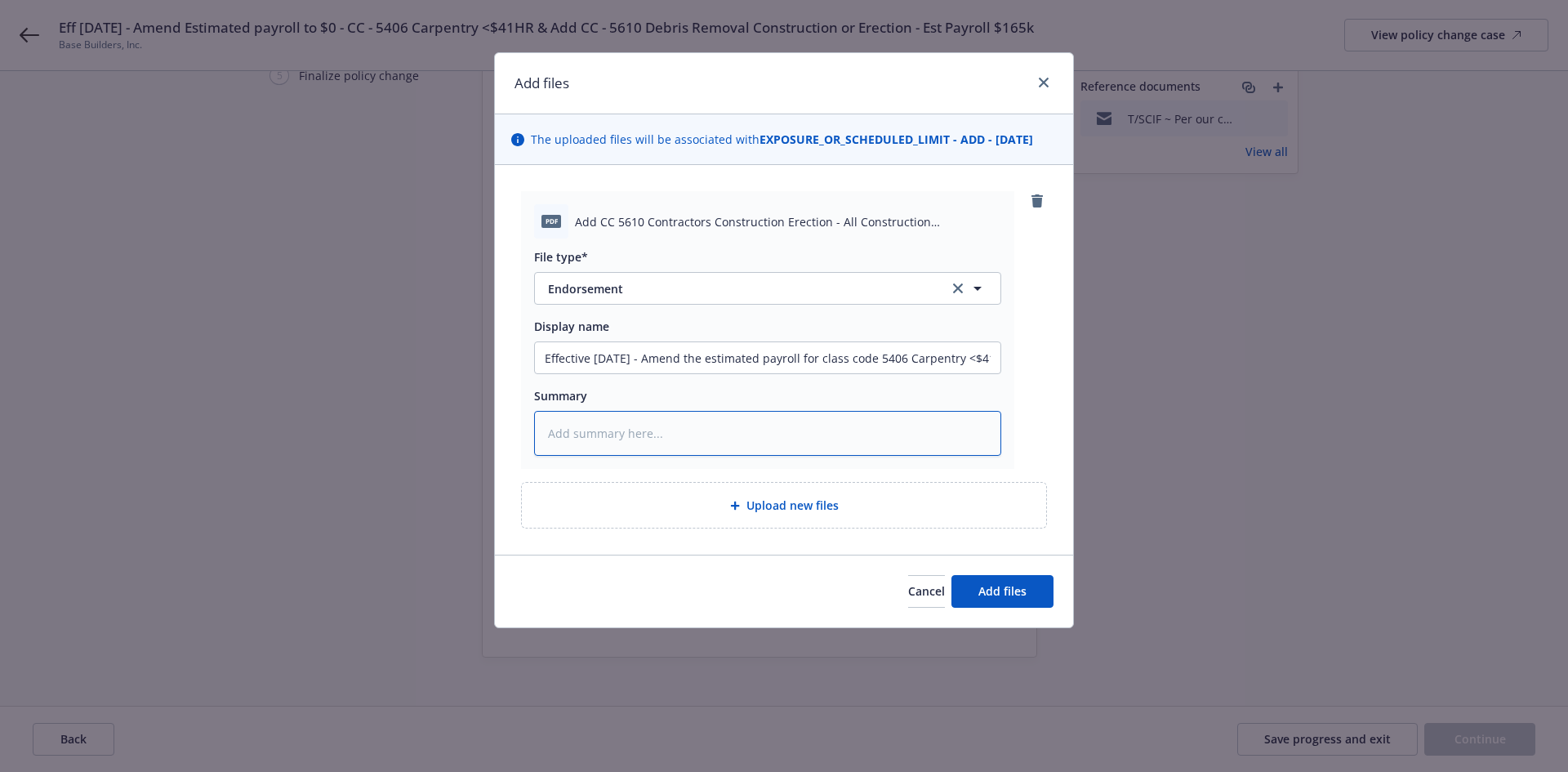
paste textarea "Effective [DATE] - Amend the estimated payroll for class code 5406 Carpentry <$…"
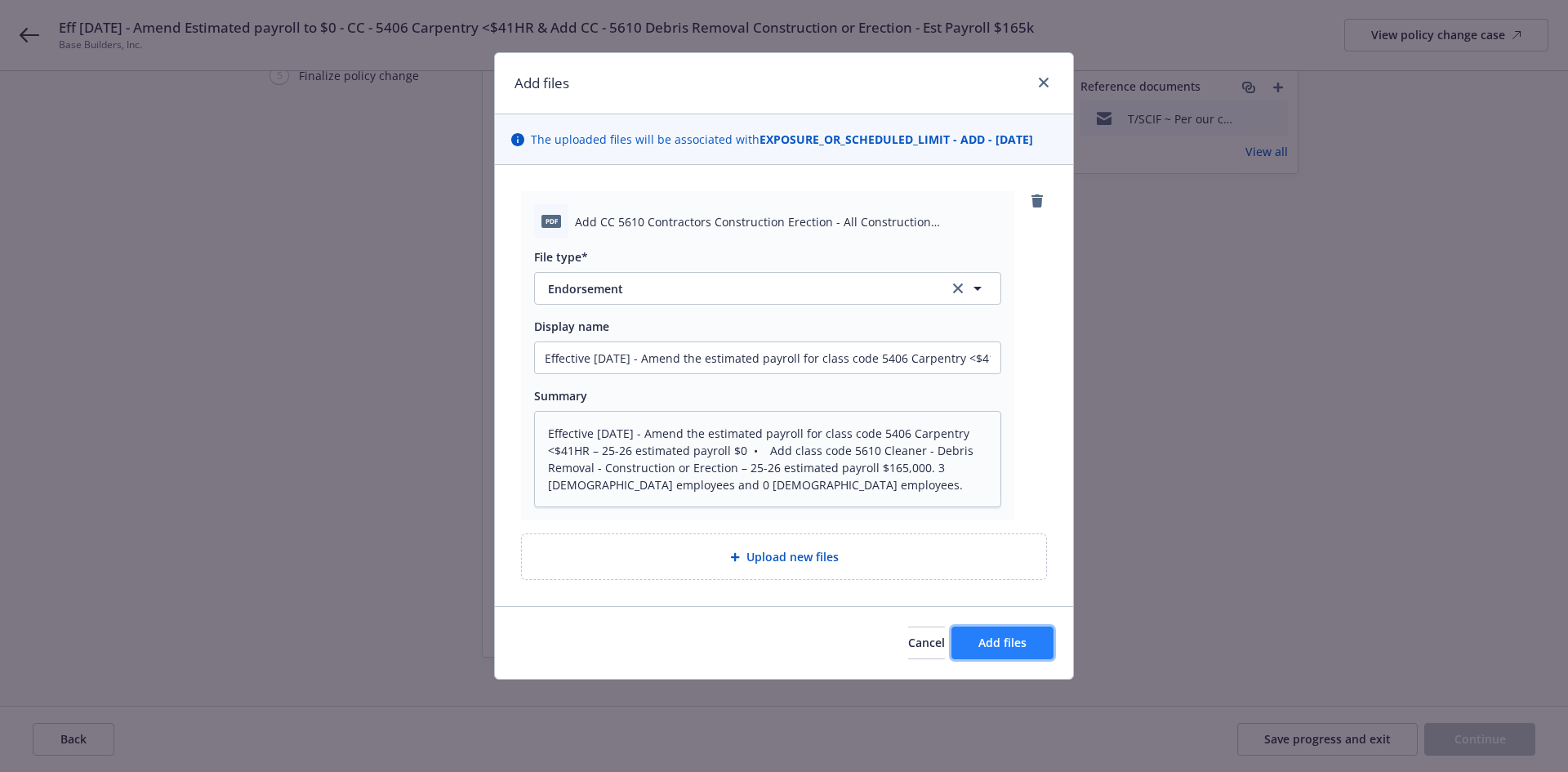
click at [988, 635] on span "Add files" at bounding box center [1002, 642] width 48 height 16
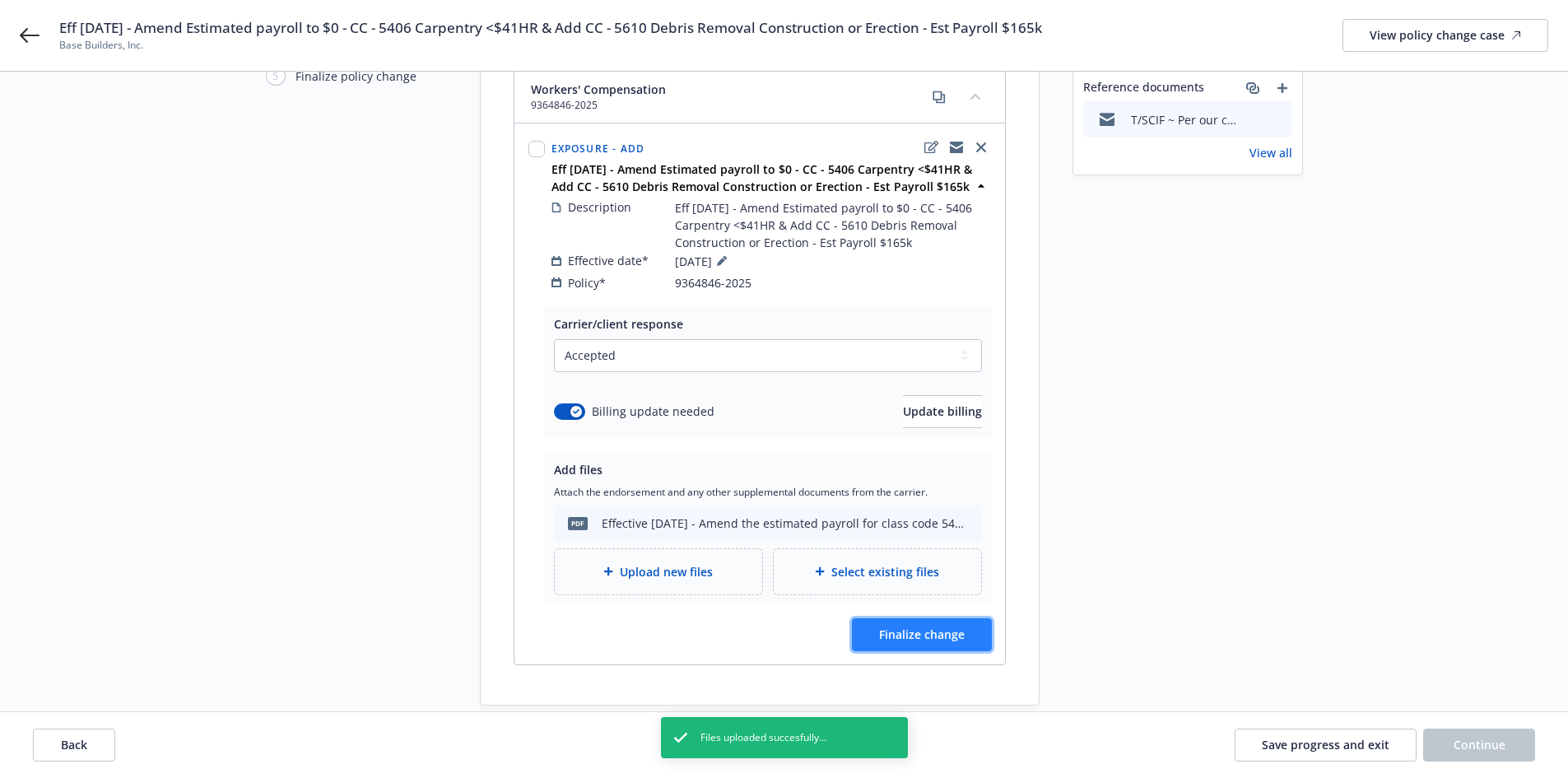
click at [914, 627] on span "Finalize change" at bounding box center [921, 634] width 85 height 16
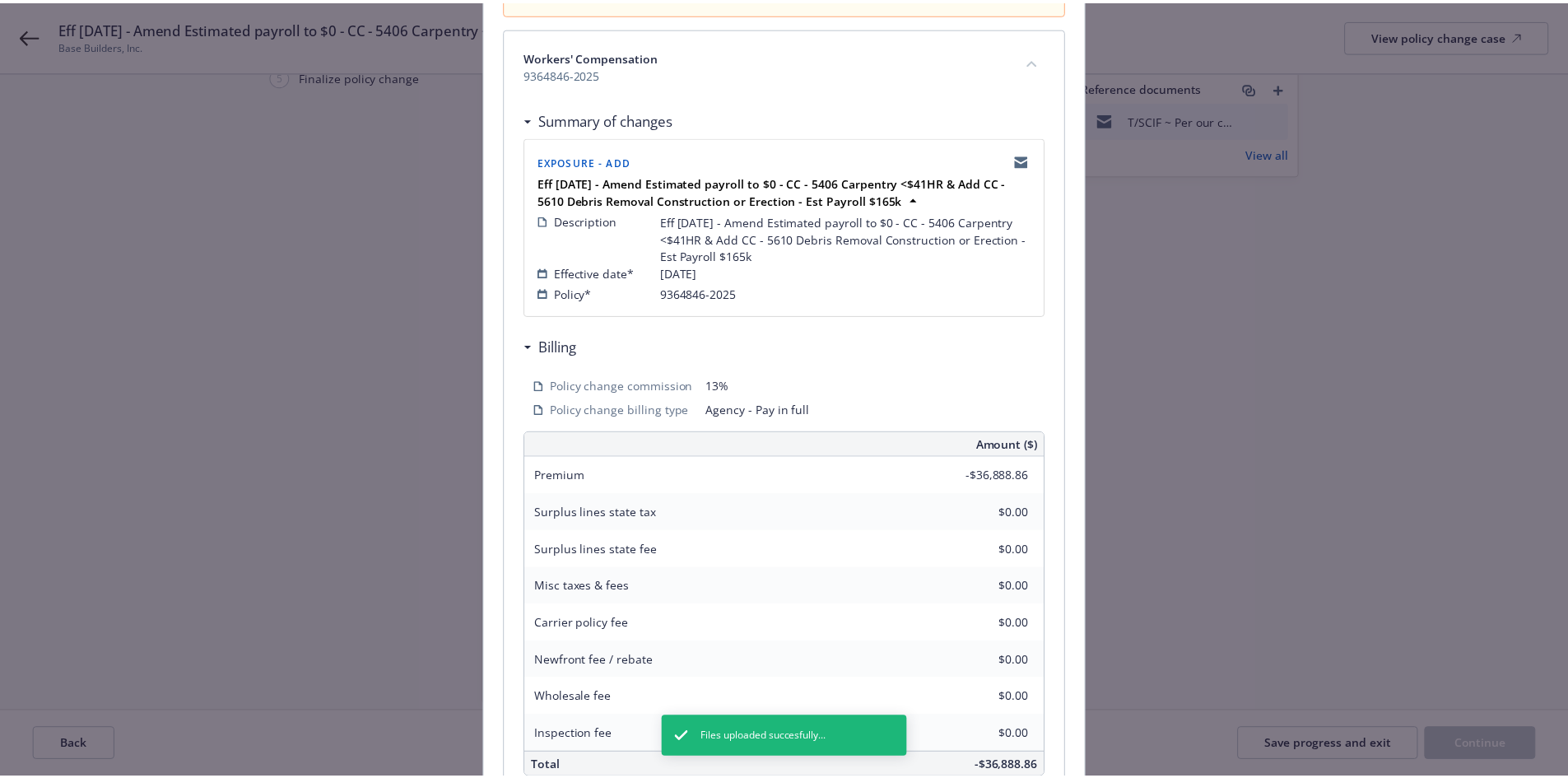
scroll to position [387, 0]
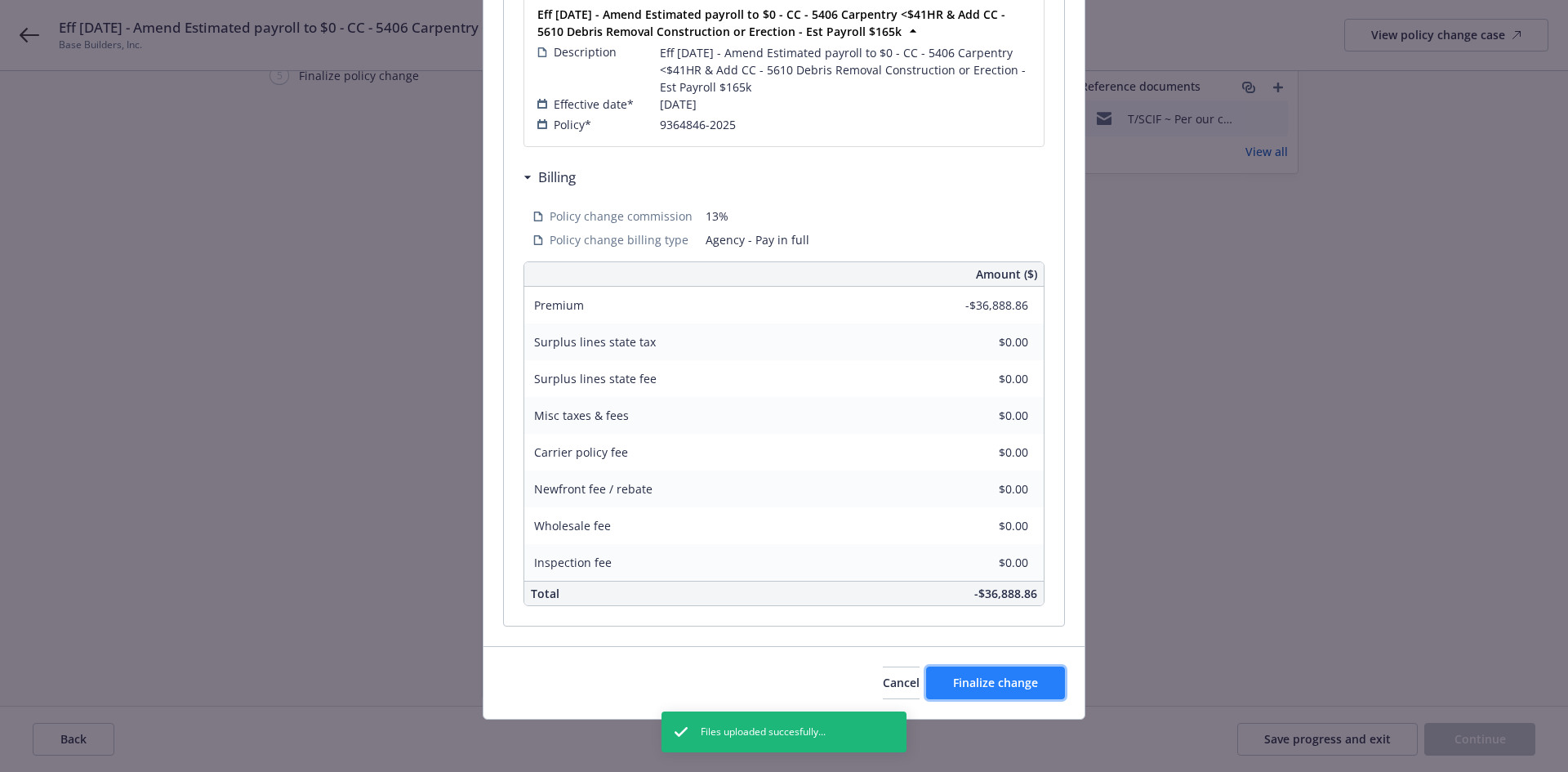
click at [968, 682] on span "Finalize change" at bounding box center [996, 682] width 85 height 16
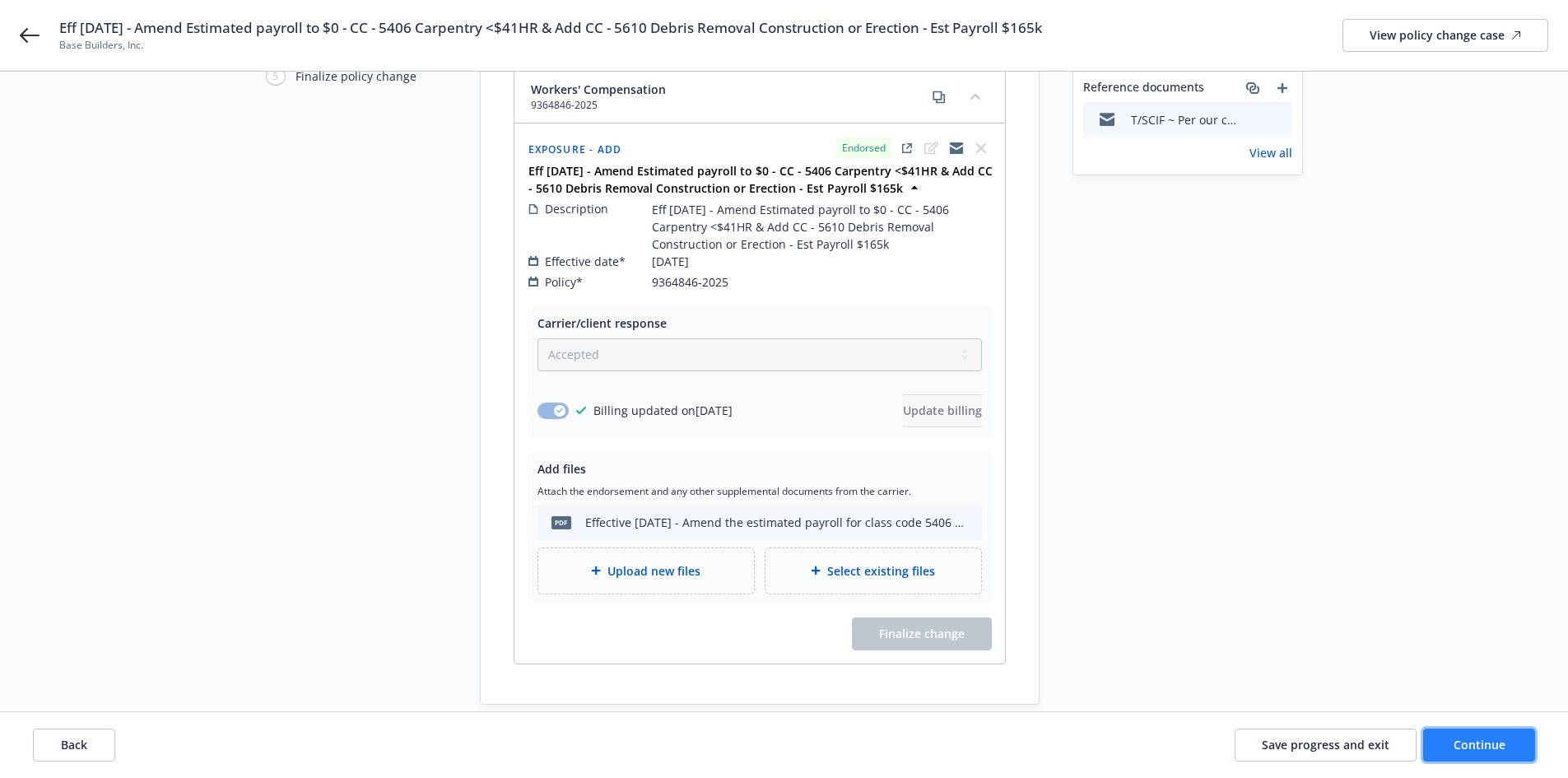
click at [1474, 747] on span "Continue" at bounding box center [1479, 745] width 52 height 16
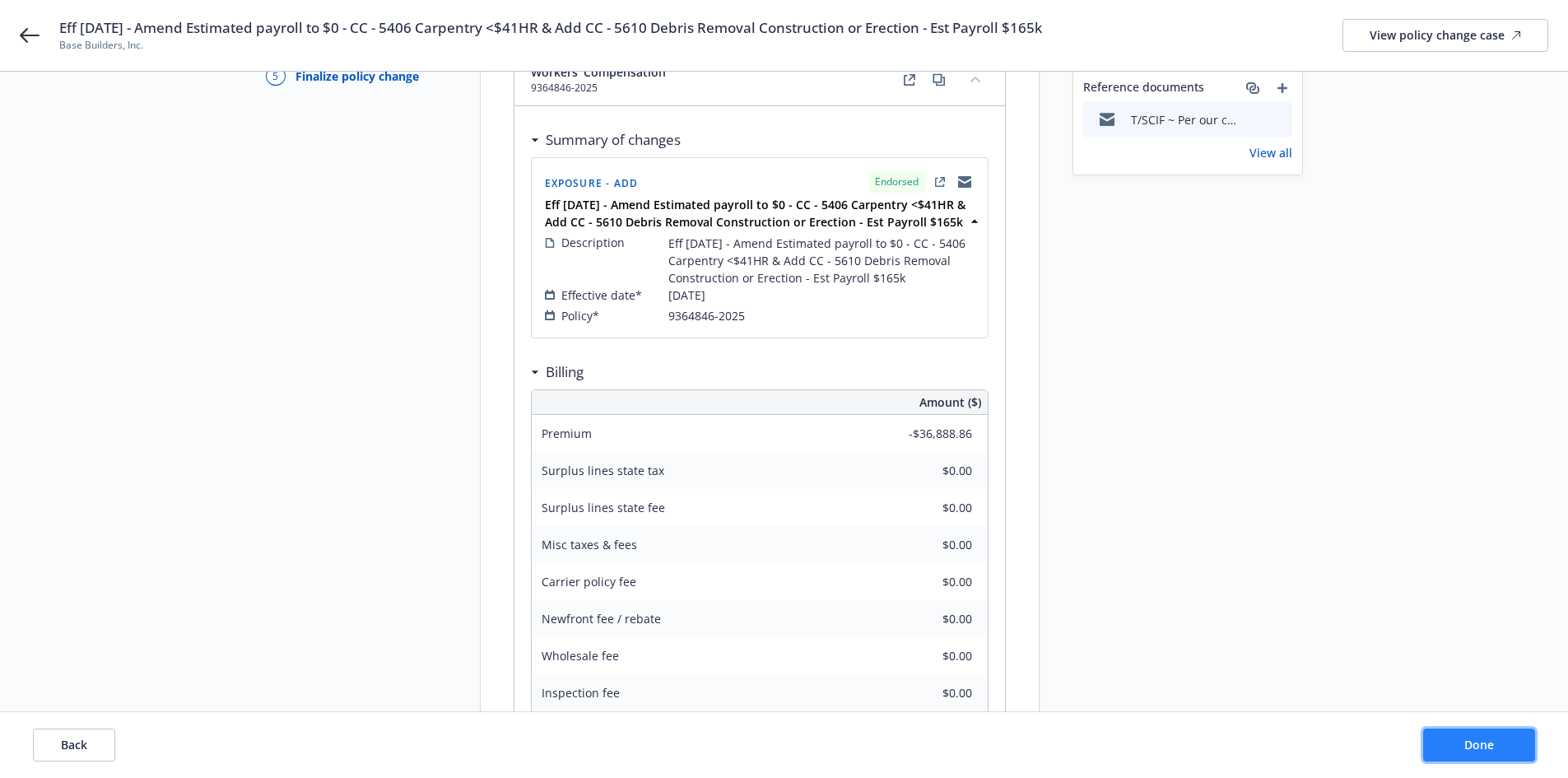
click at [1474, 747] on span "Done" at bounding box center [1478, 745] width 29 height 16
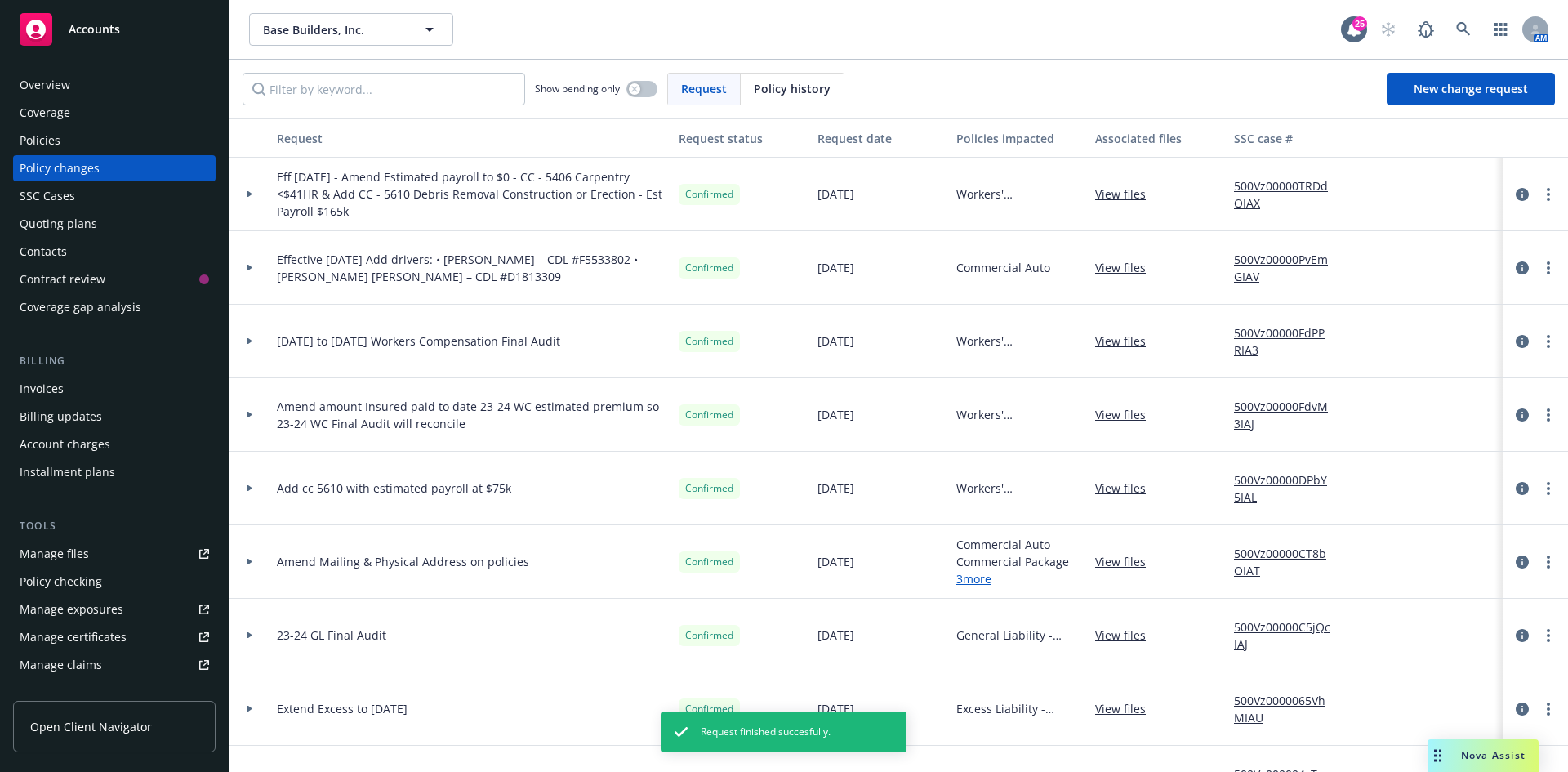
click at [1254, 192] on link "500Vz00000TRDdOIAX" at bounding box center [1289, 194] width 109 height 34
click at [102, 137] on div "Policies" at bounding box center [114, 141] width 190 height 27
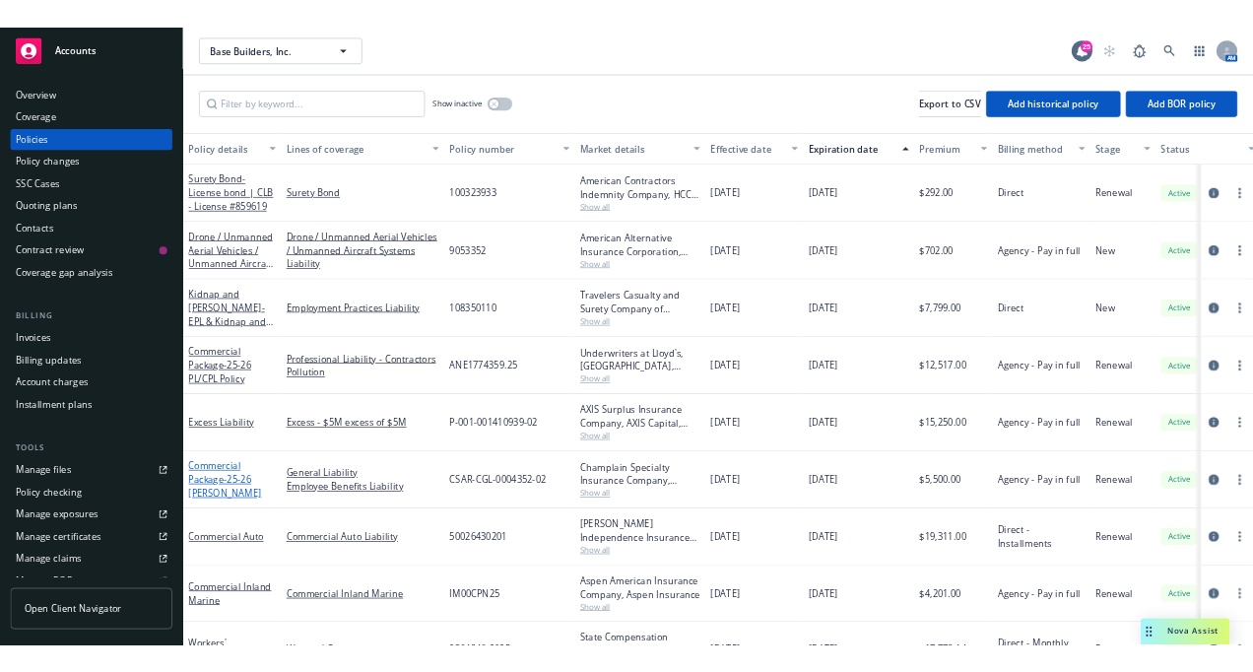
scroll to position [63, 0]
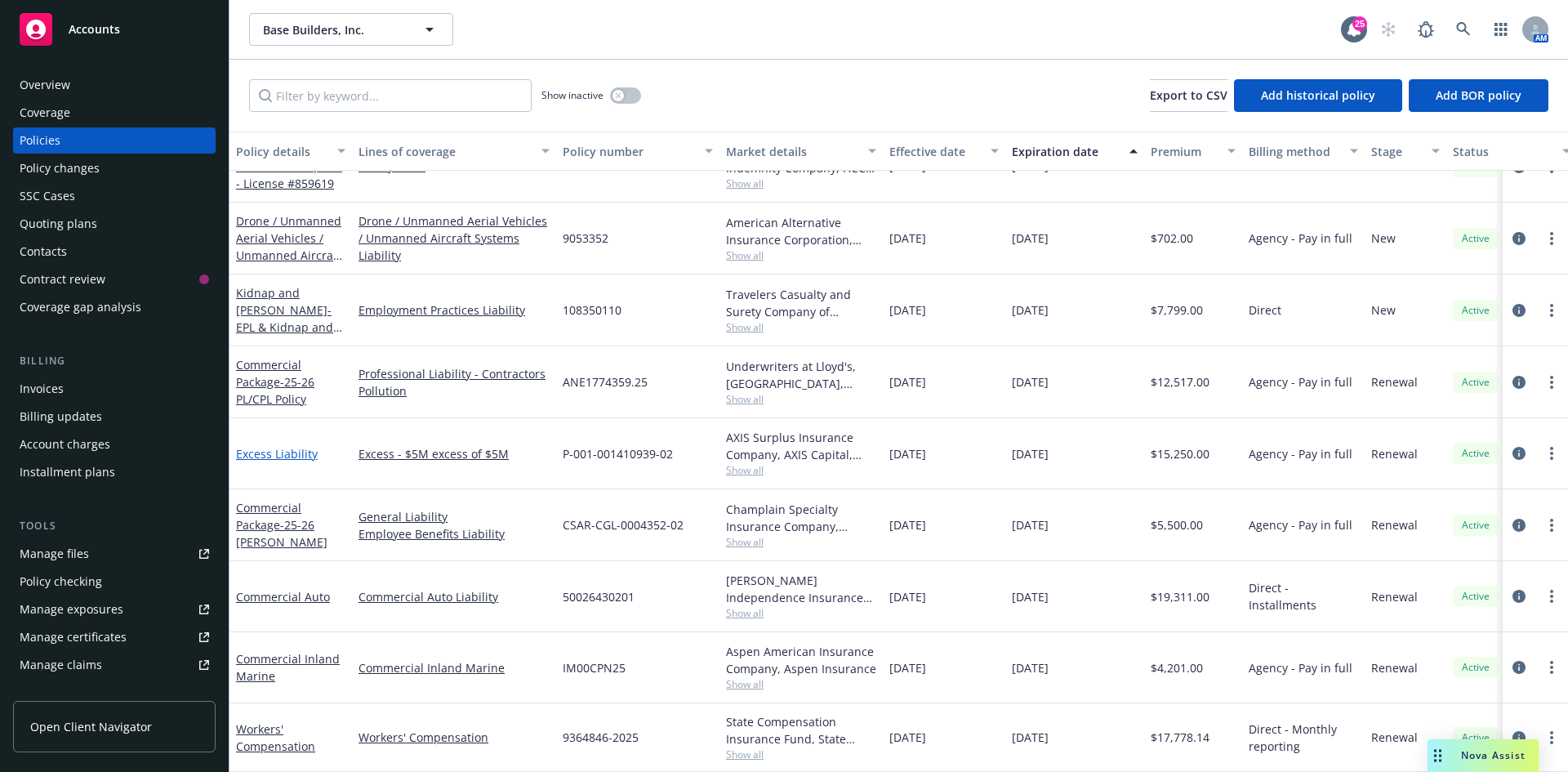
click at [296, 446] on link "Excess Liability" at bounding box center [277, 454] width 82 height 16
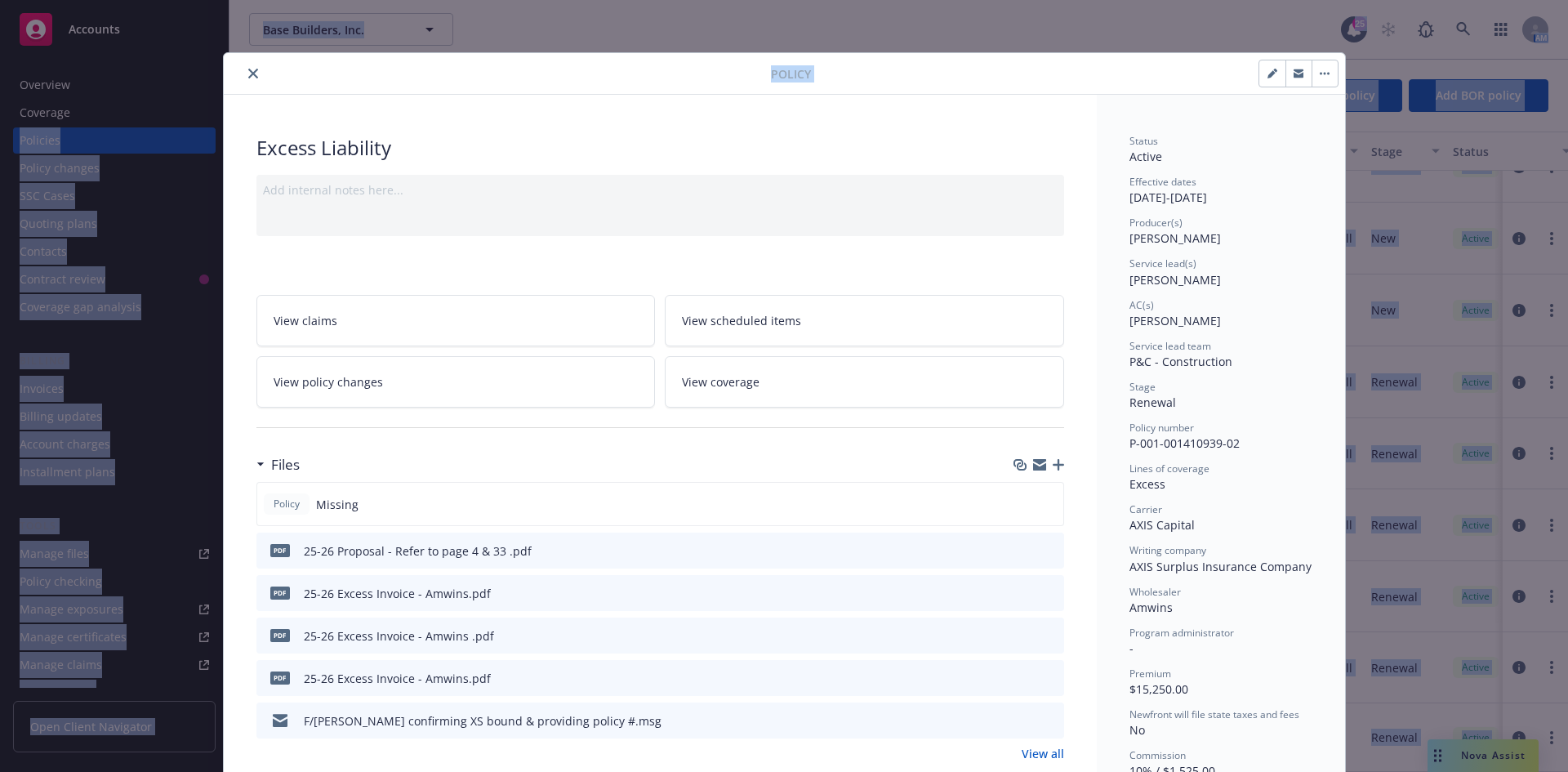
drag, startPoint x: 1016, startPoint y: 75, endPoint x: -231, endPoint y: 142, distance: 1248.8
click at [0, 142] on html "Accounts Overview Coverage Policies Policy changes SSC Cases Quoting plans Cont…" at bounding box center [784, 386] width 1568 height 772
click at [1053, 460] on icon "button" at bounding box center [1059, 465] width 12 height 12
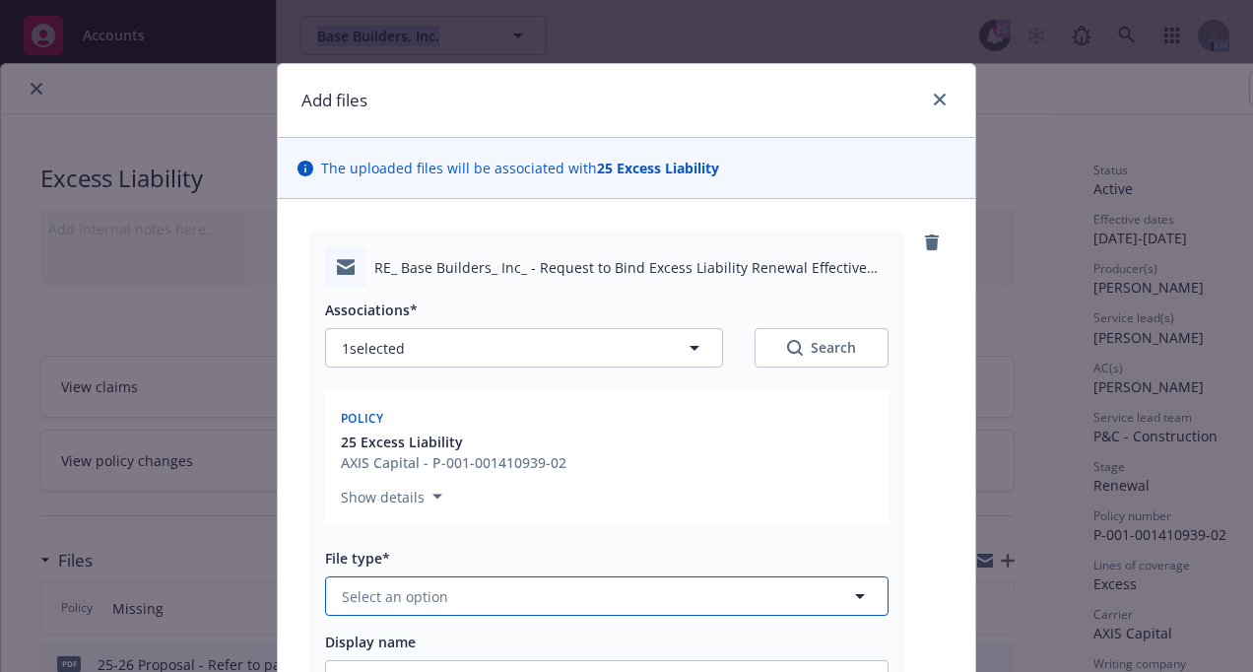
drag, startPoint x: 473, startPoint y: 585, endPoint x: 495, endPoint y: 590, distance: 22.2
click at [473, 587] on button "Select an option" at bounding box center [606, 595] width 563 height 39
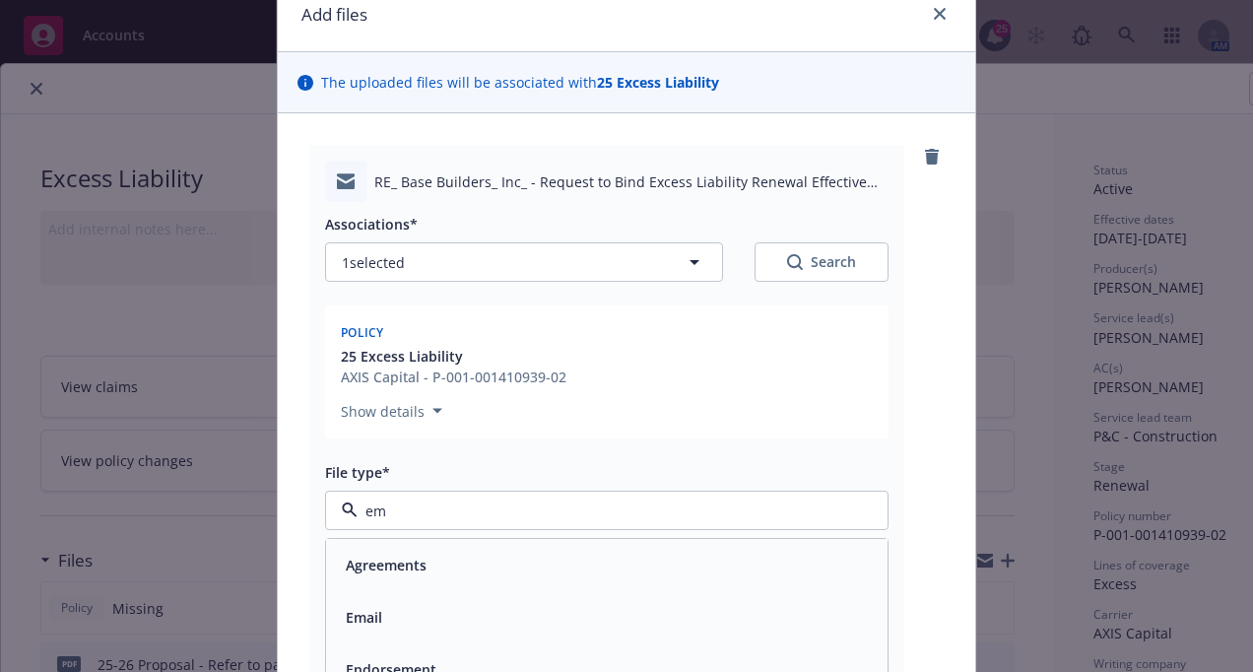
scroll to position [197, 0]
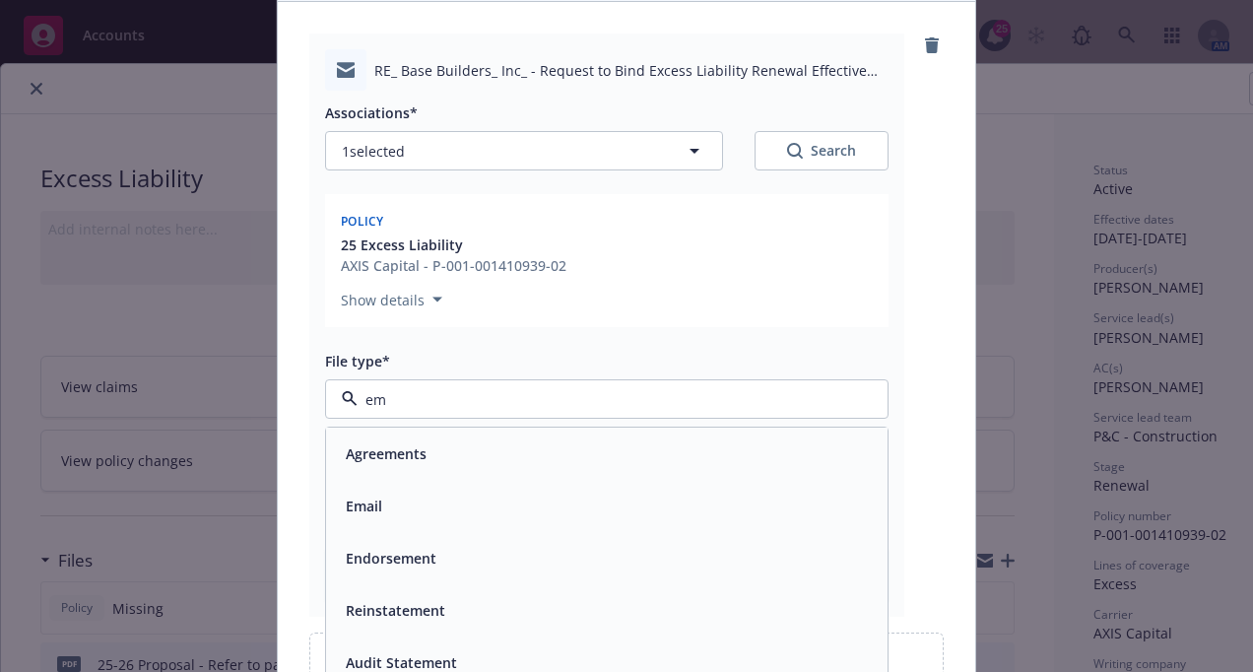
click at [469, 516] on div "Email" at bounding box center [607, 506] width 538 height 29
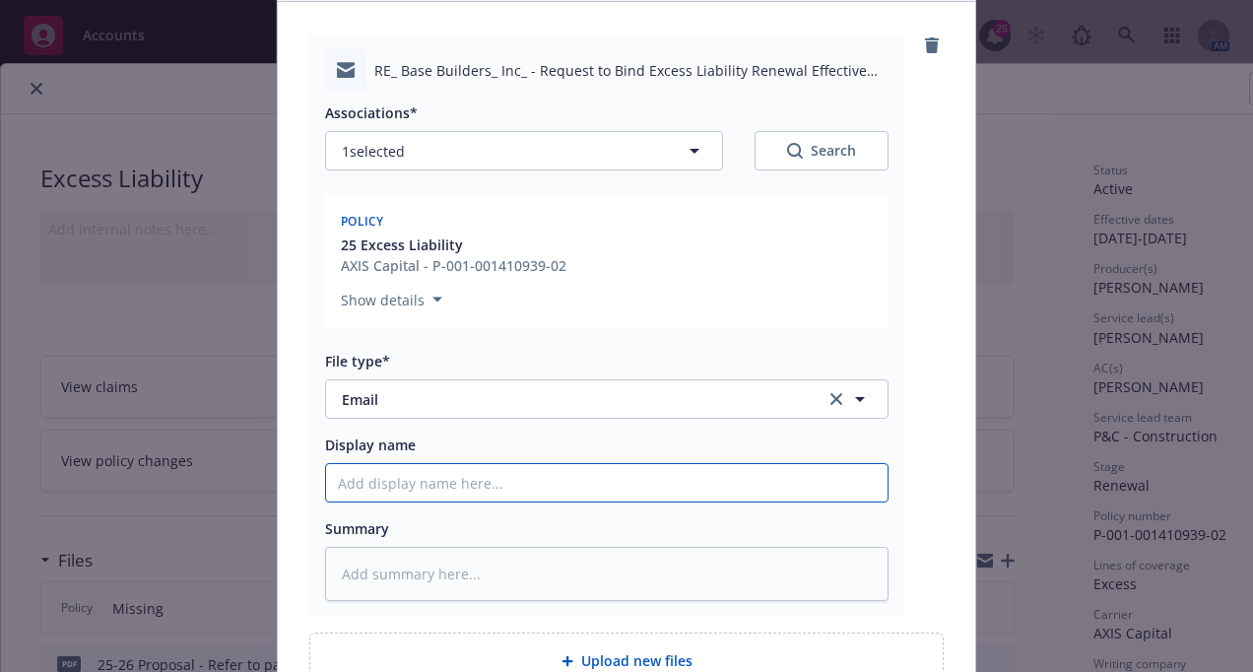
click at [380, 491] on input "Display name" at bounding box center [606, 482] width 561 height 37
click at [461, 478] on input "T/Amwins attaching 25-26 WC policy for issuance of Excess policy" at bounding box center [606, 482] width 561 height 37
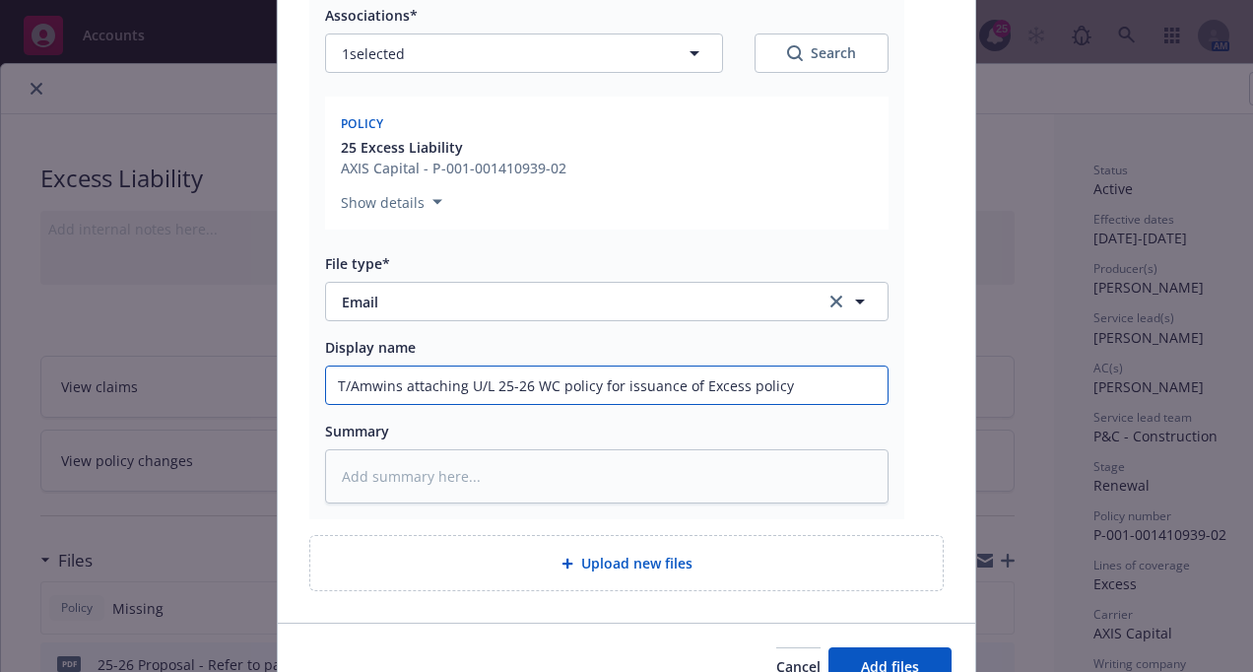
scroll to position [397, 0]
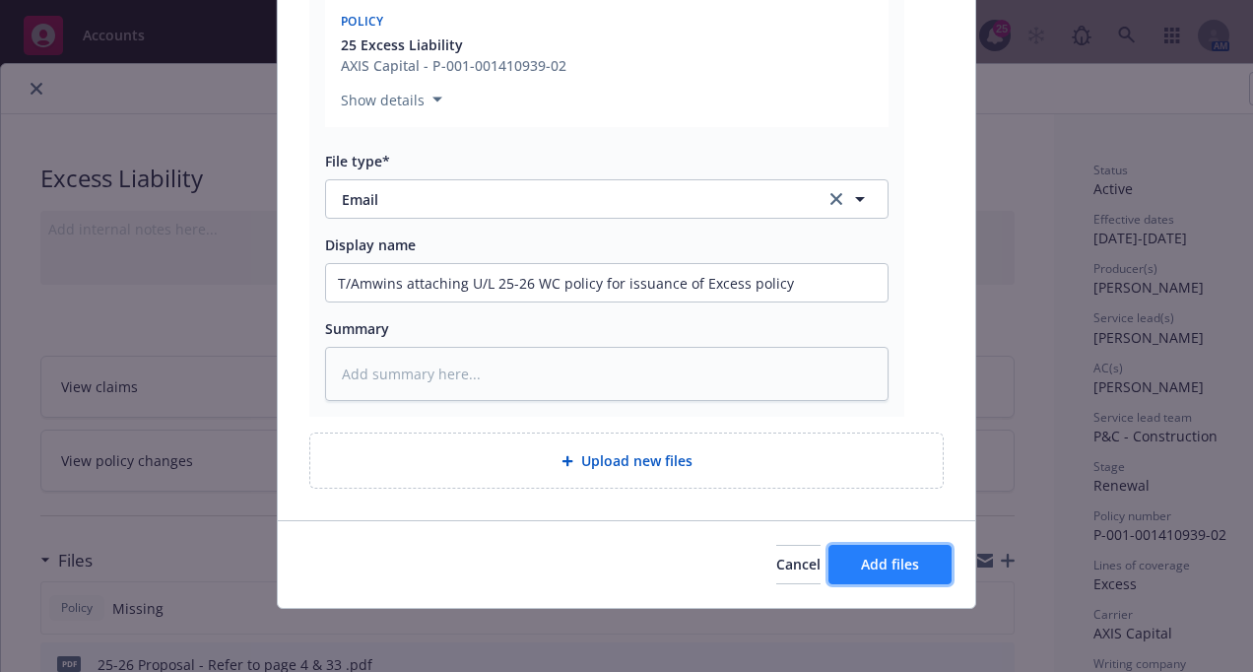
click at [896, 564] on span "Add files" at bounding box center [890, 564] width 58 height 19
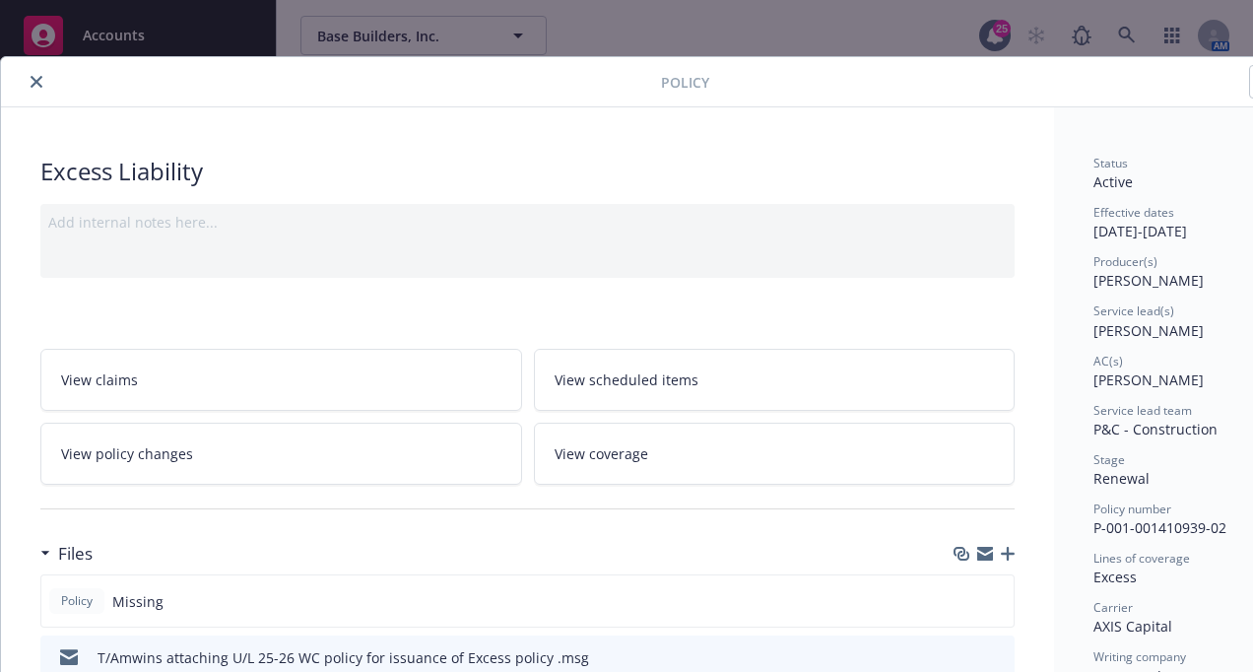
scroll to position [0, 0]
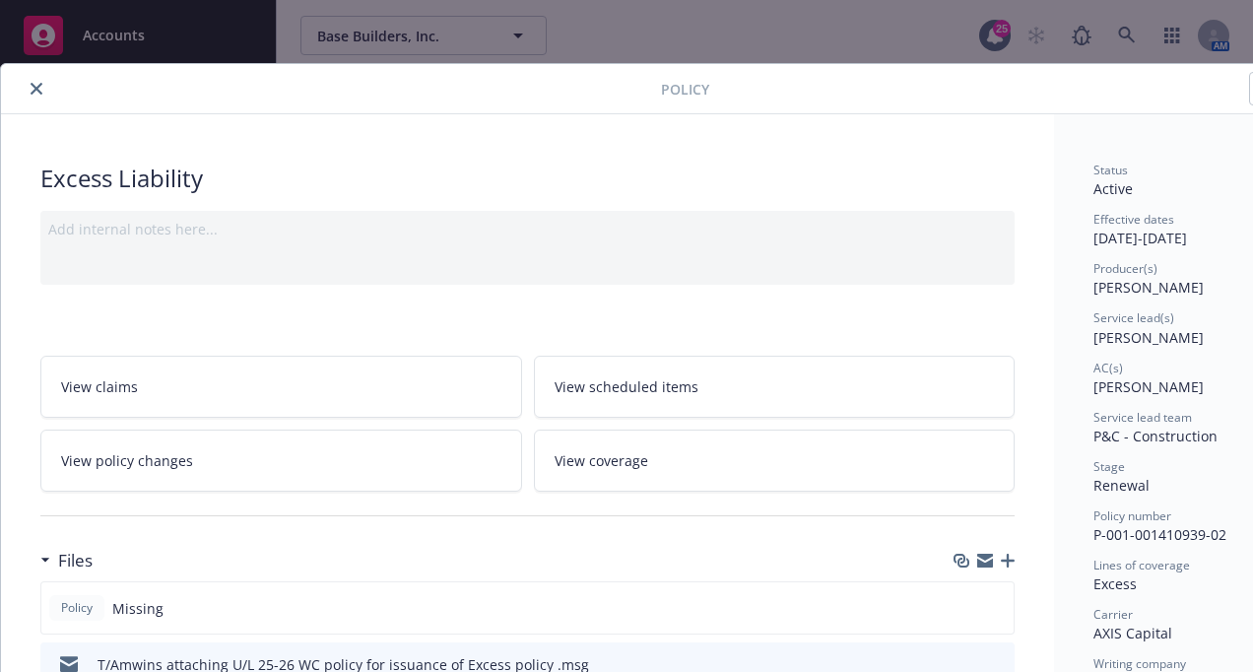
click at [34, 87] on icon "close" at bounding box center [37, 89] width 12 height 12
